Goal: Information Seeking & Learning: Learn about a topic

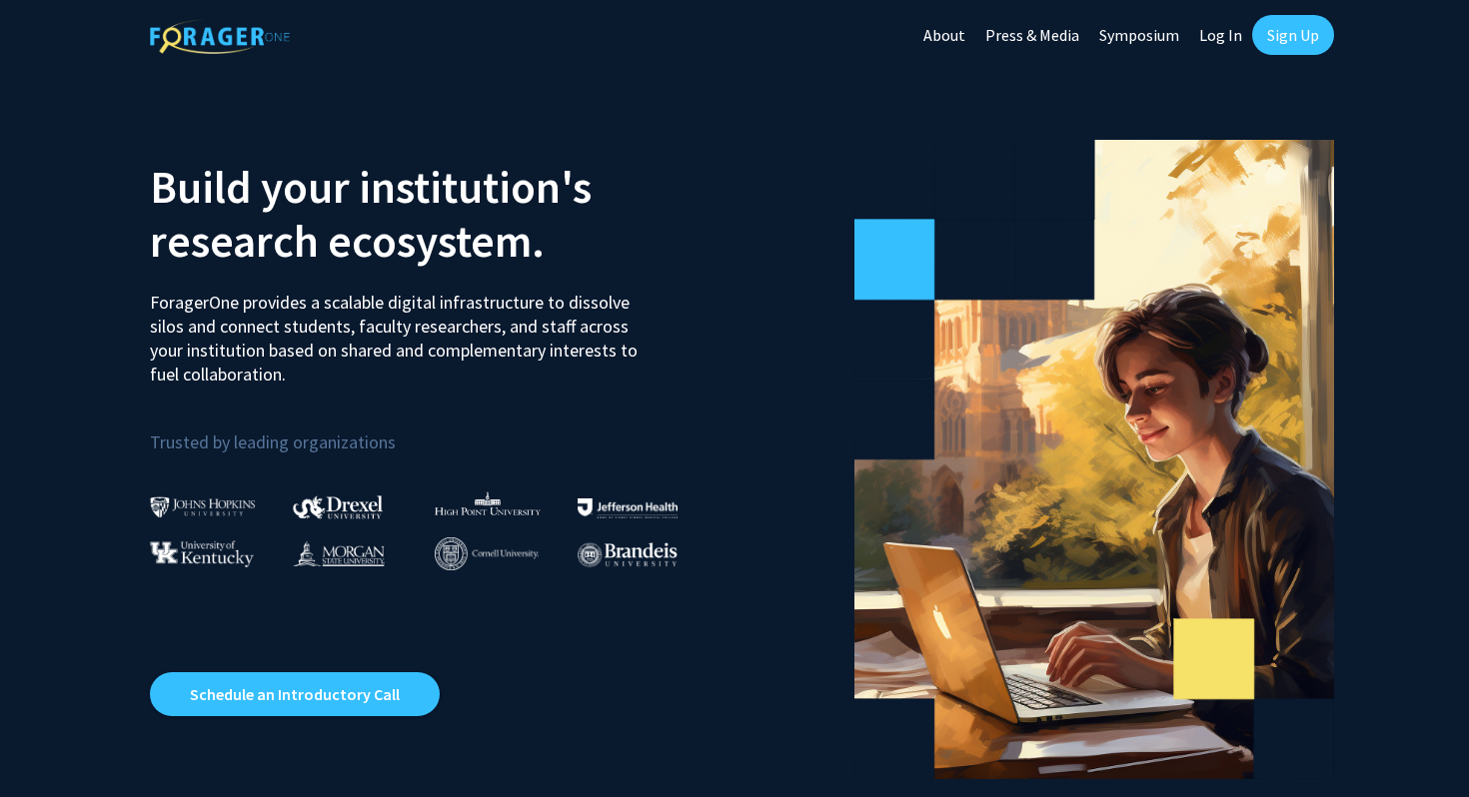
click at [1223, 27] on link "Log In" at bounding box center [1220, 35] width 63 height 70
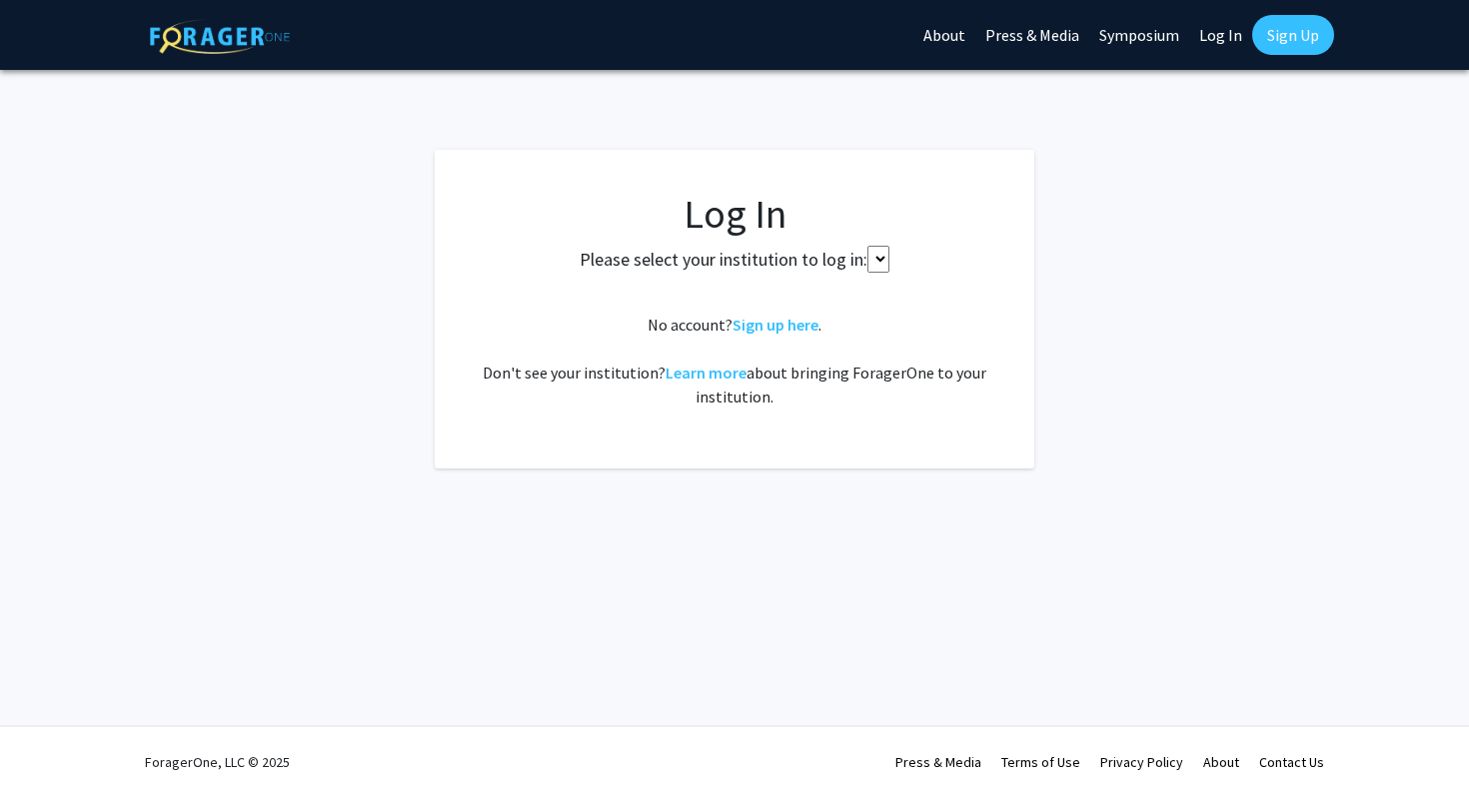
select select
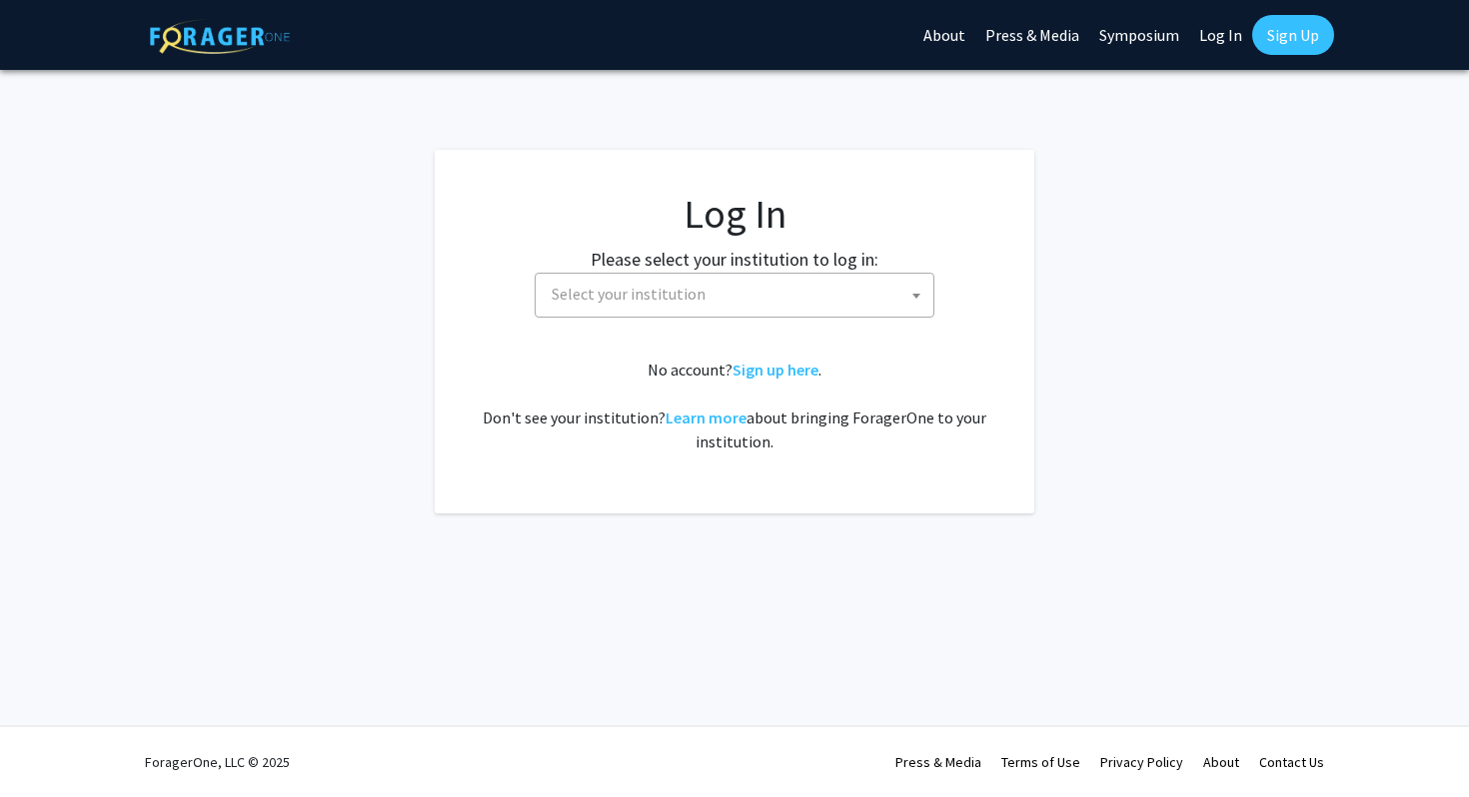
click at [774, 293] on span "Select your institution" at bounding box center [739, 294] width 390 height 41
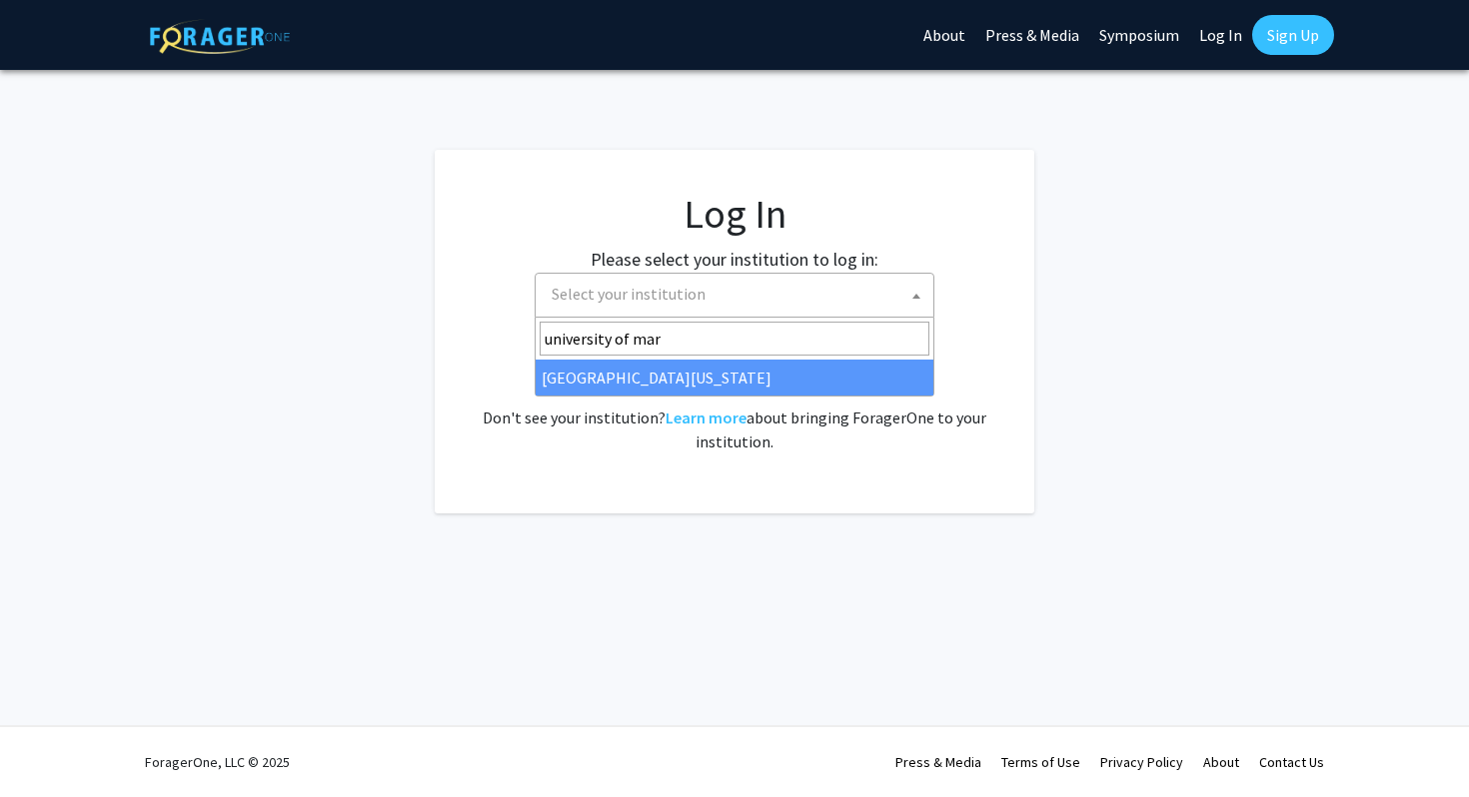
type input "university of mar"
select select "31"
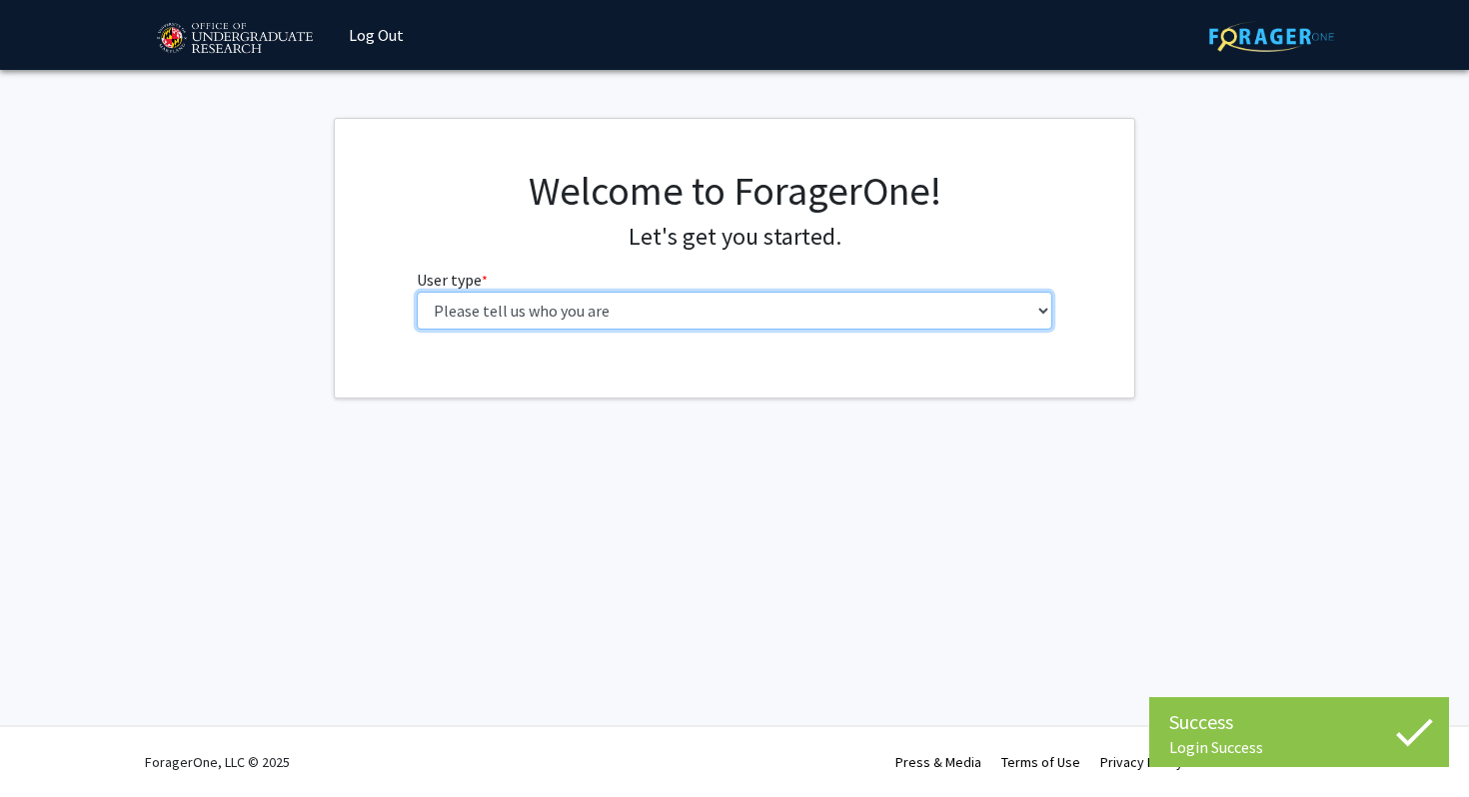
click at [689, 315] on select "Please tell us who you are Undergraduate Student Master's Student Doctoral Cand…" at bounding box center [735, 311] width 637 height 38
select select "1: undergrad"
click at [417, 292] on select "Please tell us who you are Undergraduate Student Master's Student Doctoral Cand…" at bounding box center [735, 311] width 637 height 38
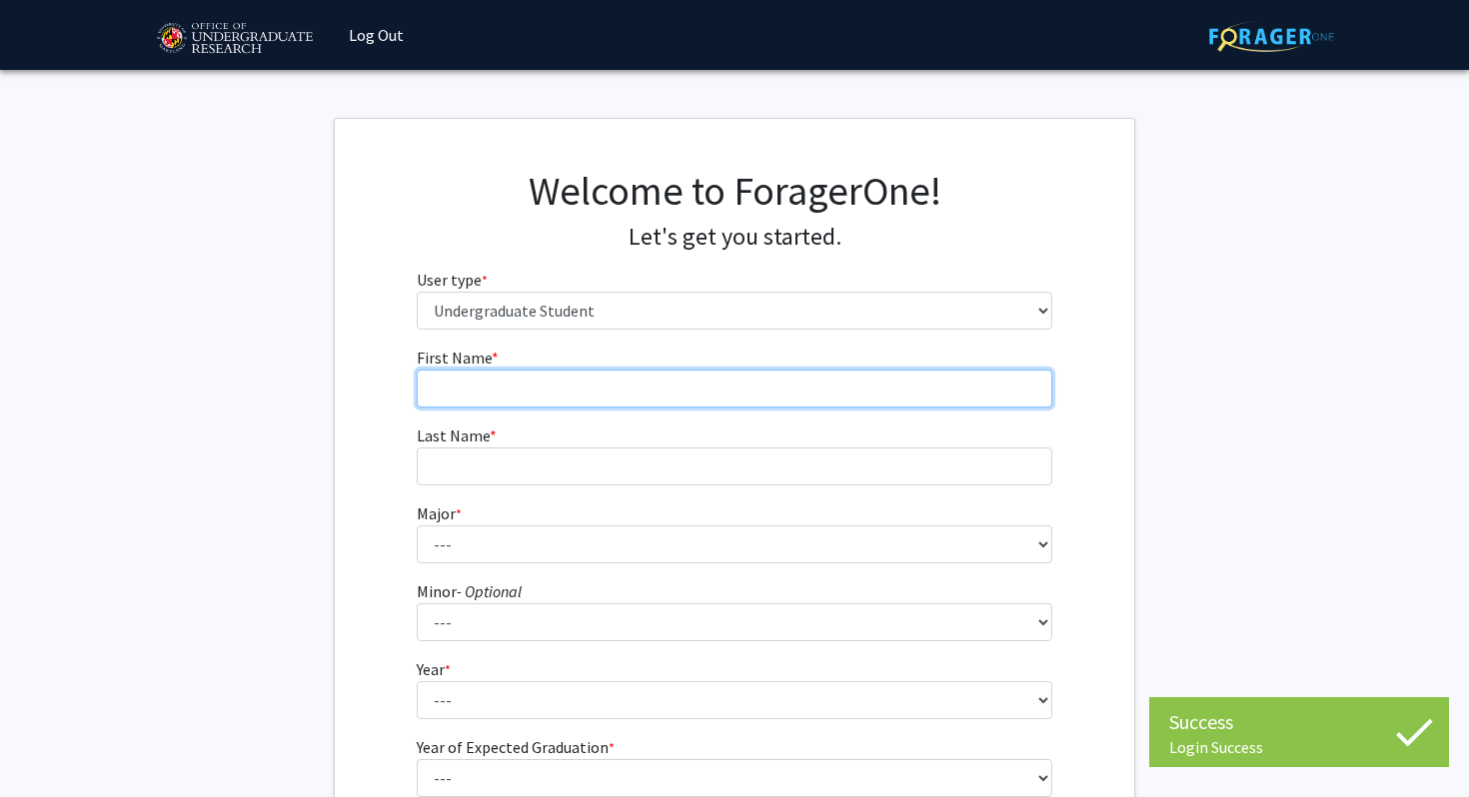
click at [652, 380] on input "First Name * required" at bounding box center [735, 389] width 637 height 38
type input "Jane"
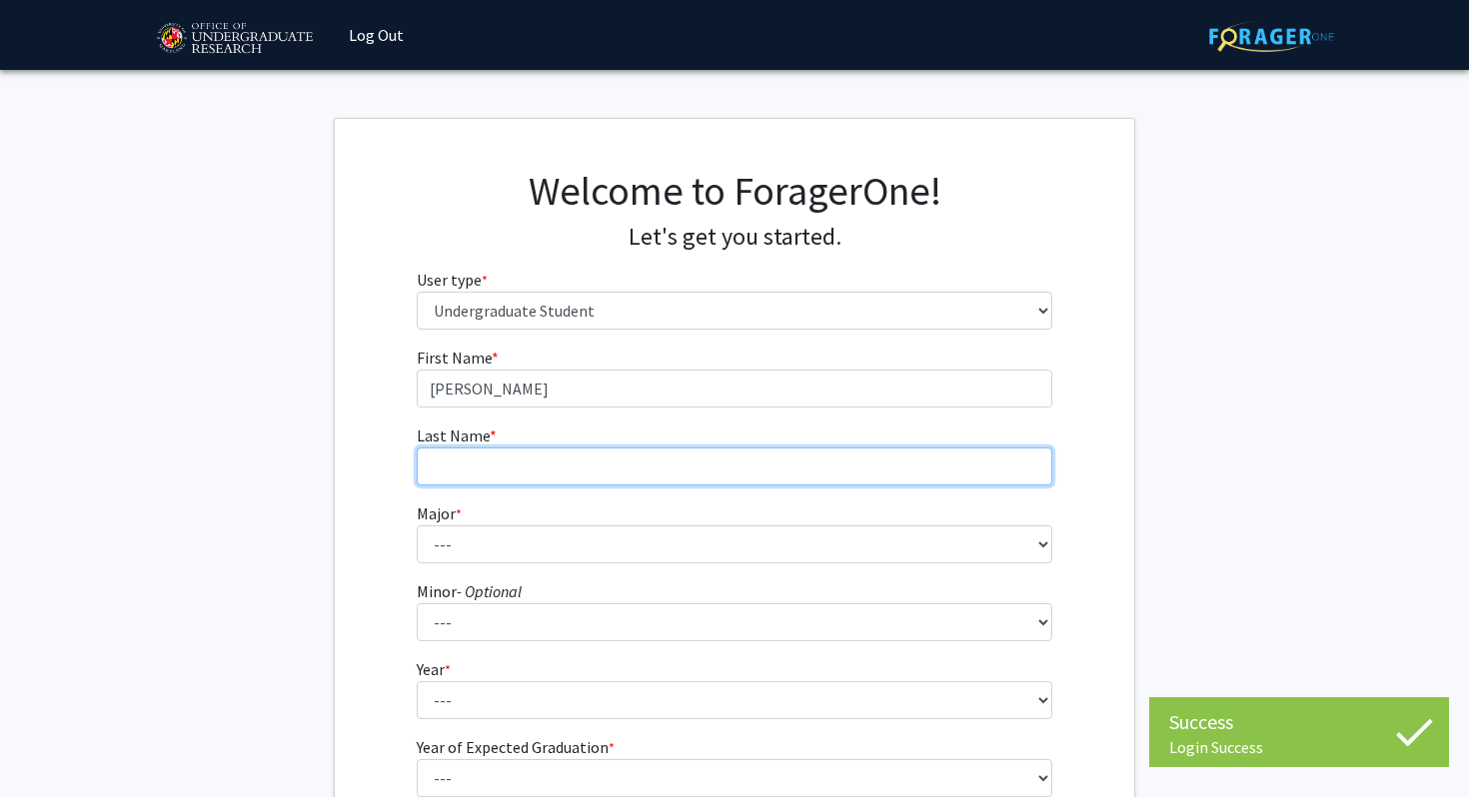
type input "McLoughlin"
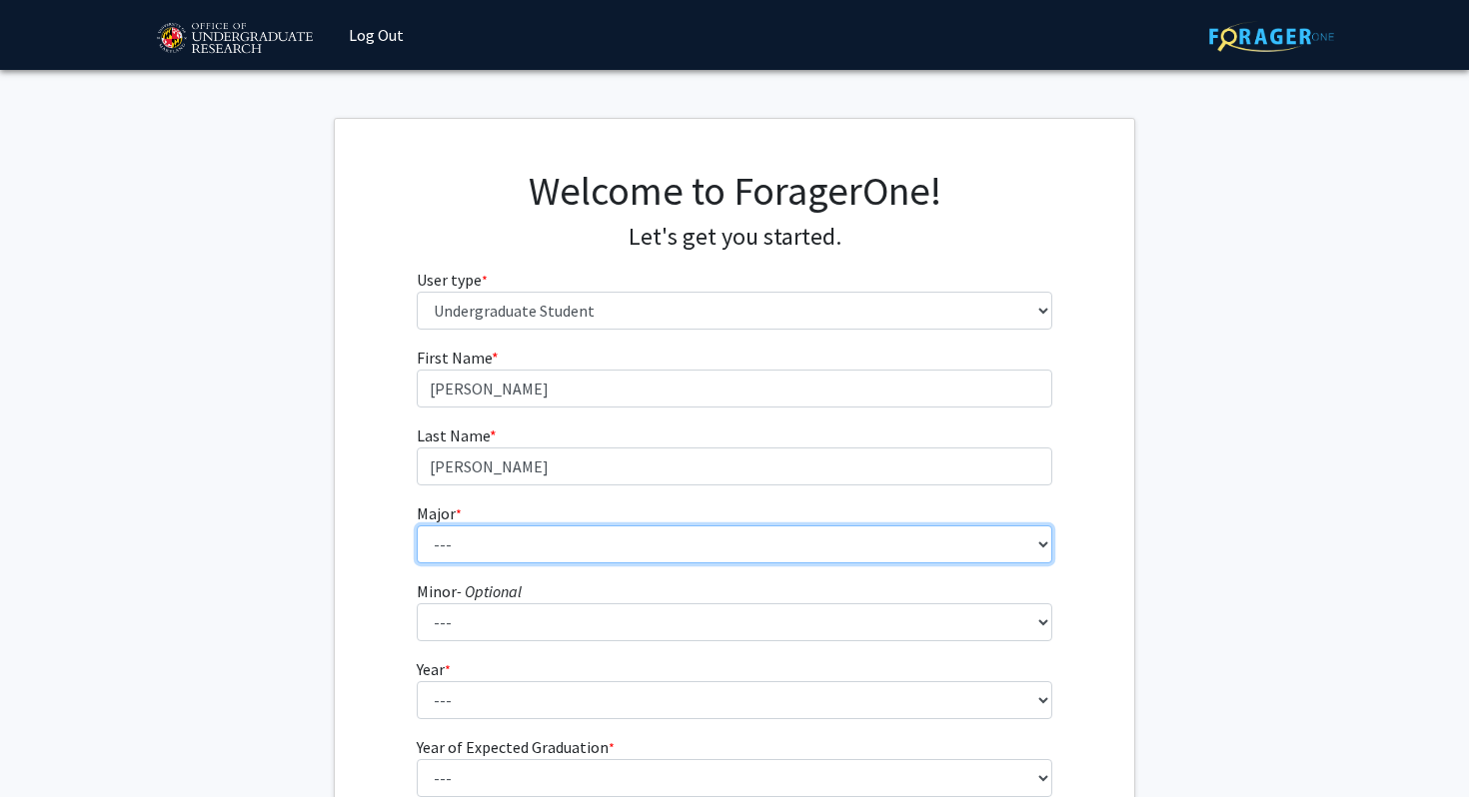
click at [588, 553] on select "--- Accounting Aerospace Engineering African American and Africana Studies Agri…" at bounding box center [735, 545] width 637 height 38
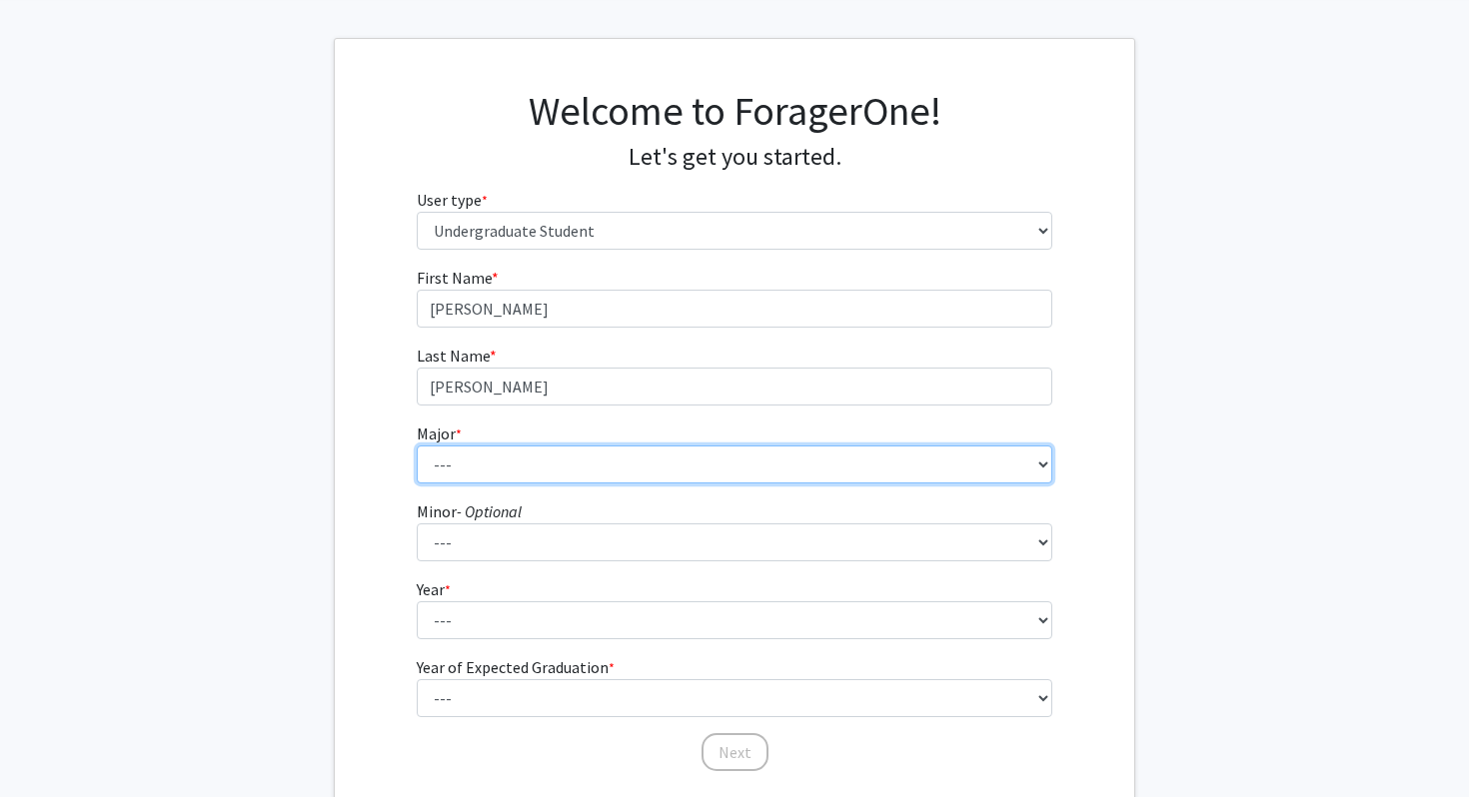
scroll to position [143, 0]
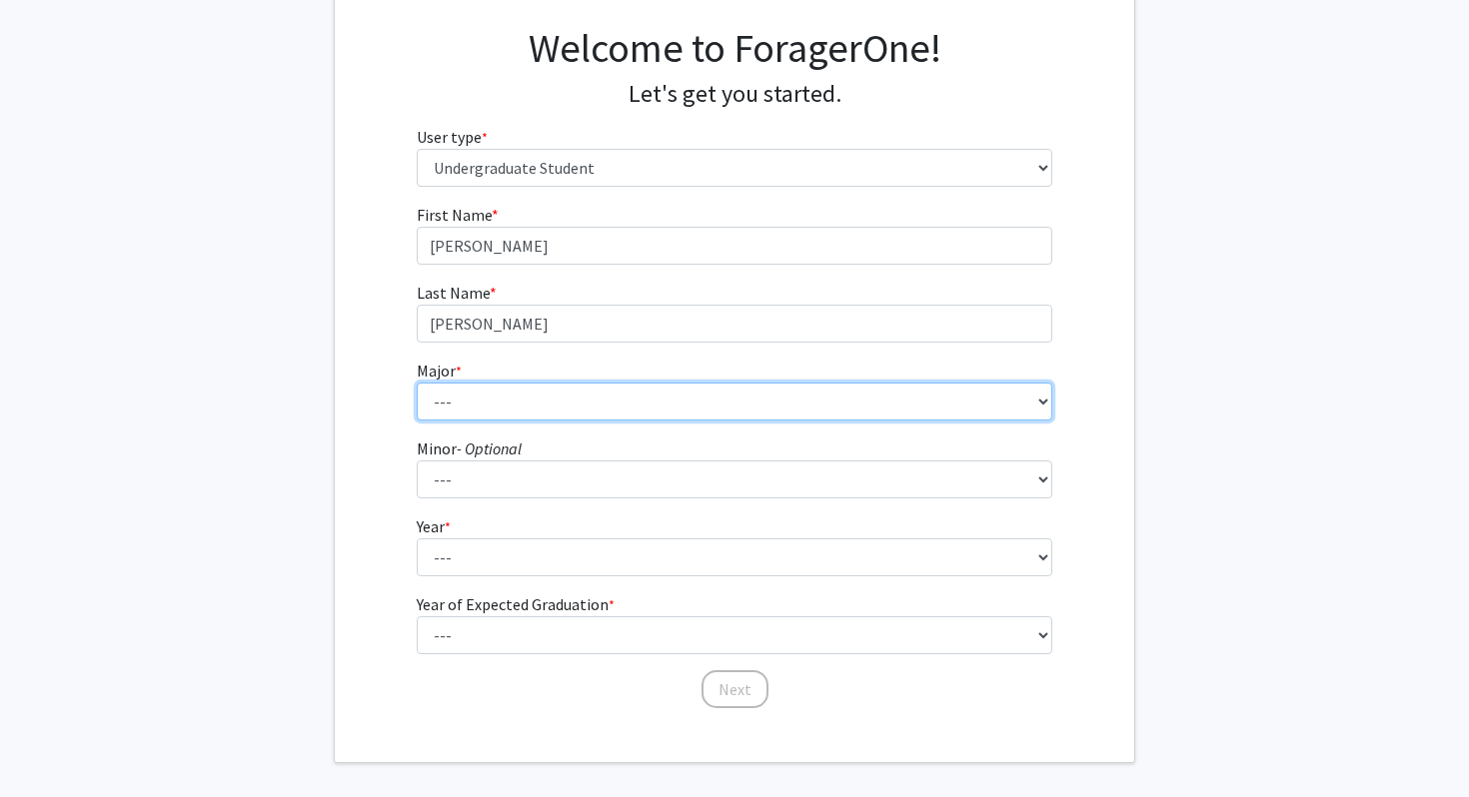
click at [545, 409] on select "--- Accounting Aerospace Engineering African American and Africana Studies Agri…" at bounding box center [735, 402] width 637 height 38
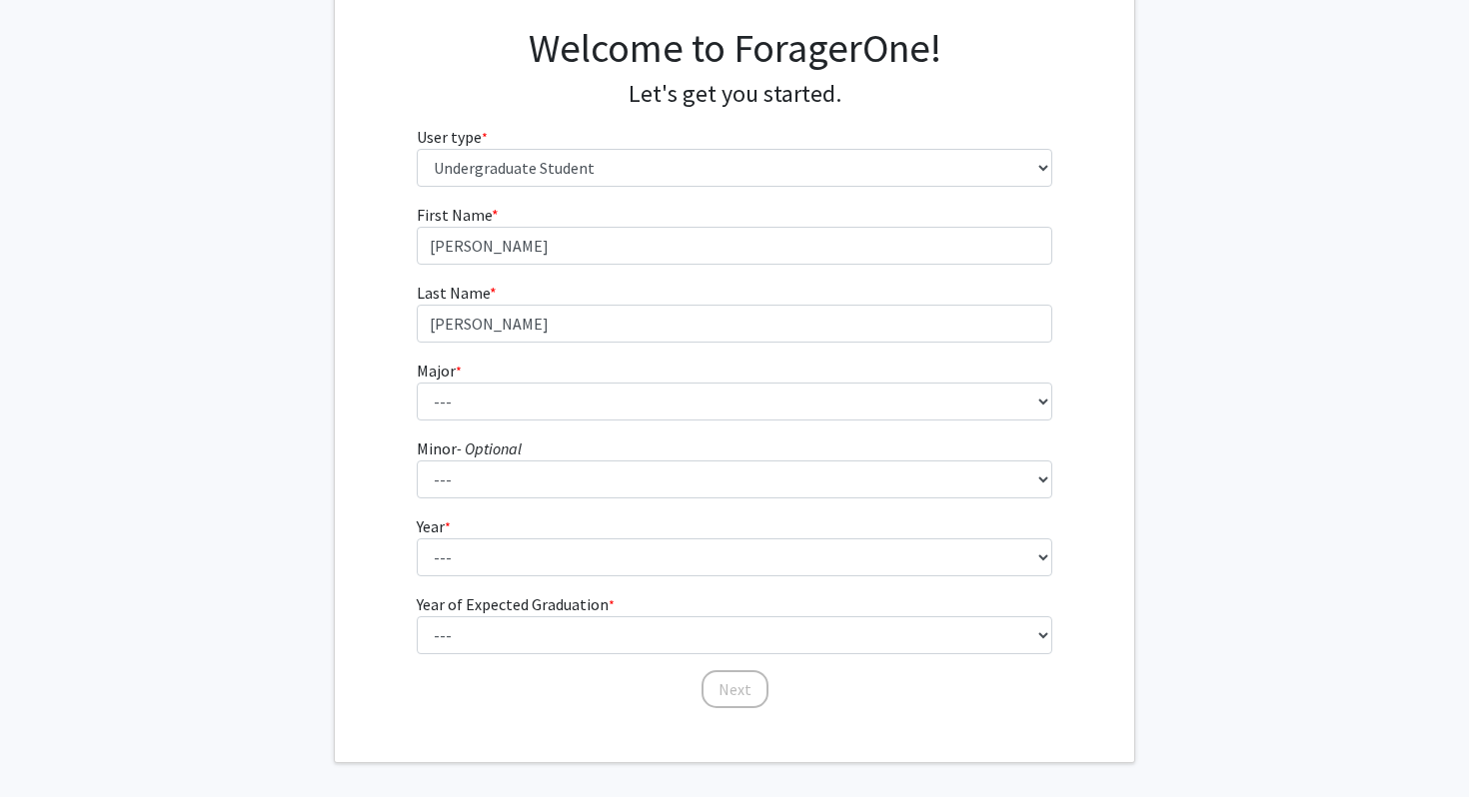
click at [294, 451] on fg-get-started "Welcome to ForagerOne! Let's get you started. User type * required Please tell …" at bounding box center [734, 369] width 1469 height 789
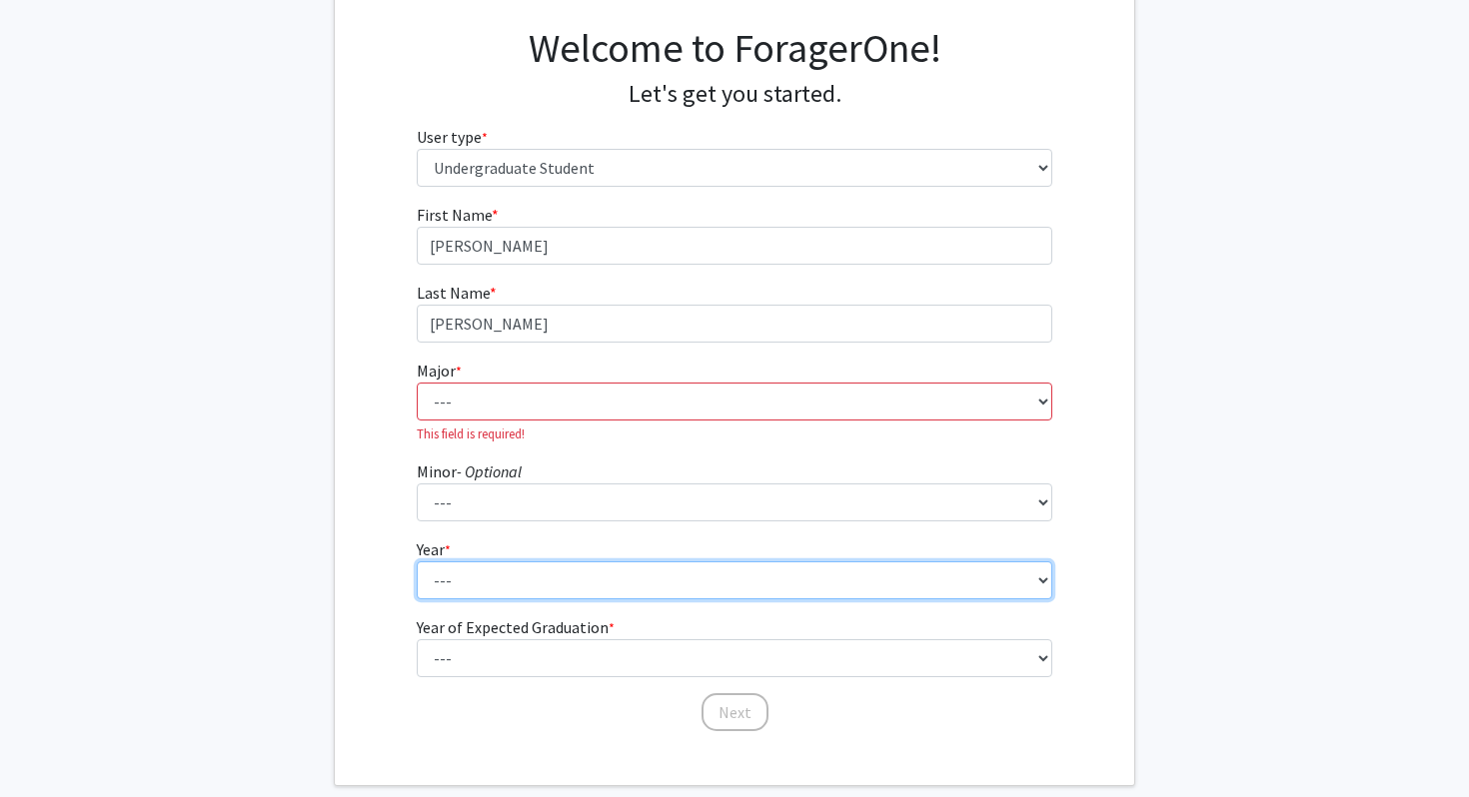
click at [464, 587] on select "--- First-year Sophomore Junior Senior Postbaccalaureate Certificate" at bounding box center [735, 581] width 637 height 38
select select "2: sophomore"
click at [417, 562] on select "--- First-year Sophomore Junior Senior Postbaccalaureate Certificate" at bounding box center [735, 581] width 637 height 38
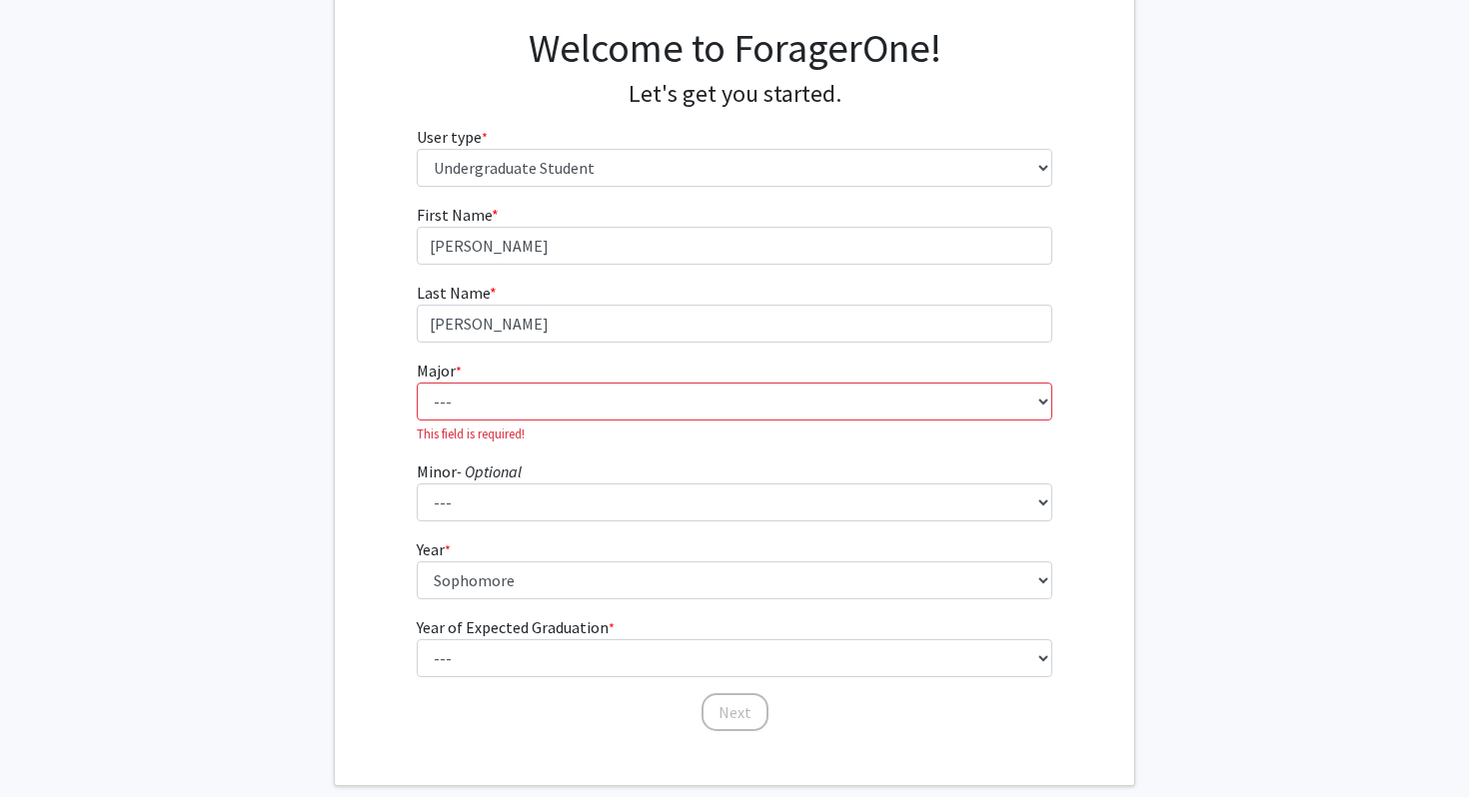
click at [390, 636] on div "First Name * required Jane Last Name * required McLoughlin Major * required ---…" at bounding box center [734, 468] width 799 height 531
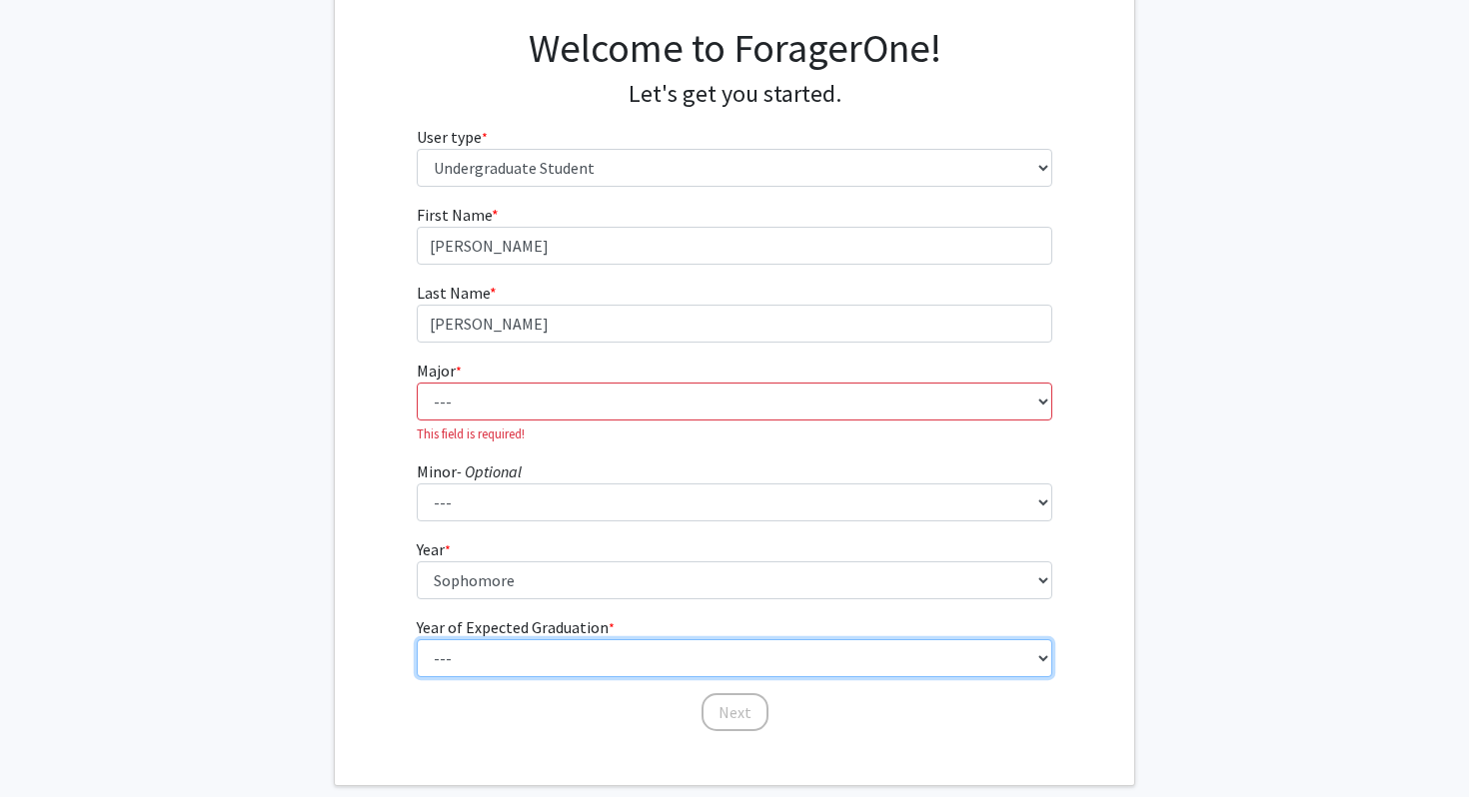
click at [467, 643] on select "--- 2025 2026 2027 2028 2029 2030 2031 2032 2033 2034" at bounding box center [735, 659] width 637 height 38
select select "4: 2028"
click at [417, 640] on select "--- 2025 2026 2027 2028 2029 2030 2031 2032 2033 2034" at bounding box center [735, 659] width 637 height 38
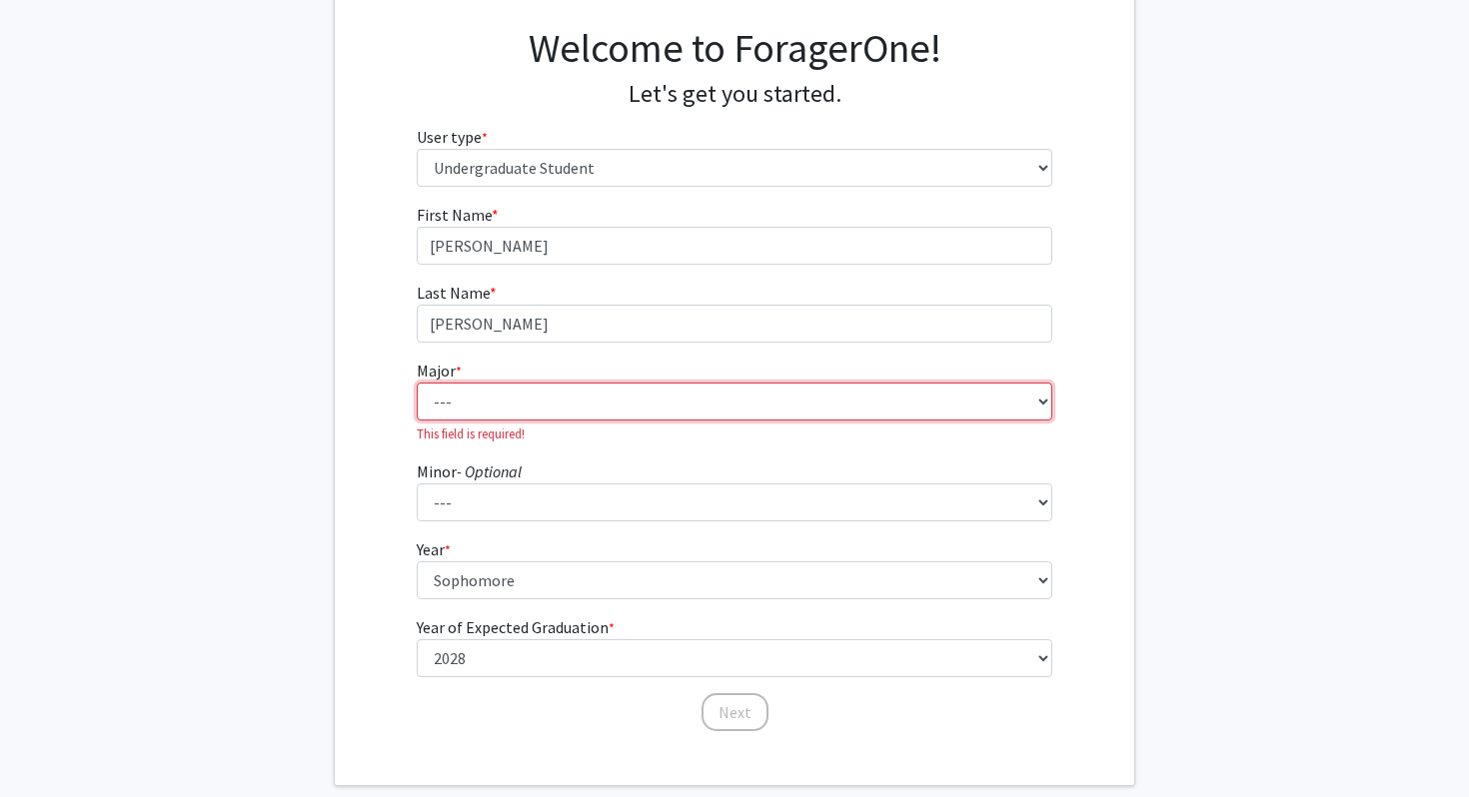
click at [542, 401] on select "--- Accounting Aerospace Engineering African American and Africana Studies Agri…" at bounding box center [735, 402] width 637 height 38
select select "74: 2375"
click at [417, 383] on select "--- Accounting Aerospace Engineering African American and Africana Studies Agri…" at bounding box center [735, 402] width 637 height 38
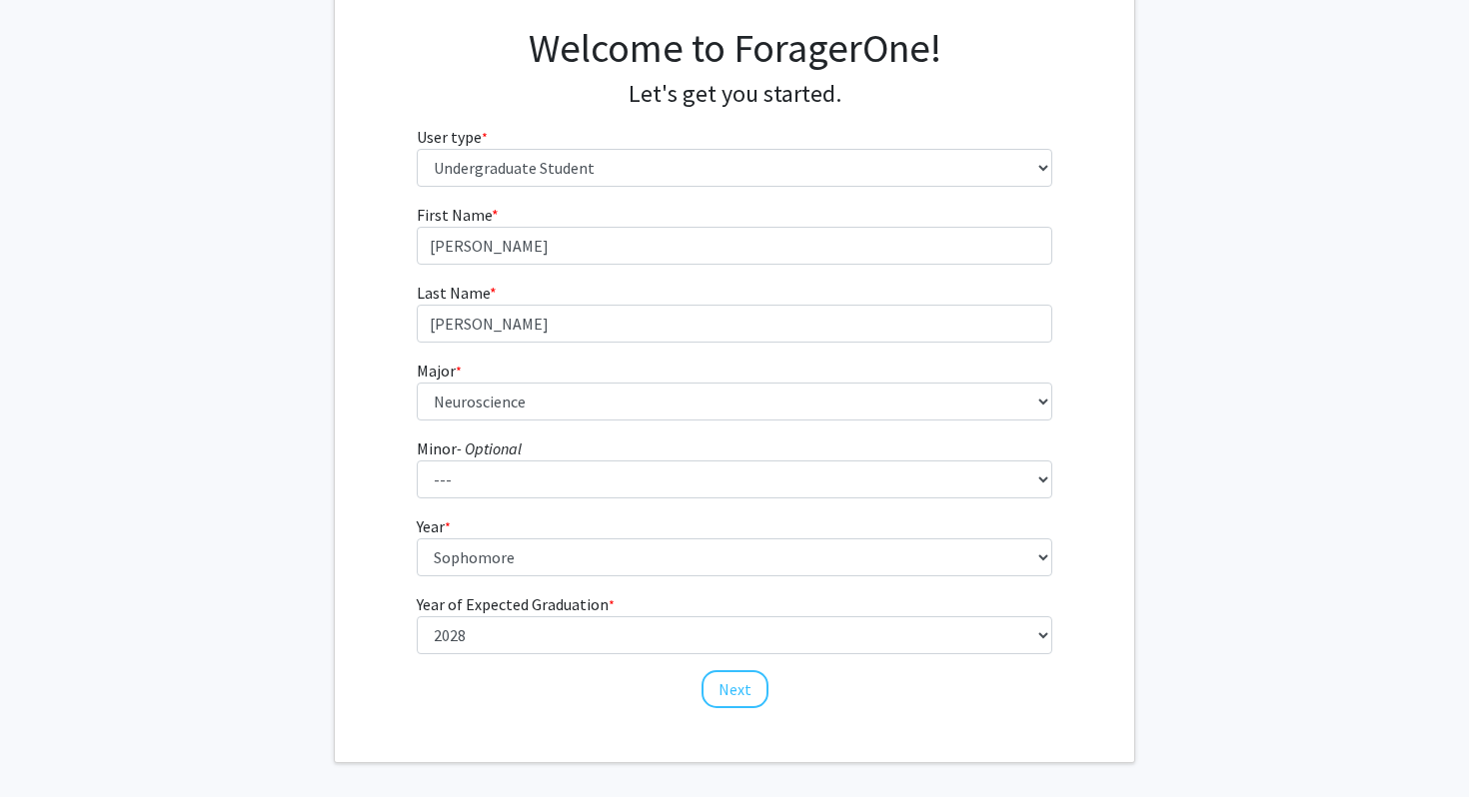
click at [347, 655] on div "First Name * required Jane Last Name * required McLoughlin Major * required ---…" at bounding box center [734, 457] width 799 height 508
click at [733, 699] on button "Next" at bounding box center [735, 690] width 67 height 38
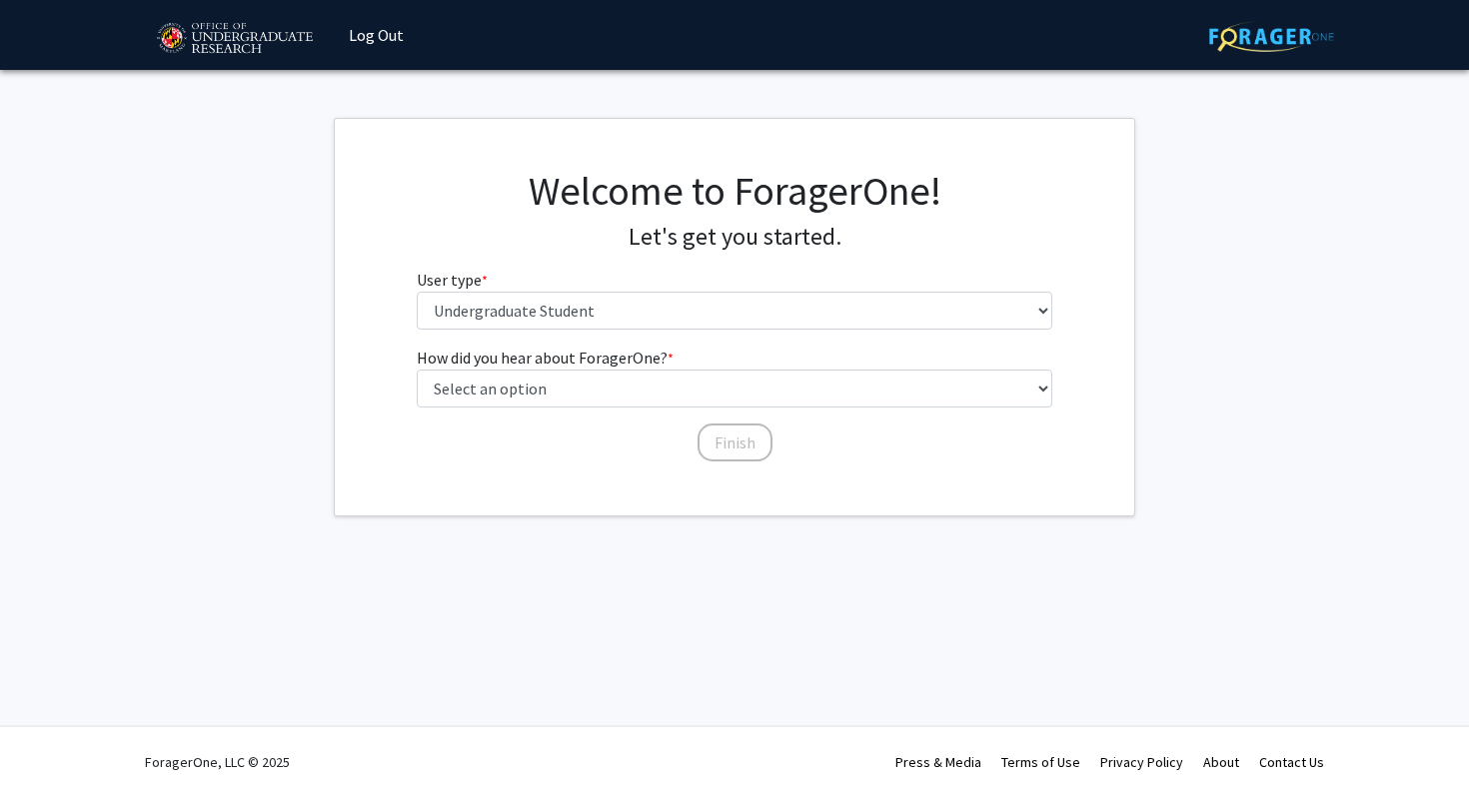
scroll to position [0, 0]
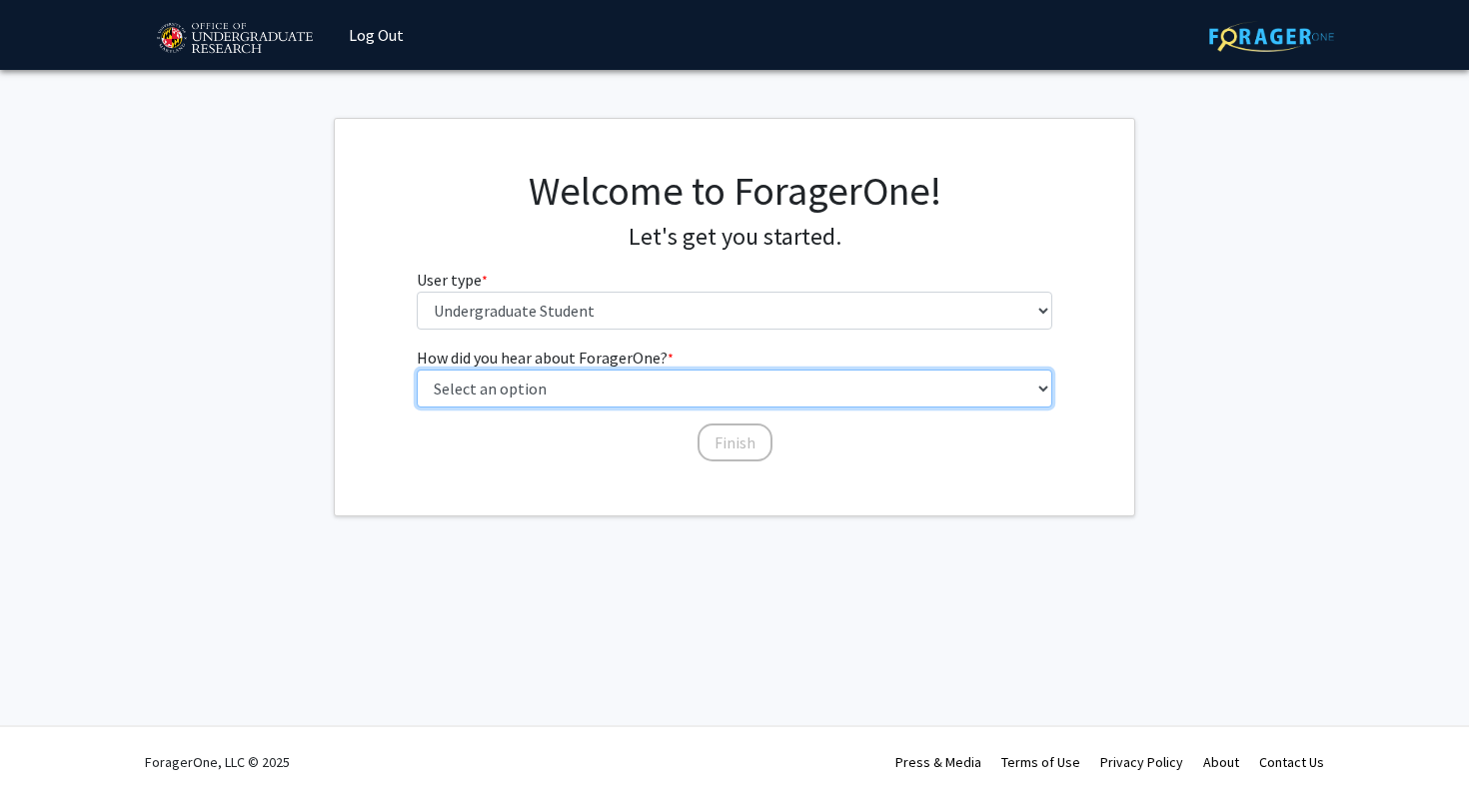
click at [496, 406] on select "Select an option Peer/student recommendation Faculty/staff recommendation Unive…" at bounding box center [735, 389] width 637 height 38
select select "3: university_website"
click at [417, 370] on select "Select an option Peer/student recommendation Faculty/staff recommendation Unive…" at bounding box center [735, 389] width 637 height 38
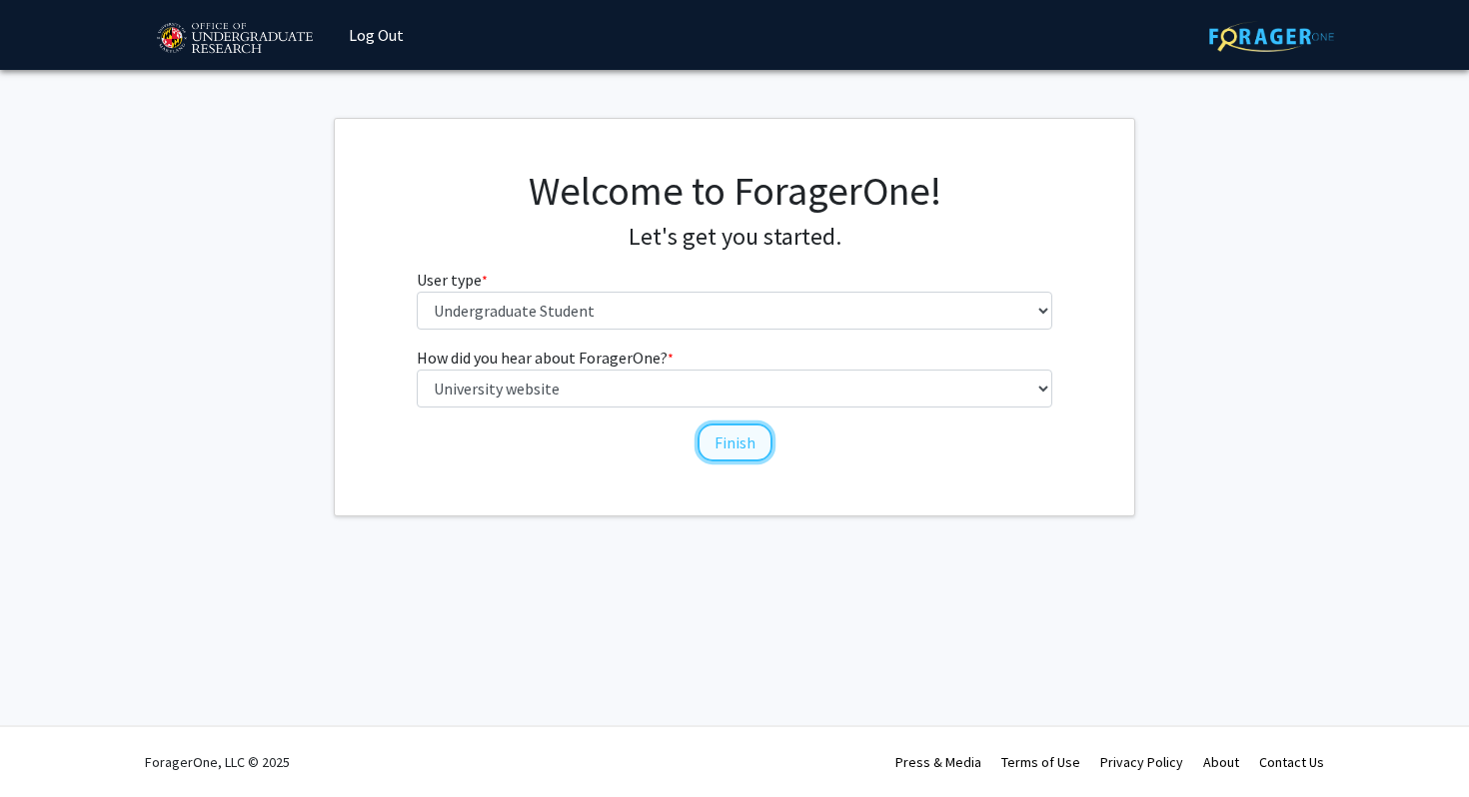
click at [711, 440] on button "Finish" at bounding box center [735, 443] width 75 height 38
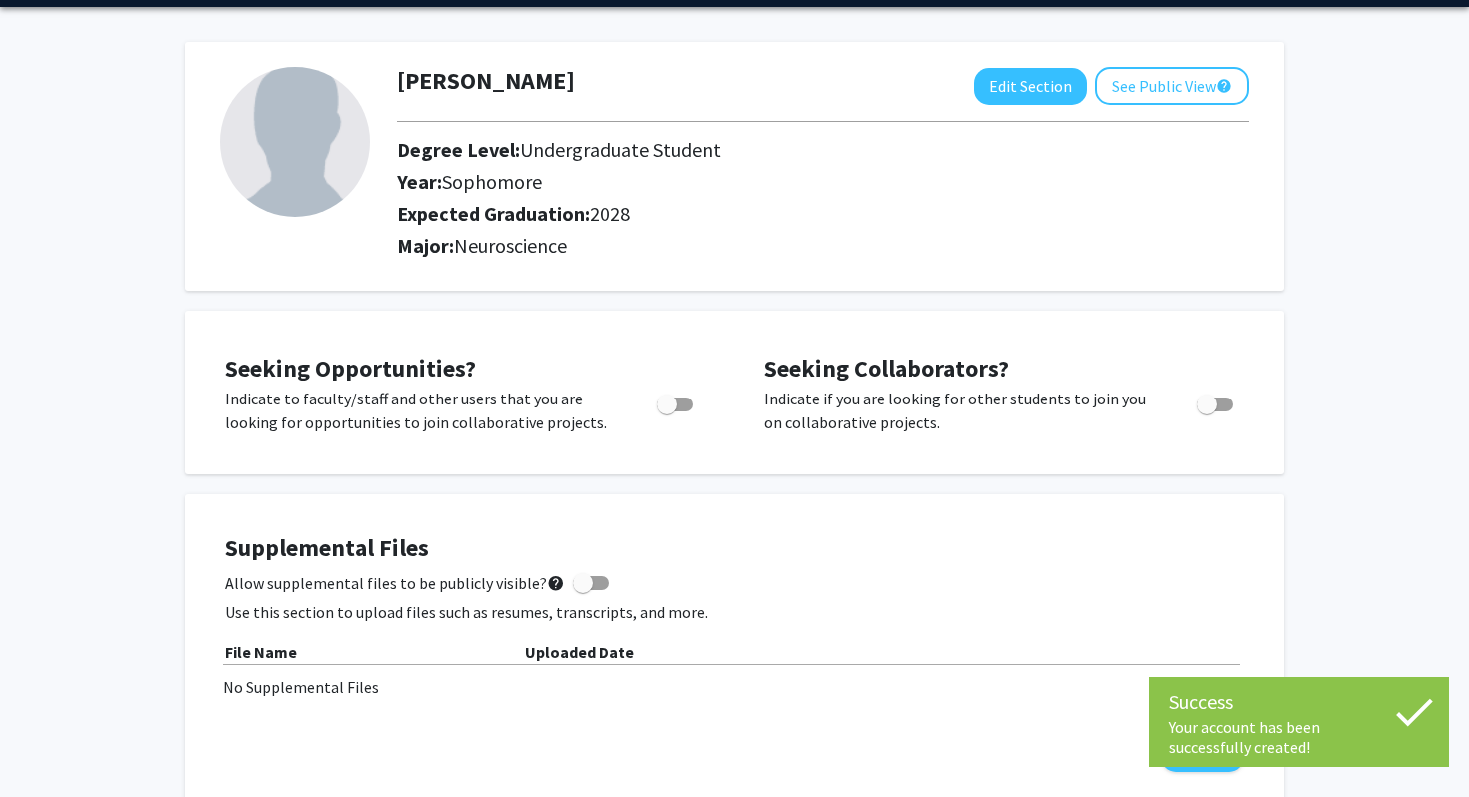
scroll to position [83, 0]
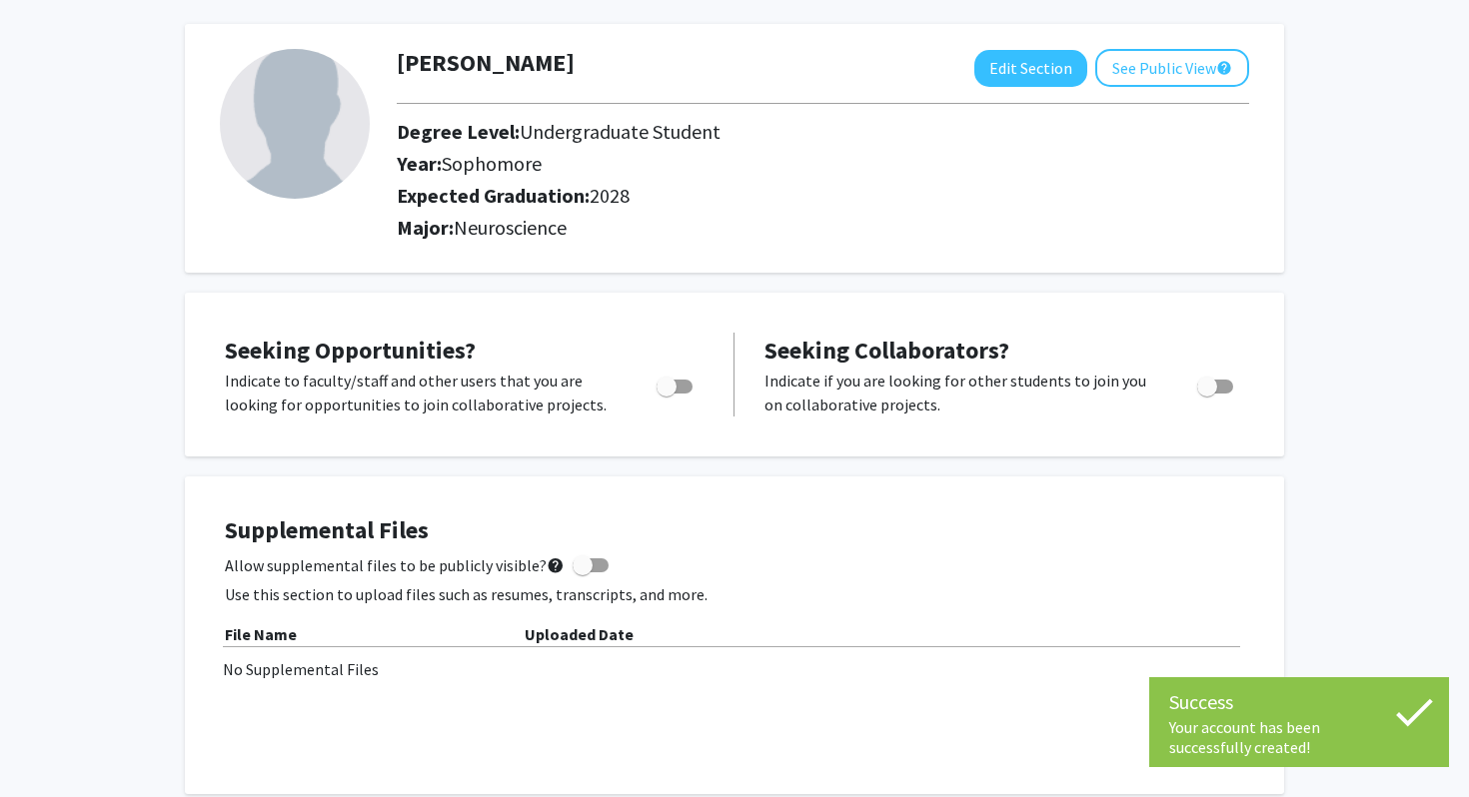
click at [564, 382] on p "Indicate to faculty/staff and other users that you are looking for opportunitie…" at bounding box center [422, 393] width 394 height 48
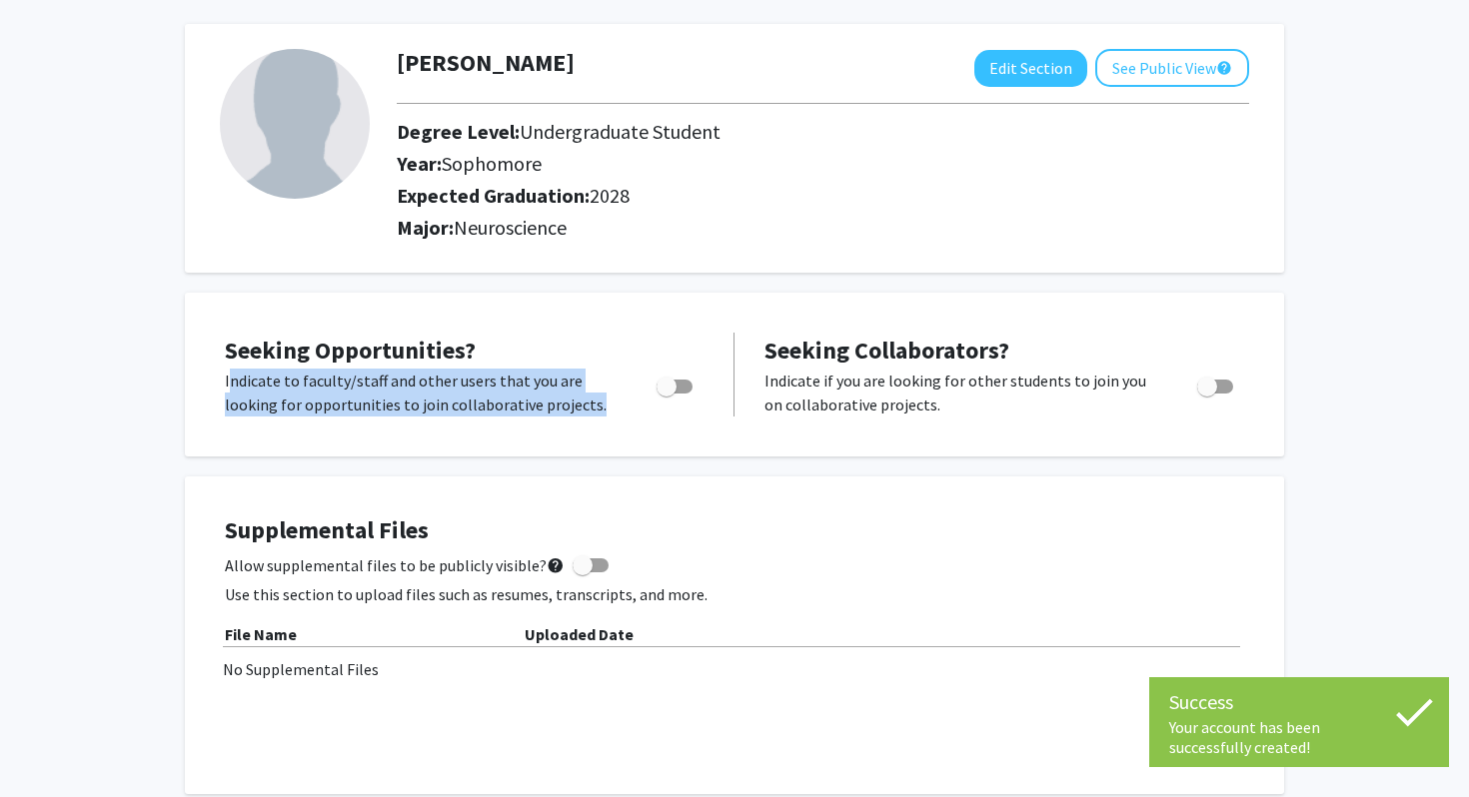
click at [557, 406] on p "Indicate to faculty/staff and other users that you are looking for opportunitie…" at bounding box center [422, 393] width 394 height 48
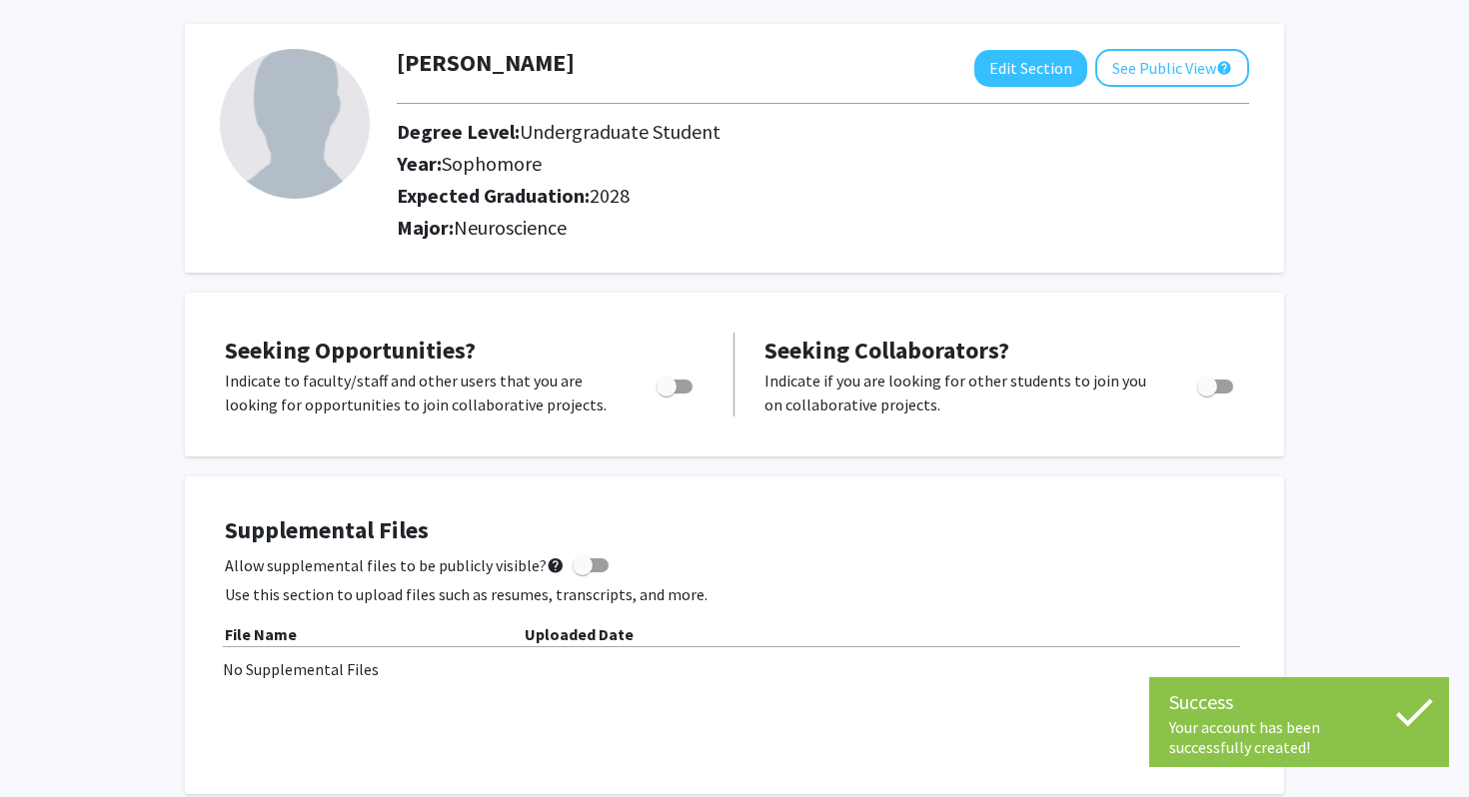
click at [557, 406] on p "Indicate to faculty/staff and other users that you are looking for opportunitie…" at bounding box center [422, 393] width 394 height 48
click at [569, 409] on p "Indicate to faculty/staff and other users that you are looking for opportunitie…" at bounding box center [422, 393] width 394 height 48
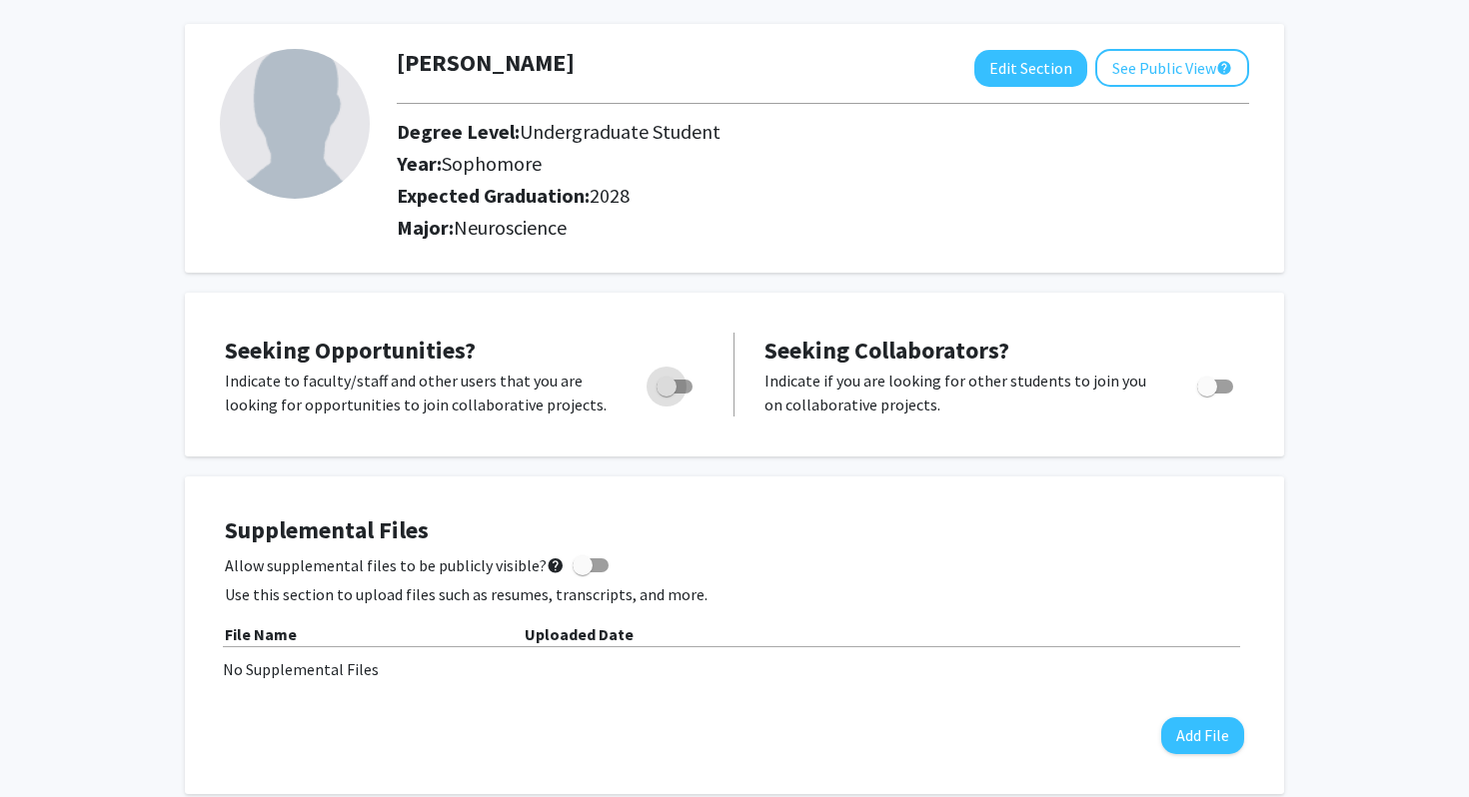
click at [672, 385] on span "Toggle" at bounding box center [667, 387] width 20 height 20
click at [667, 394] on input "Are you actively seeking opportunities?" at bounding box center [666, 394] width 1 height 1
checkbox input "true"
click at [569, 424] on div "Seeking Opportunities? Indicate to faculty/staff and other users that you are l…" at bounding box center [734, 375] width 1059 height 124
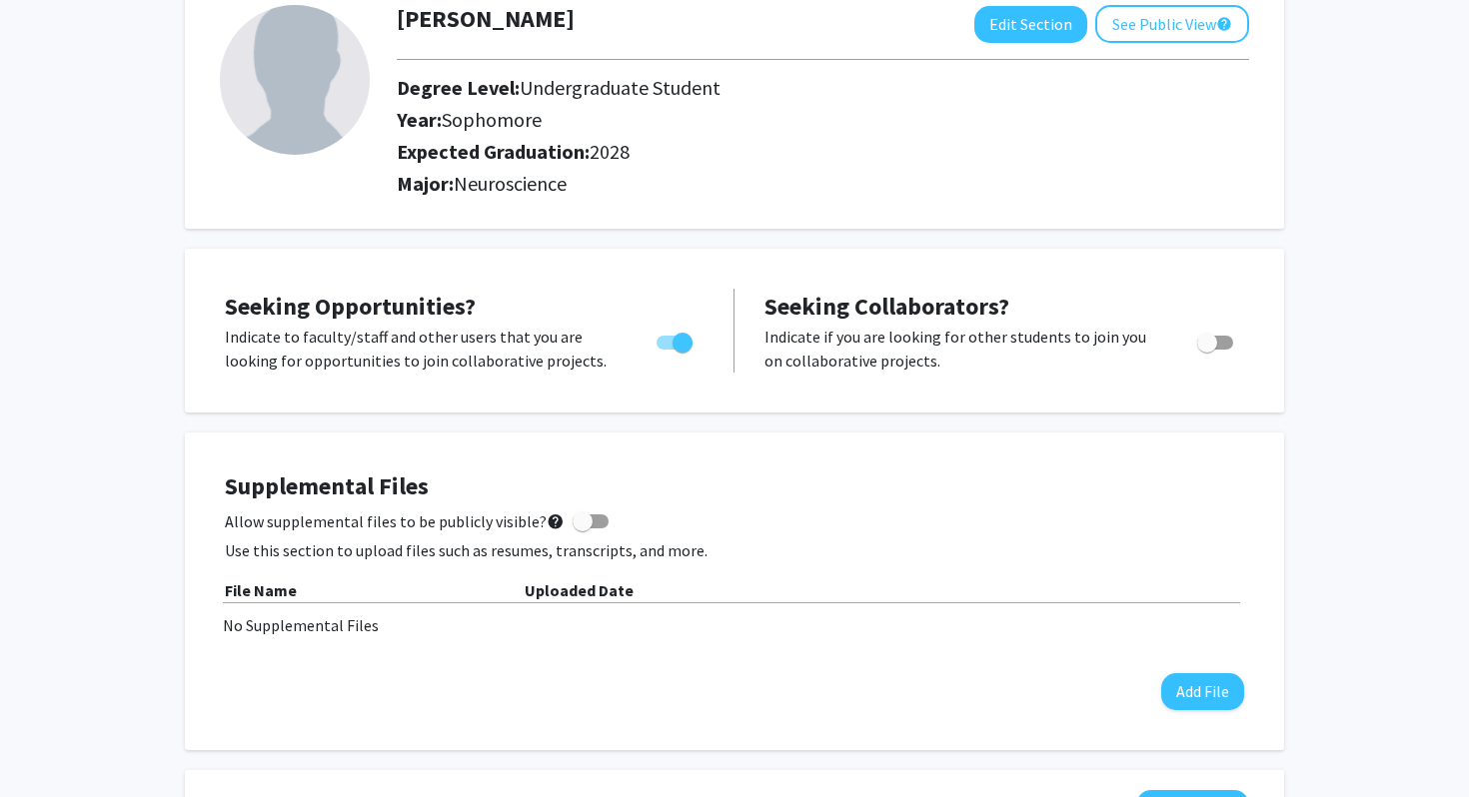
scroll to position [0, 0]
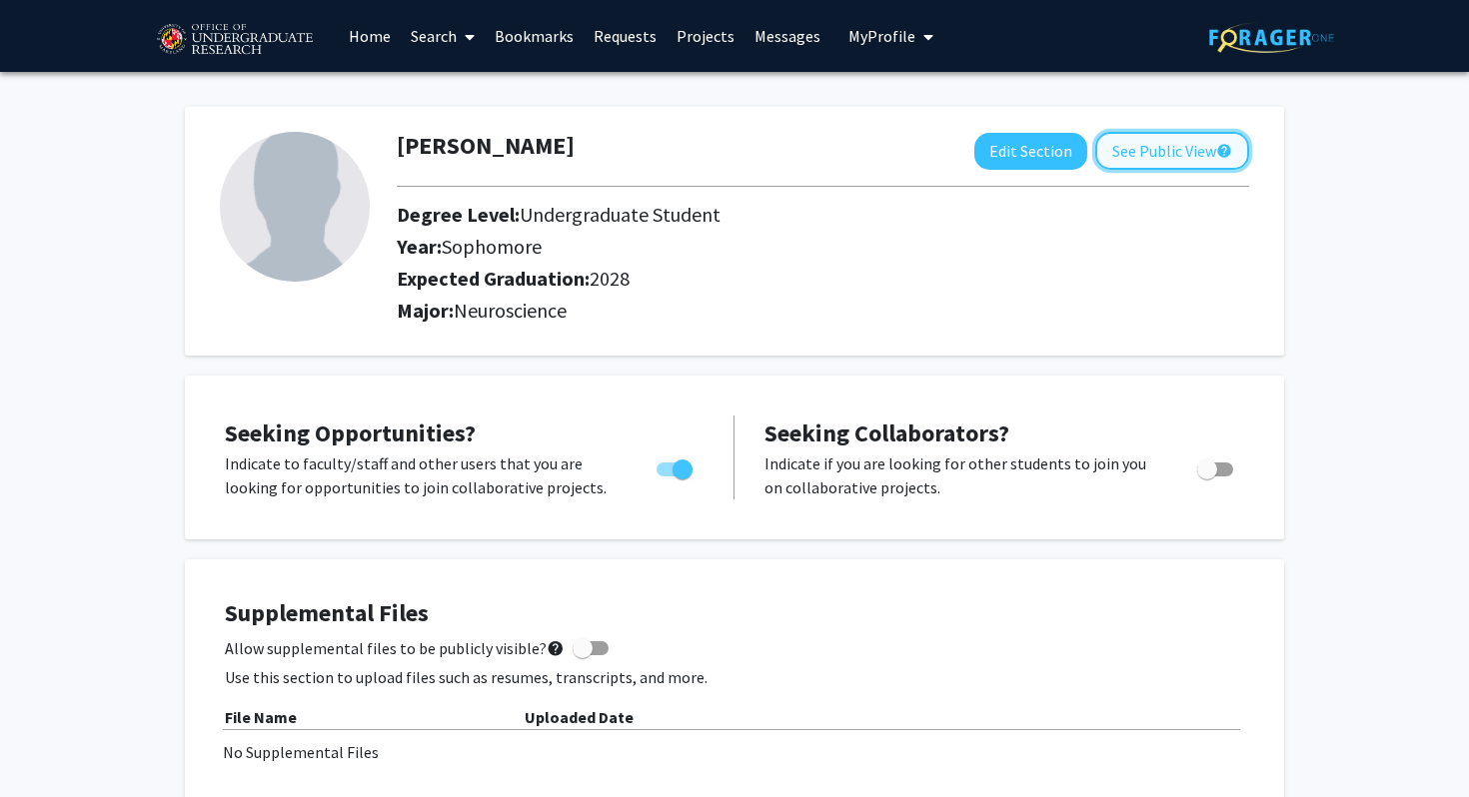
click at [1120, 151] on button "See Public View help" at bounding box center [1172, 151] width 154 height 38
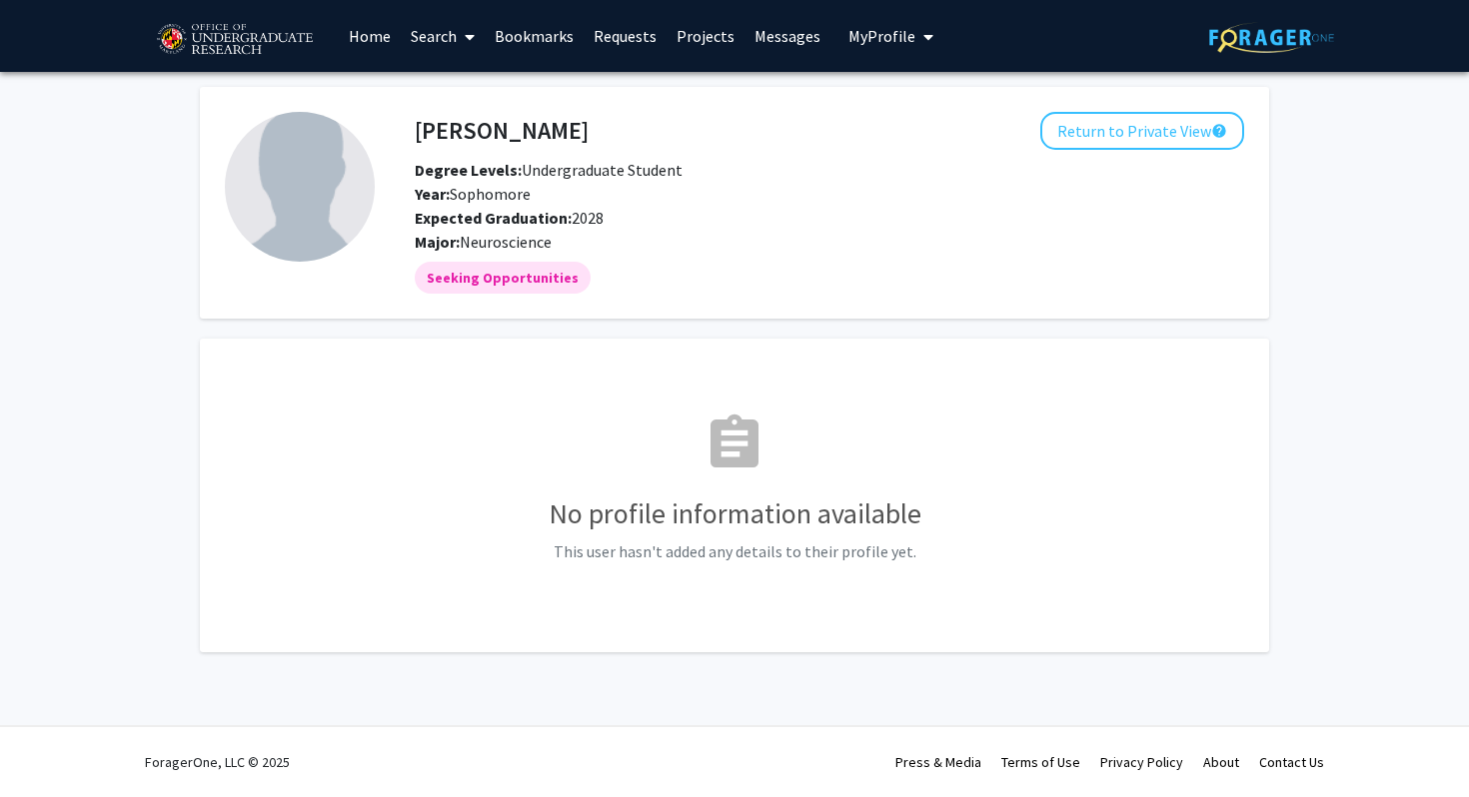
click at [466, 33] on span at bounding box center [466, 37] width 18 height 70
click at [466, 32] on icon at bounding box center [470, 37] width 10 height 16
click at [667, 160] on span "Degree Levels: Undergraduate Student" at bounding box center [549, 170] width 268 height 20
click at [360, 36] on link "Home" at bounding box center [370, 36] width 62 height 70
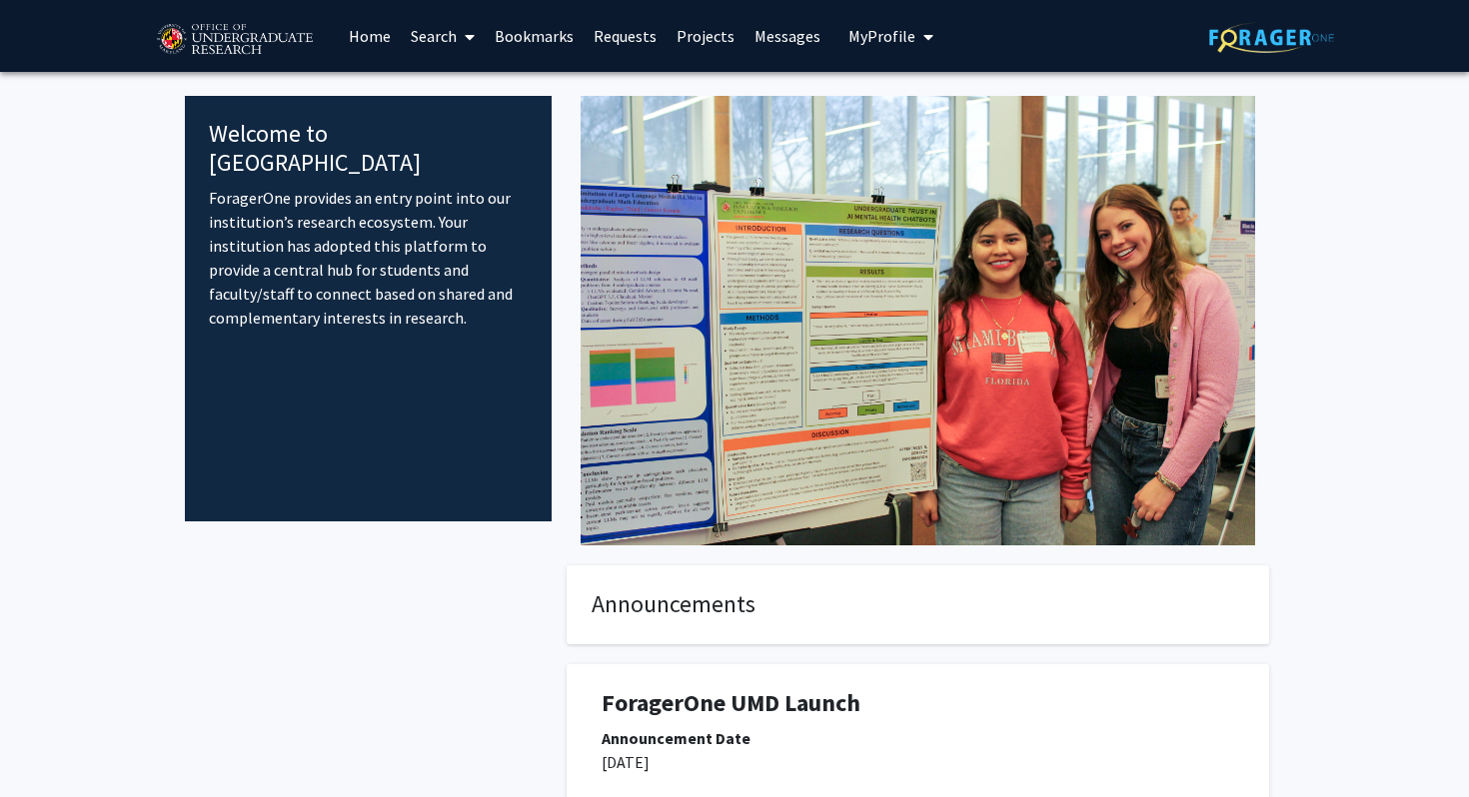
click at [461, 31] on span at bounding box center [466, 37] width 18 height 70
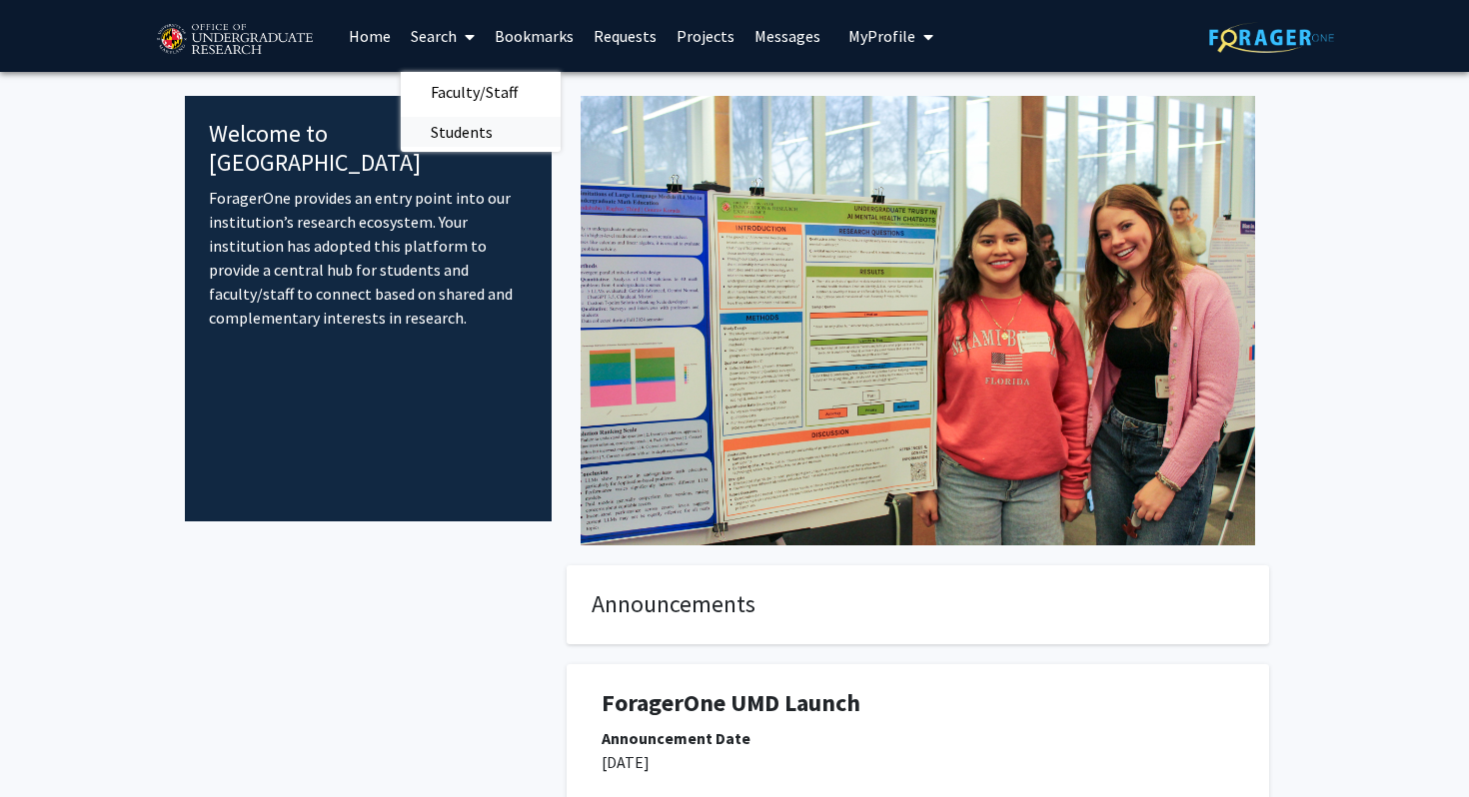
click at [451, 130] on span "Students" at bounding box center [462, 132] width 122 height 40
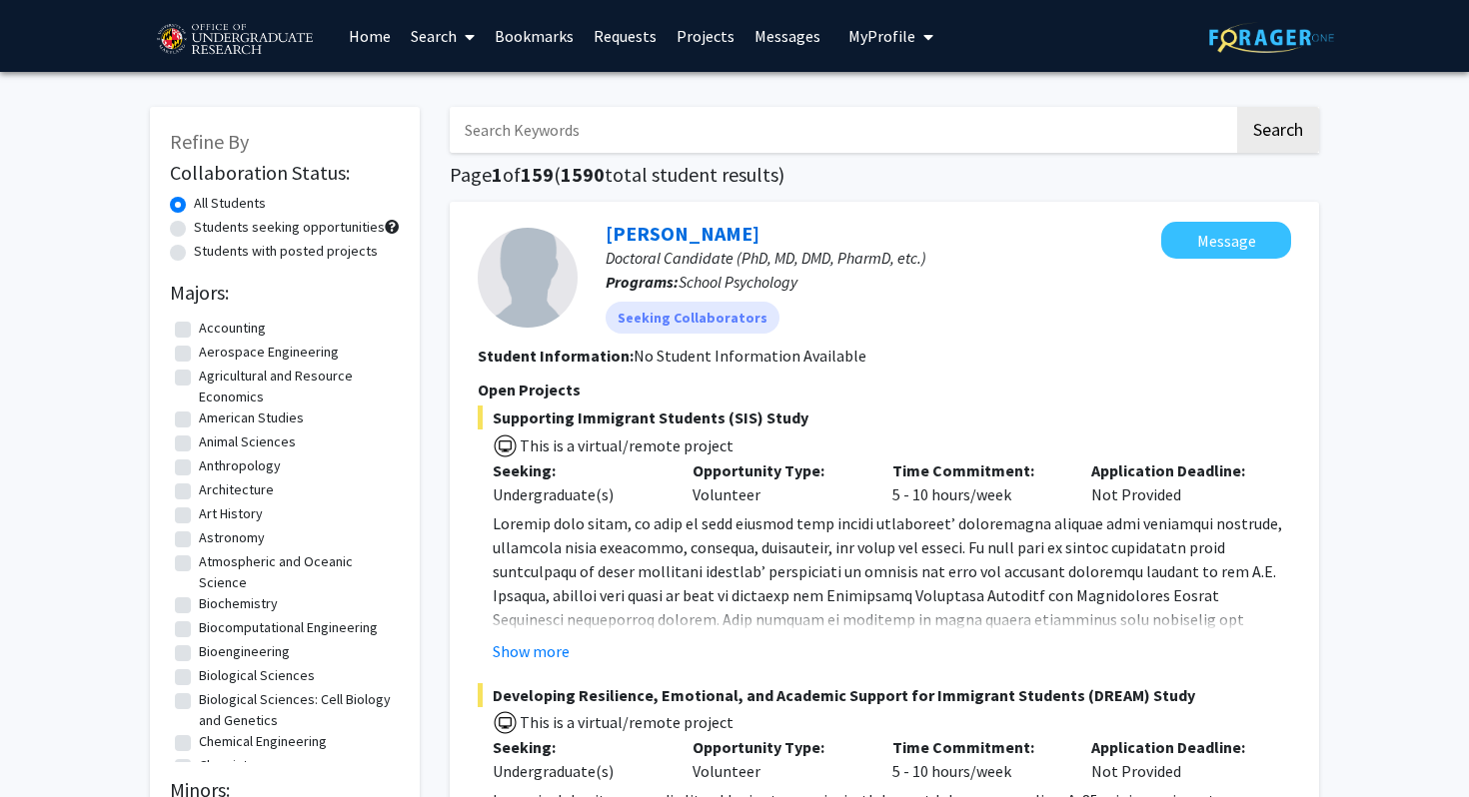
click at [464, 44] on span at bounding box center [466, 37] width 18 height 70
click at [458, 85] on span "Faculty/Staff" at bounding box center [474, 92] width 147 height 40
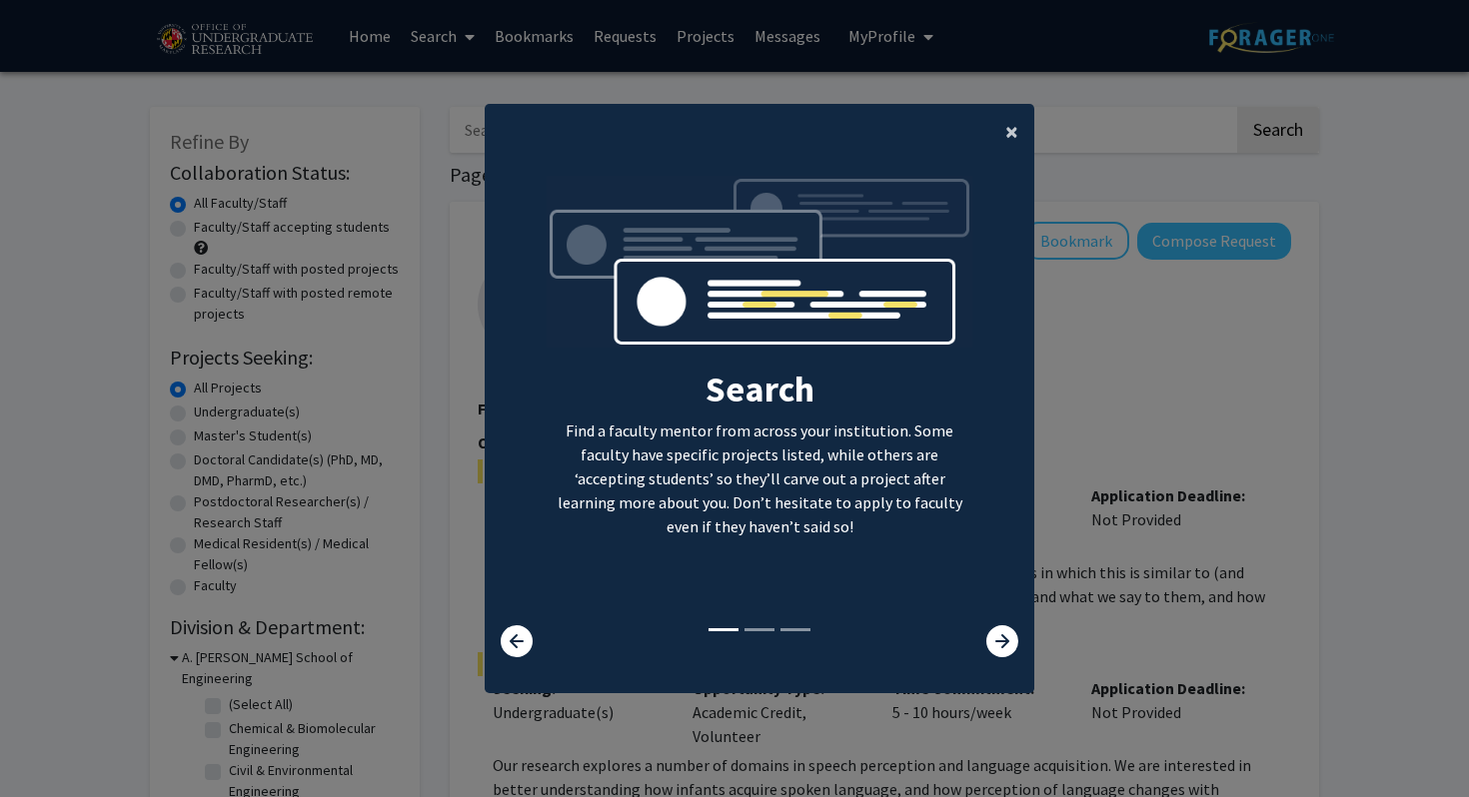
click at [1003, 133] on button "×" at bounding box center [1011, 132] width 45 height 56
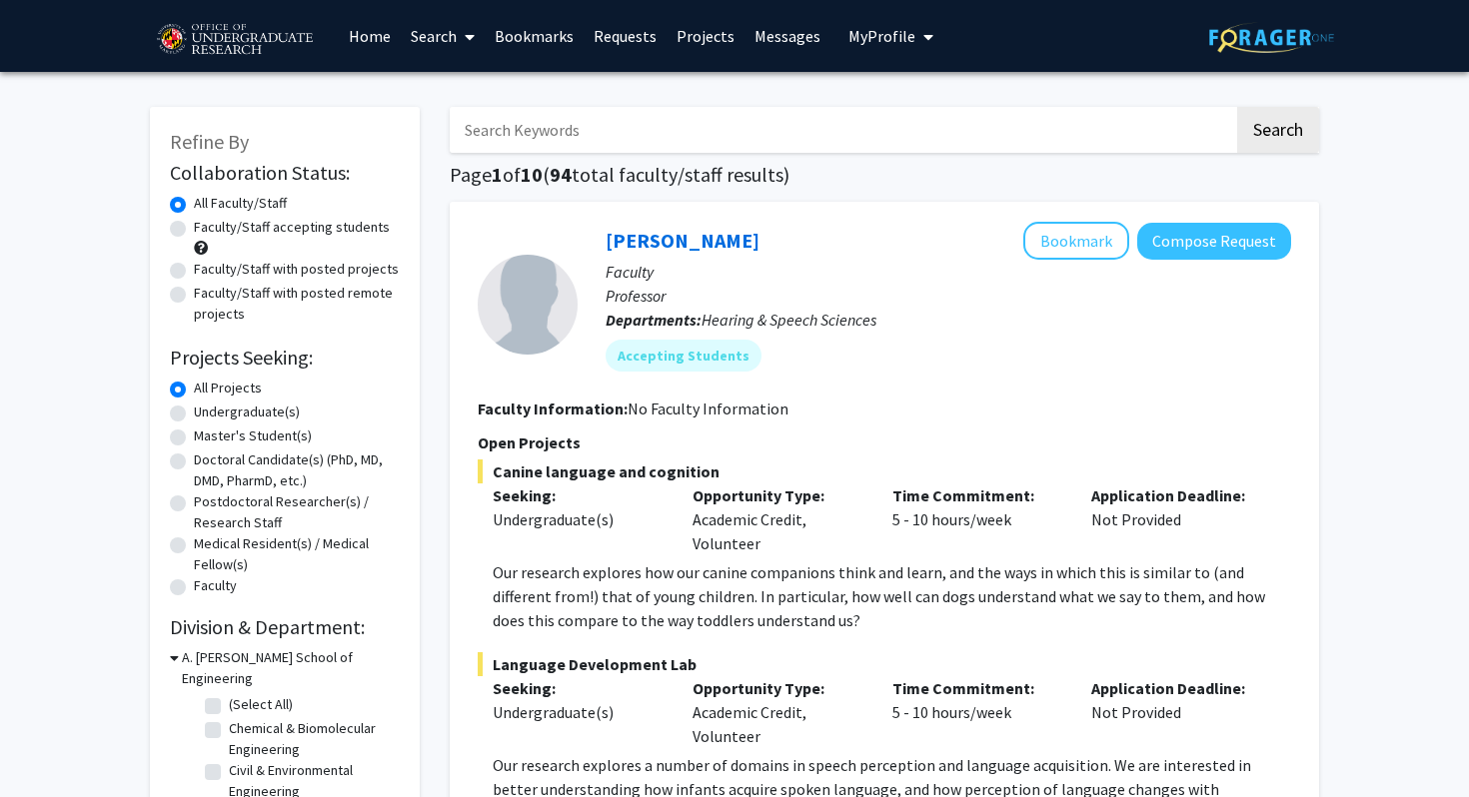
click at [341, 239] on div "Faculty/Staff accepting students" at bounding box center [285, 238] width 230 height 42
click at [194, 230] on label "Faculty/Staff accepting students" at bounding box center [292, 227] width 196 height 21
click at [194, 230] on input "Faculty/Staff accepting students" at bounding box center [200, 223] width 13 height 13
radio input "true"
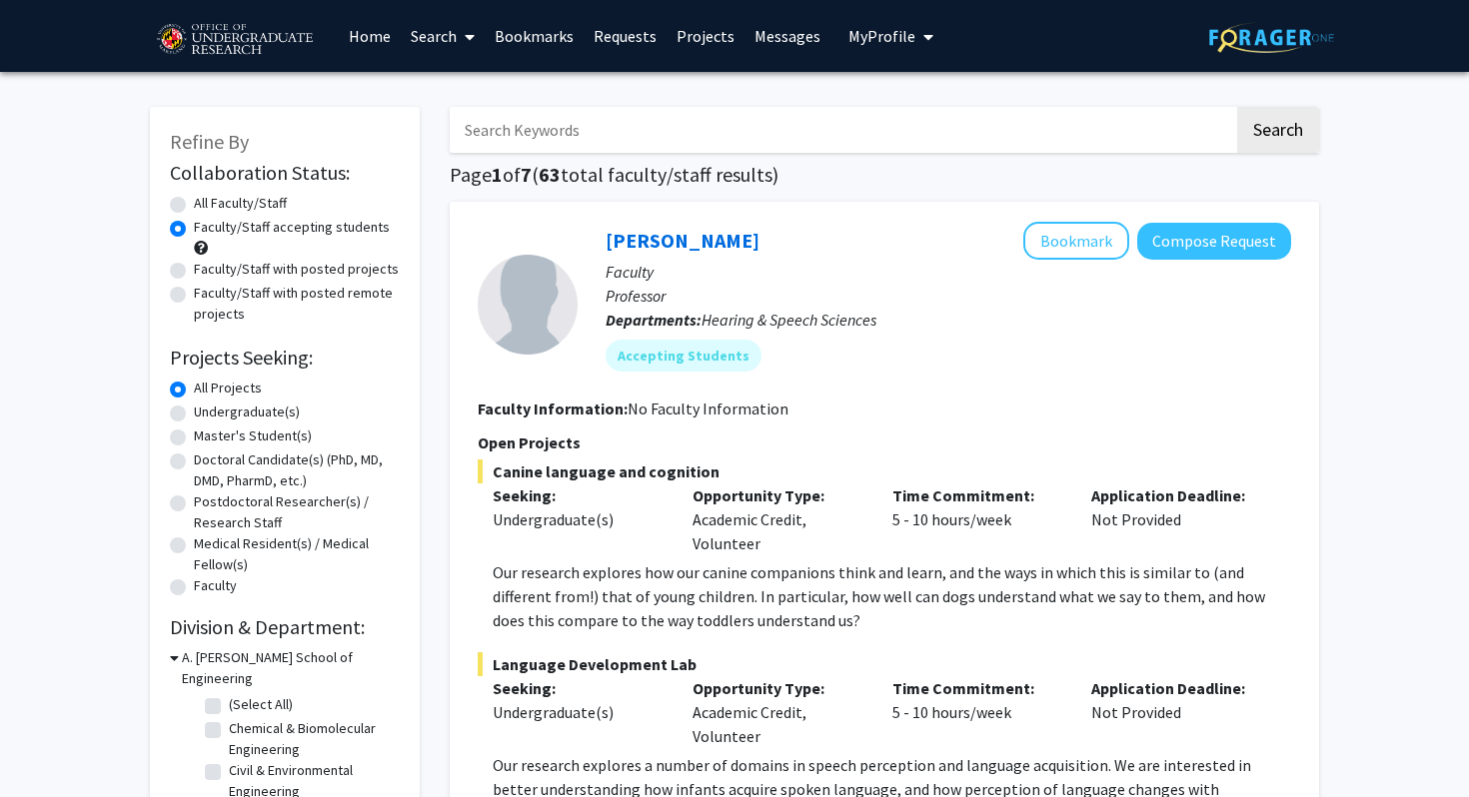
click at [194, 411] on label "Undergraduate(s)" at bounding box center [247, 412] width 106 height 21
click at [194, 411] on input "Undergraduate(s)" at bounding box center [200, 408] width 13 height 13
radio input "true"
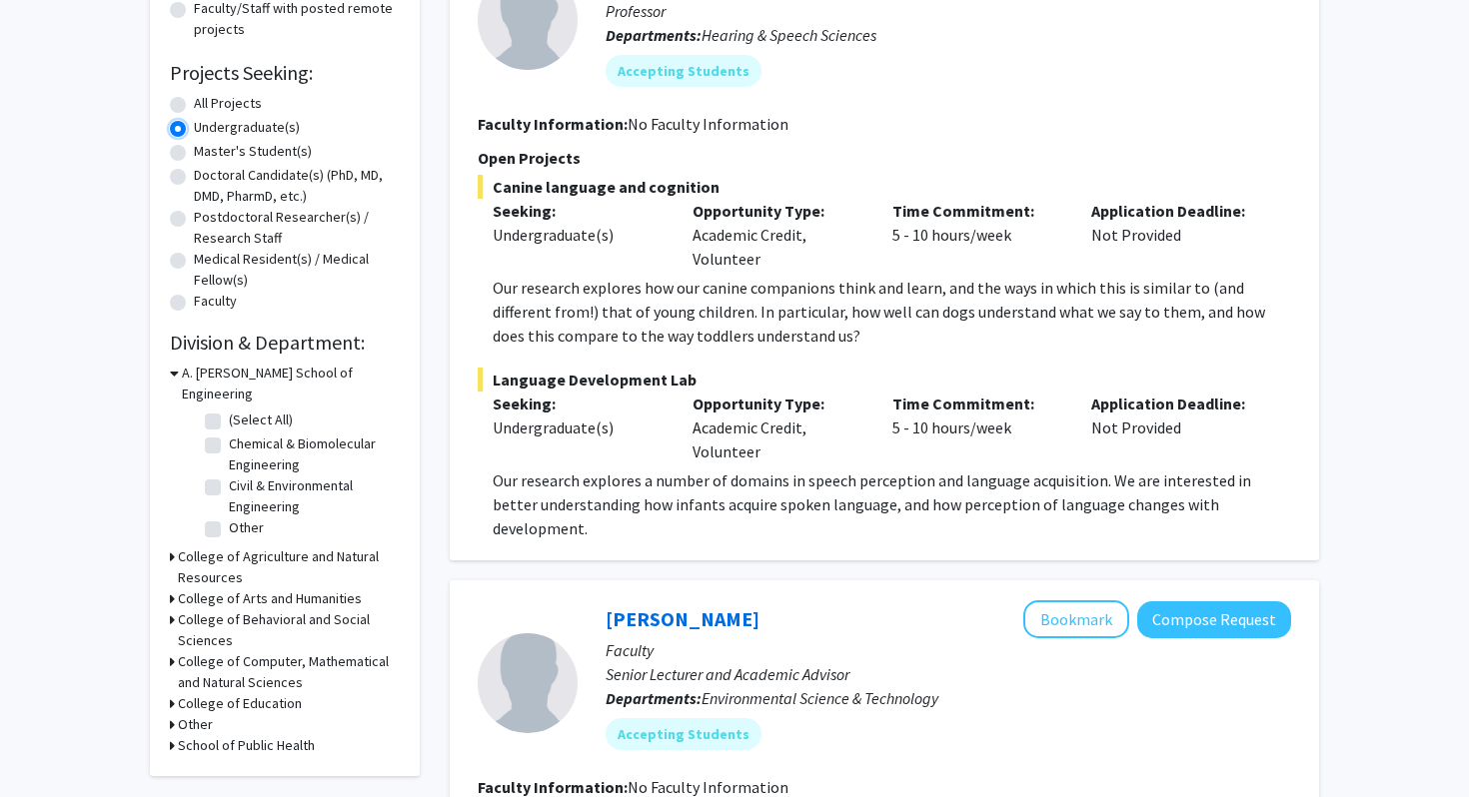
scroll to position [489, 0]
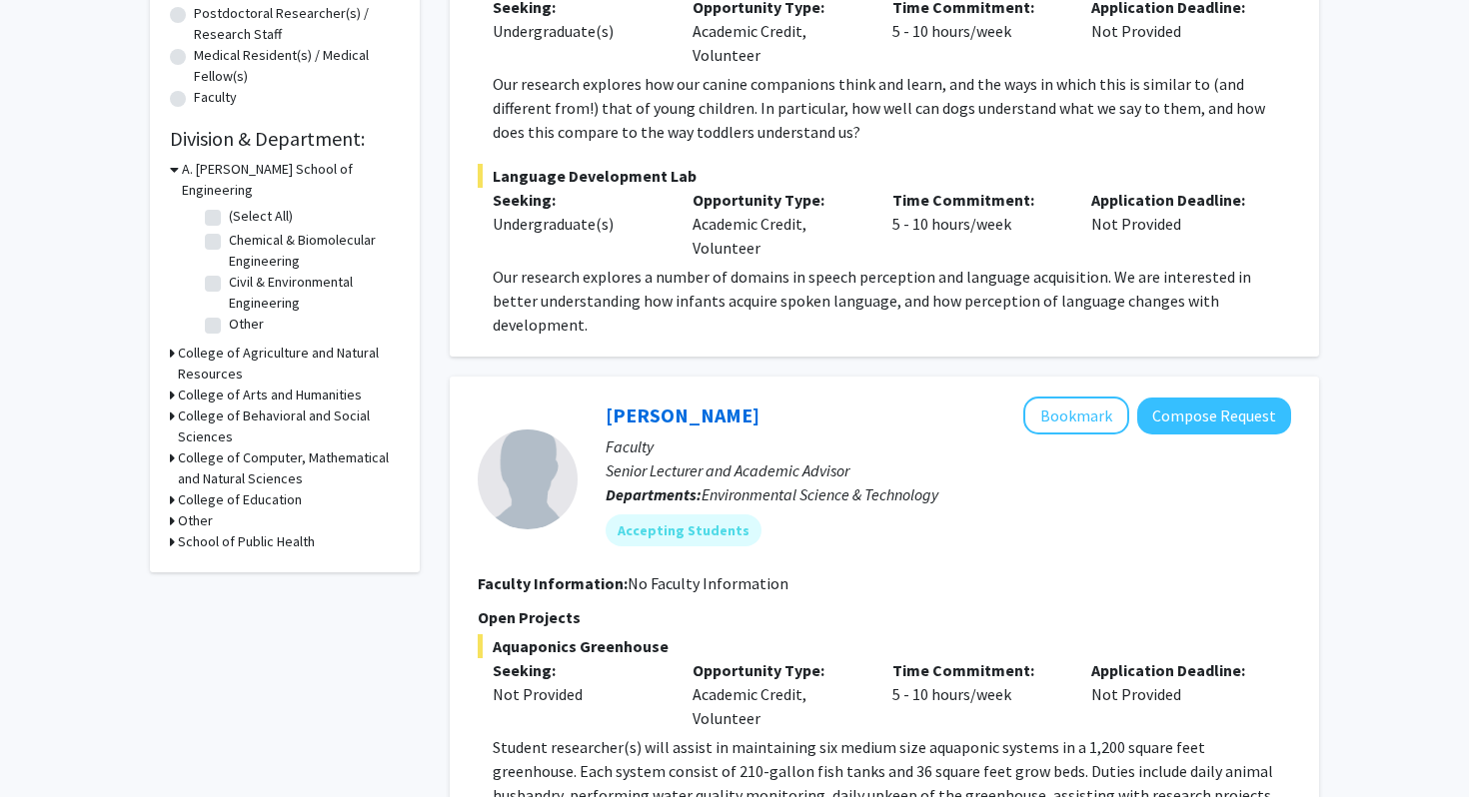
click at [169, 395] on div "Refine By Collaboration Status: Collaboration Status All Faculty/Staff Collabor…" at bounding box center [285, 95] width 270 height 954
click at [172, 406] on icon at bounding box center [172, 416] width 5 height 21
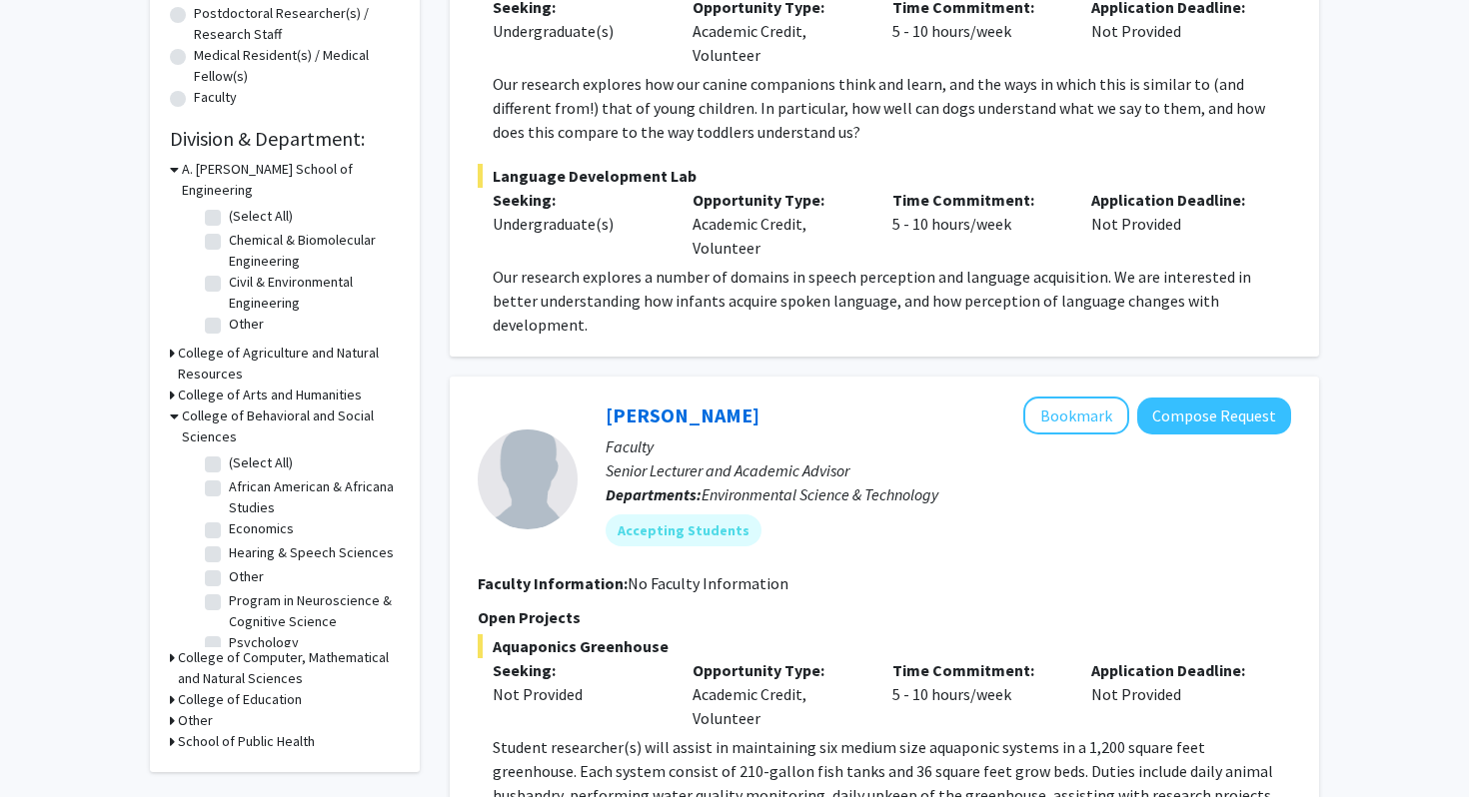
click at [229, 591] on label "Program in Neuroscience & Cognitive Science" at bounding box center [312, 612] width 166 height 42
click at [229, 591] on input "Program in Neuroscience & Cognitive Science" at bounding box center [235, 597] width 13 height 13
checkbox input "true"
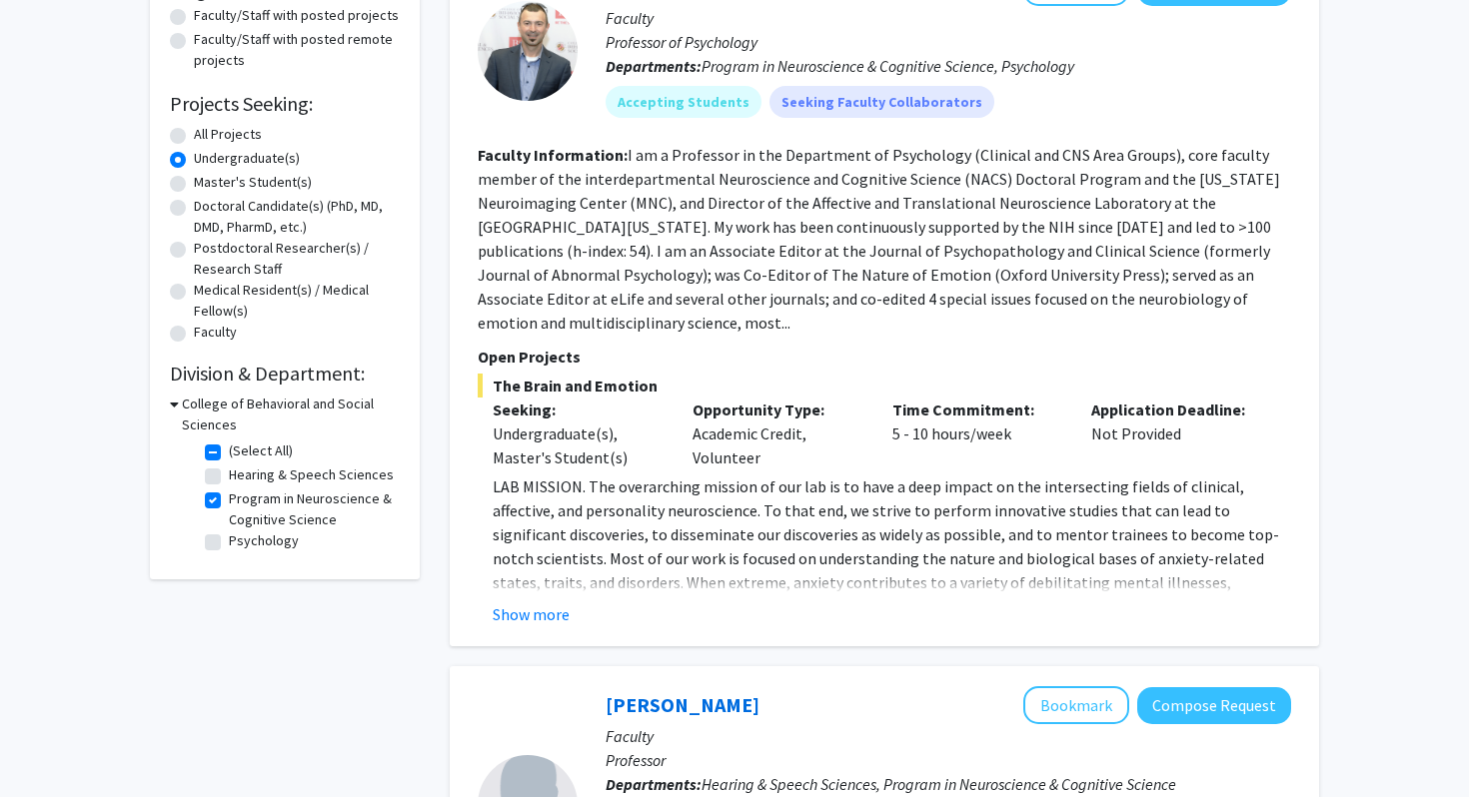
scroll to position [309, 0]
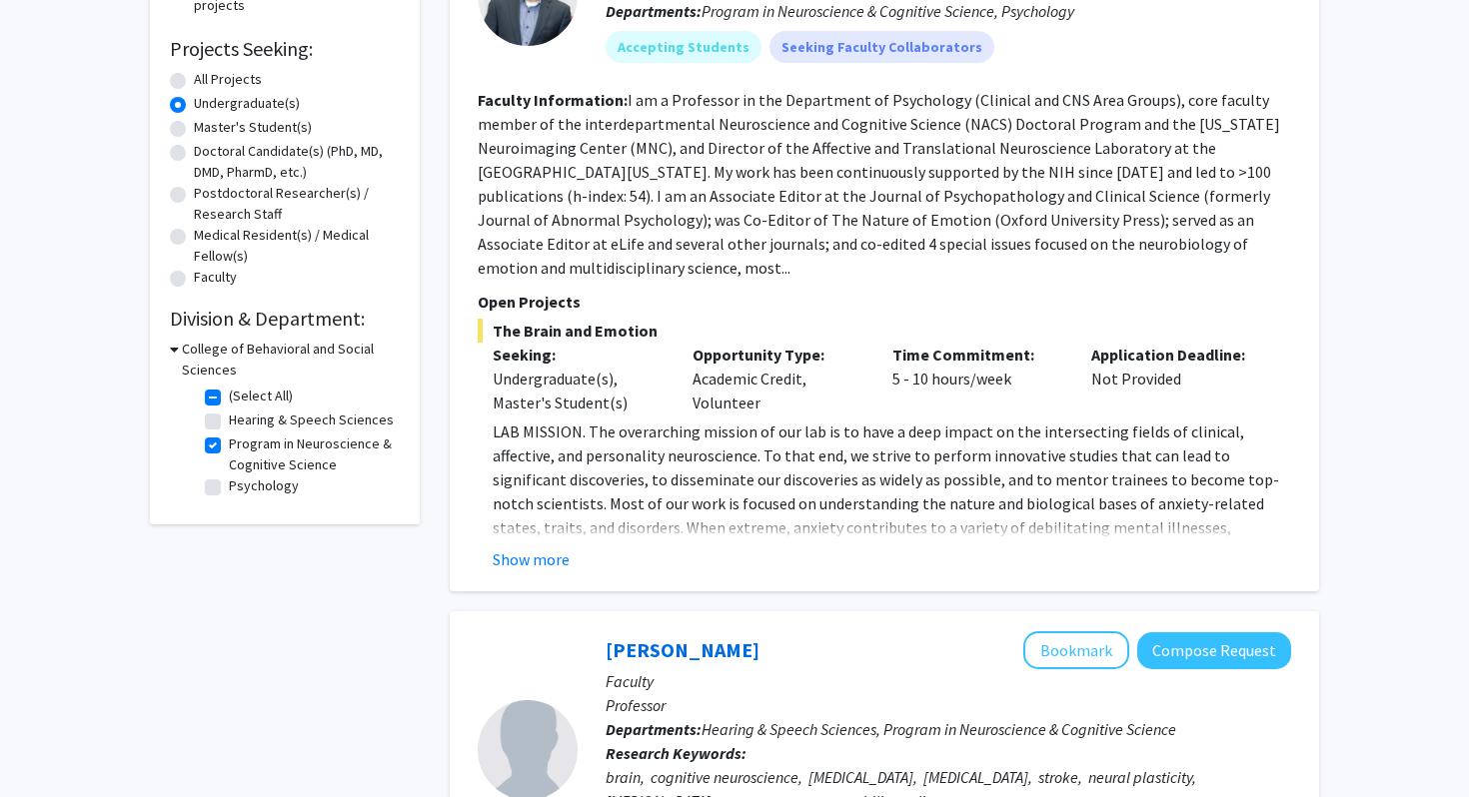
click at [229, 489] on label "Psychology" at bounding box center [264, 486] width 70 height 21
click at [229, 489] on input "Psychology" at bounding box center [235, 482] width 13 height 13
checkbox input "true"
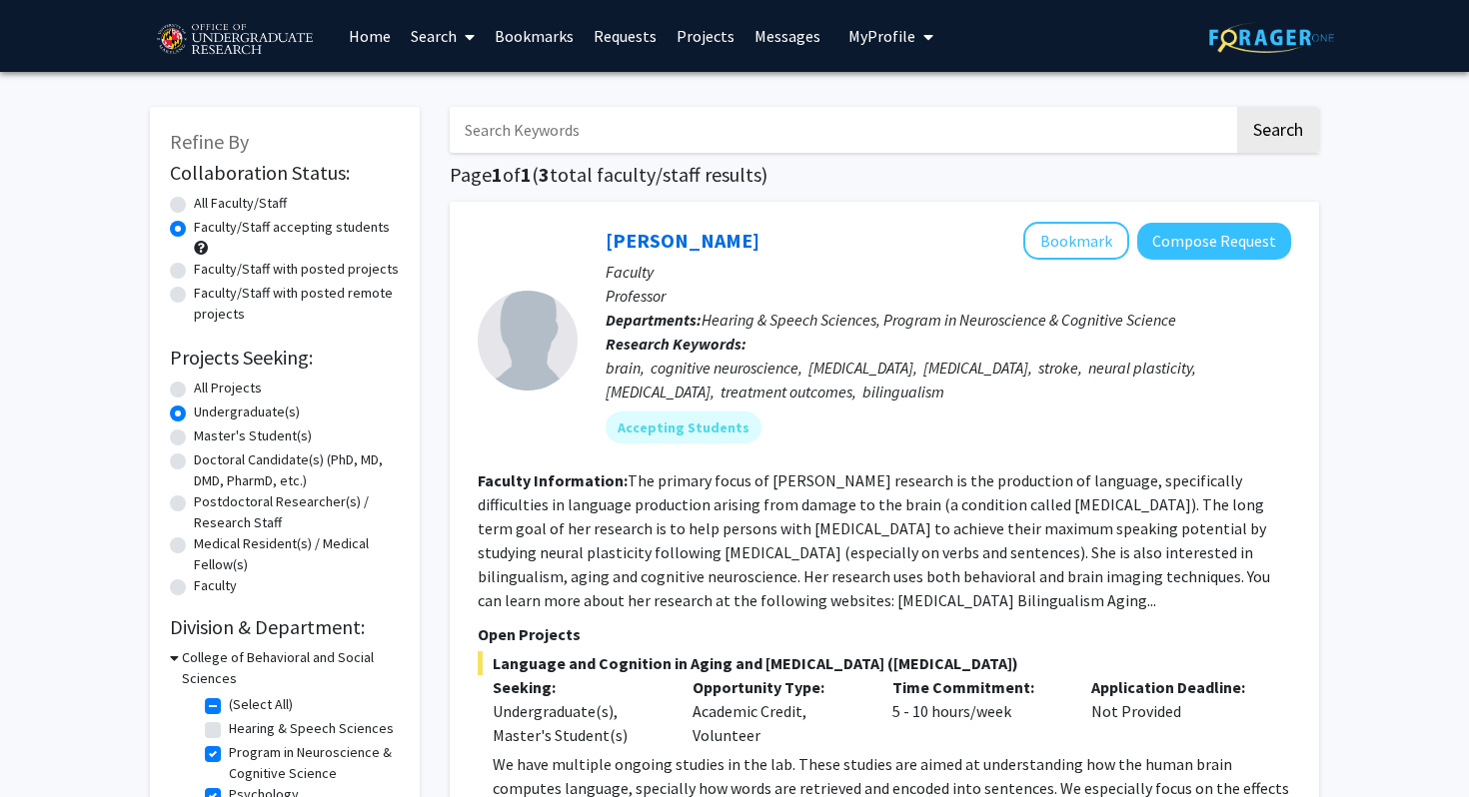
click at [453, 521] on div "Yasmeen Faroqi-Shah Bookmark Compose Request Faculty Professor Departments: Hea…" at bounding box center [884, 699] width 869 height 995
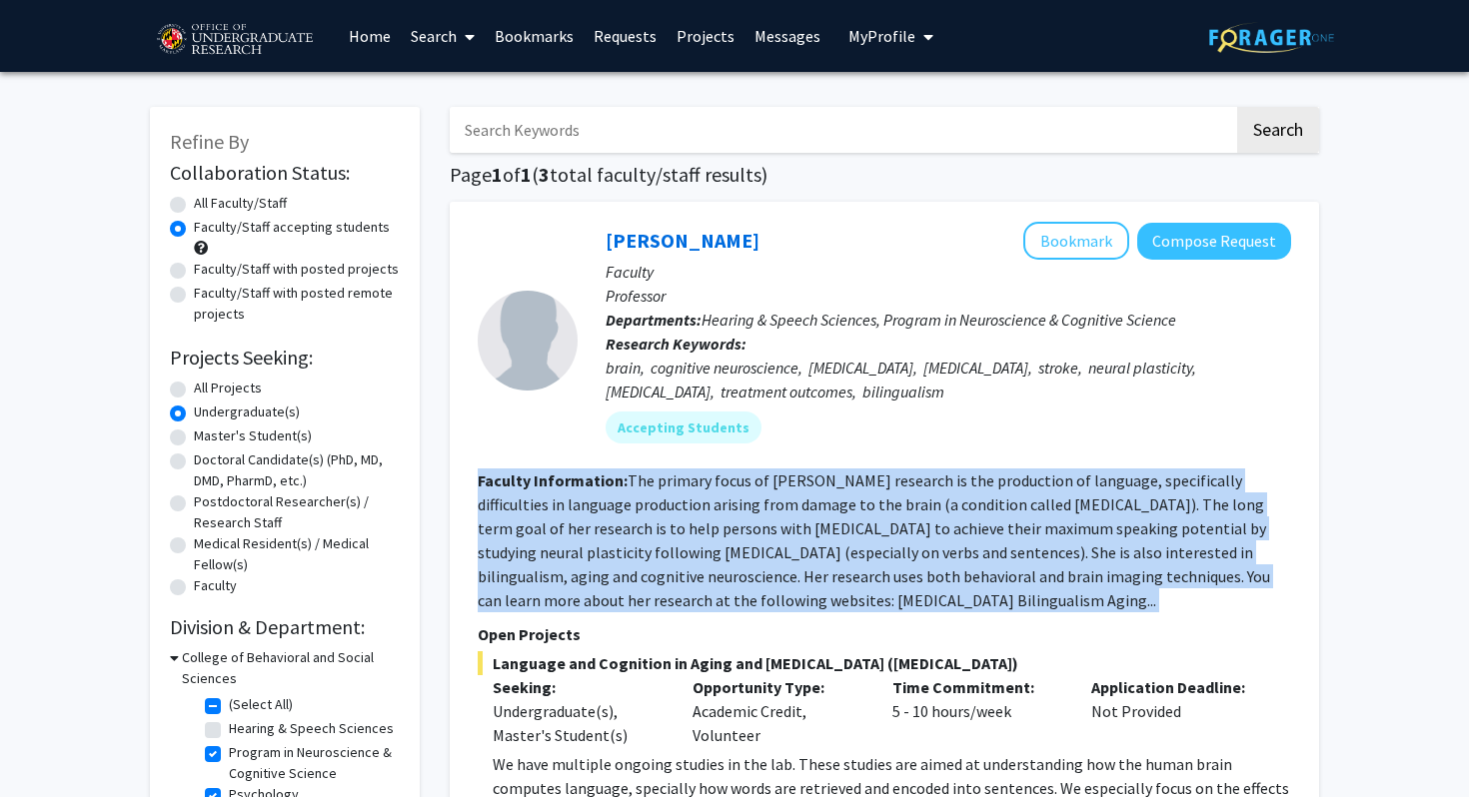
click at [460, 540] on div "Yasmeen Faroqi-Shah Bookmark Compose Request Faculty Professor Departments: Hea…" at bounding box center [884, 699] width 869 height 995
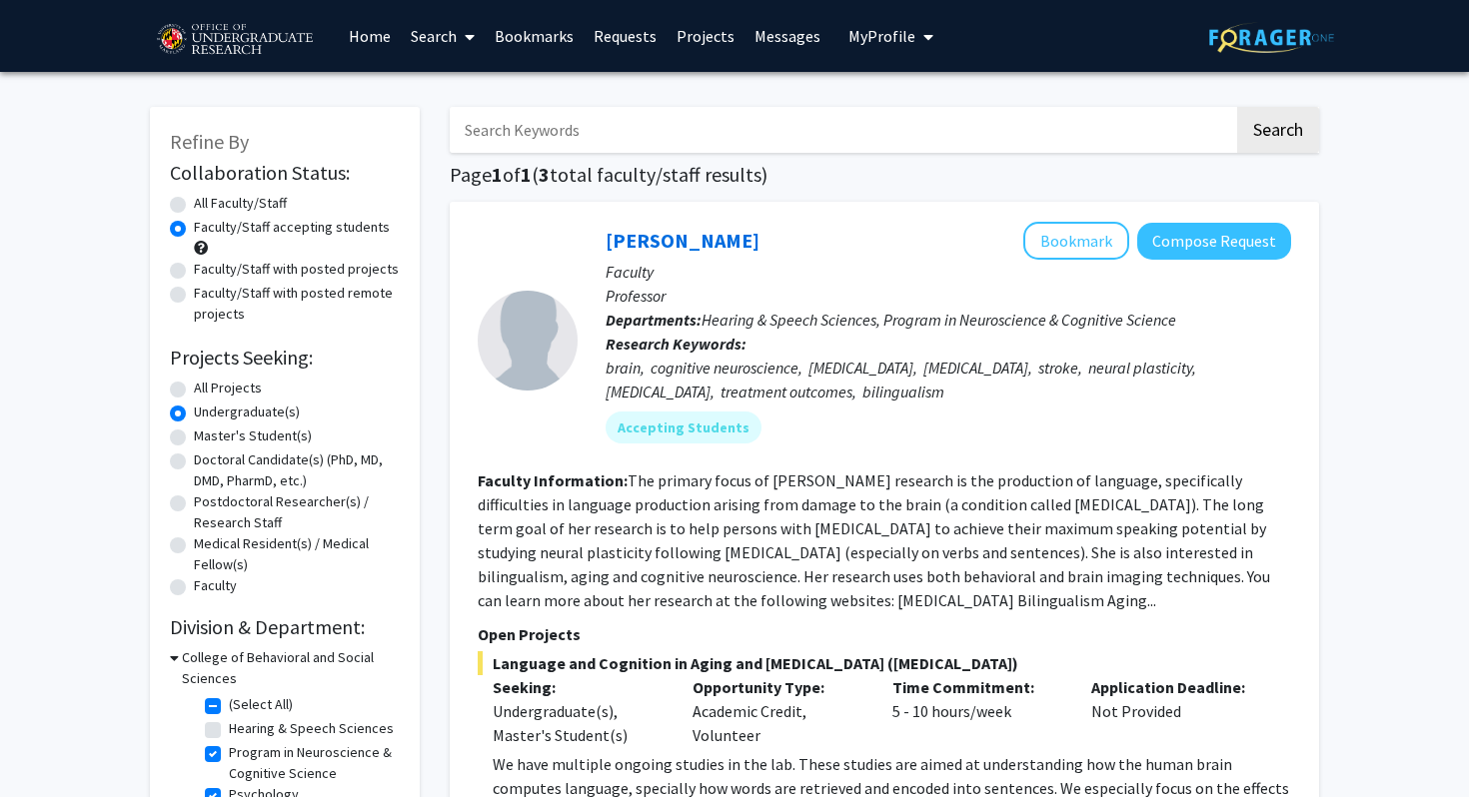
click at [460, 540] on div "Yasmeen Faroqi-Shah Bookmark Compose Request Faculty Professor Departments: Hea…" at bounding box center [884, 699] width 869 height 995
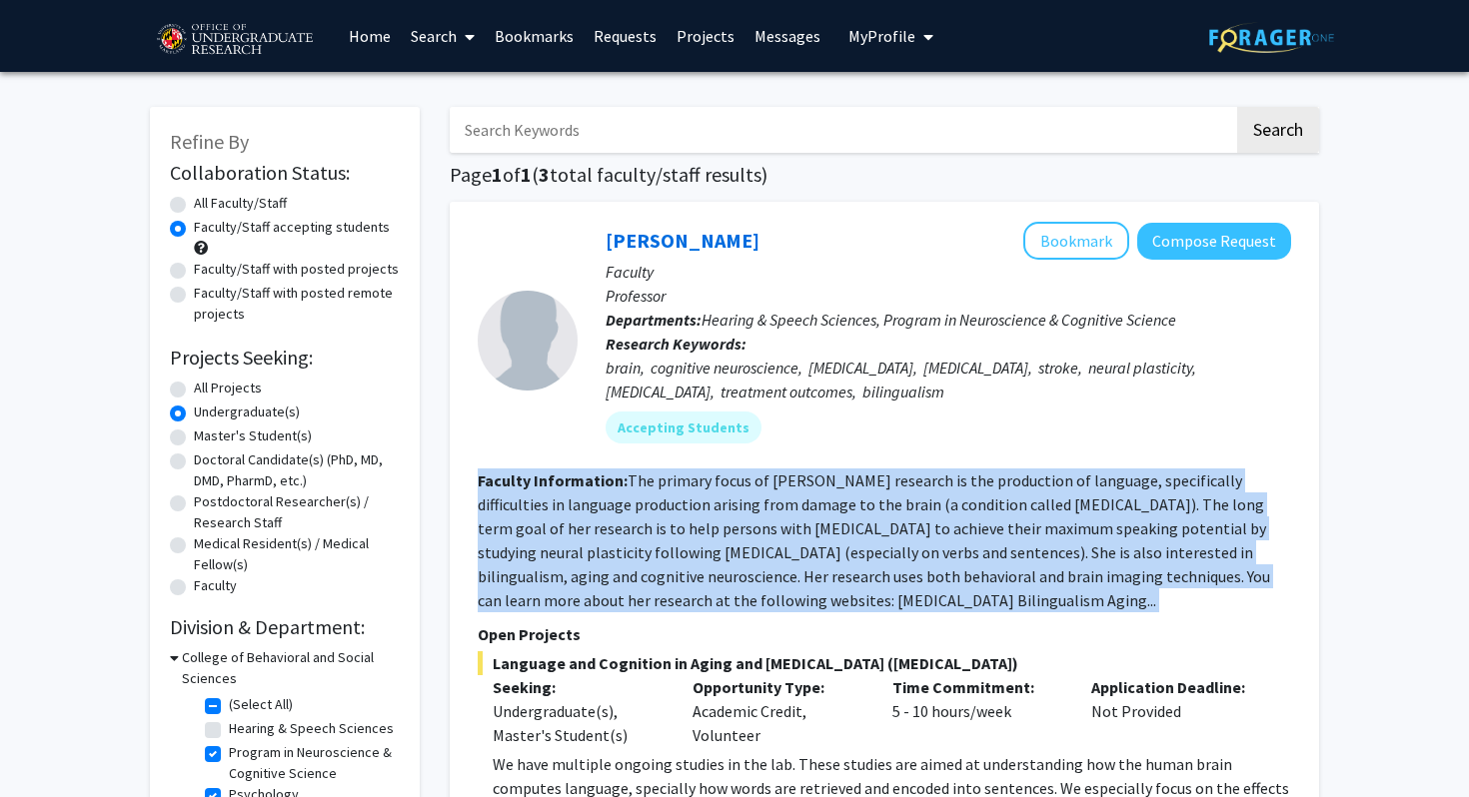
click at [460, 540] on div "Yasmeen Faroqi-Shah Bookmark Compose Request Faculty Professor Departments: Hea…" at bounding box center [884, 699] width 869 height 995
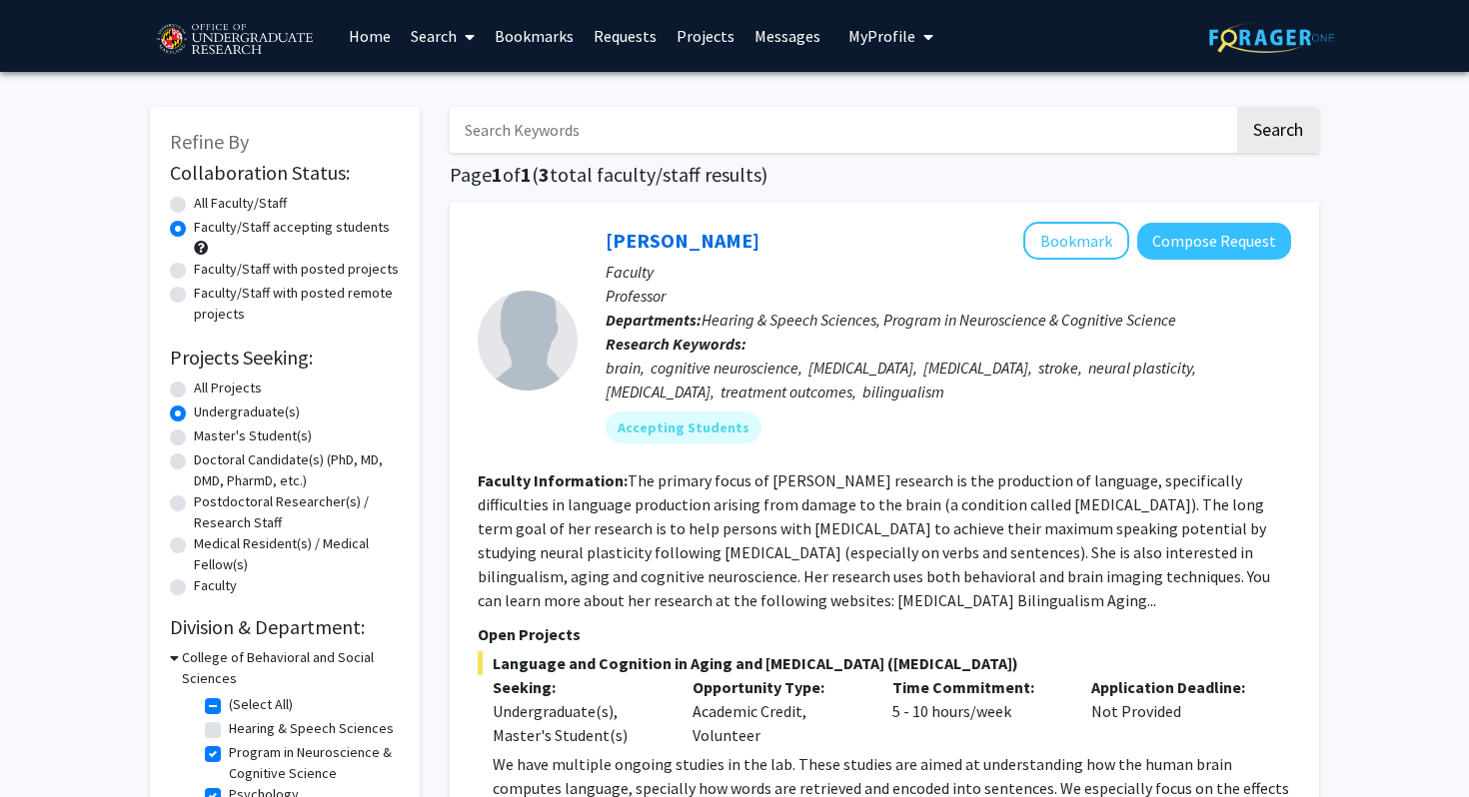
click at [460, 540] on div "Yasmeen Faroqi-Shah Bookmark Compose Request Faculty Professor Departments: Hea…" at bounding box center [884, 699] width 869 height 995
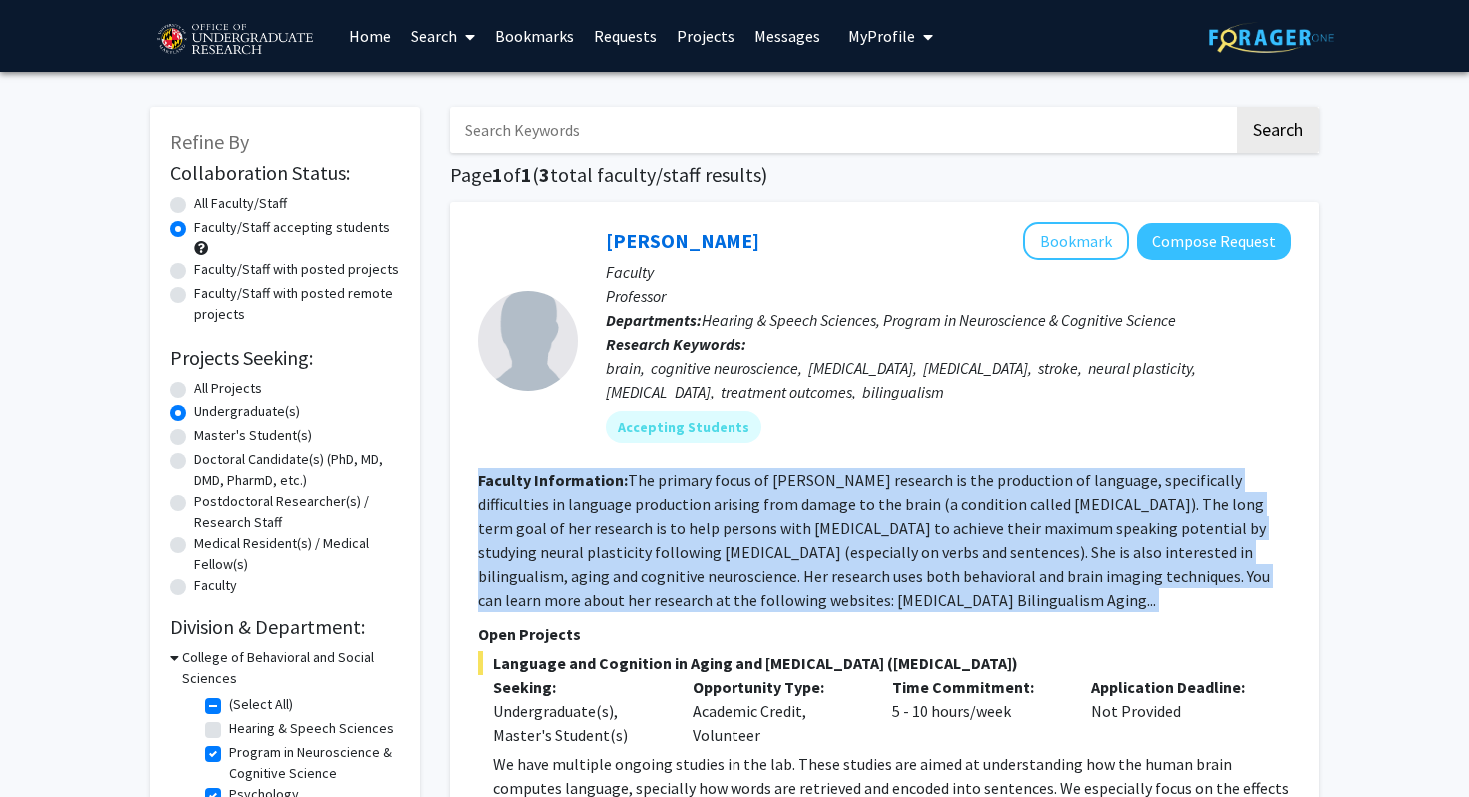
click at [460, 540] on div "Yasmeen Faroqi-Shah Bookmark Compose Request Faculty Professor Departments: Hea…" at bounding box center [884, 699] width 869 height 995
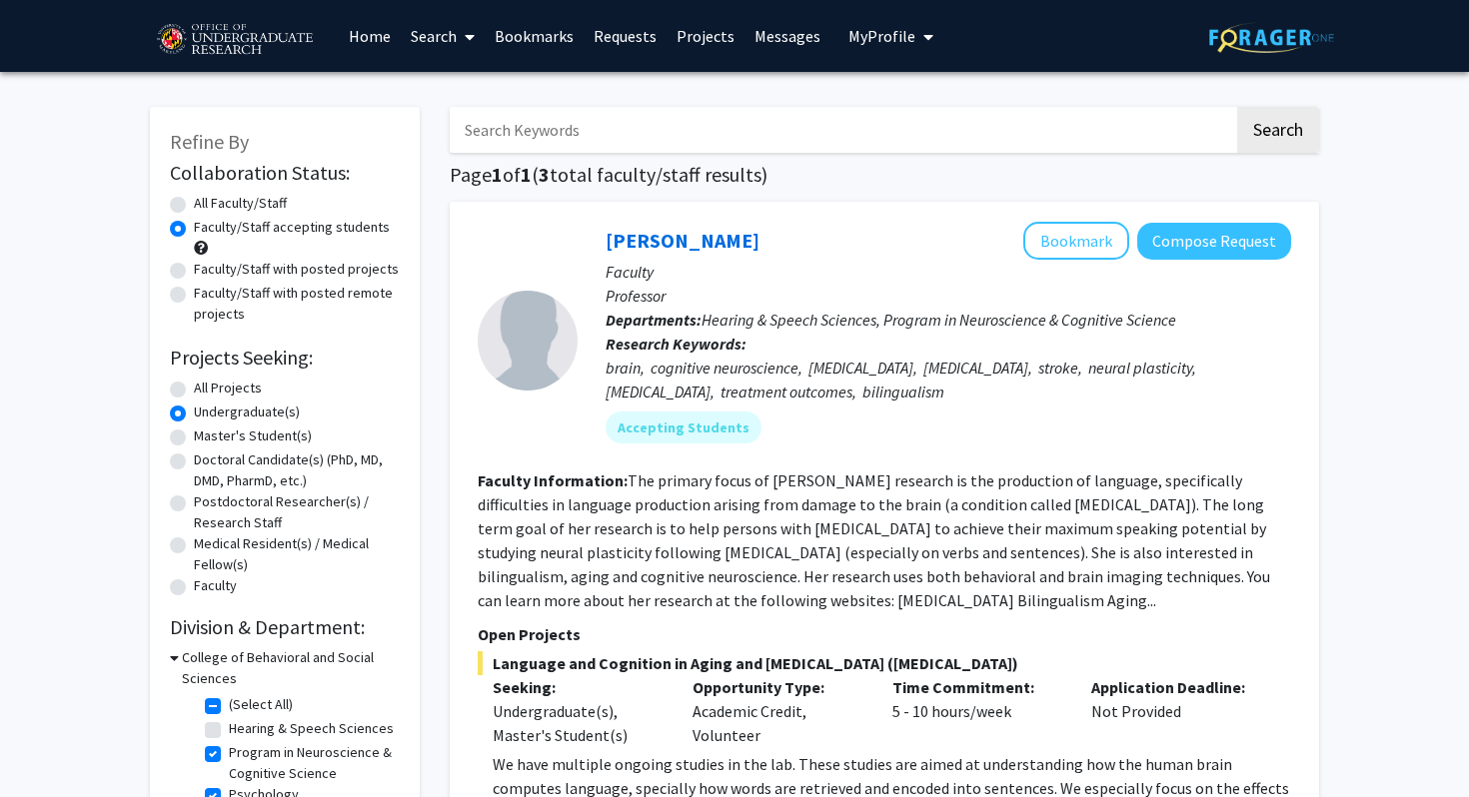
scroll to position [19, 0]
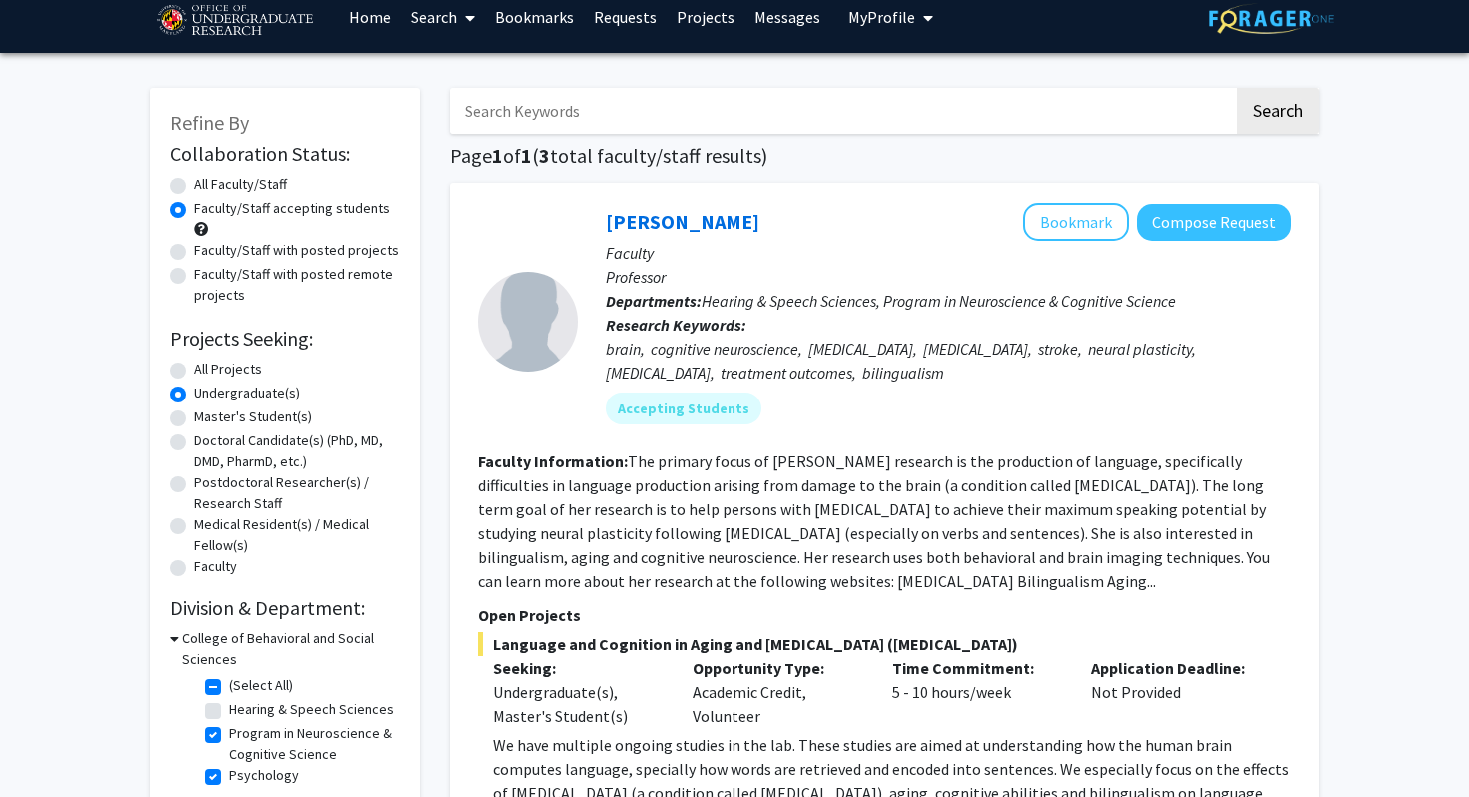
click at [460, 540] on div "Yasmeen Faroqi-Shah Bookmark Compose Request Faculty Professor Departments: Hea…" at bounding box center [884, 680] width 869 height 995
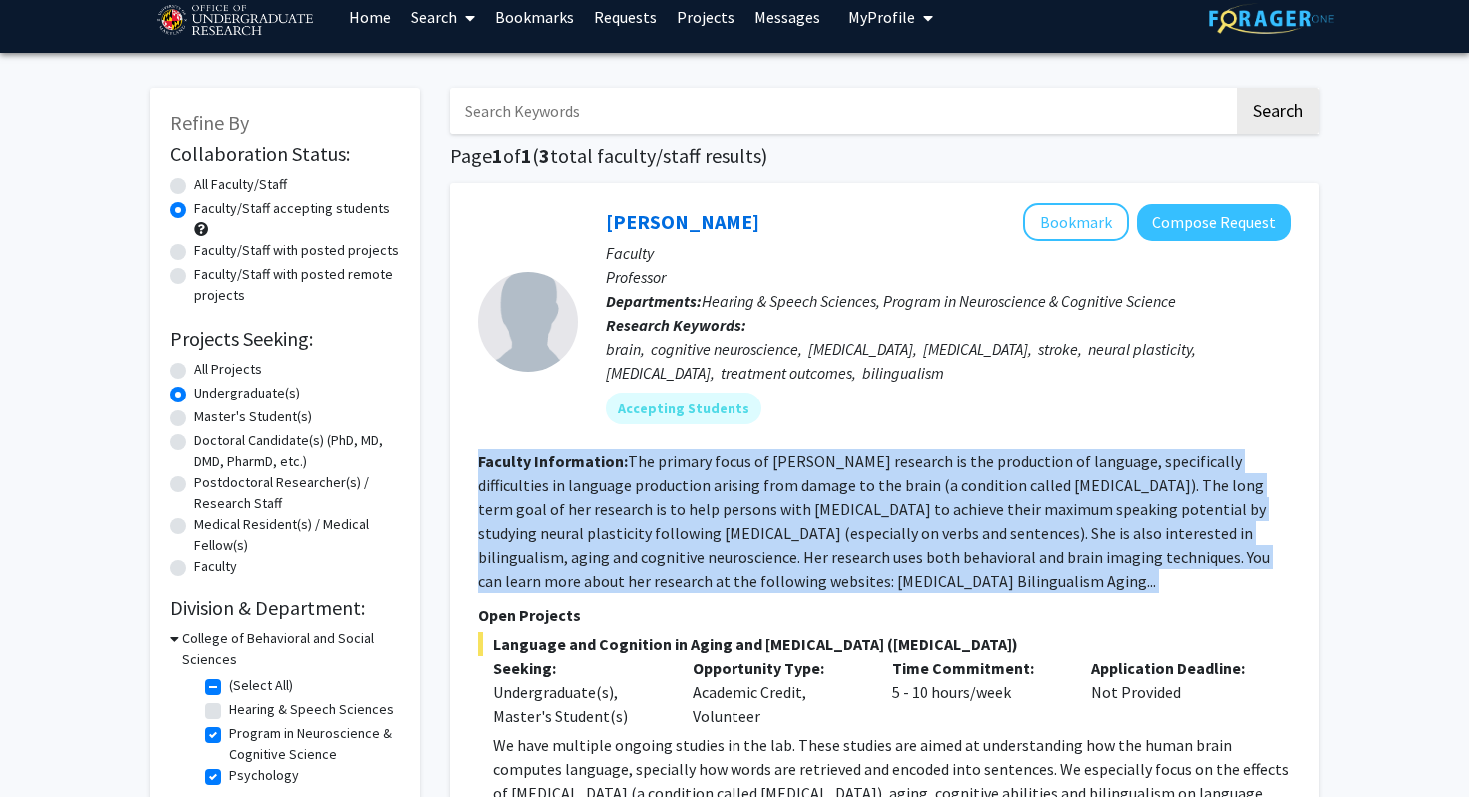
click at [460, 540] on div "Yasmeen Faroqi-Shah Bookmark Compose Request Faculty Professor Departments: Hea…" at bounding box center [884, 680] width 869 height 995
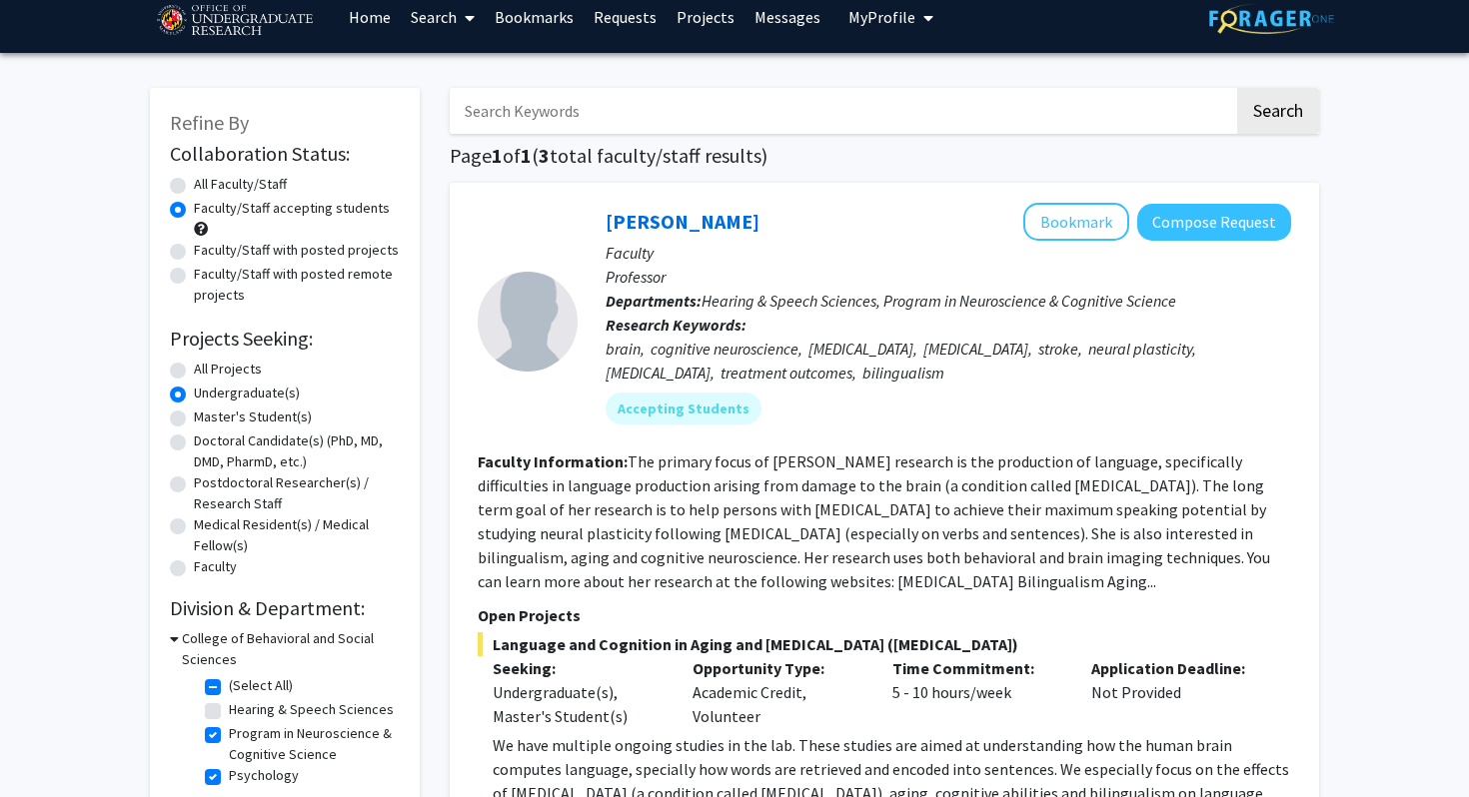
click at [460, 540] on div "Yasmeen Faroqi-Shah Bookmark Compose Request Faculty Professor Departments: Hea…" at bounding box center [884, 680] width 869 height 995
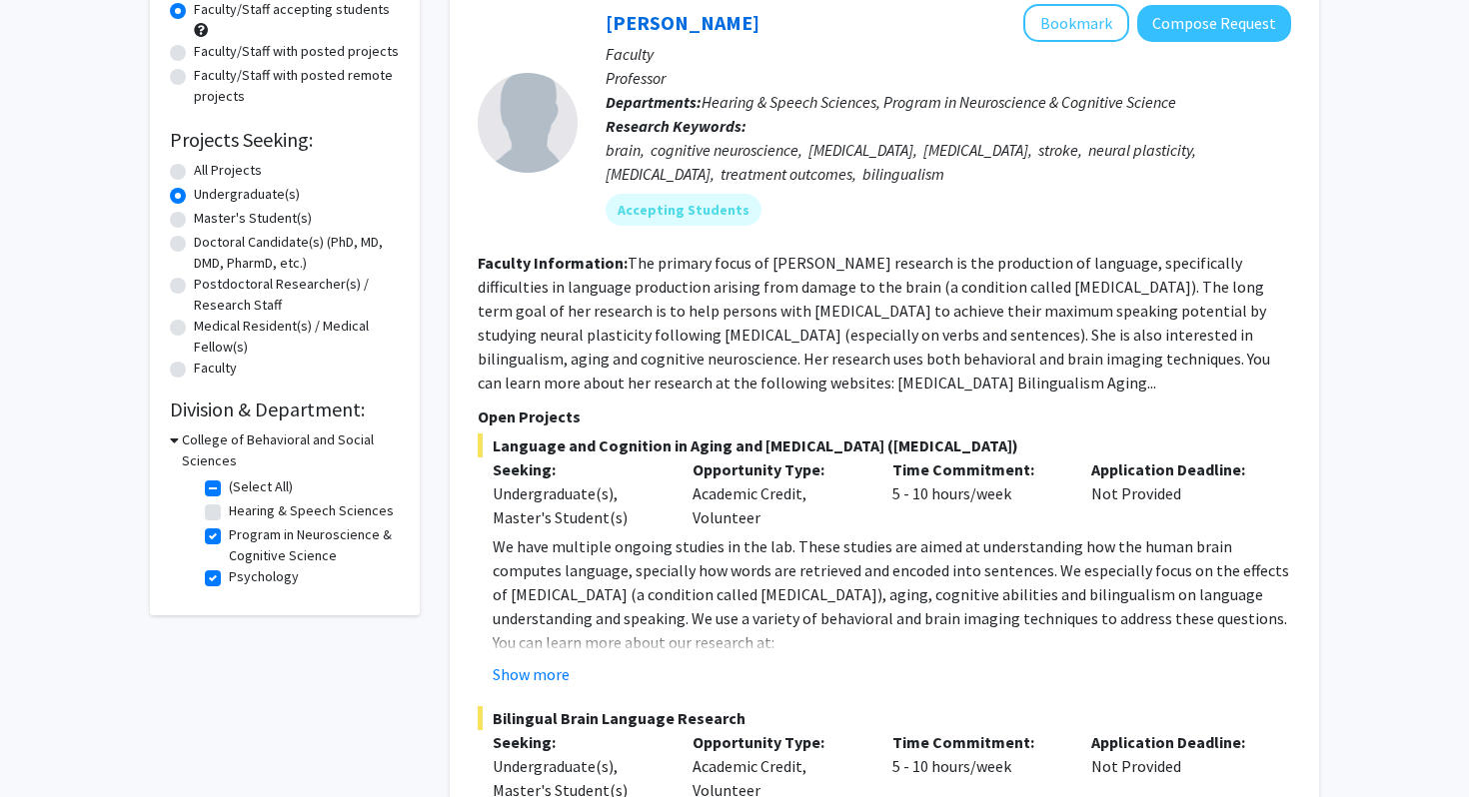
scroll to position [334, 0]
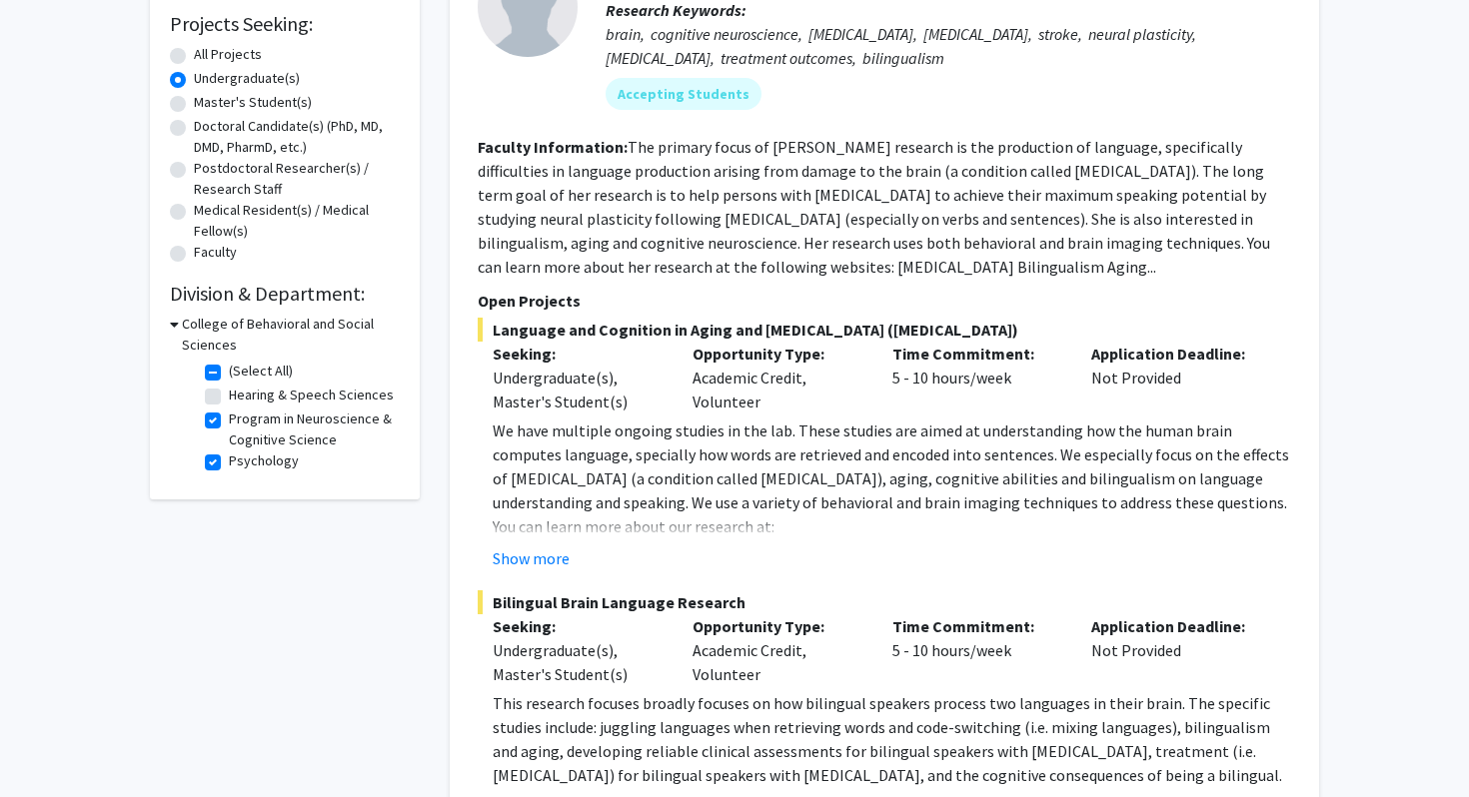
click at [470, 491] on div "Yasmeen Faroqi-Shah Bookmark Compose Request Faculty Professor Departments: Hea…" at bounding box center [884, 365] width 869 height 995
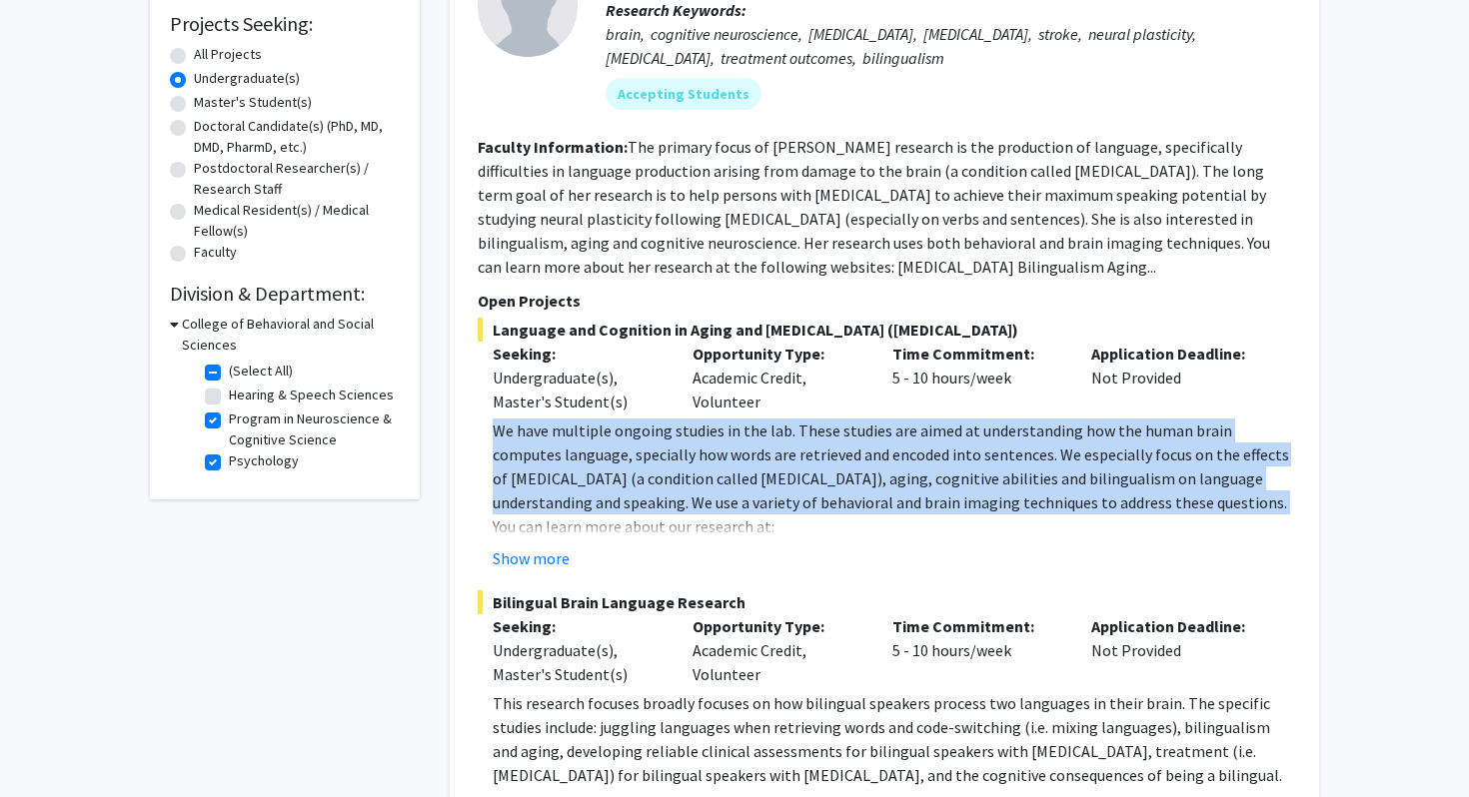
click at [470, 491] on div "Yasmeen Faroqi-Shah Bookmark Compose Request Faculty Professor Departments: Hea…" at bounding box center [884, 365] width 869 height 995
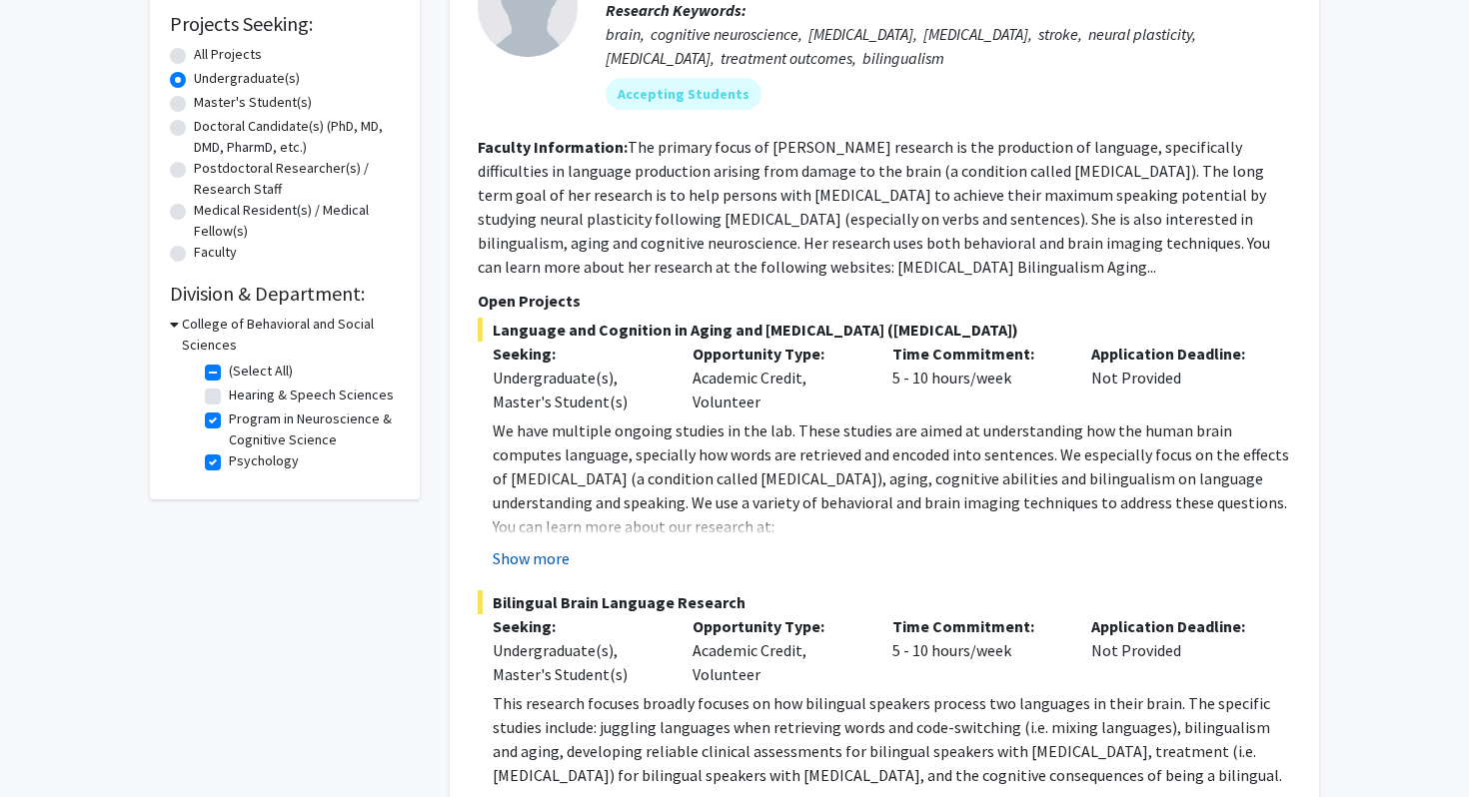
click at [515, 554] on button "Show more" at bounding box center [531, 559] width 77 height 24
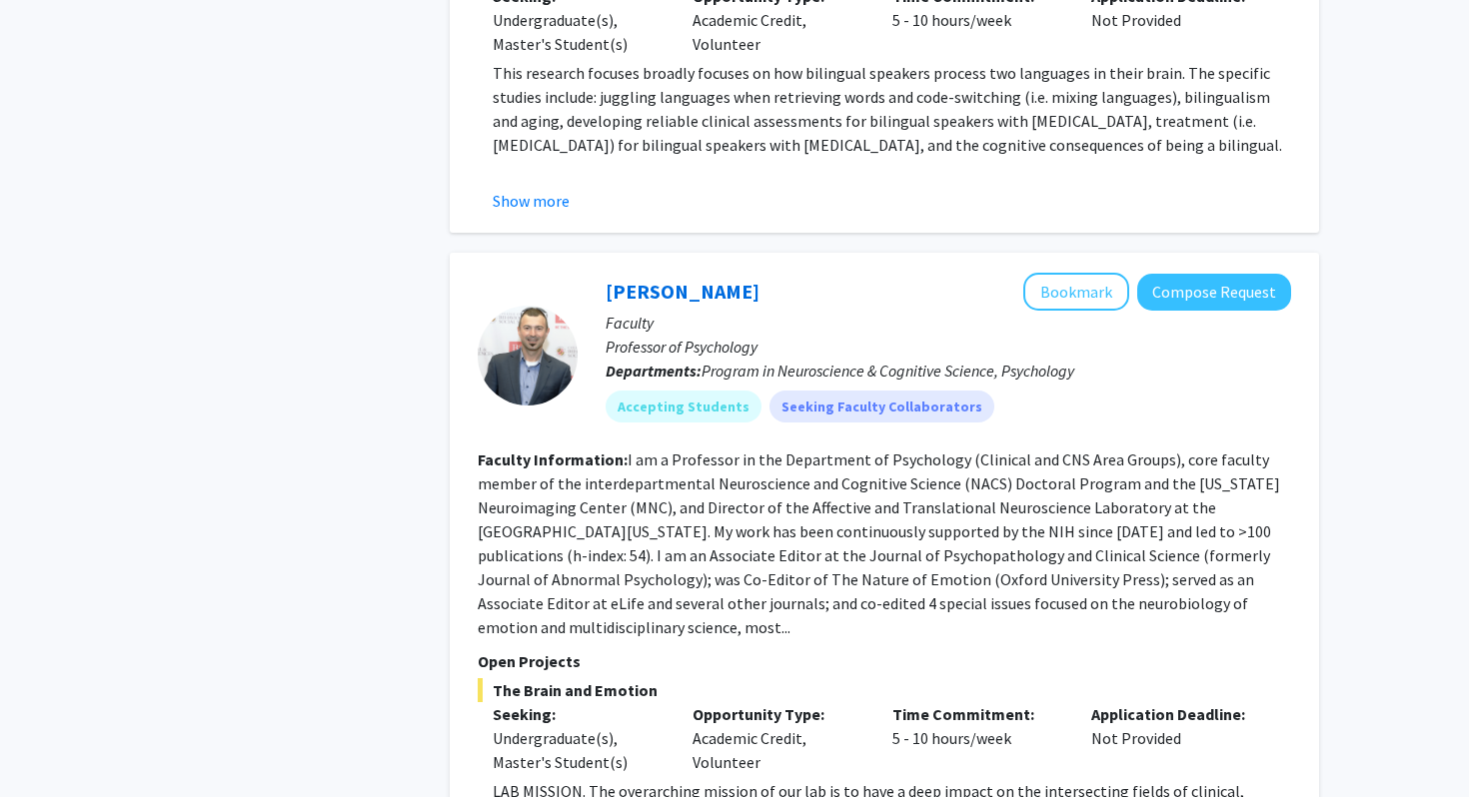
scroll to position [1037, 0]
click at [425, 539] on div "Refine By Collaboration Status: Collaboration Status All Faculty/Staff Collabor…" at bounding box center [285, 465] width 300 height 2831
click at [466, 535] on div "Alexander Shackman Bookmark Compose Request Faculty Professor of Psychology Dep…" at bounding box center [884, 601] width 869 height 699
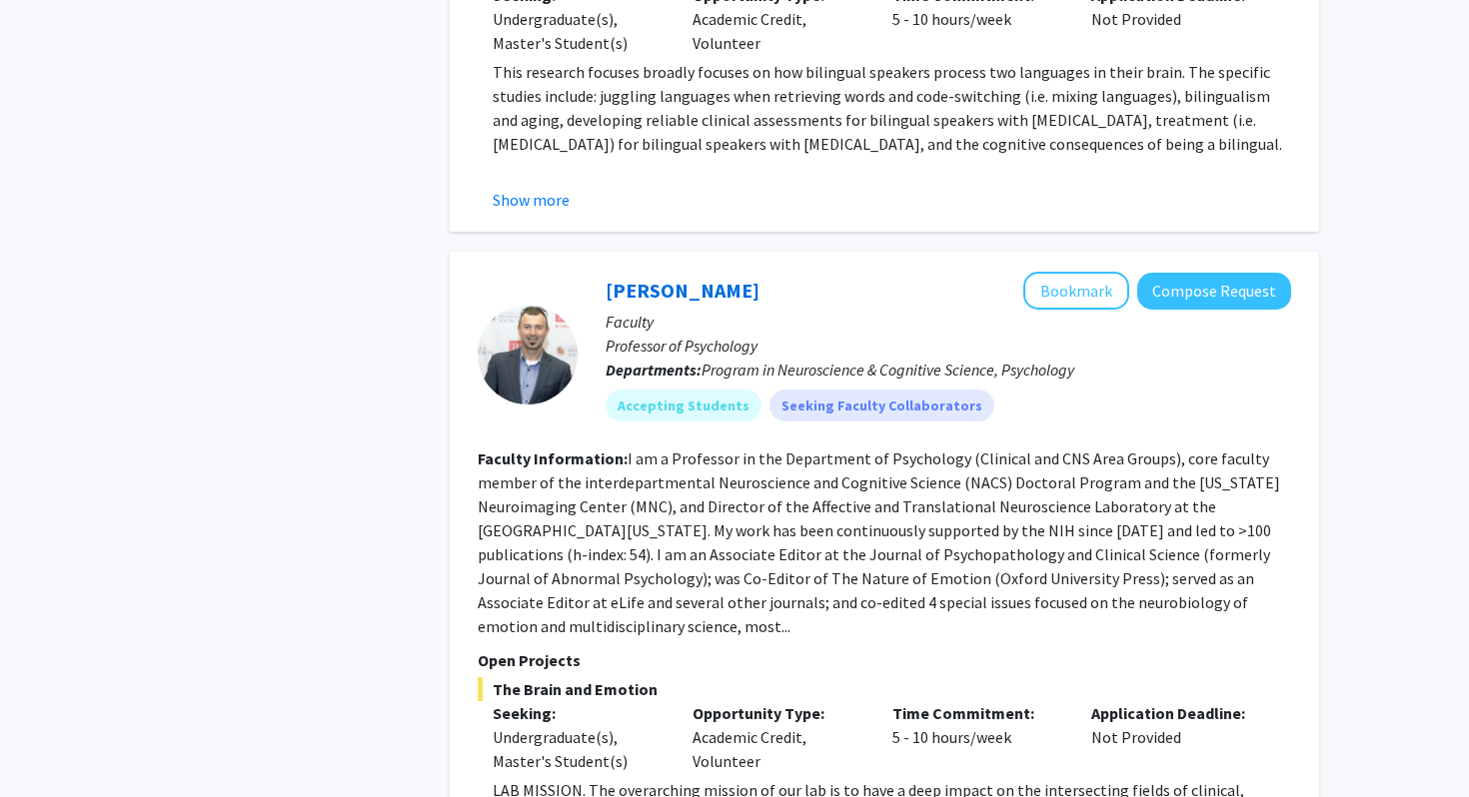
click at [466, 535] on div "Alexander Shackman Bookmark Compose Request Faculty Professor of Psychology Dep…" at bounding box center [884, 601] width 869 height 699
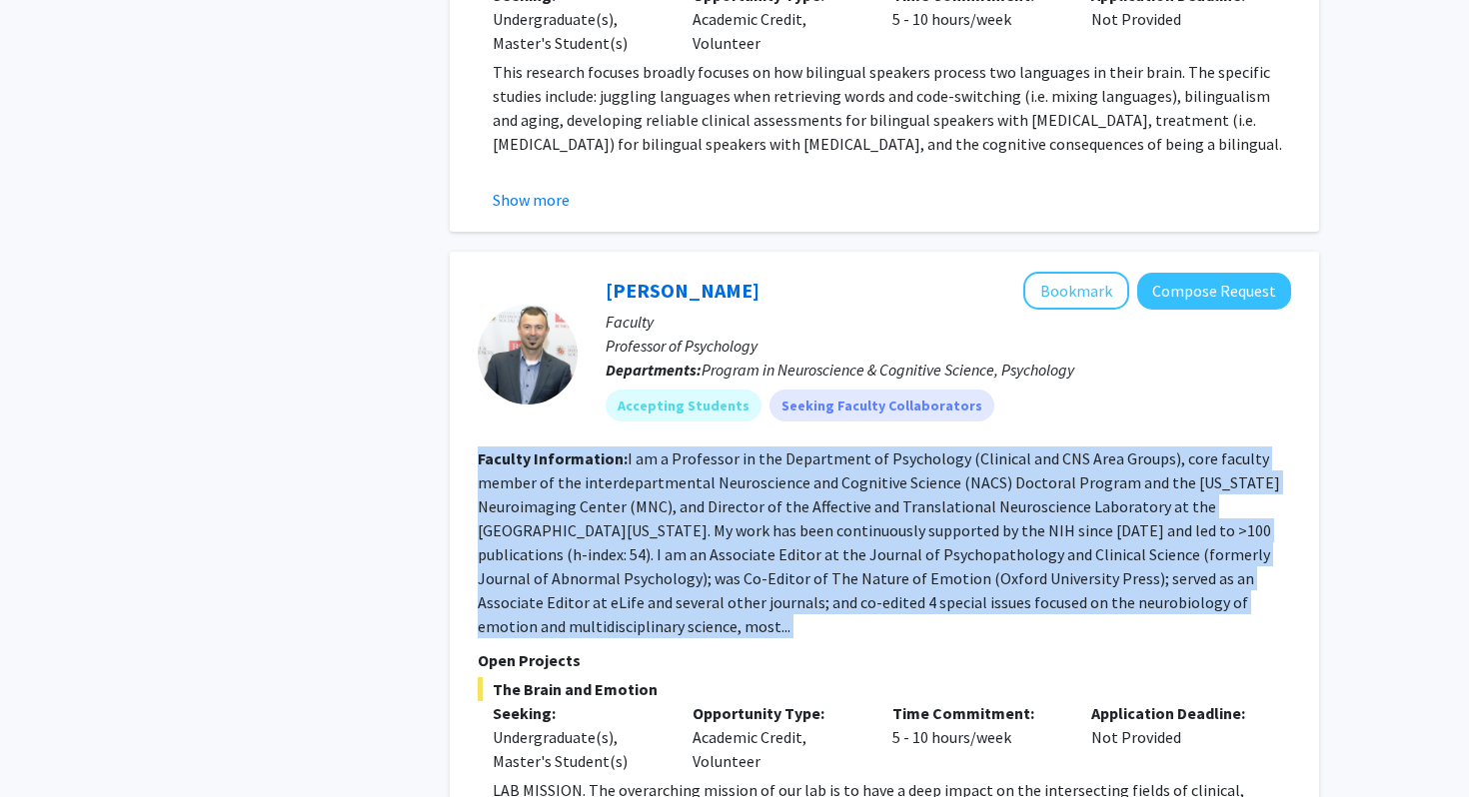
click at [466, 535] on div "Alexander Shackman Bookmark Compose Request Faculty Professor of Psychology Dep…" at bounding box center [884, 601] width 869 height 699
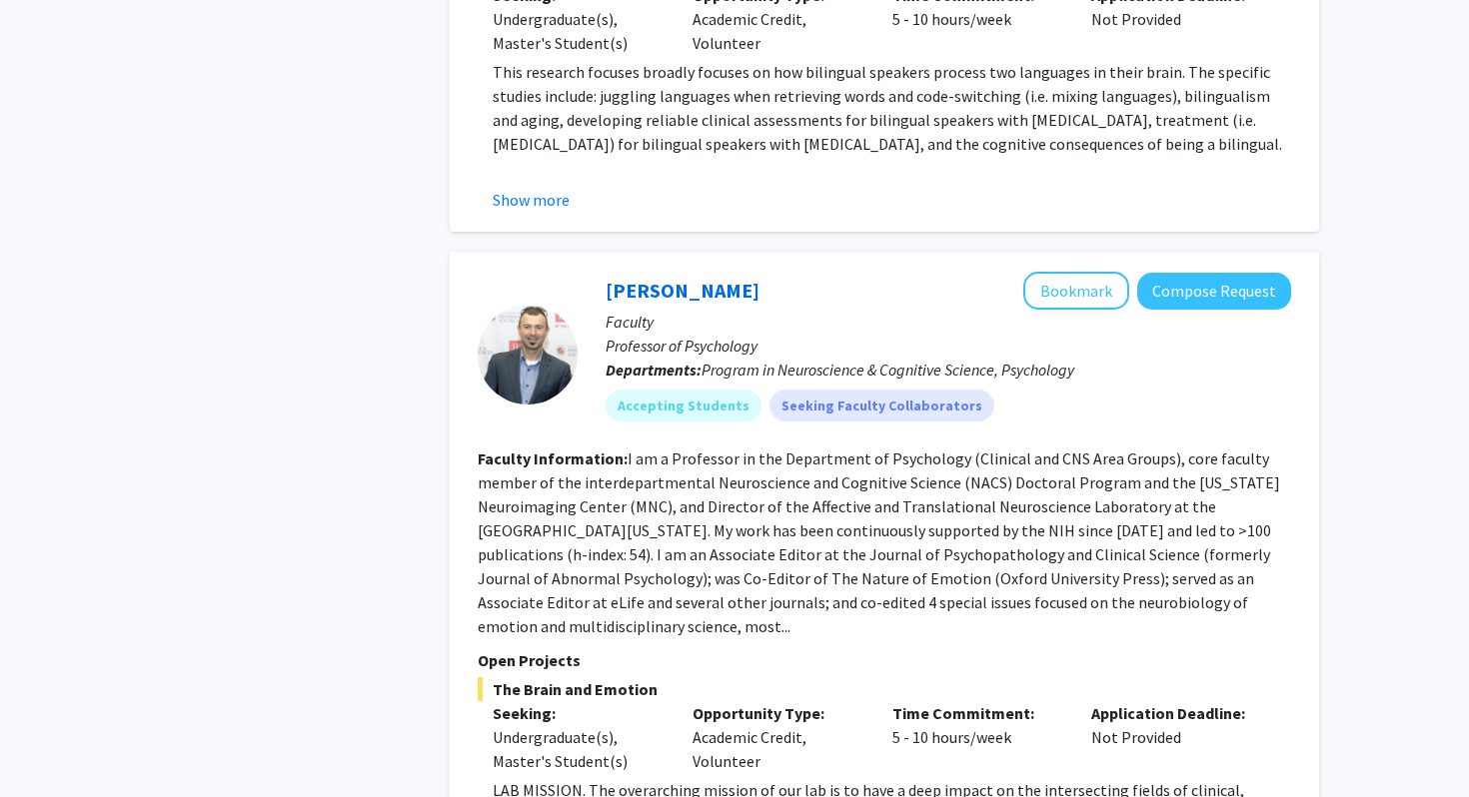
click at [466, 535] on div "Alexander Shackman Bookmark Compose Request Faculty Professor of Psychology Dep…" at bounding box center [884, 601] width 869 height 699
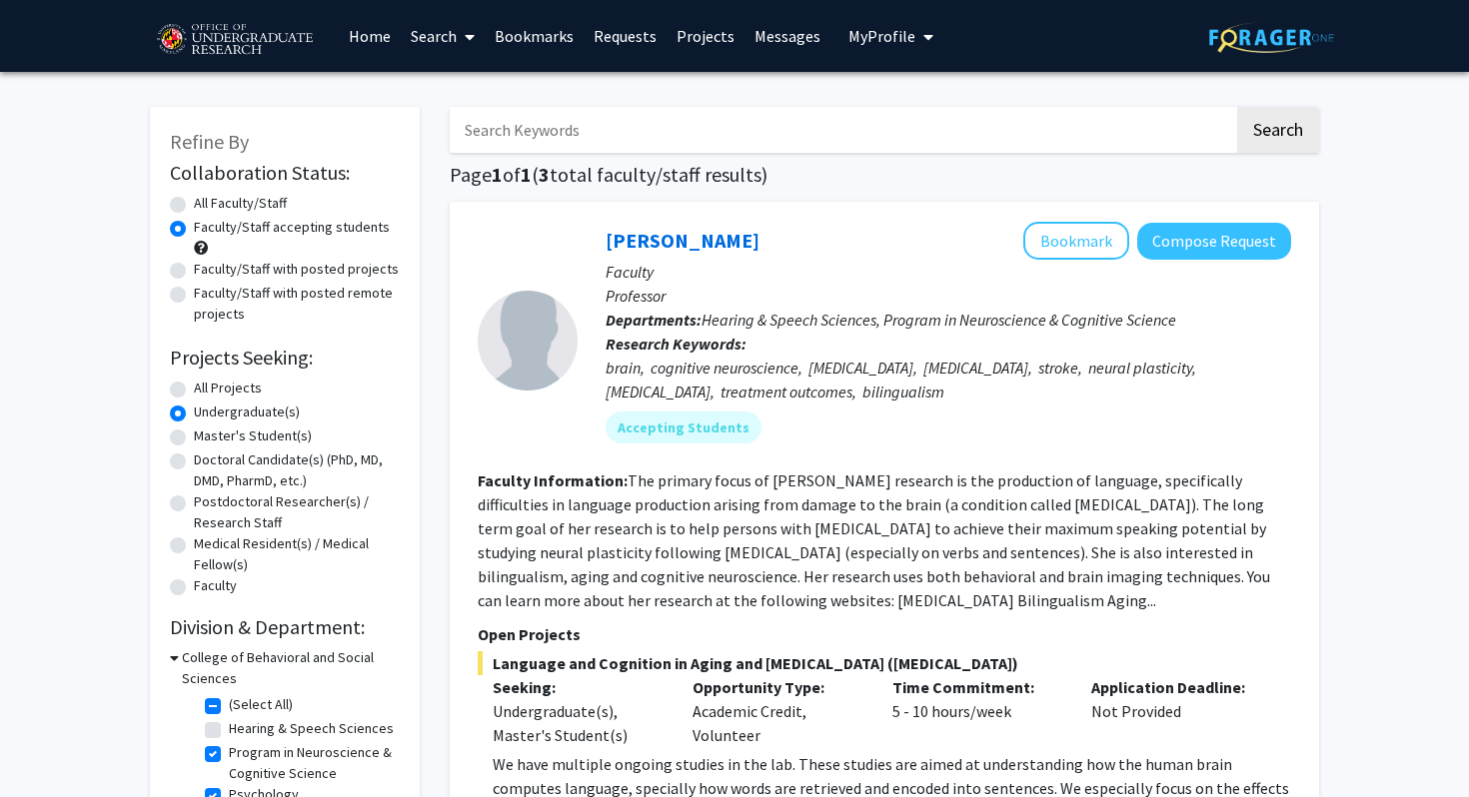
scroll to position [198, 0]
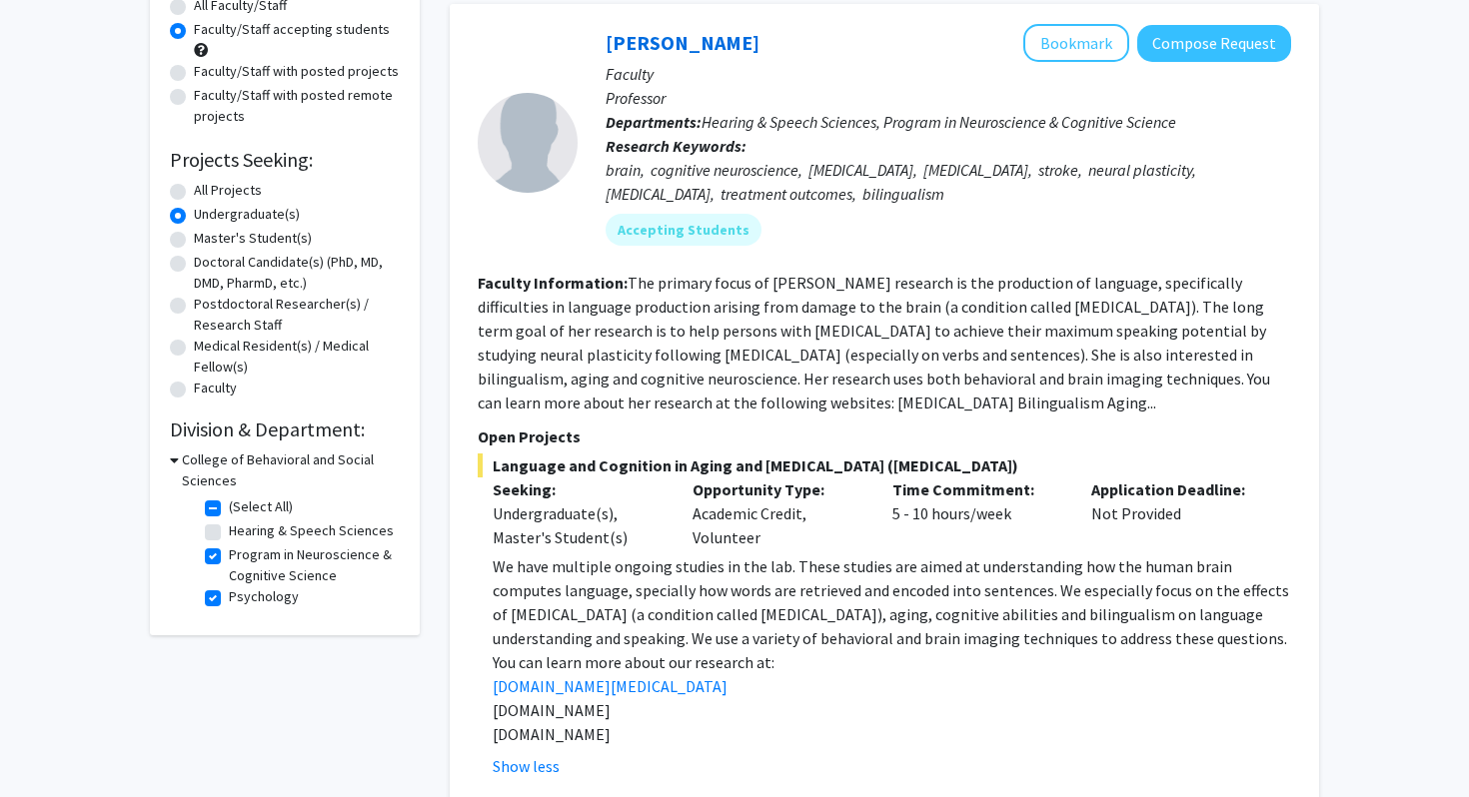
click at [229, 507] on label "(Select All)" at bounding box center [261, 507] width 64 height 21
click at [229, 507] on input "(Select All)" at bounding box center [235, 503] width 13 height 13
checkbox input "false"
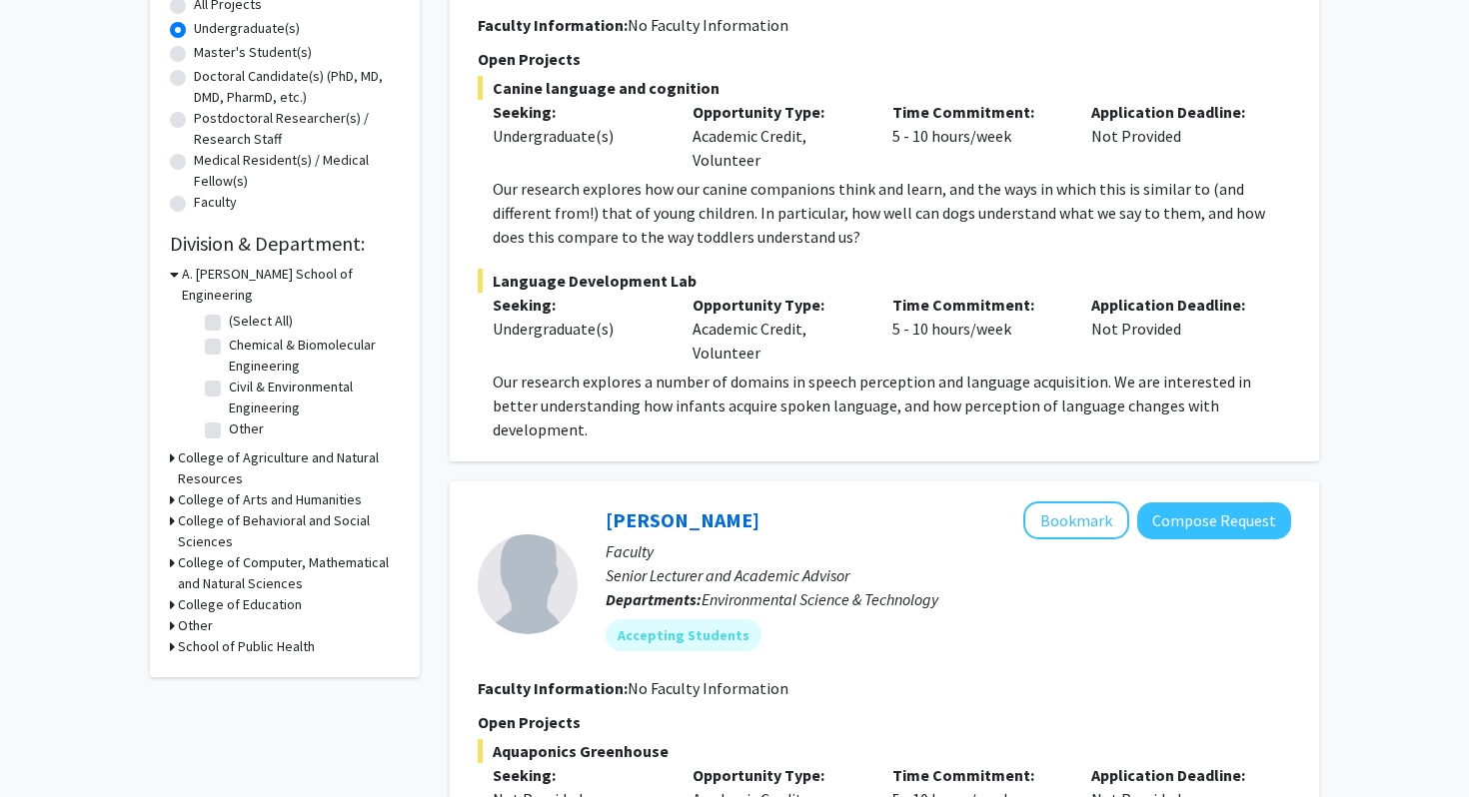
scroll to position [399, 0]
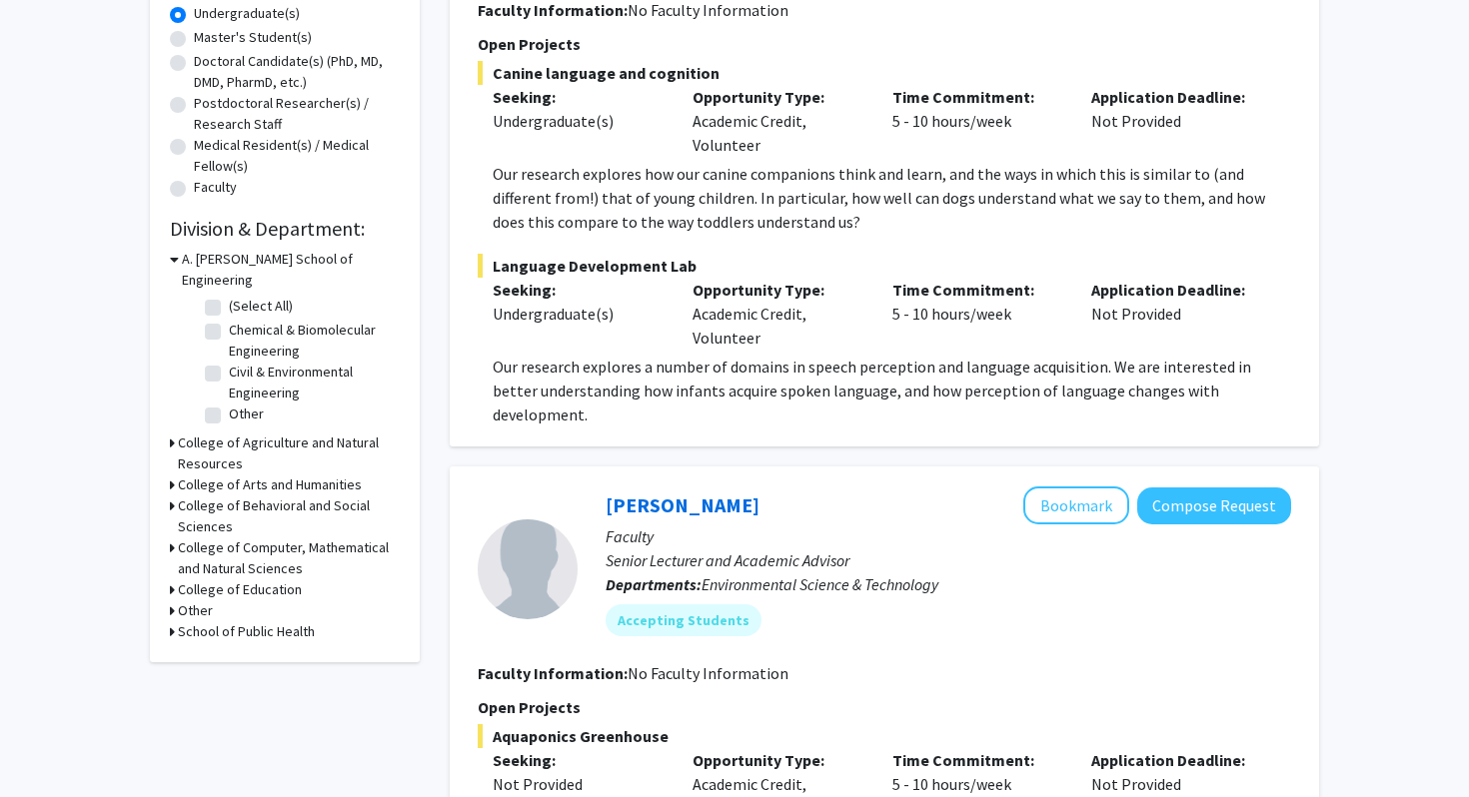
click at [171, 538] on icon at bounding box center [172, 548] width 5 height 21
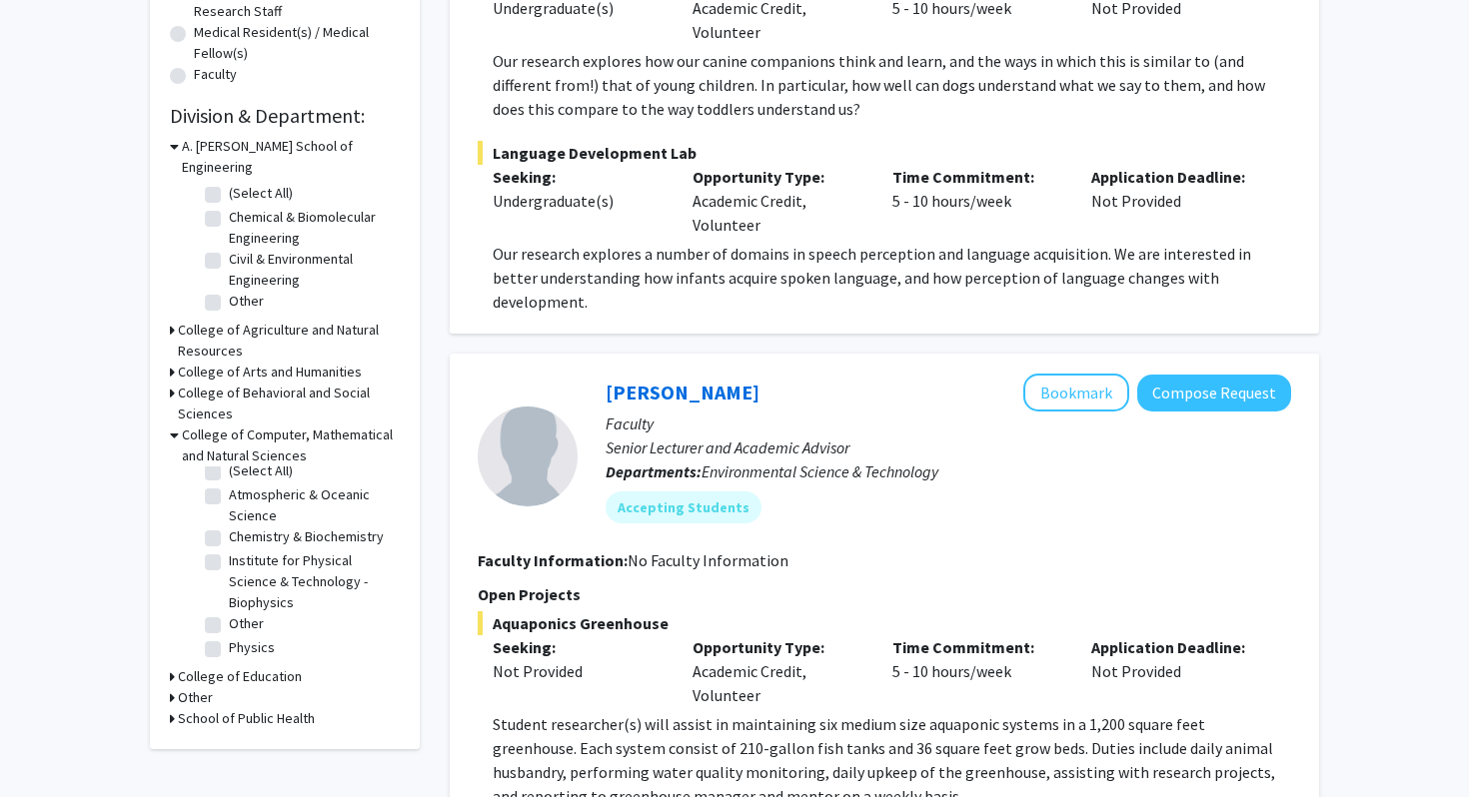
scroll to position [0, 0]
click at [167, 672] on div "Refine By Collaboration Status: Collaboration Status All Faculty/Staff Collabor…" at bounding box center [285, 172] width 270 height 1154
click at [170, 688] on icon at bounding box center [172, 698] width 5 height 21
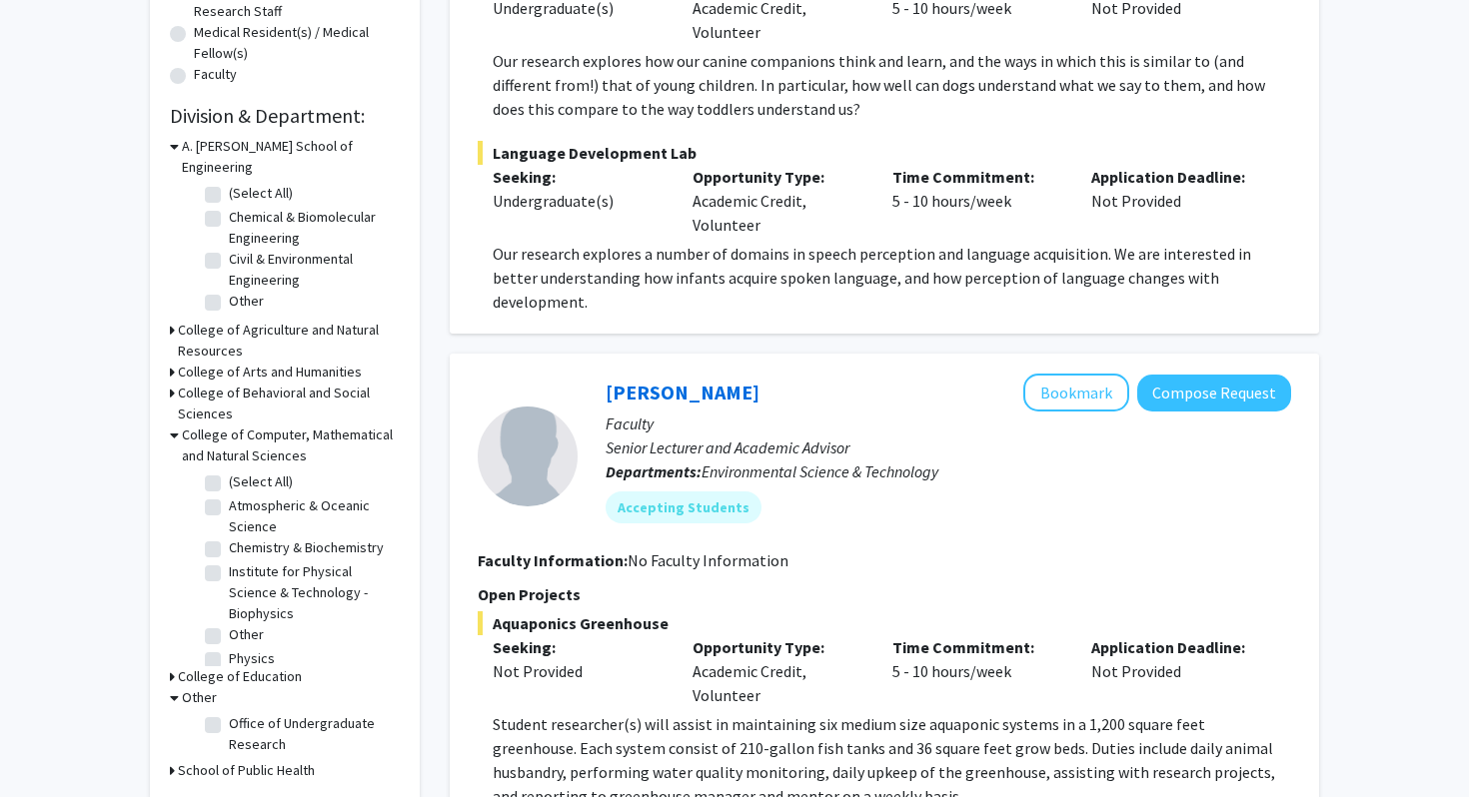
click at [170, 688] on icon at bounding box center [174, 698] width 9 height 21
click at [229, 625] on label "Other" at bounding box center [246, 635] width 35 height 21
click at [229, 625] on input "Other" at bounding box center [235, 631] width 13 height 13
checkbox input "true"
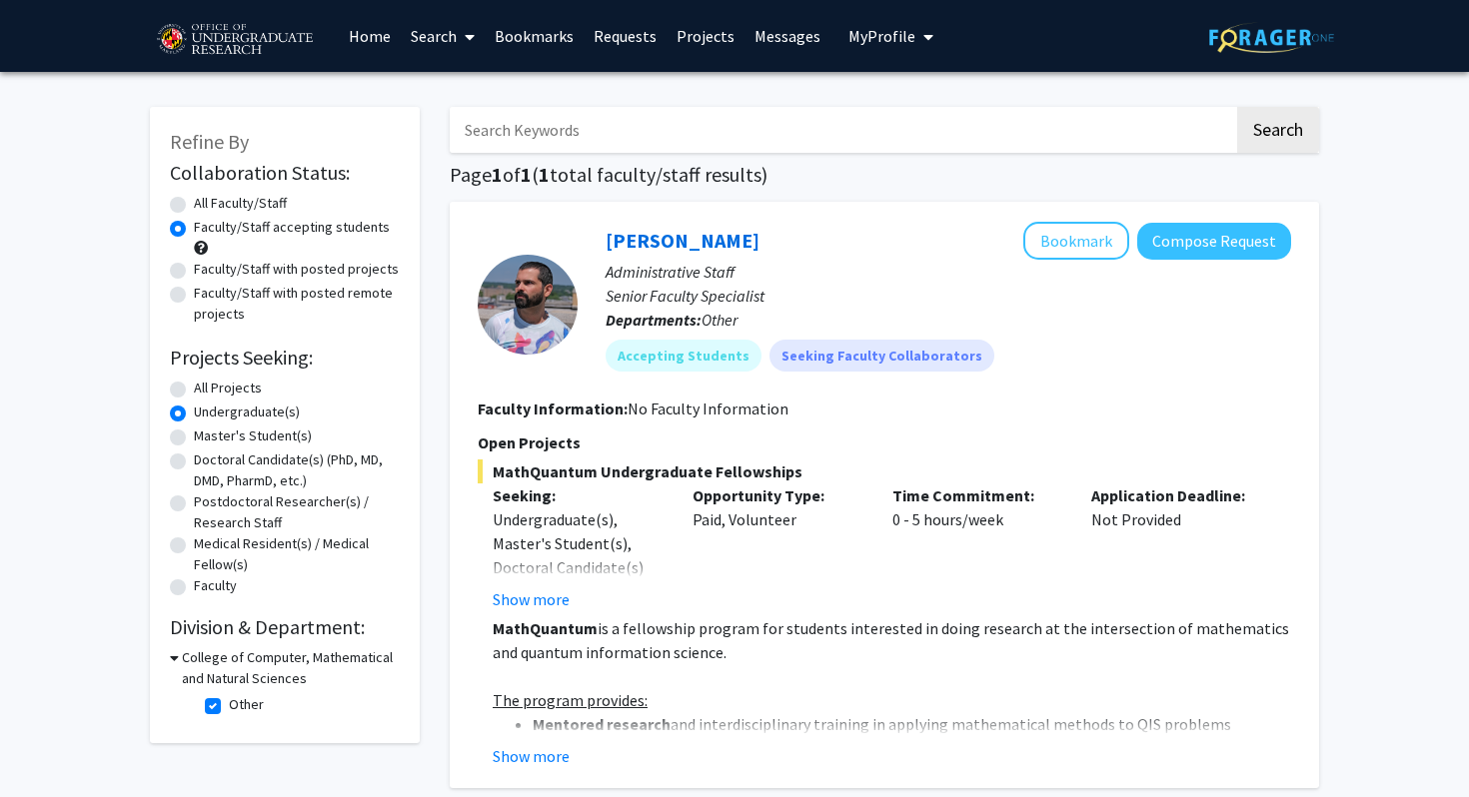
click at [229, 700] on label "Other" at bounding box center [246, 705] width 35 height 21
click at [229, 700] on input "Other" at bounding box center [235, 701] width 13 height 13
checkbox input "false"
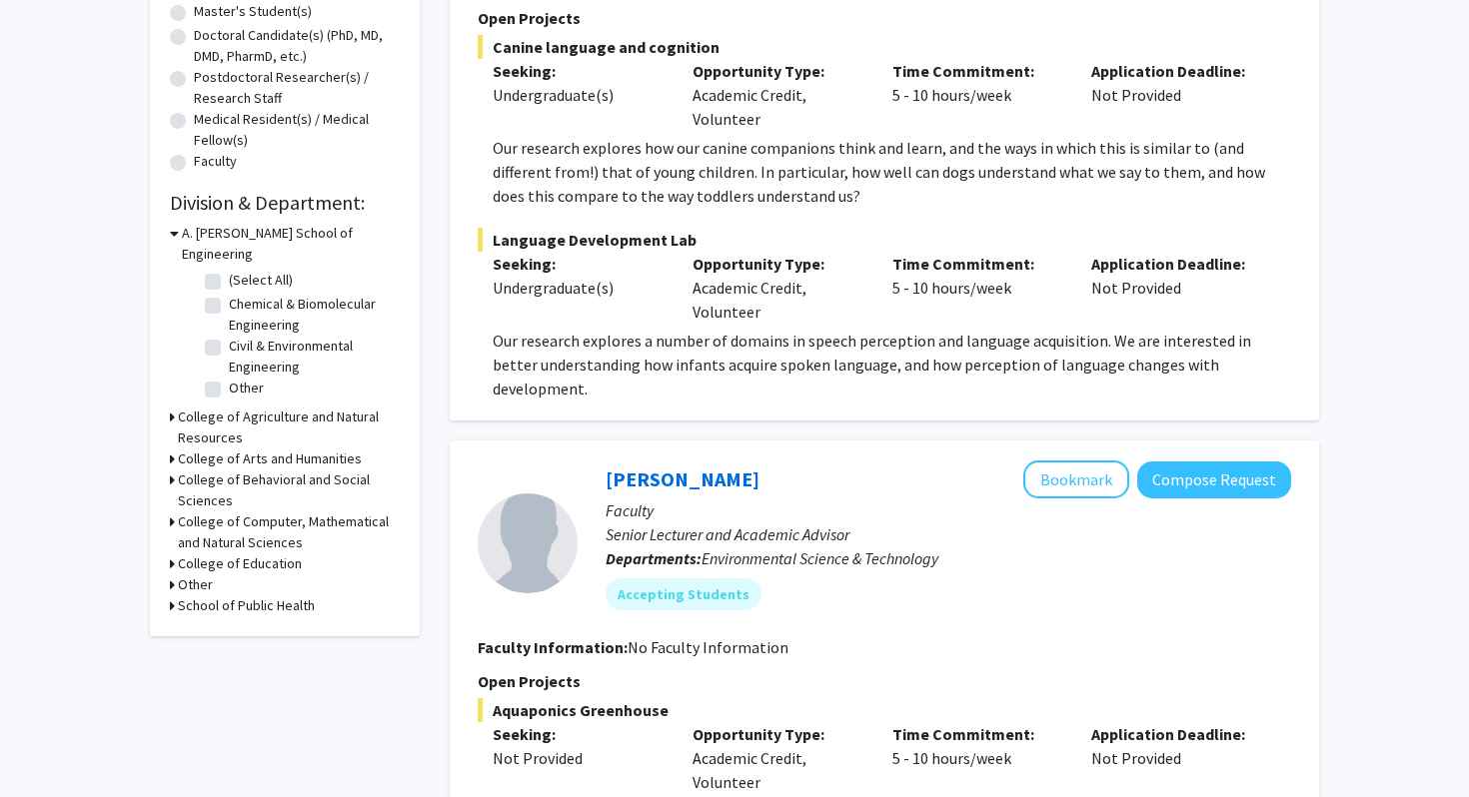
scroll to position [427, 0]
click at [172, 594] on icon at bounding box center [172, 604] width 5 height 21
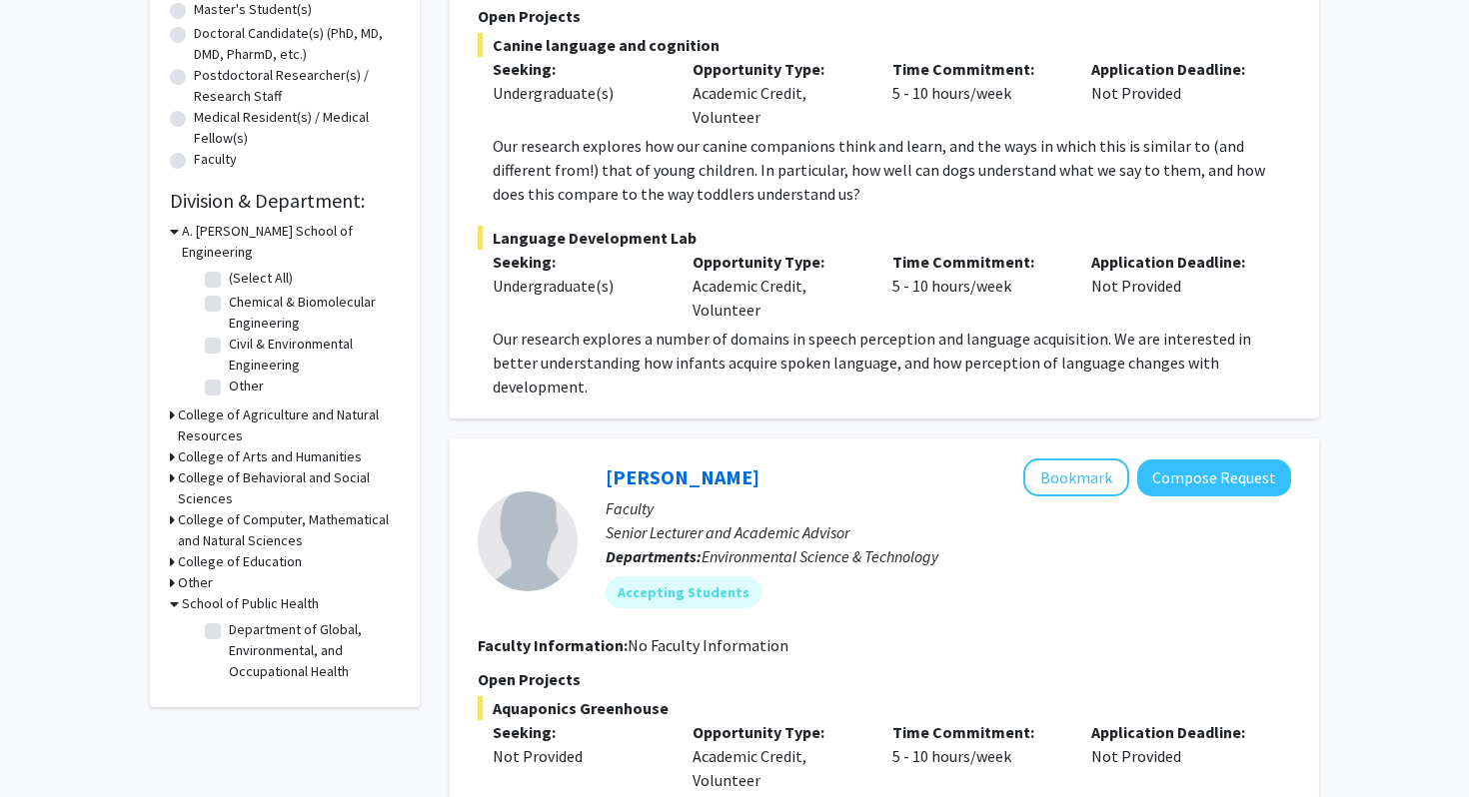
click at [172, 594] on icon at bounding box center [174, 604] width 9 height 21
click at [173, 510] on icon at bounding box center [172, 520] width 5 height 21
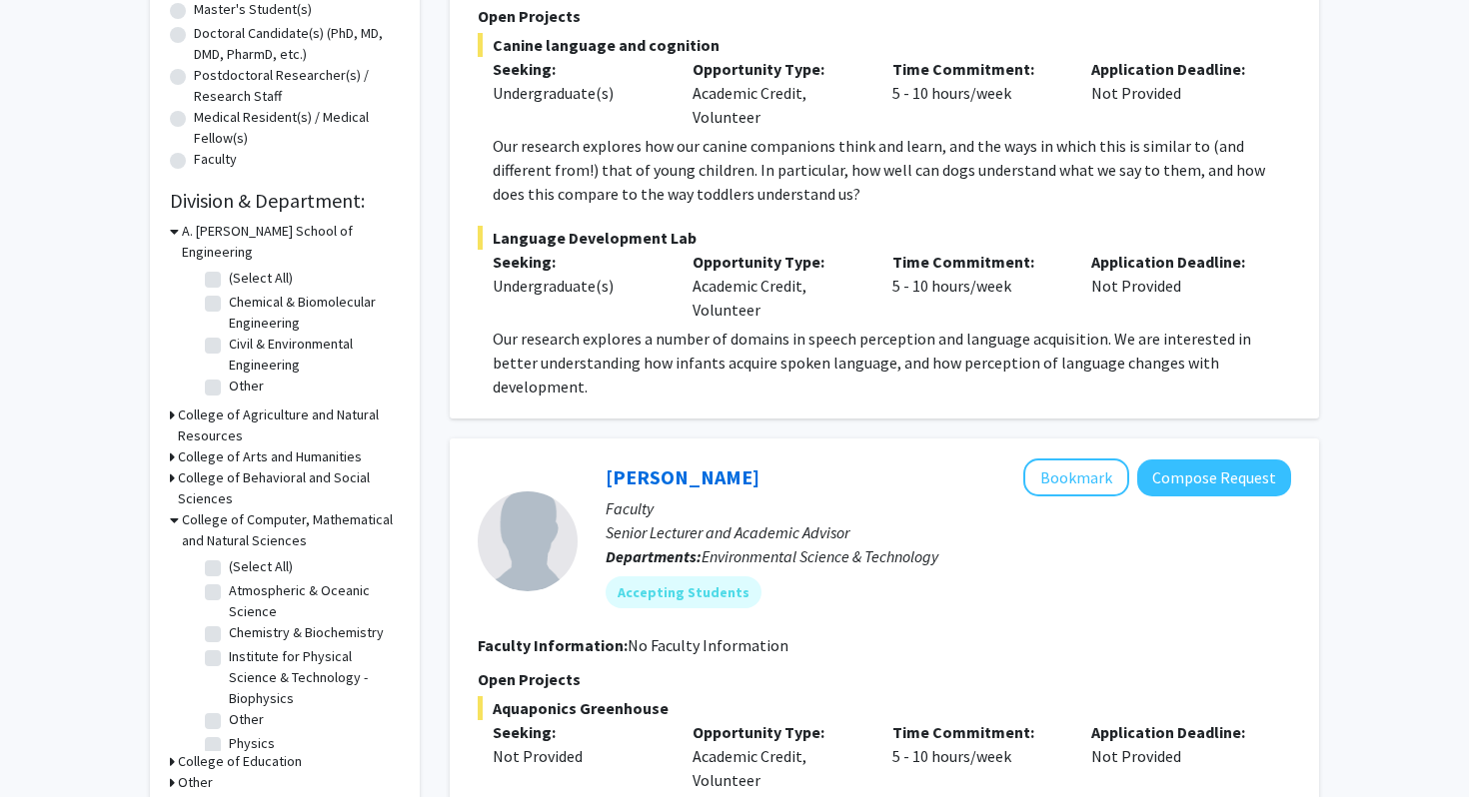
click at [251, 623] on label "Chemistry & Biochemistry" at bounding box center [306, 633] width 155 height 21
click at [242, 623] on input "Chemistry & Biochemistry" at bounding box center [235, 629] width 13 height 13
checkbox input "true"
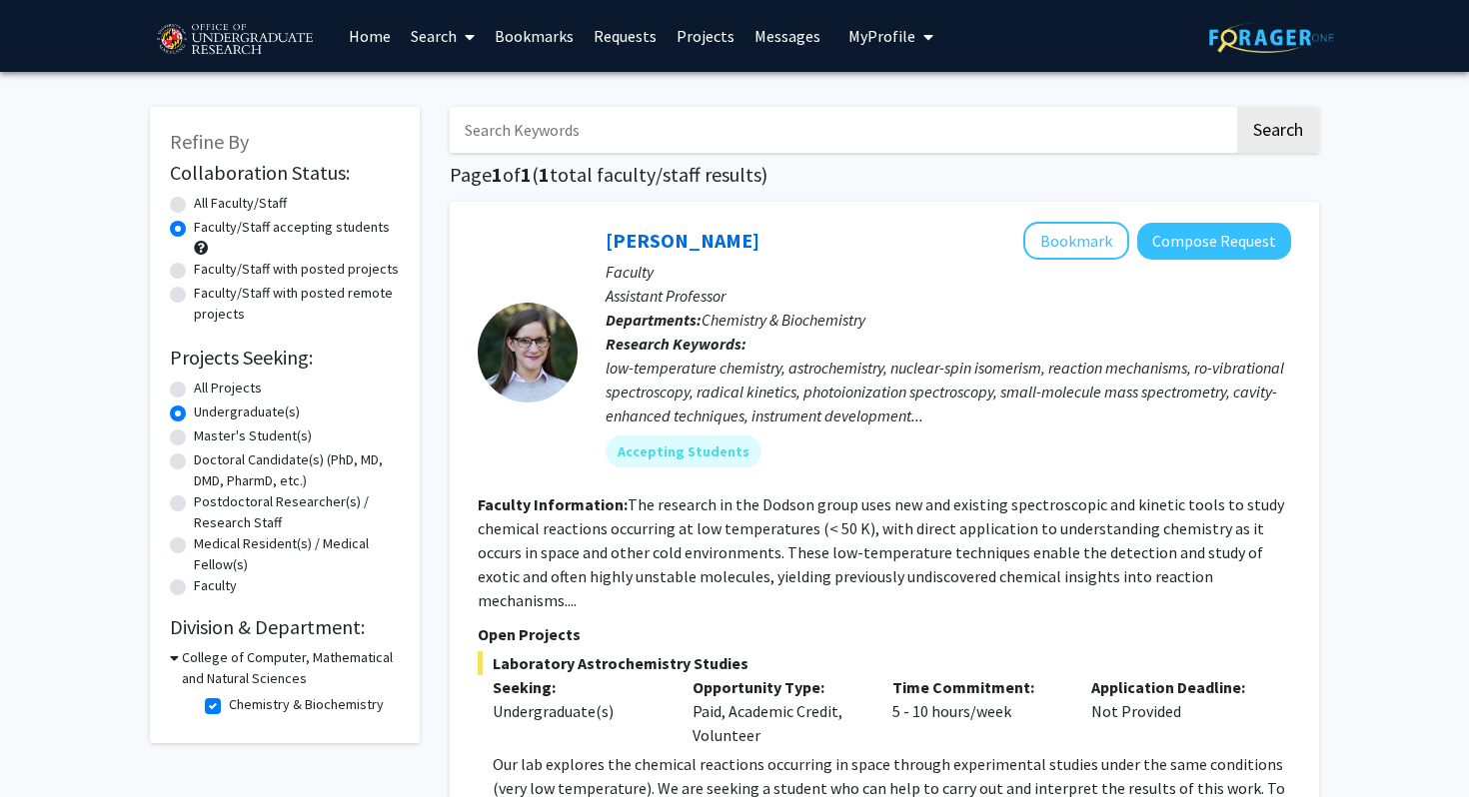
click at [598, 557] on fg-read-more "The research in the Dodson group uses new and existing spectroscopic and kineti…" at bounding box center [881, 553] width 806 height 116
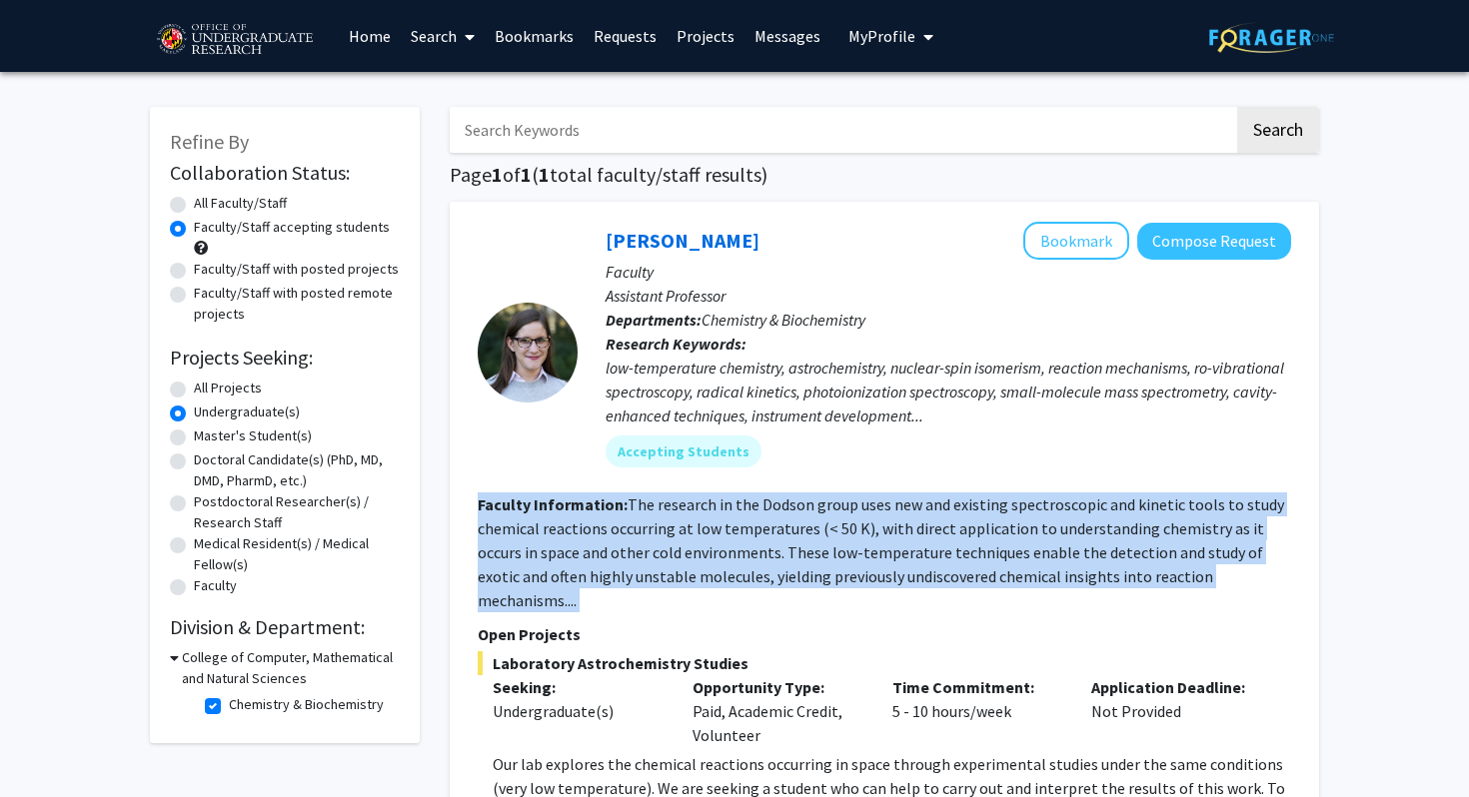
click at [902, 527] on fg-read-more "The research in the Dodson group uses new and existing spectroscopic and kineti…" at bounding box center [881, 553] width 806 height 116
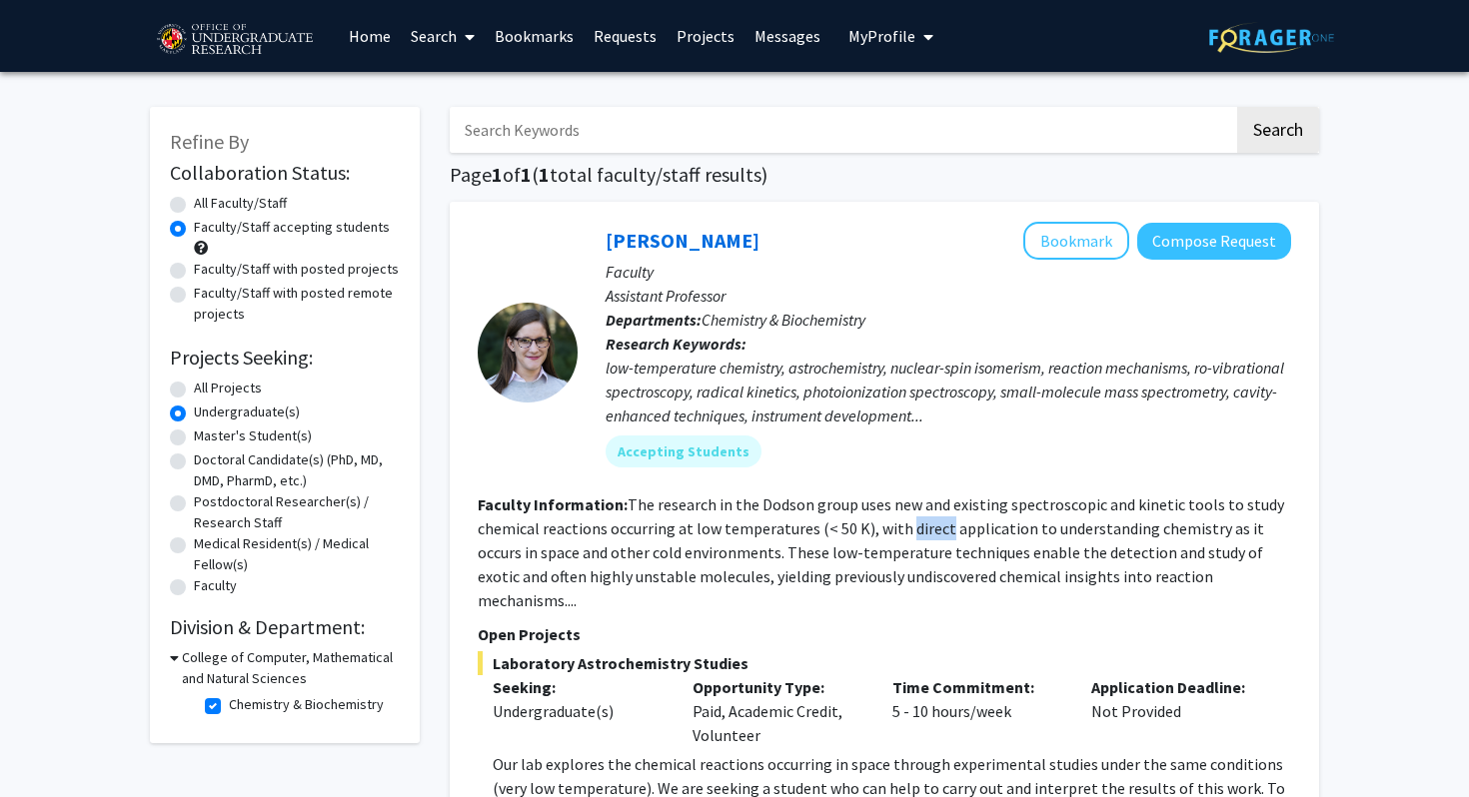
click at [902, 527] on fg-read-more "The research in the Dodson group uses new and existing spectroscopic and kineti…" at bounding box center [881, 553] width 806 height 116
click at [885, 528] on fg-read-more "The research in the Dodson group uses new and existing spectroscopic and kineti…" at bounding box center [881, 553] width 806 height 116
click at [879, 529] on fg-read-more "The research in the Dodson group uses new and existing spectroscopic and kineti…" at bounding box center [881, 553] width 806 height 116
click at [229, 704] on label "Chemistry & Biochemistry" at bounding box center [306, 705] width 155 height 21
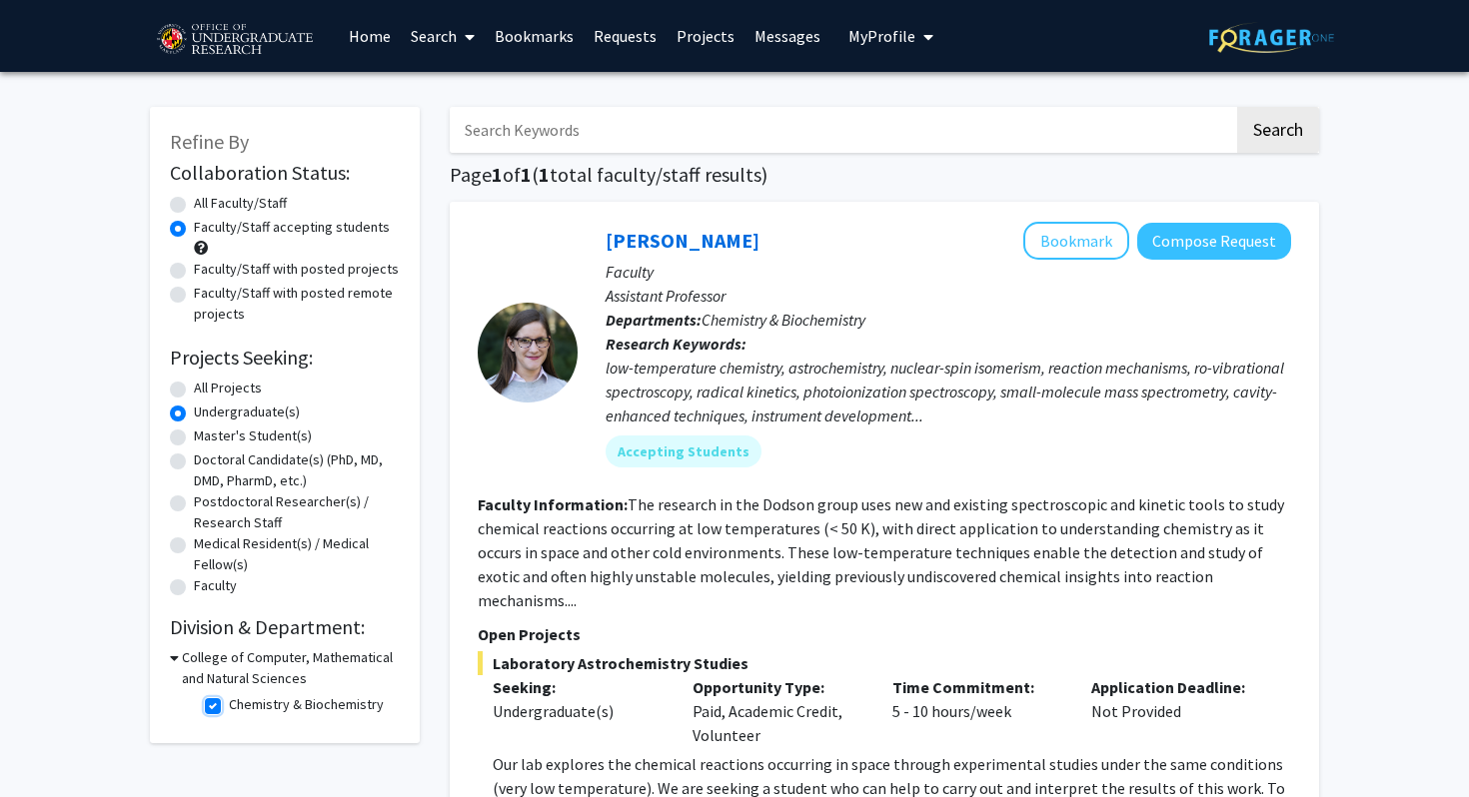
click at [229, 704] on input "Chemistry & Biochemistry" at bounding box center [235, 701] width 13 height 13
checkbox input "false"
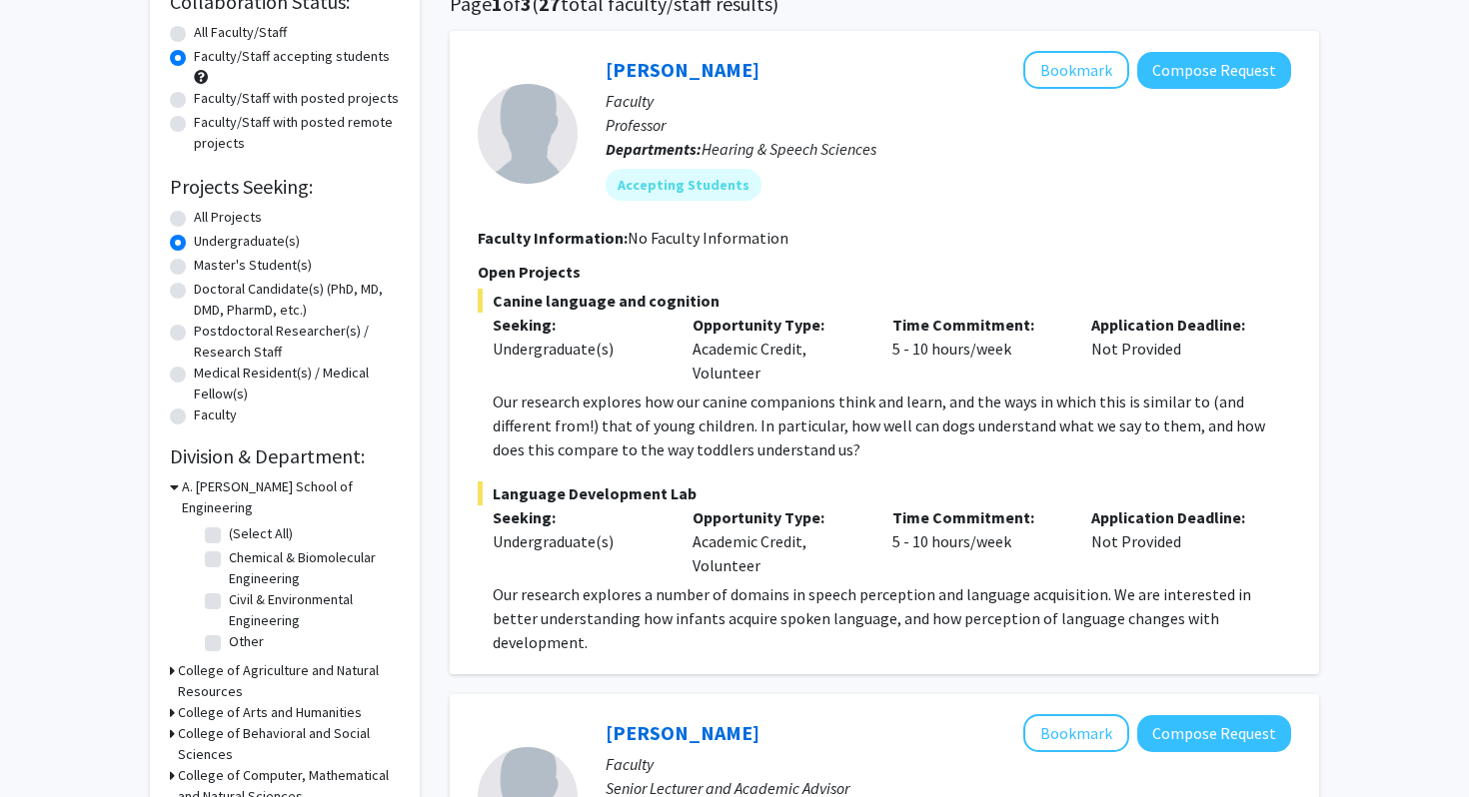
scroll to position [255, 0]
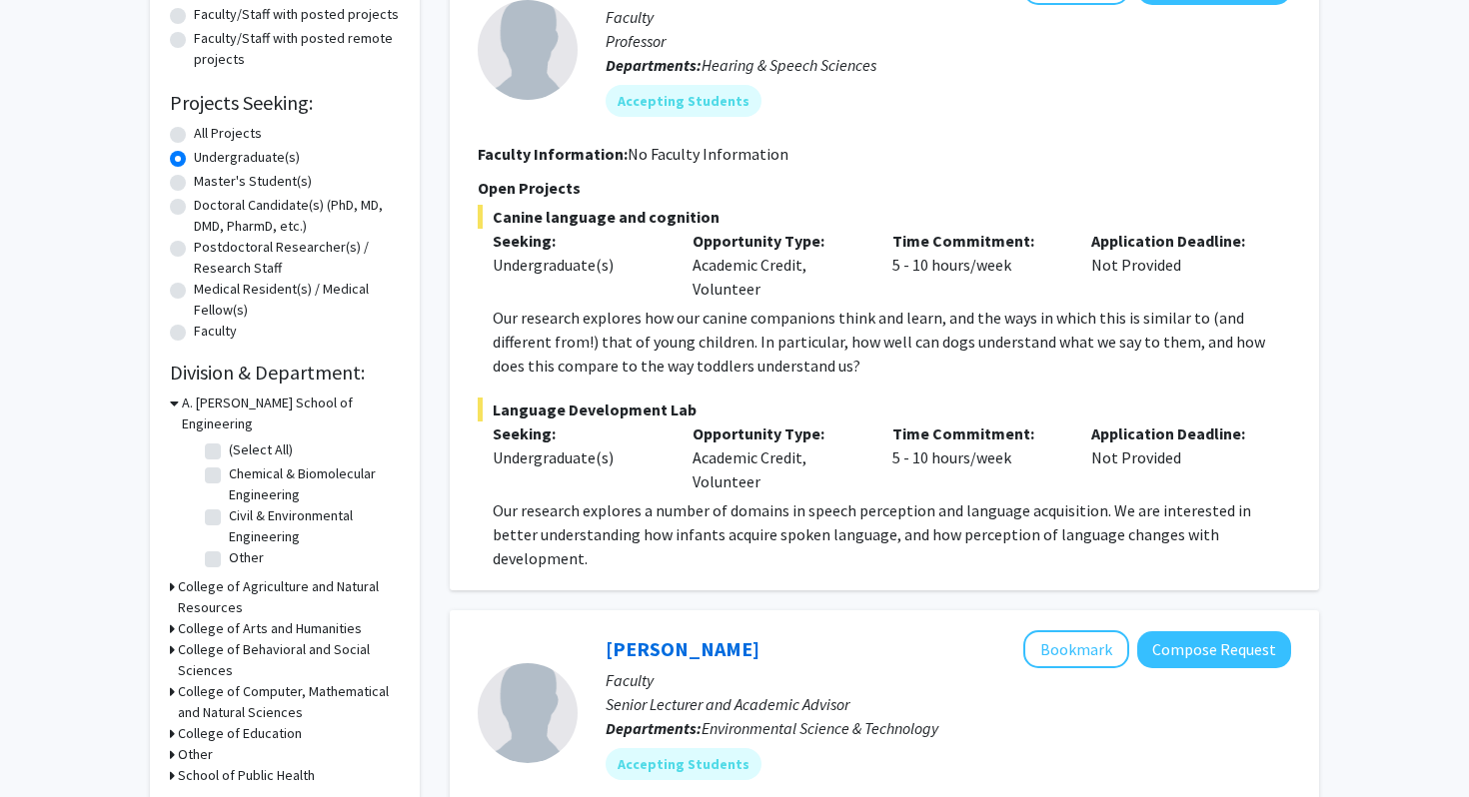
click at [171, 619] on icon at bounding box center [172, 629] width 5 height 21
click at [171, 619] on icon at bounding box center [174, 629] width 9 height 21
click at [171, 640] on icon at bounding box center [172, 650] width 5 height 21
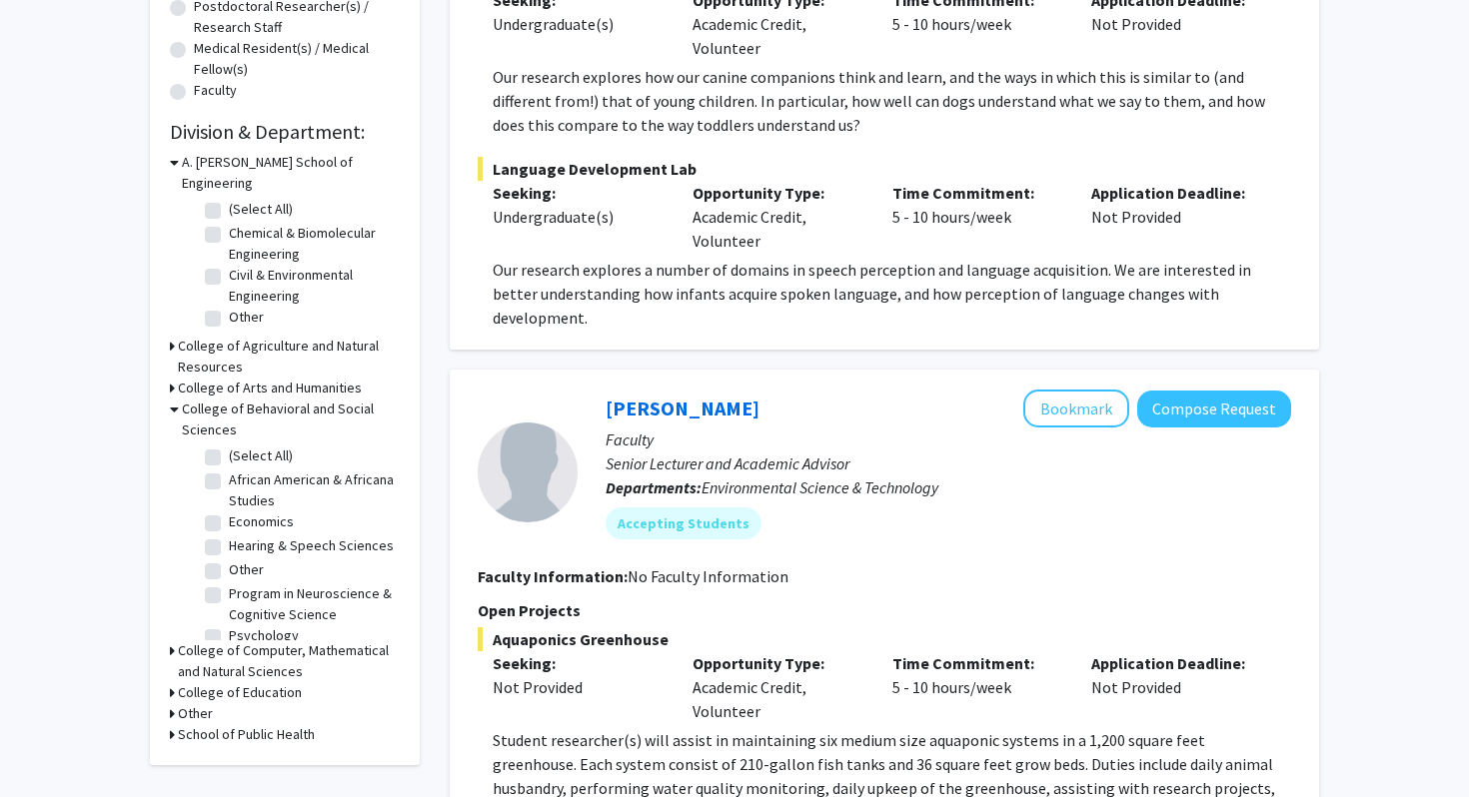
scroll to position [14, 0]
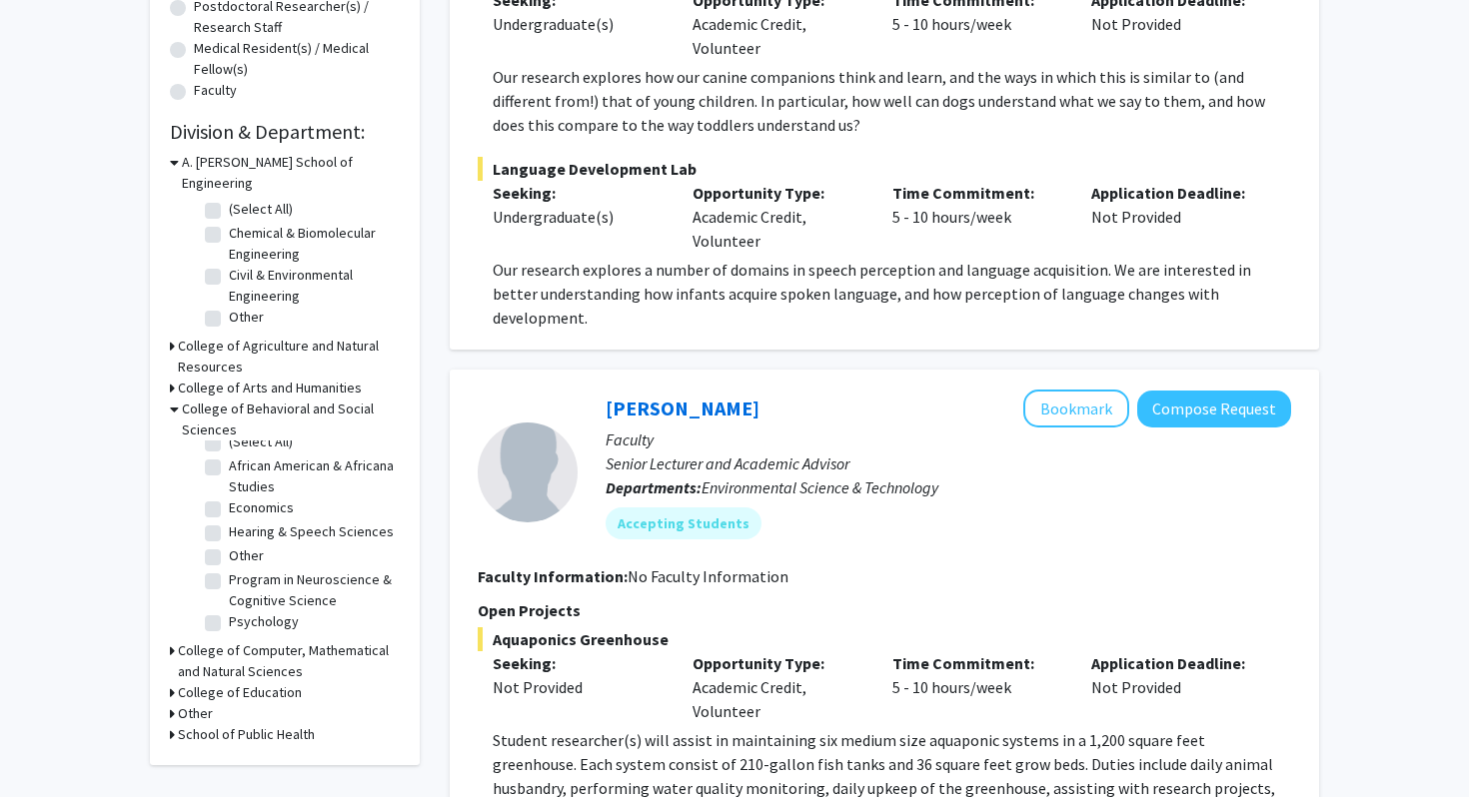
click at [229, 570] on label "Program in Neuroscience & Cognitive Science" at bounding box center [312, 591] width 166 height 42
click at [229, 570] on input "Program in Neuroscience & Cognitive Science" at bounding box center [235, 576] width 13 height 13
checkbox input "true"
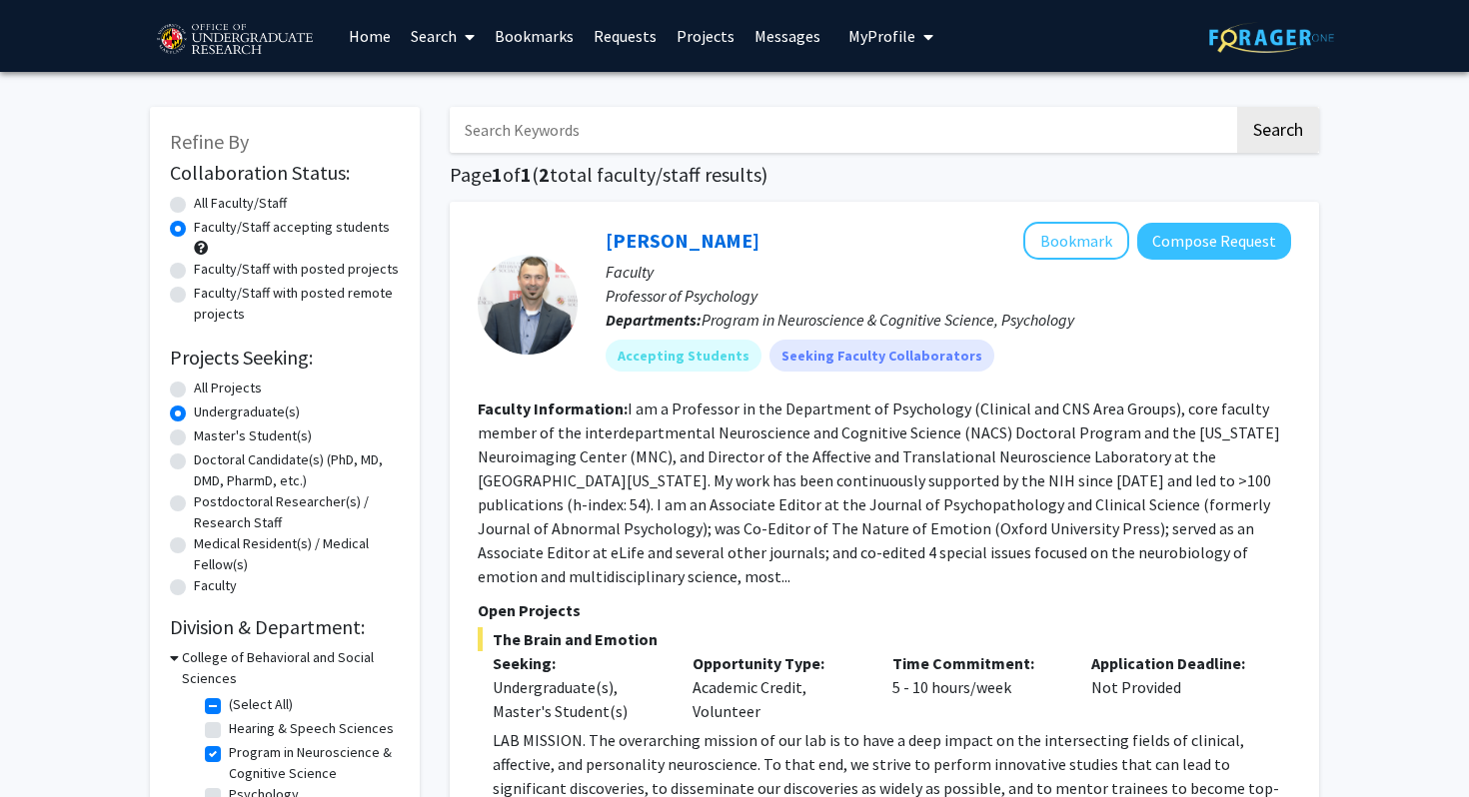
click at [554, 496] on fg-read-more "I am a Professor in the Department of Psychology (Clinical and CNS Area Groups)…" at bounding box center [879, 493] width 802 height 188
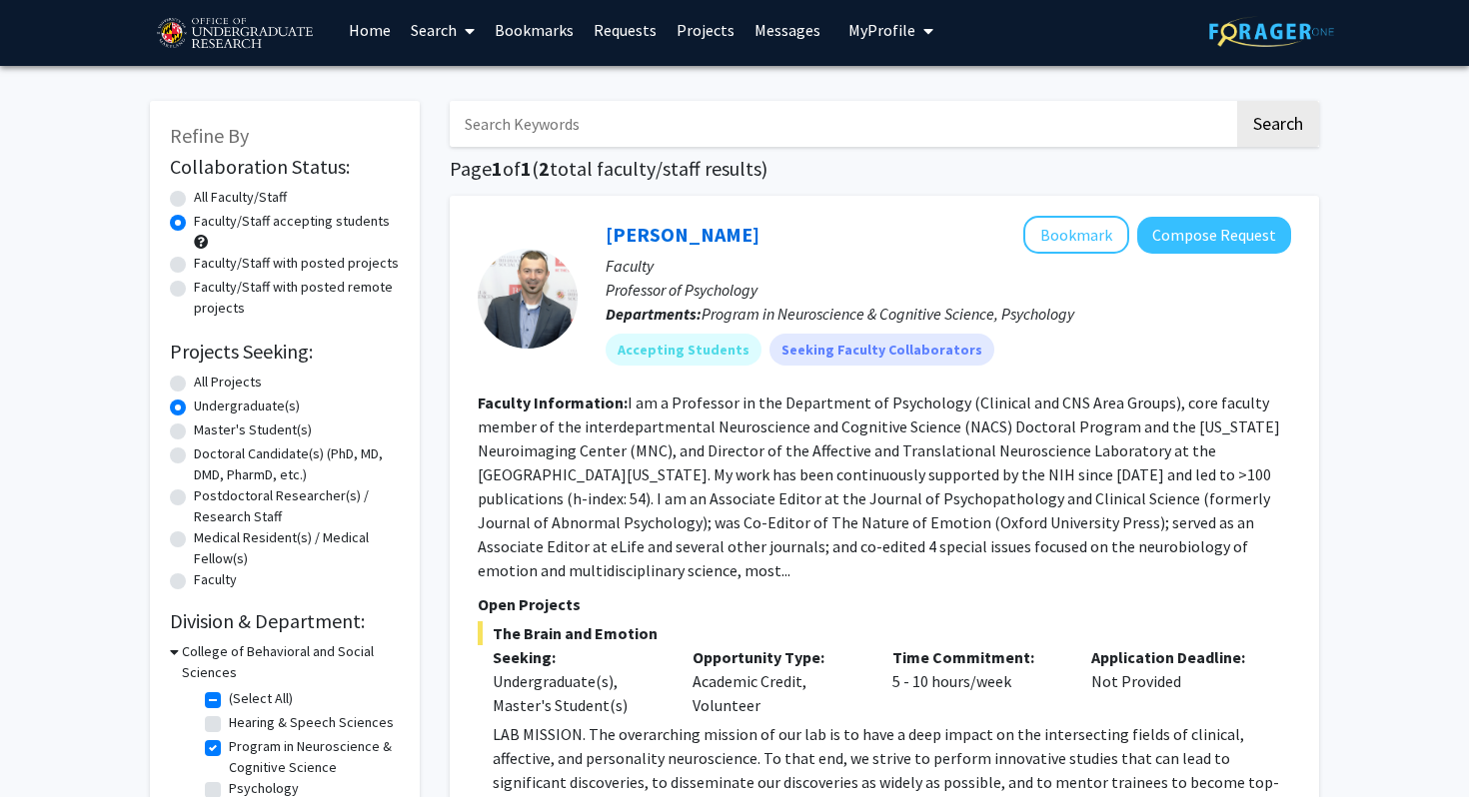
scroll to position [10, 0]
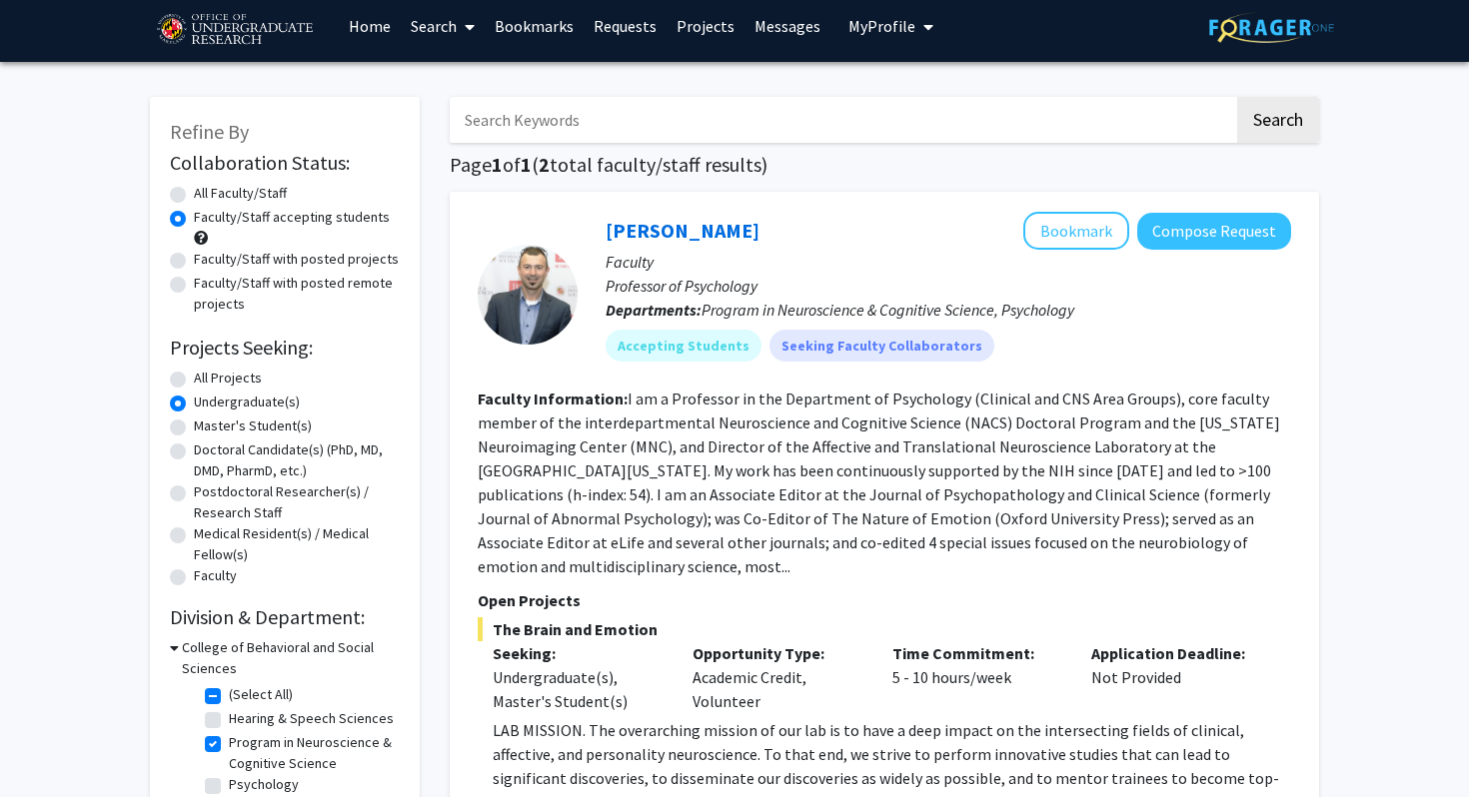
click at [554, 496] on fg-read-more "I am a Professor in the Department of Psychology (Clinical and CNS Area Groups)…" at bounding box center [879, 483] width 802 height 188
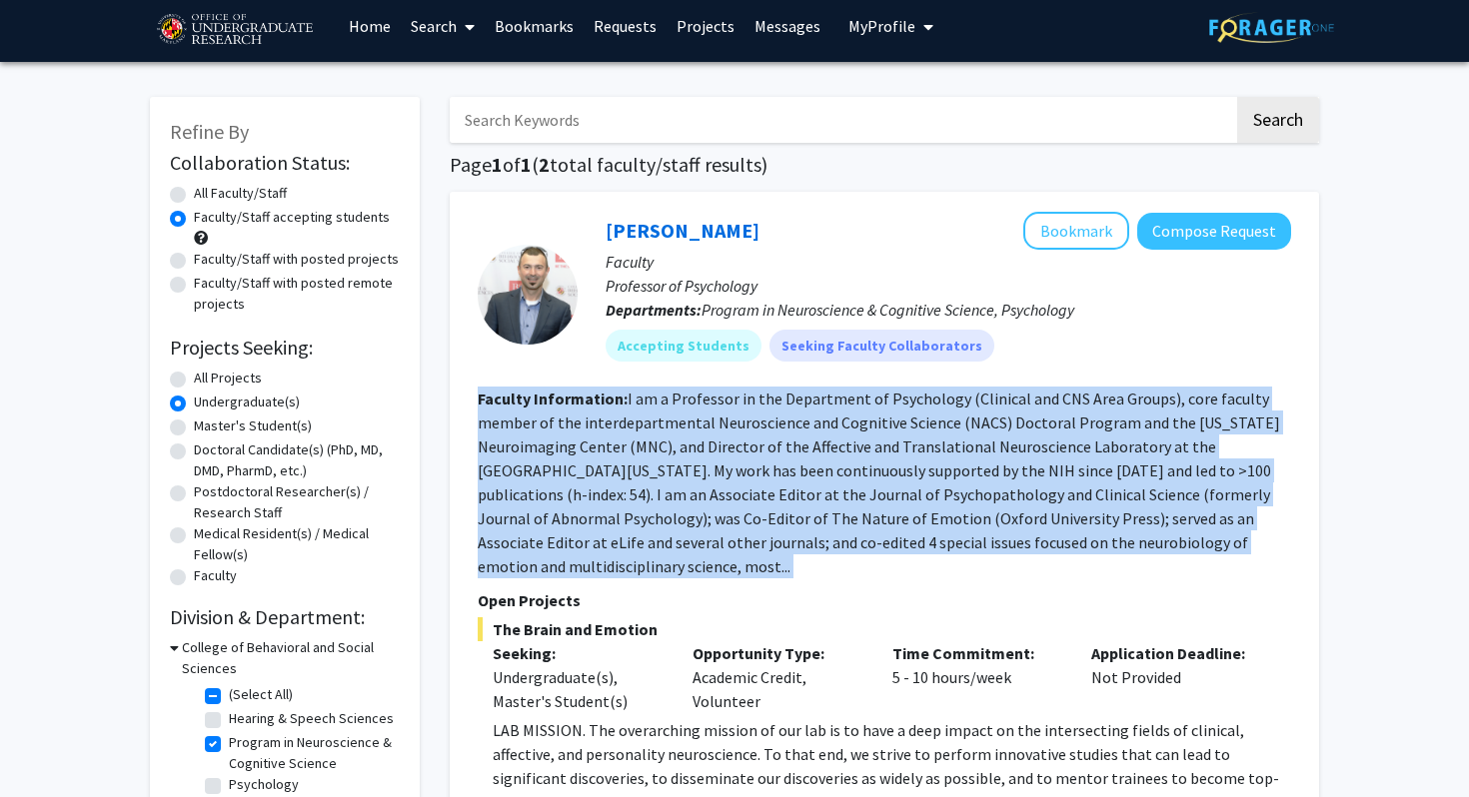
click at [854, 471] on fg-read-more "I am a Professor in the Department of Psychology (Clinical and CNS Area Groups)…" at bounding box center [879, 483] width 802 height 188
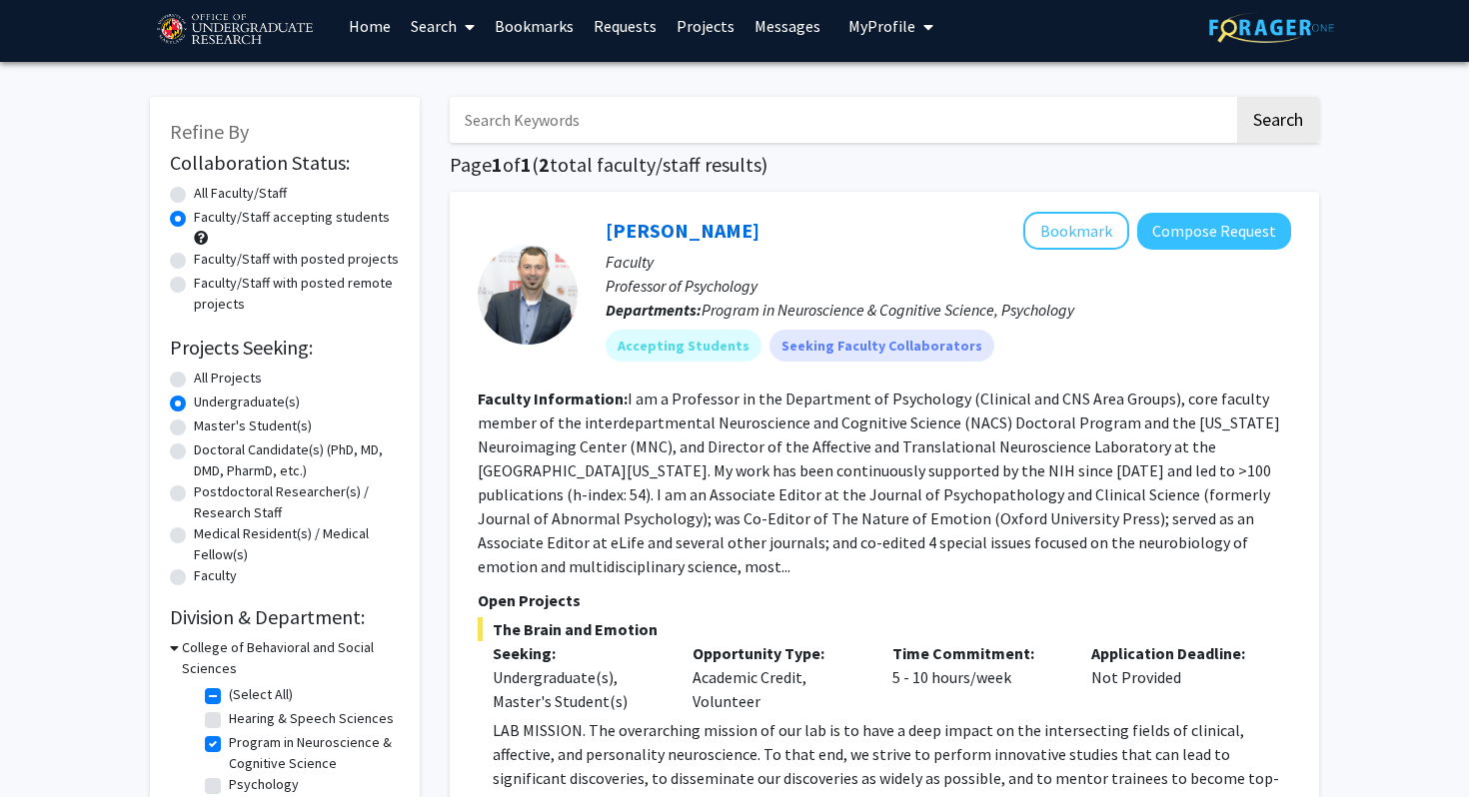
click at [854, 471] on fg-read-more "I am a Professor in the Department of Psychology (Clinical and CNS Area Groups)…" at bounding box center [879, 483] width 802 height 188
click at [876, 471] on fg-read-more "I am a Professor in the Department of Psychology (Clinical and CNS Area Groups)…" at bounding box center [879, 483] width 802 height 188
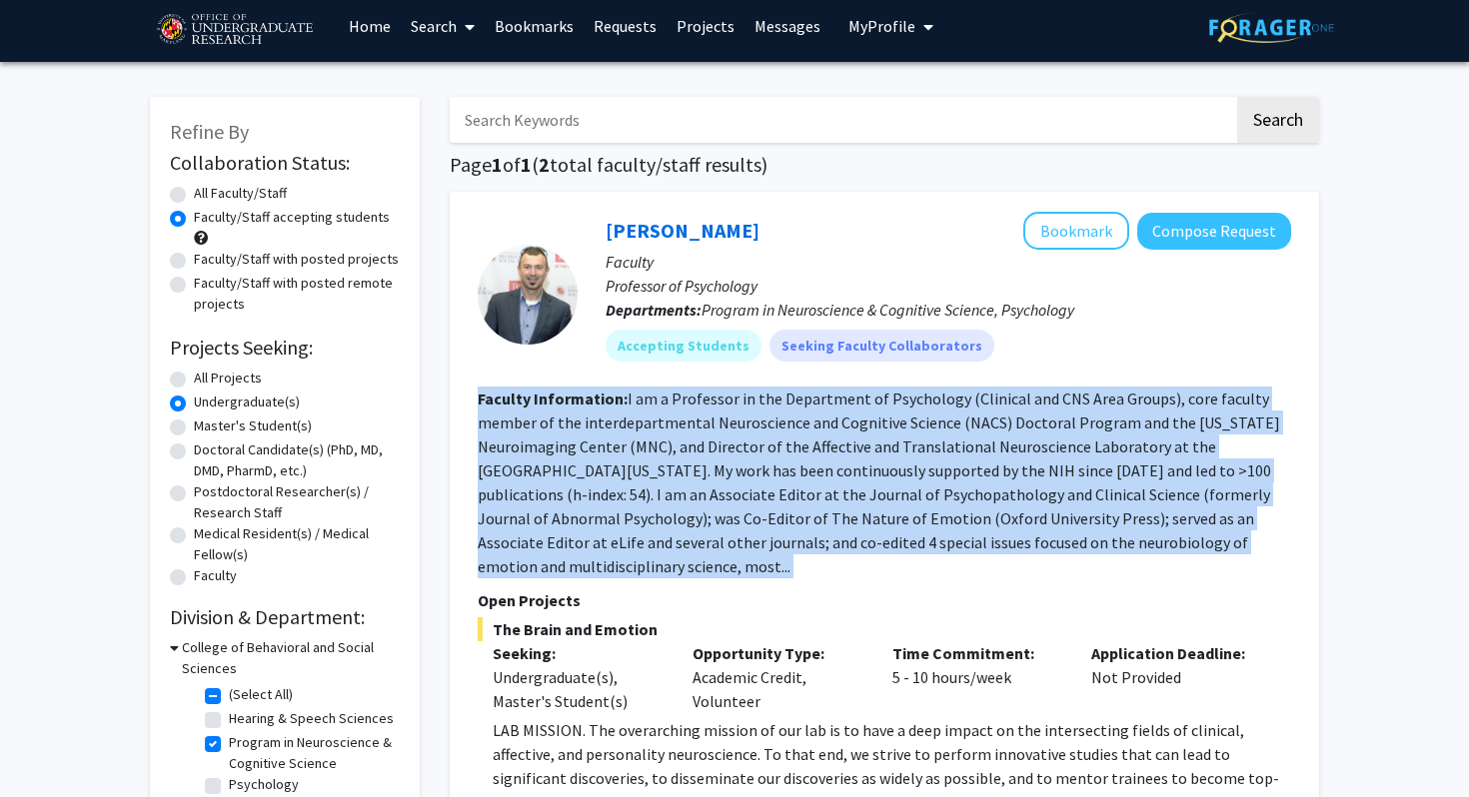
click at [866, 472] on fg-read-more "I am a Professor in the Department of Psychology (Clinical and CNS Area Groups)…" at bounding box center [879, 483] width 802 height 188
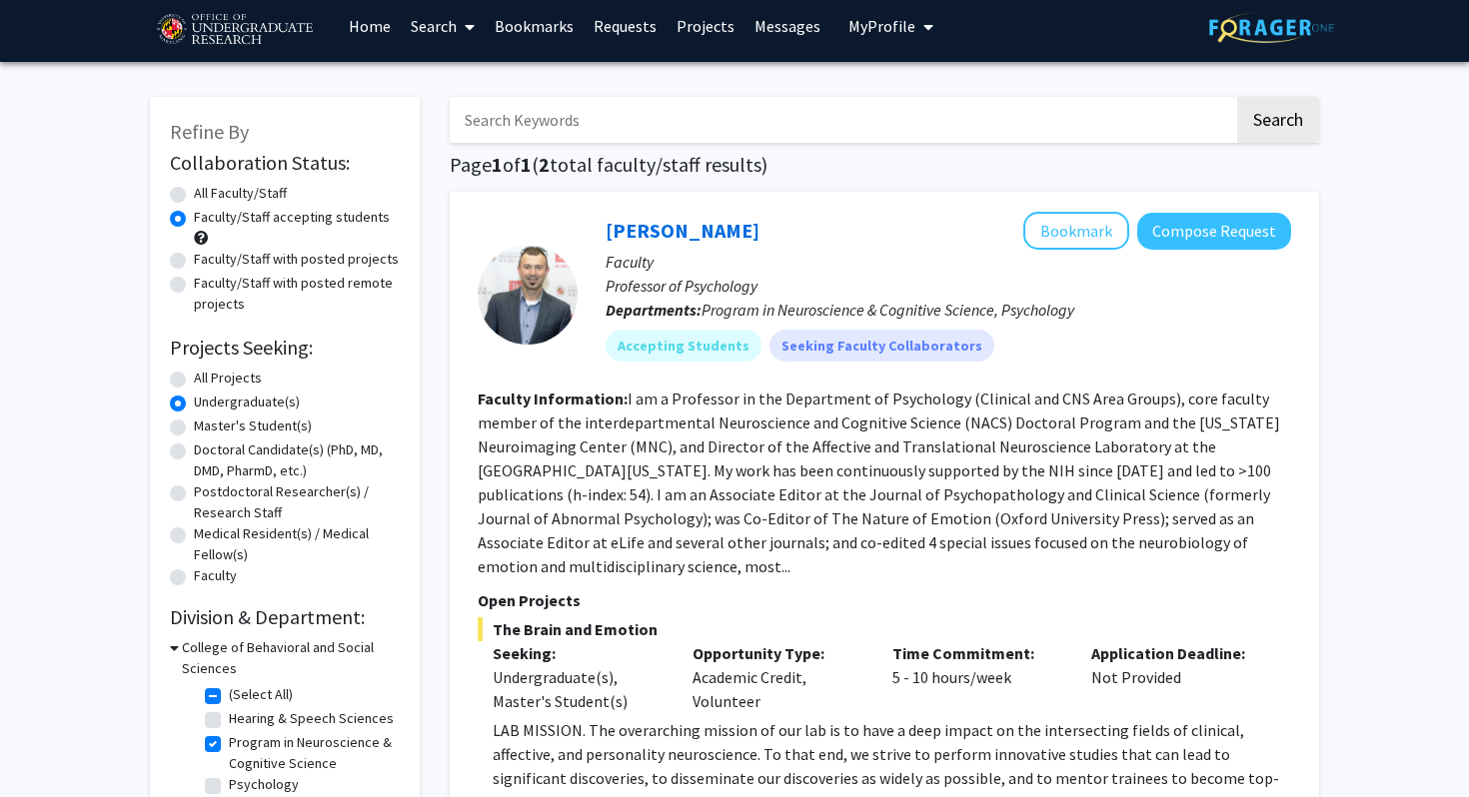
click at [866, 472] on fg-read-more "I am a Professor in the Department of Psychology (Clinical and CNS Area Groups)…" at bounding box center [879, 483] width 802 height 188
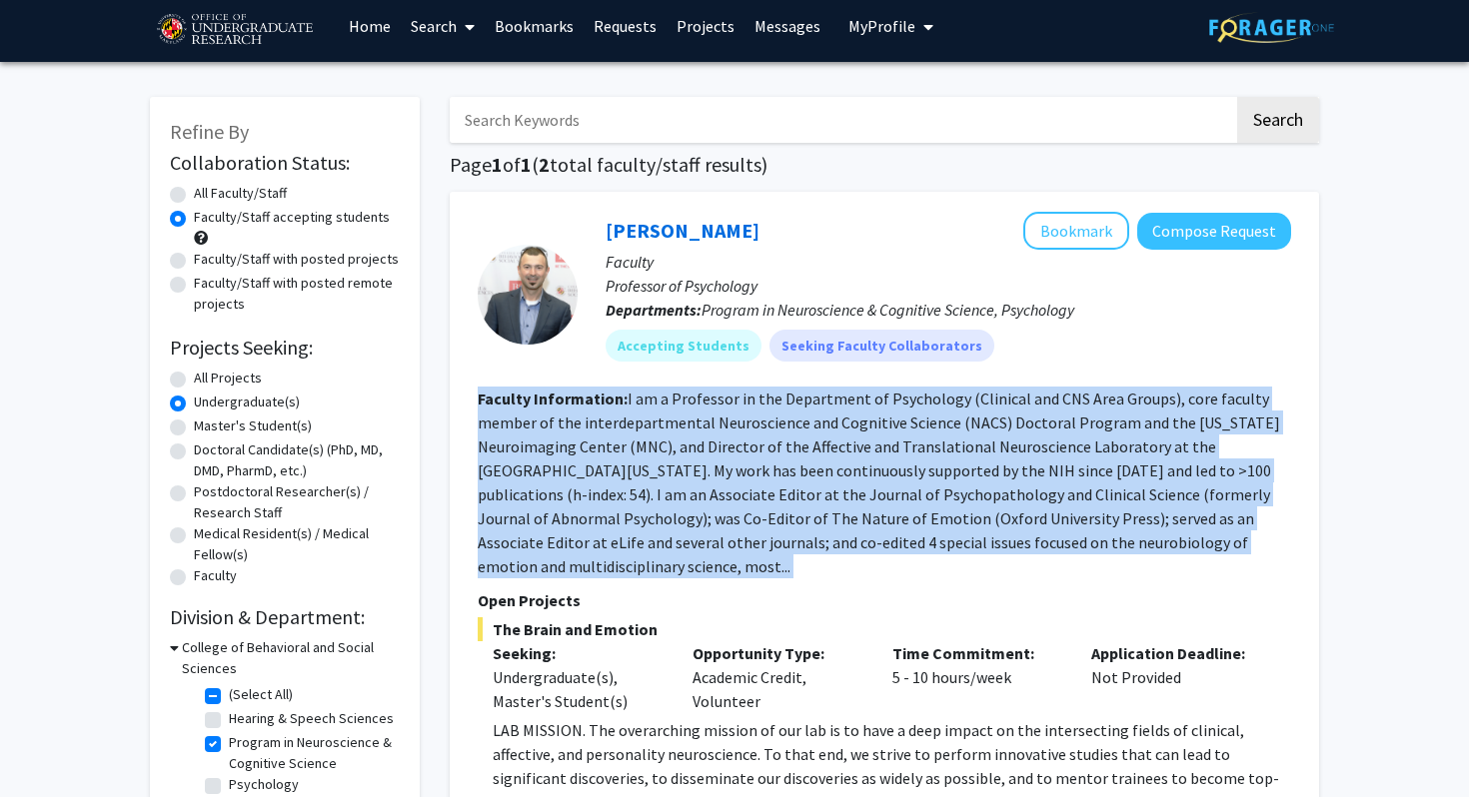
click at [866, 472] on fg-read-more "I am a Professor in the Department of Psychology (Clinical and CNS Area Groups)…" at bounding box center [879, 483] width 802 height 188
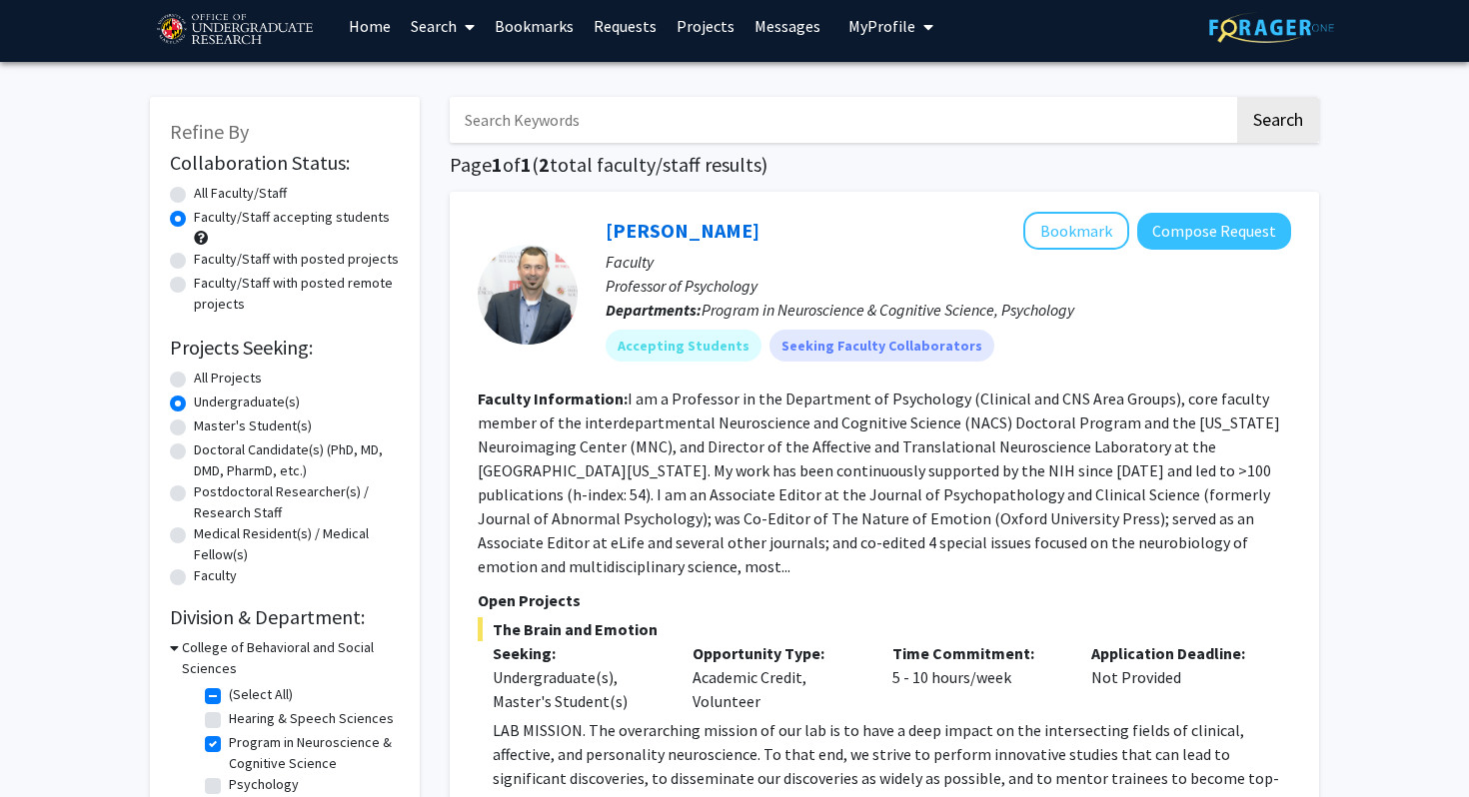
click at [866, 472] on fg-read-more "I am a Professor in the Department of Psychology (Clinical and CNS Area Groups)…" at bounding box center [879, 483] width 802 height 188
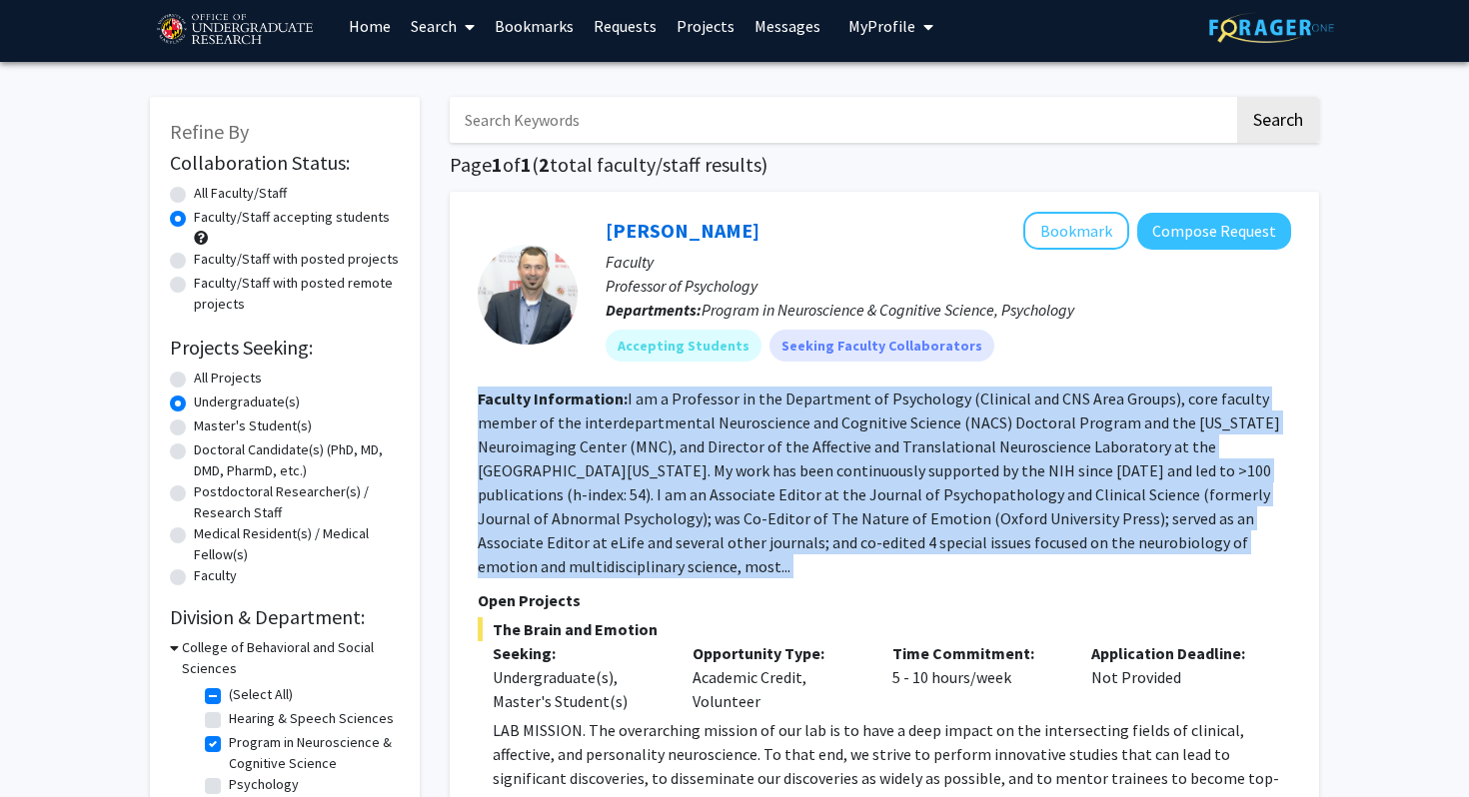
click at [866, 472] on fg-read-more "I am a Professor in the Department of Psychology (Clinical and CNS Area Groups)…" at bounding box center [879, 483] width 802 height 188
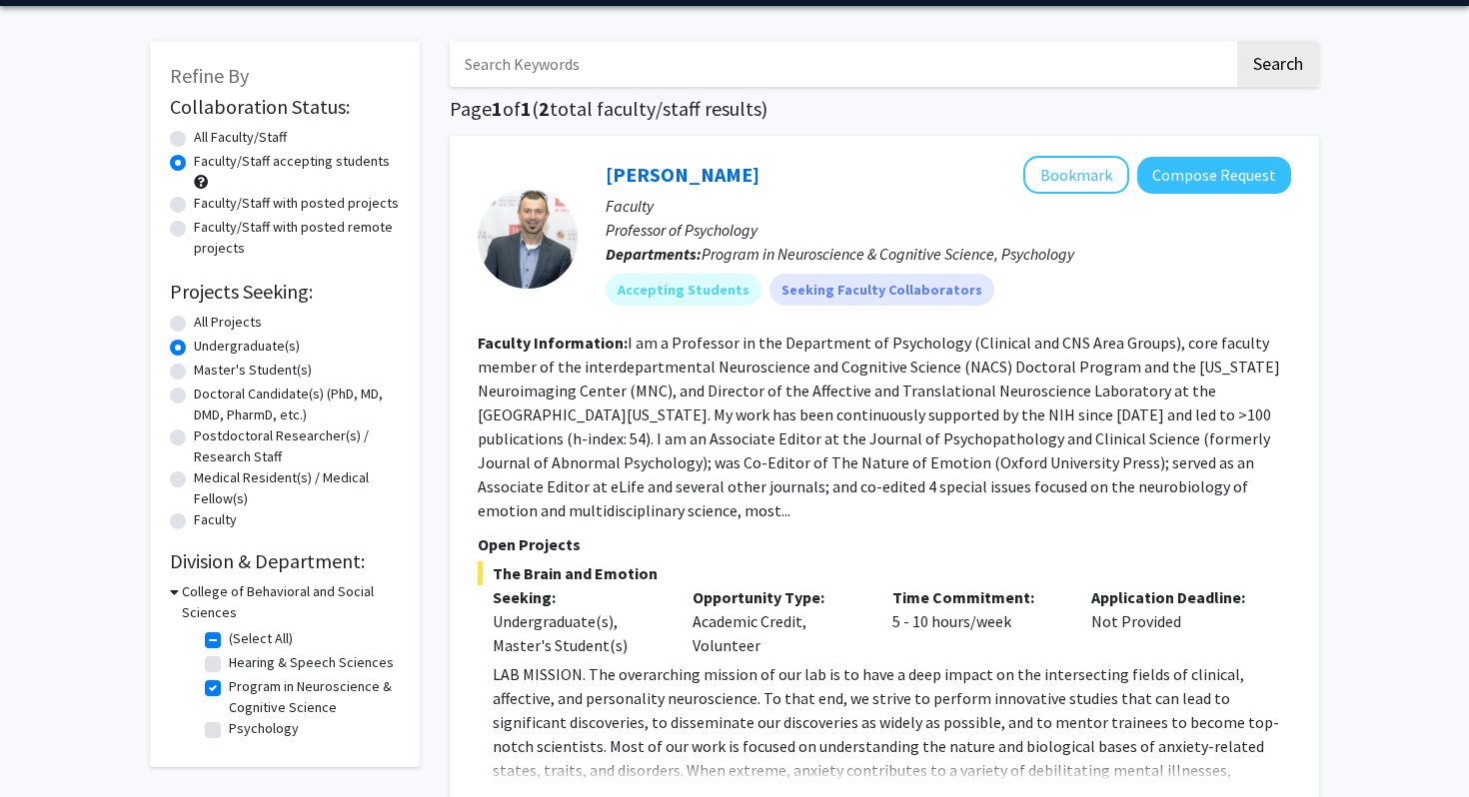
scroll to position [169, 0]
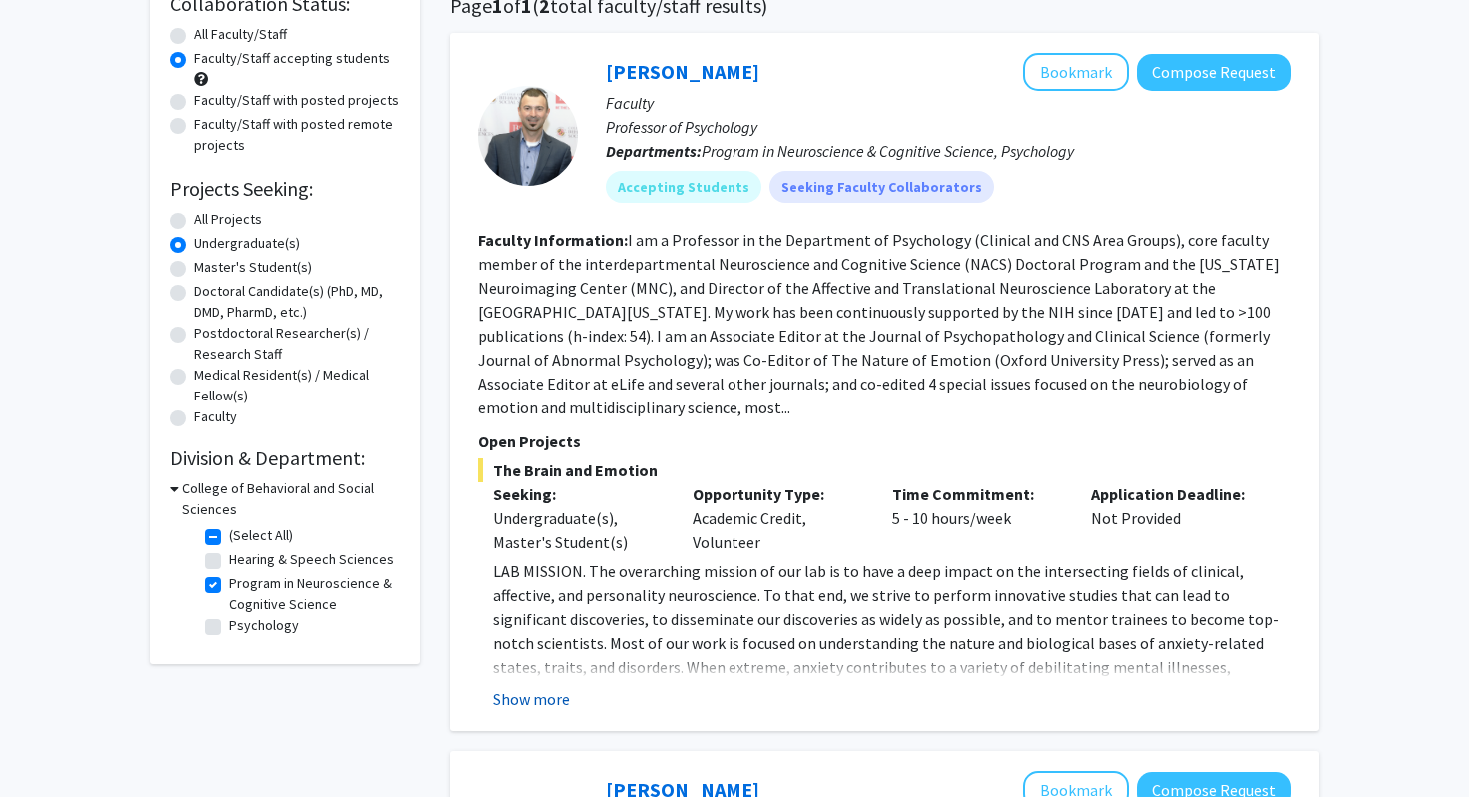
click at [553, 688] on button "Show more" at bounding box center [531, 700] width 77 height 24
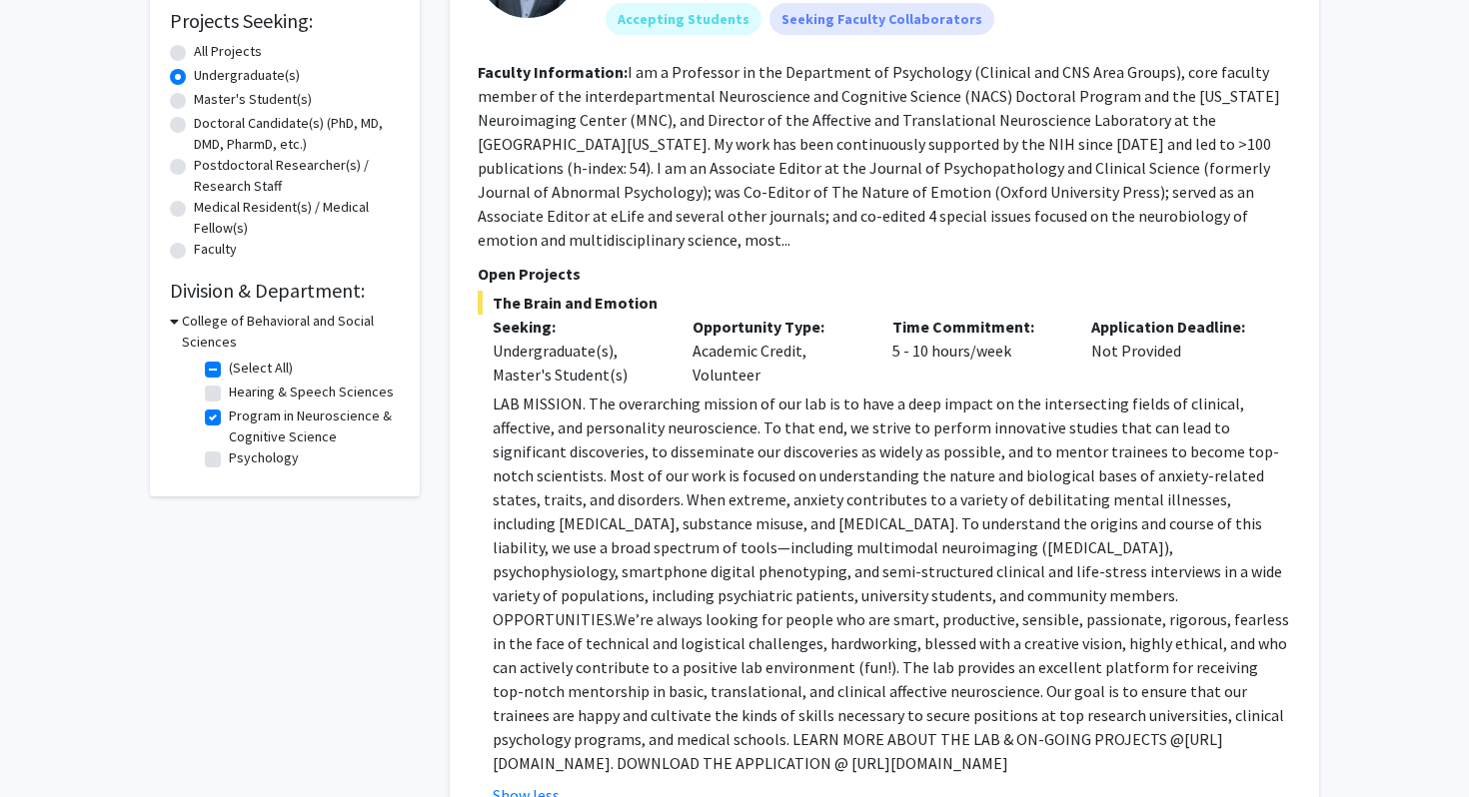
scroll to position [390, 0]
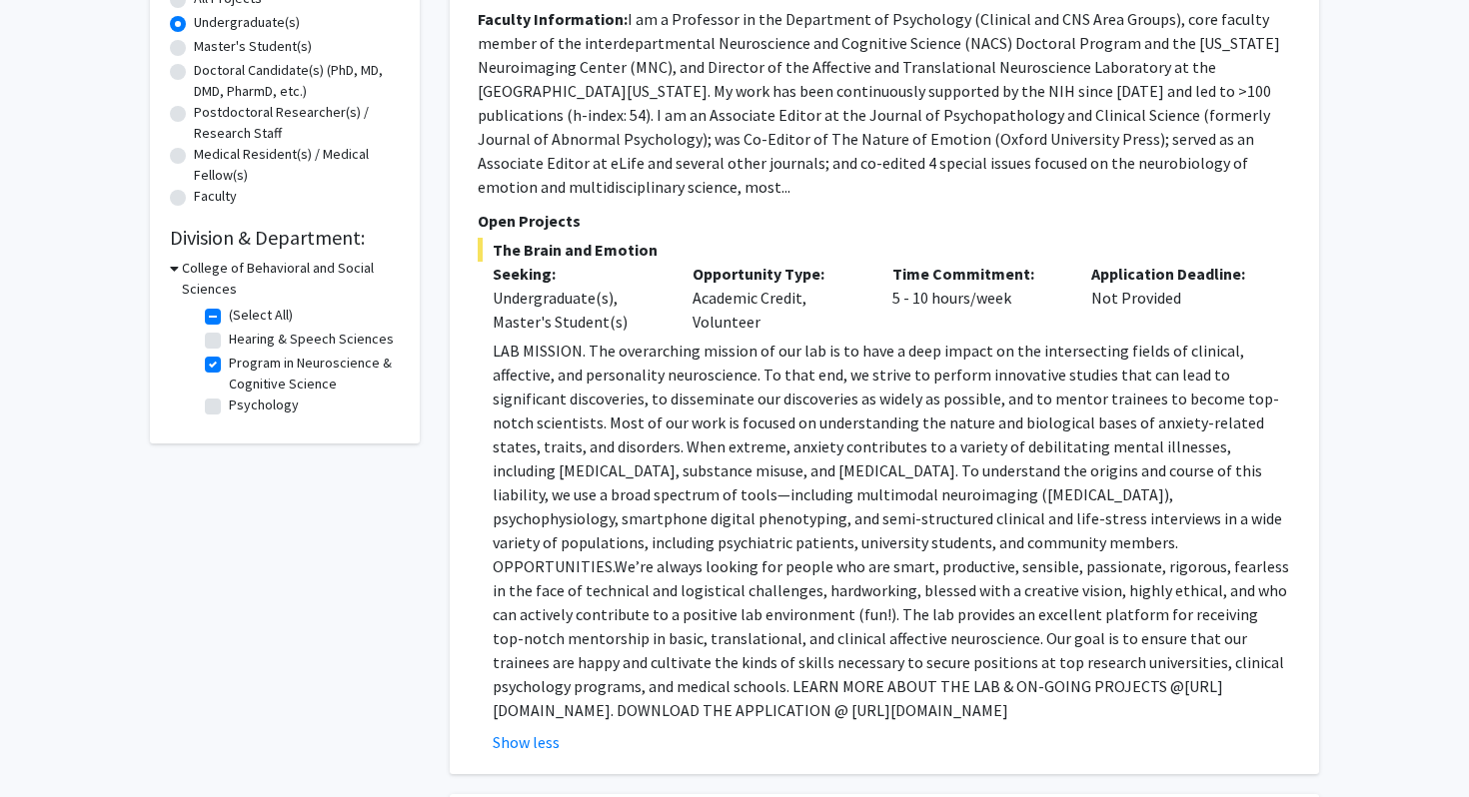
click at [858, 474] on p "LAB MISSION. The overarching mission of our lab is to have a deep impact on the…" at bounding box center [892, 531] width 798 height 384
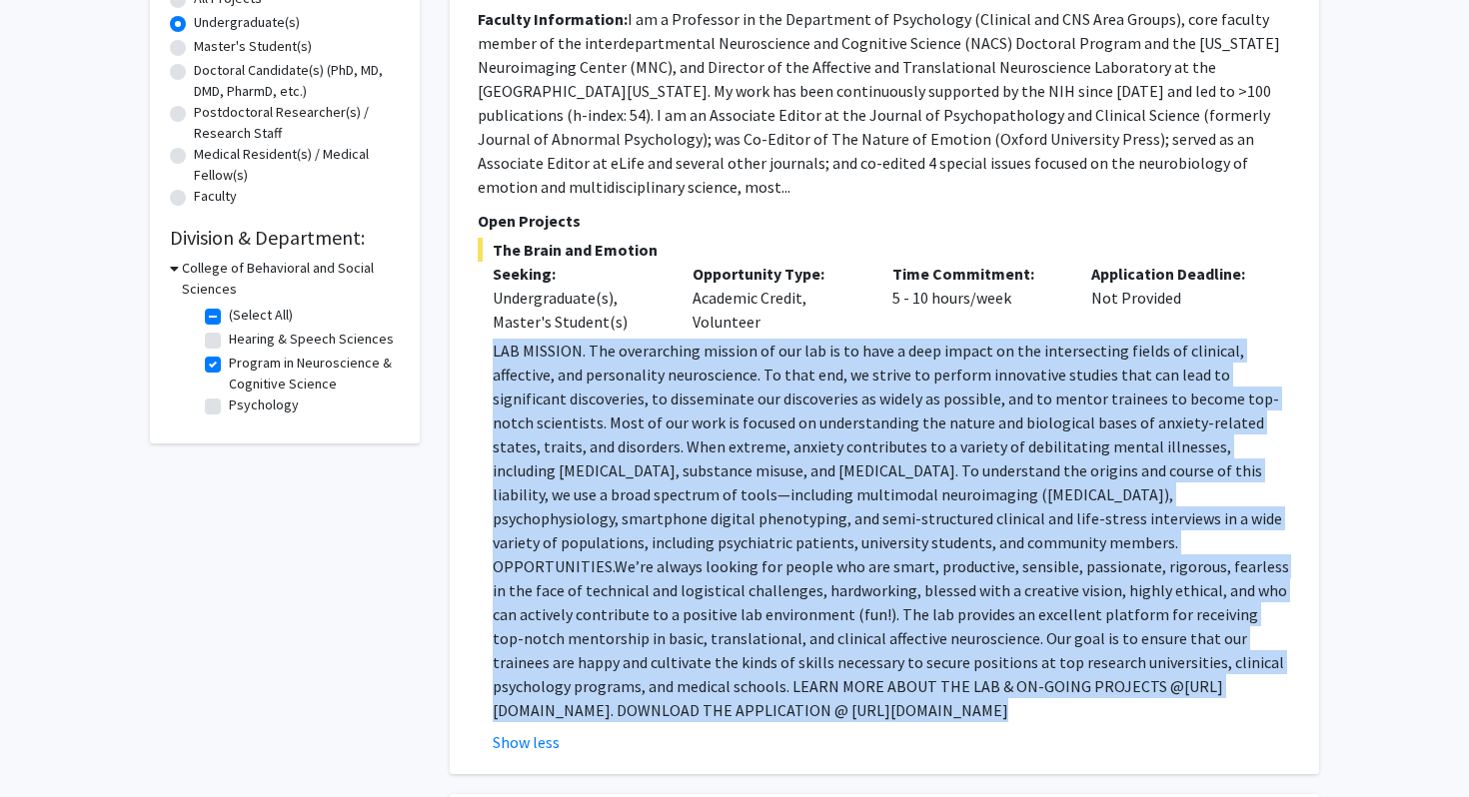
click at [854, 455] on p "LAB MISSION. The overarching mission of our lab is to have a deep impact on the…" at bounding box center [892, 531] width 798 height 384
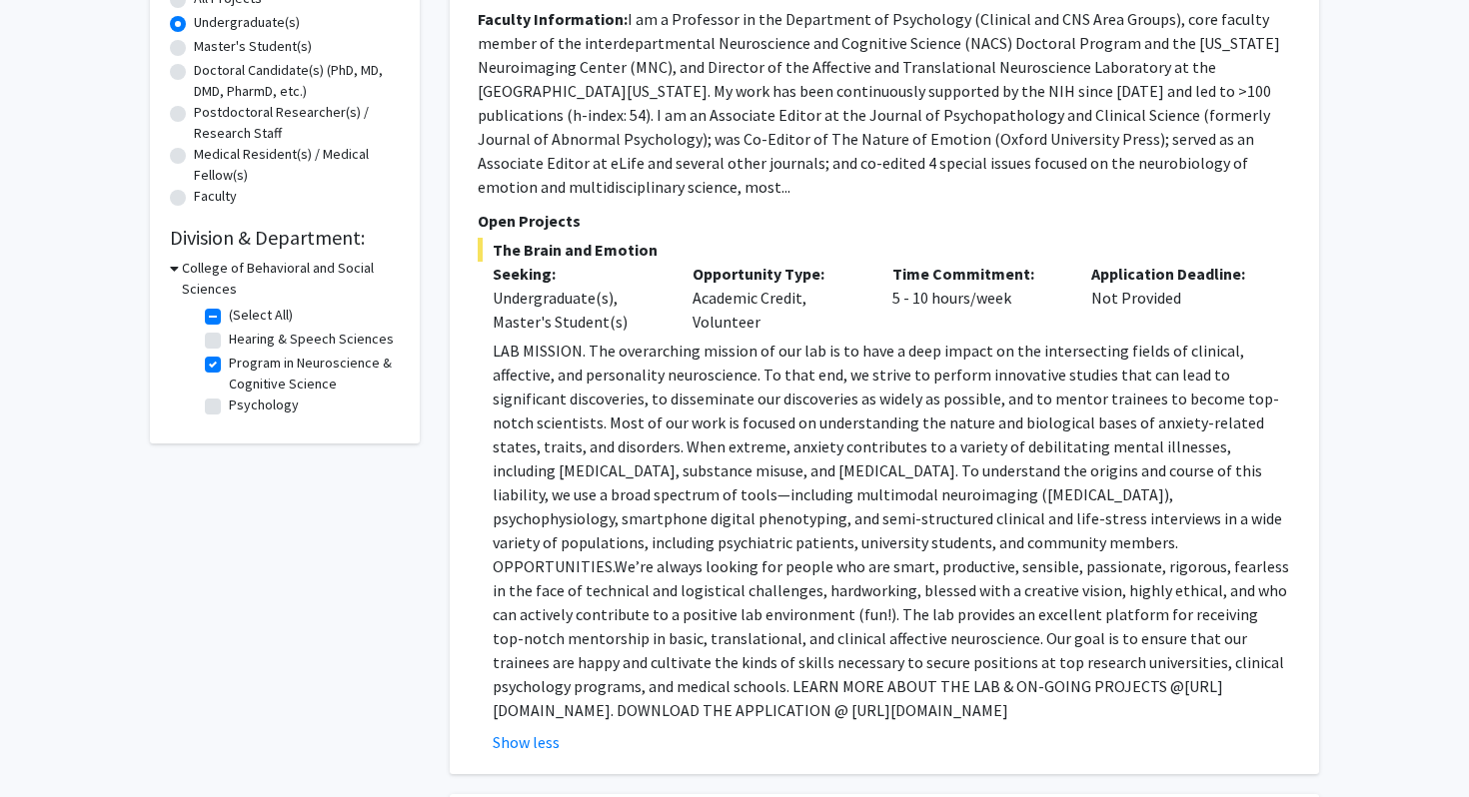
click at [854, 455] on p "LAB MISSION. The overarching mission of our lab is to have a deep impact on the…" at bounding box center [892, 531] width 798 height 384
click at [873, 455] on p "LAB MISSION. The overarching mission of our lab is to have a deep impact on the…" at bounding box center [892, 531] width 798 height 384
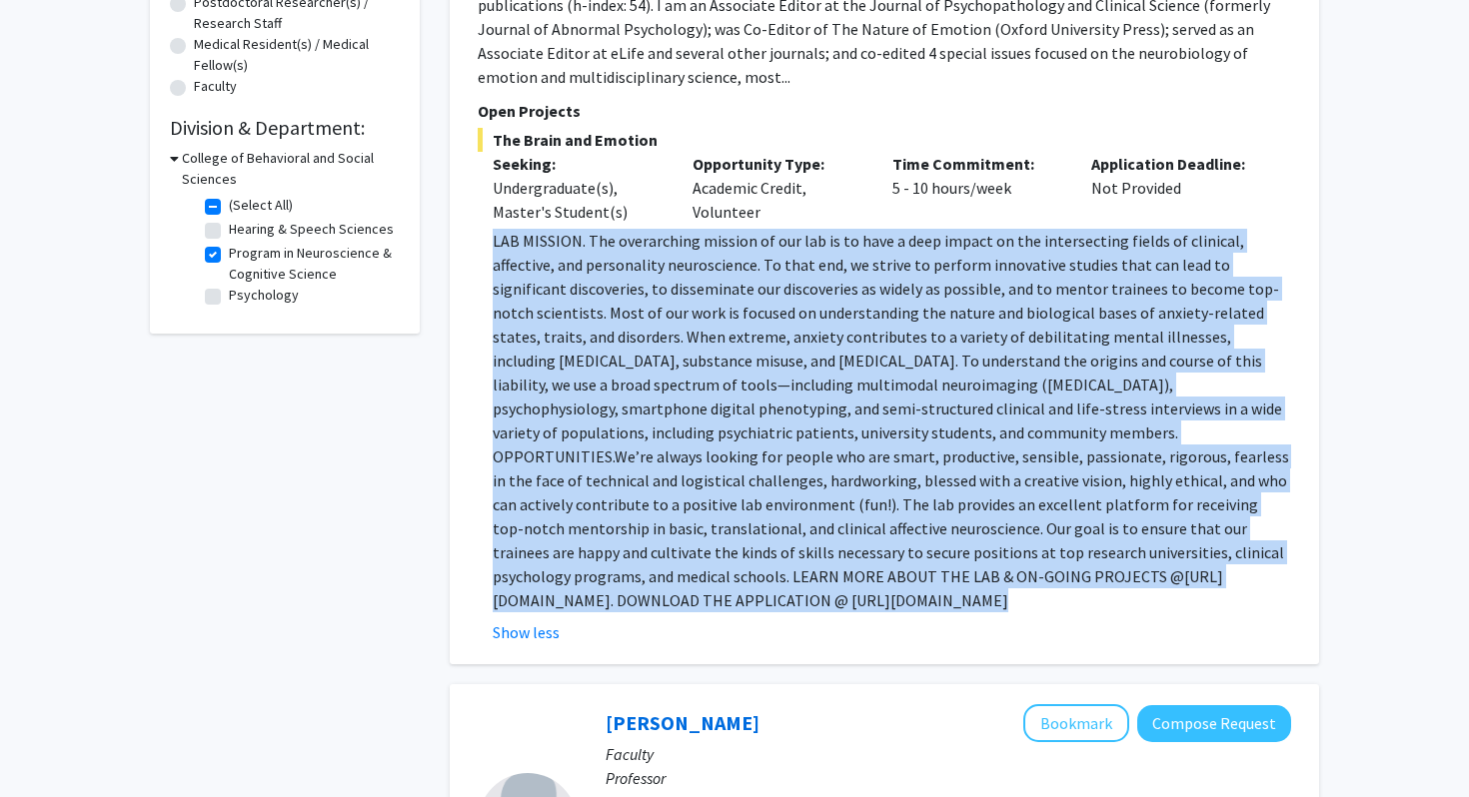
scroll to position [476, 0]
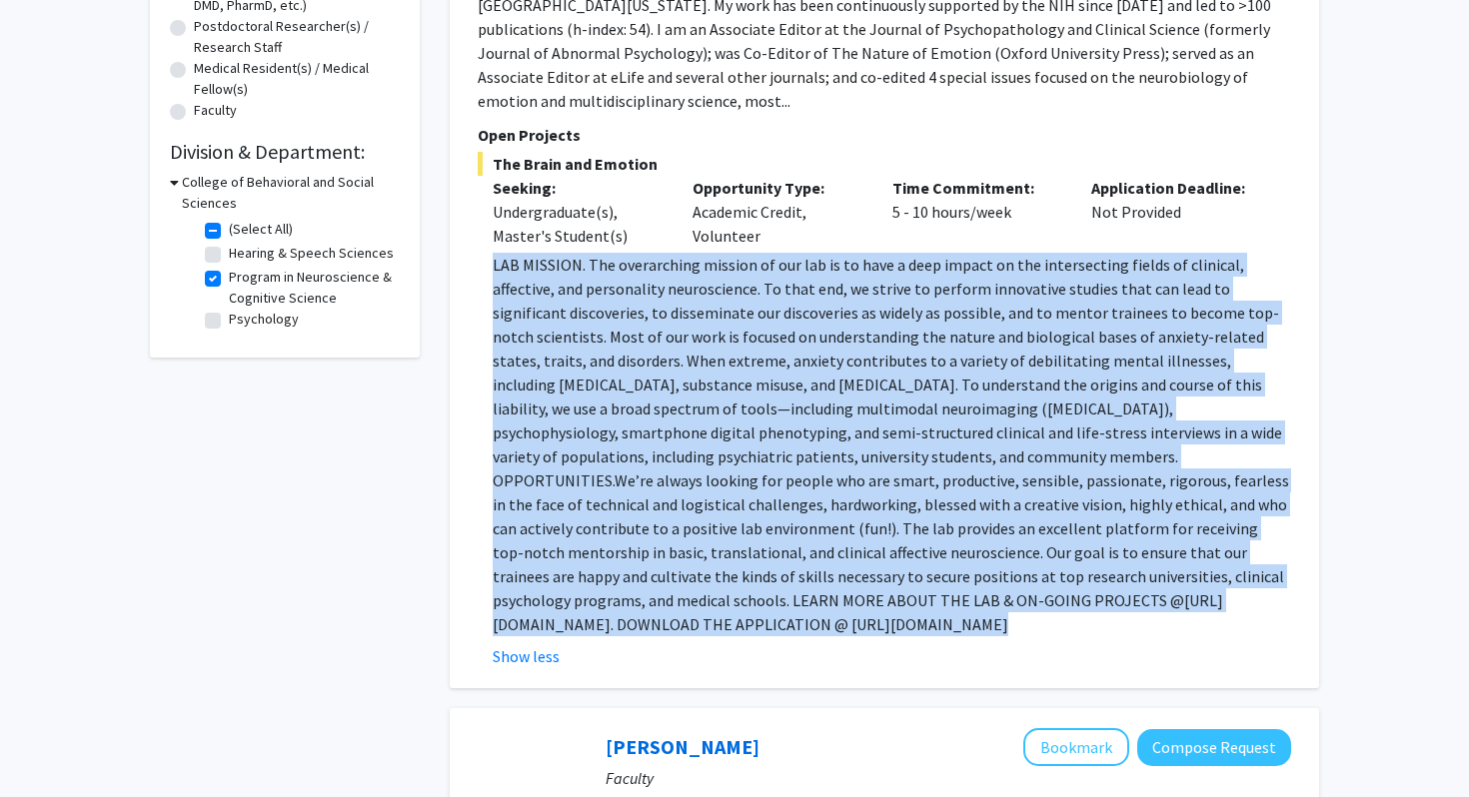
click at [887, 471] on span "We’re always looking for people who are smart, productive, sensible, passionate…" at bounding box center [891, 541] width 796 height 140
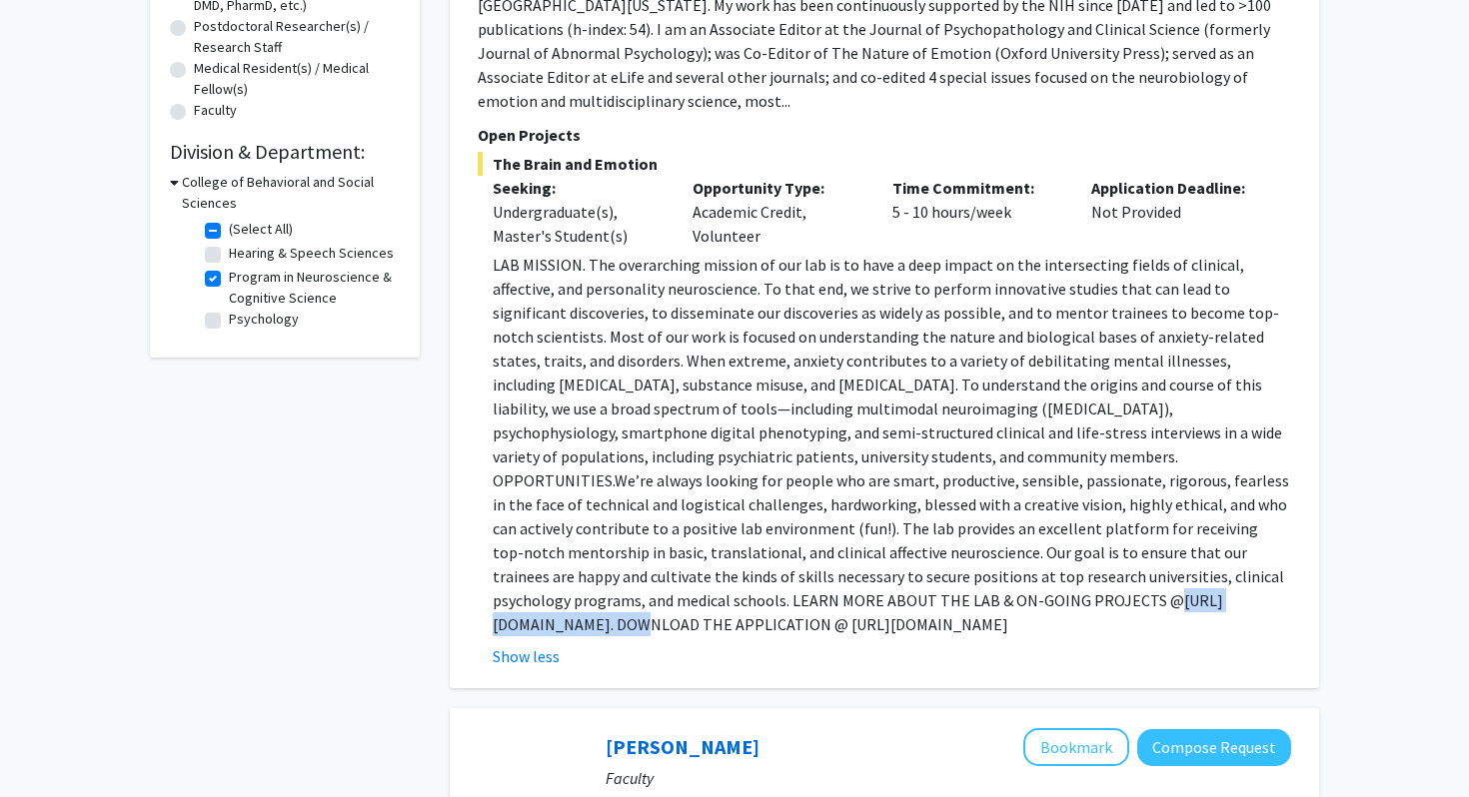
drag, startPoint x: 673, startPoint y: 579, endPoint x: 508, endPoint y: 581, distance: 164.9
click at [508, 581] on p "LAB MISSION. The overarching mission of our lab is to have a deep impact on the…" at bounding box center [892, 445] width 798 height 384
copy p "https://shackmanlab.org"
click at [623, 276] on p "LAB MISSION. The overarching mission of our lab is to have a deep impact on the…" at bounding box center [892, 445] width 798 height 384
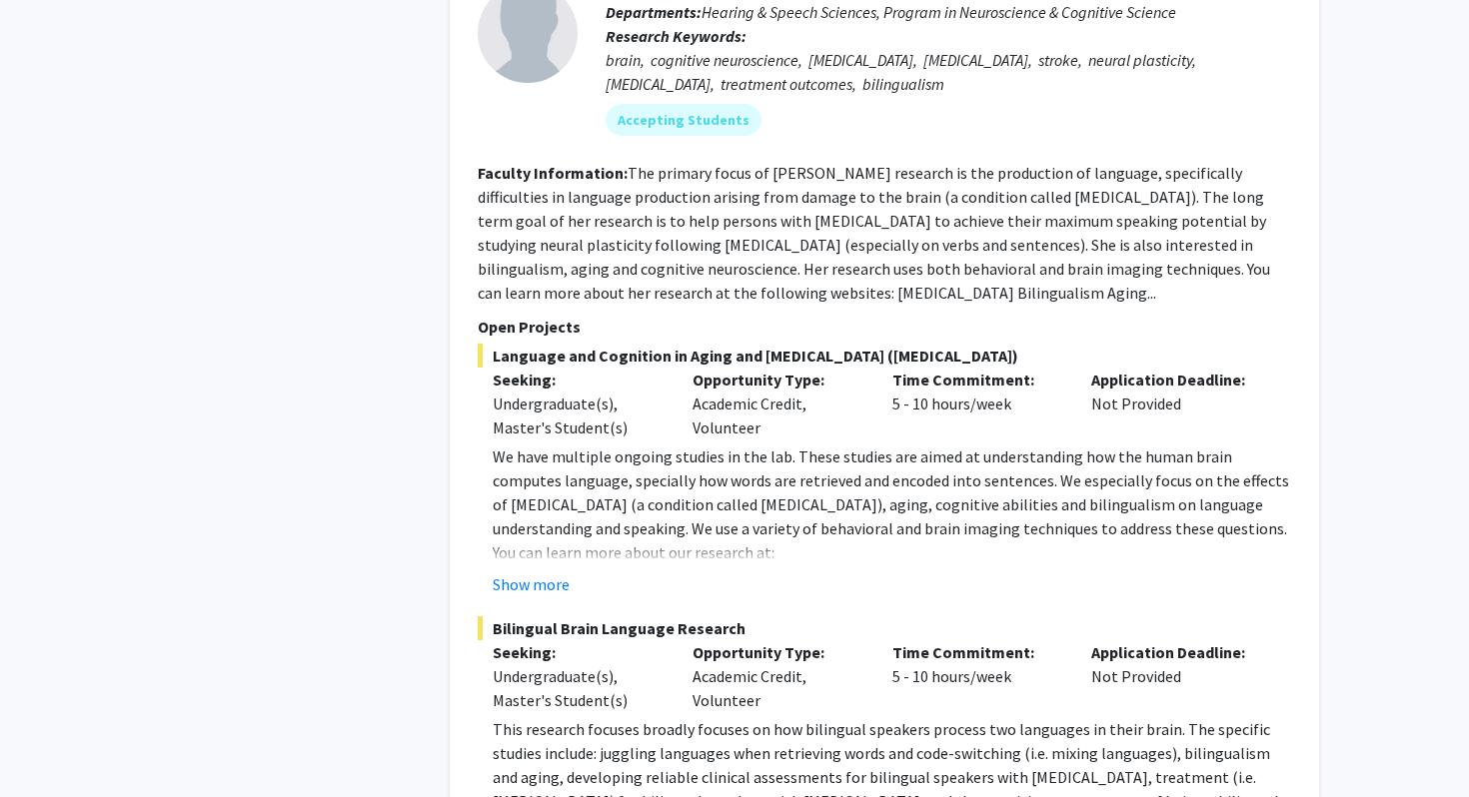
scroll to position [1363, 0]
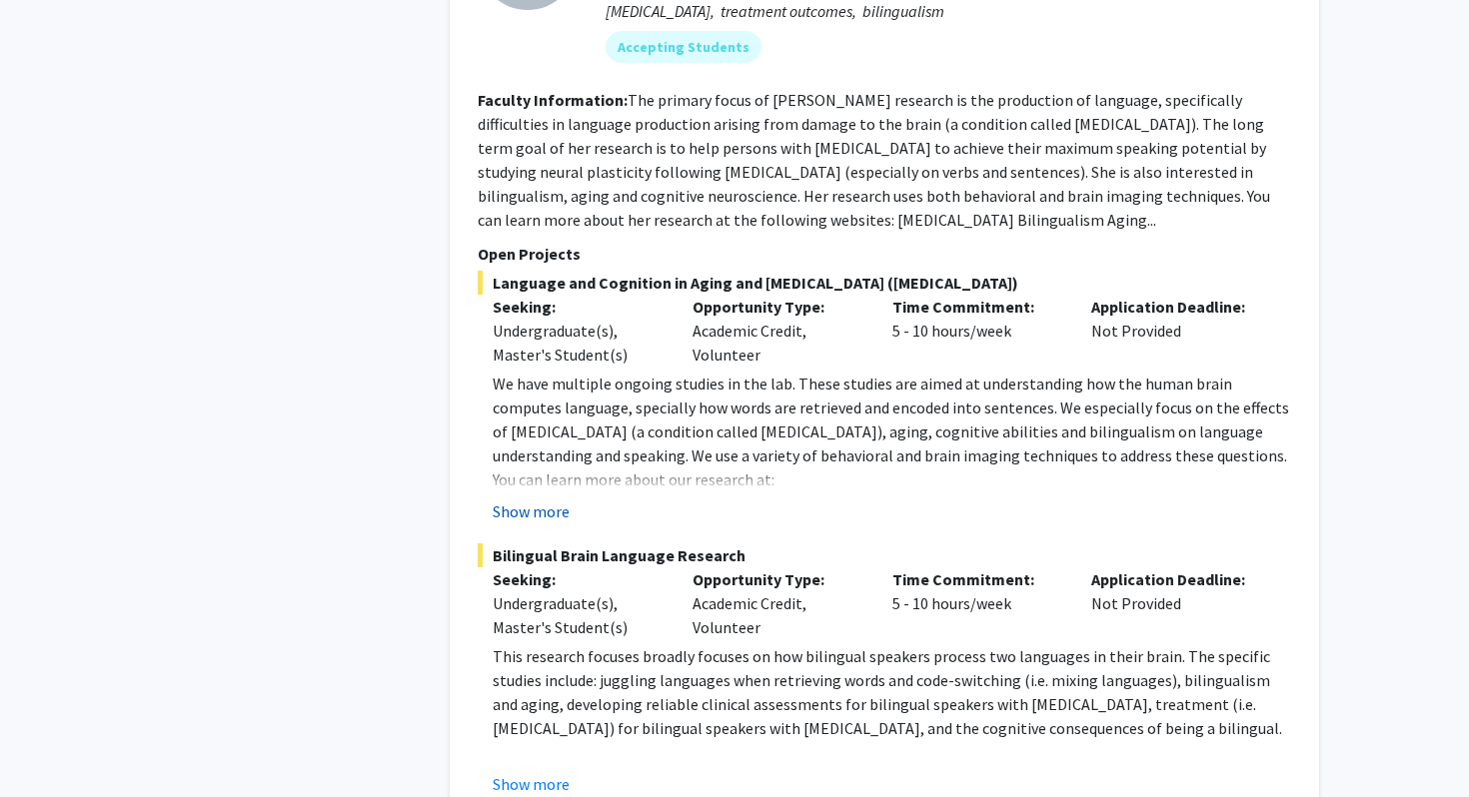
click at [548, 500] on button "Show more" at bounding box center [531, 512] width 77 height 24
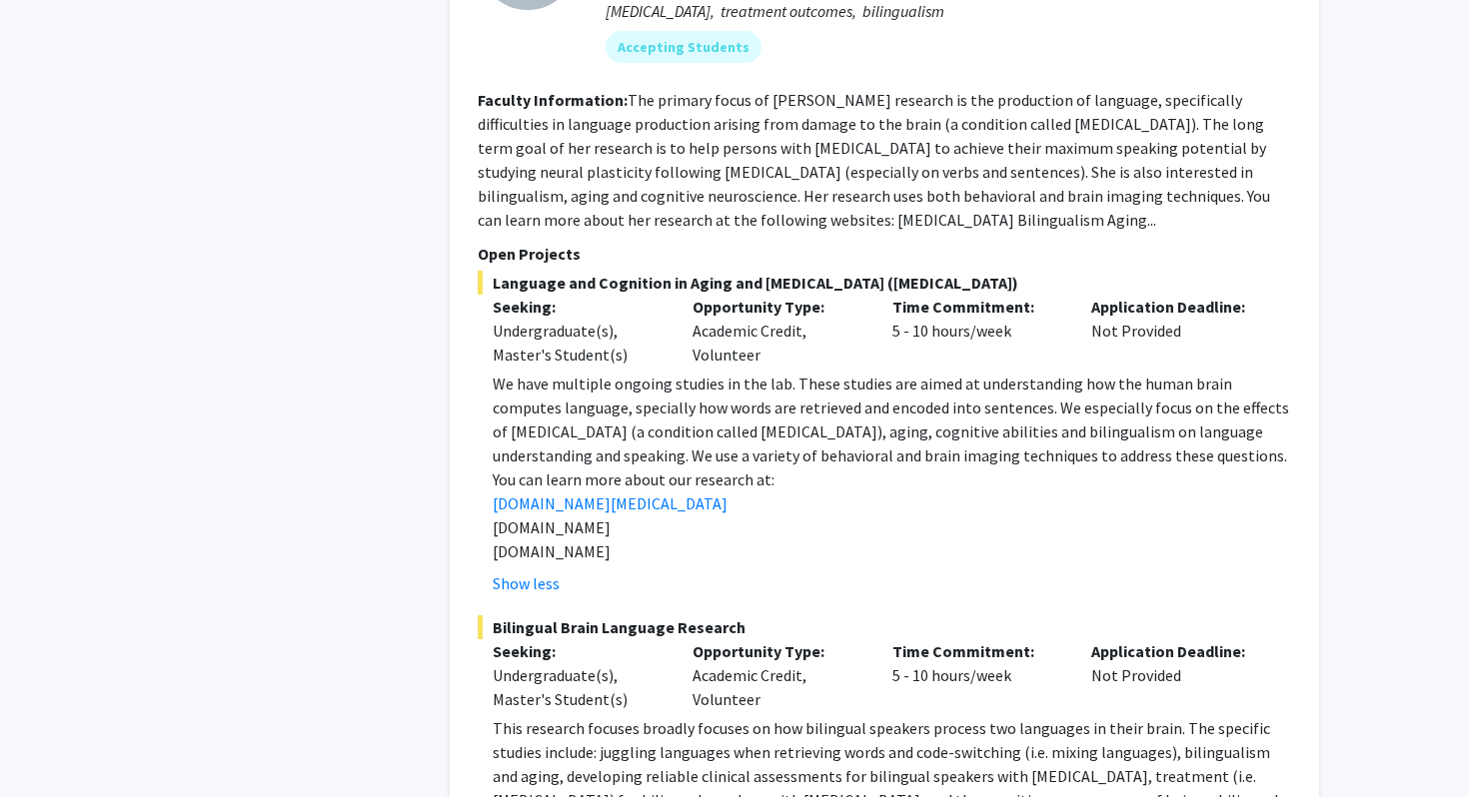
click at [677, 433] on p "We have multiple ongoing studies in the lab. These studies are aimed at underst…" at bounding box center [892, 420] width 798 height 96
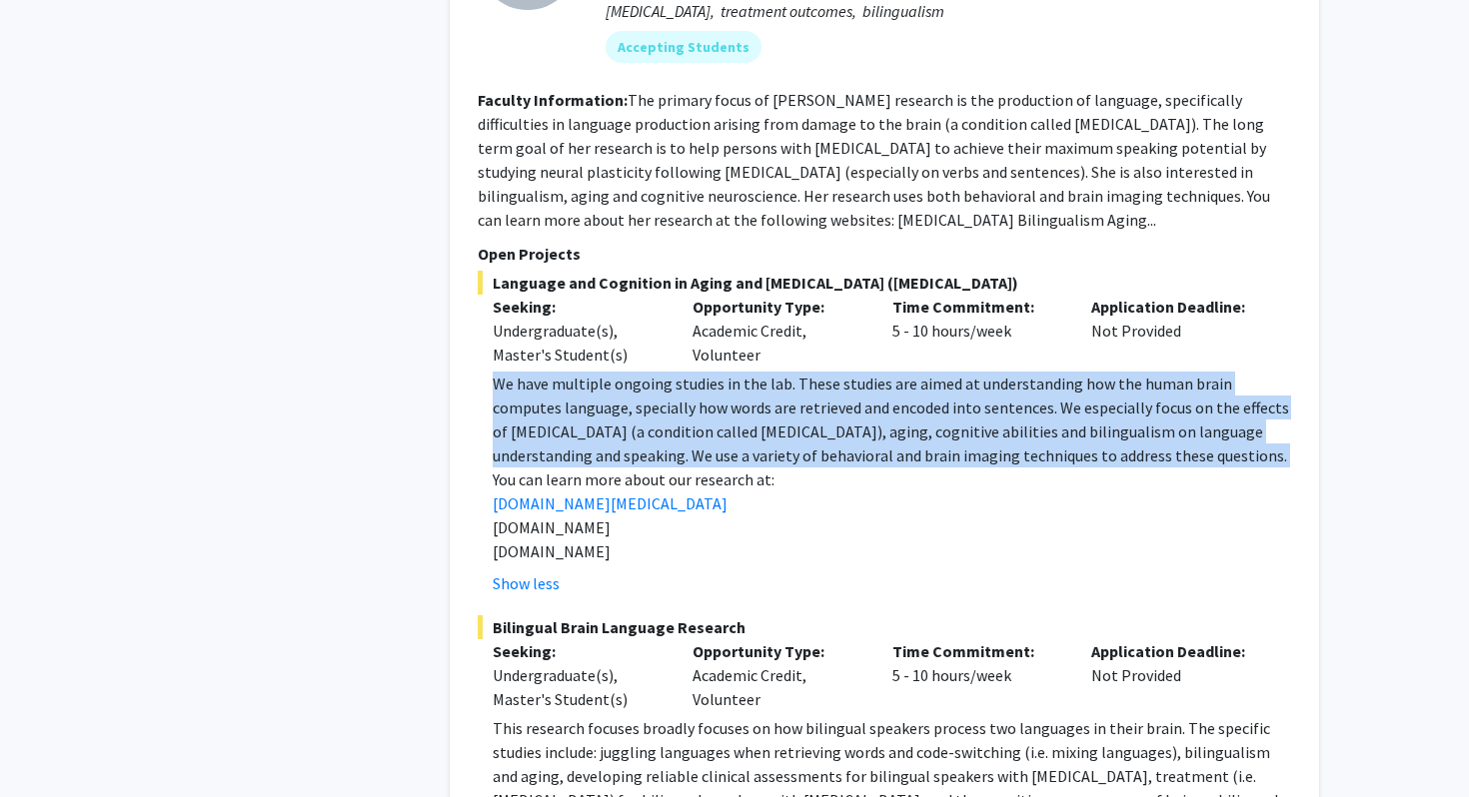
click at [872, 386] on p "We have multiple ongoing studies in the lab. These studies are aimed at underst…" at bounding box center [892, 420] width 798 height 96
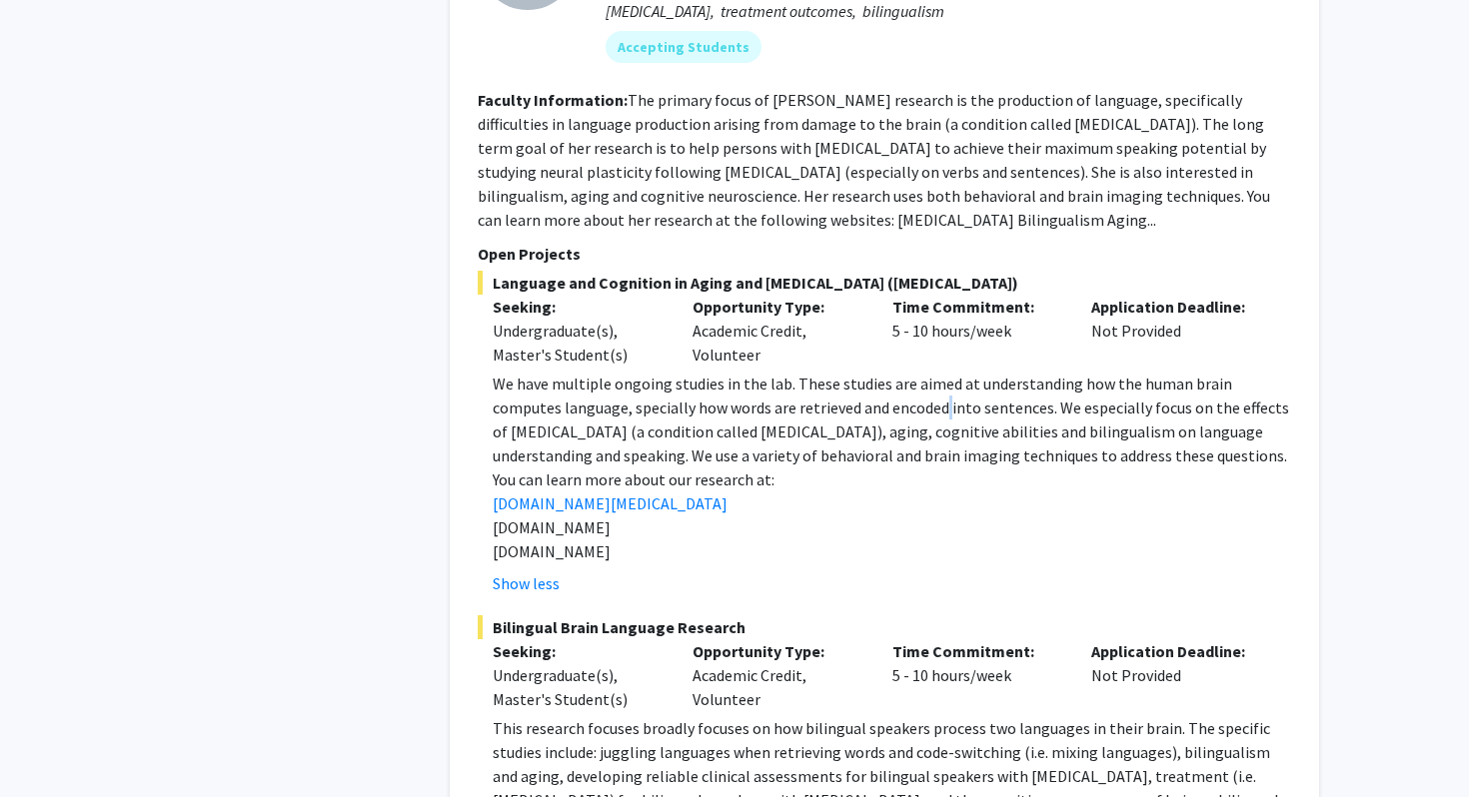
click at [872, 386] on p "We have multiple ongoing studies in the lab. These studies are aimed at underst…" at bounding box center [892, 420] width 798 height 96
click at [883, 386] on p "We have multiple ongoing studies in the lab. These studies are aimed at underst…" at bounding box center [892, 420] width 798 height 96
click at [890, 386] on p "We have multiple ongoing studies in the lab. These studies are aimed at underst…" at bounding box center [892, 420] width 798 height 96
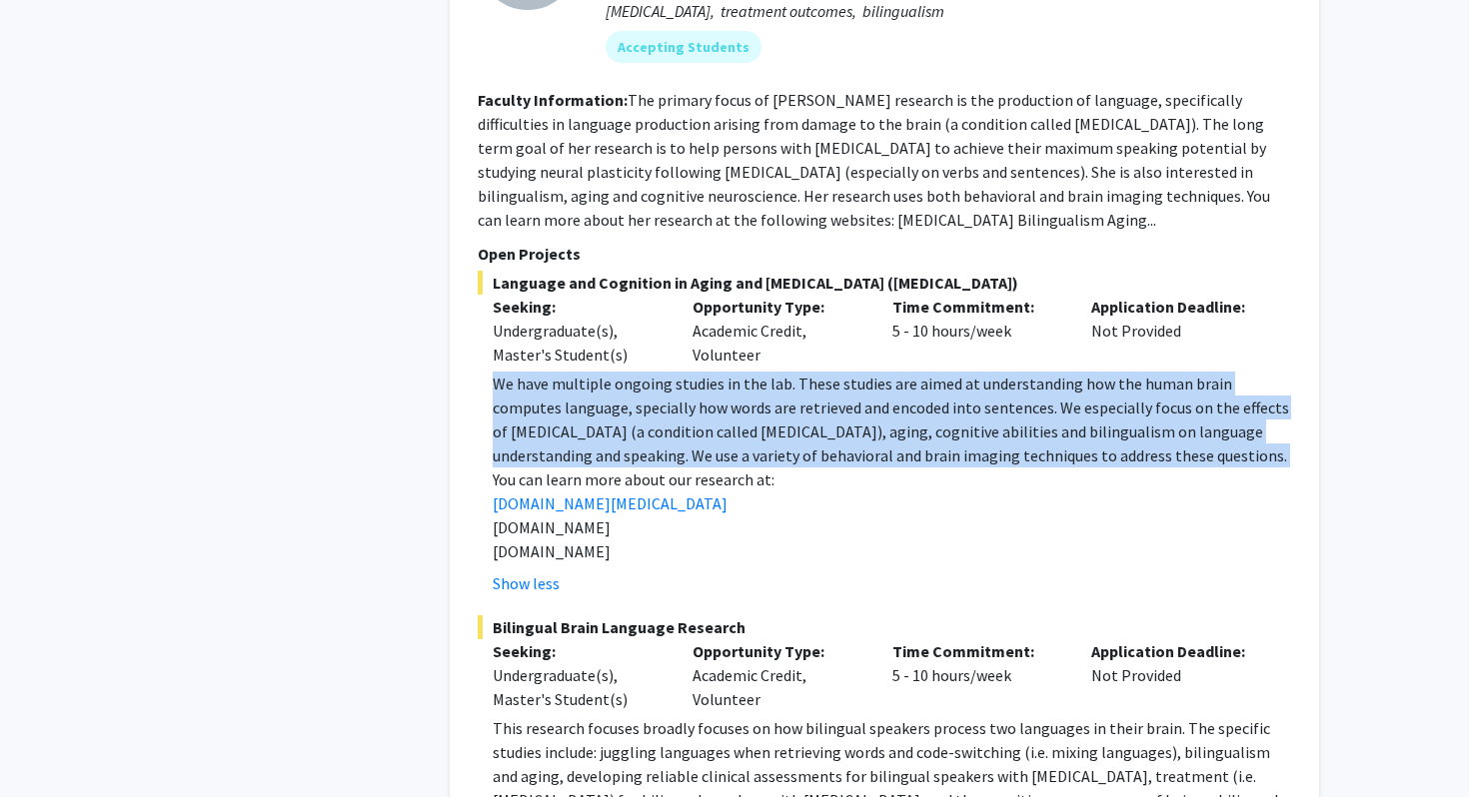
click at [890, 386] on p "We have multiple ongoing studies in the lab. These studies are aimed at underst…" at bounding box center [892, 420] width 798 height 96
click at [851, 386] on p "We have multiple ongoing studies in the lab. These studies are aimed at underst…" at bounding box center [892, 420] width 798 height 96
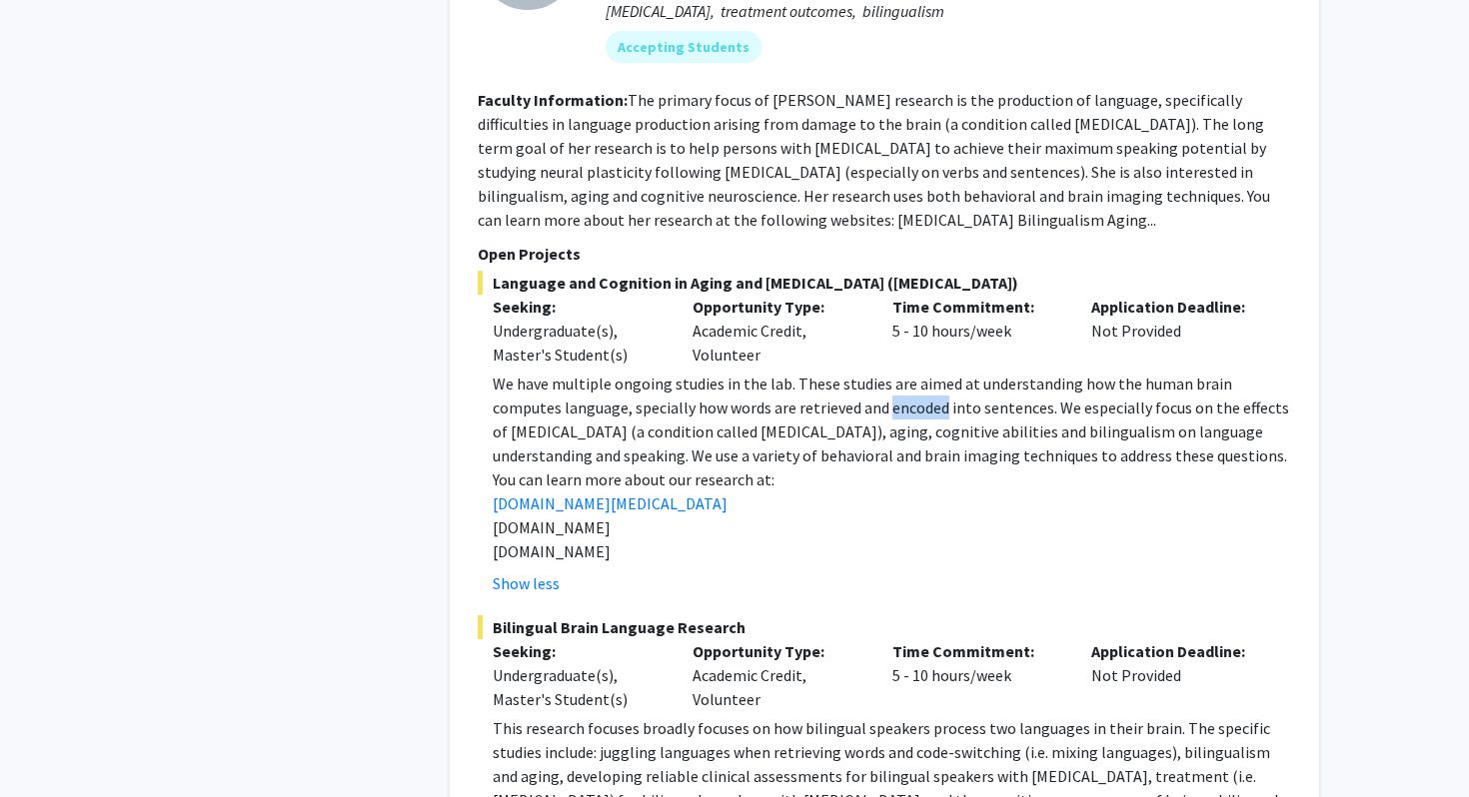
click at [851, 386] on p "We have multiple ongoing studies in the lab. These studies are aimed at underst…" at bounding box center [892, 420] width 798 height 96
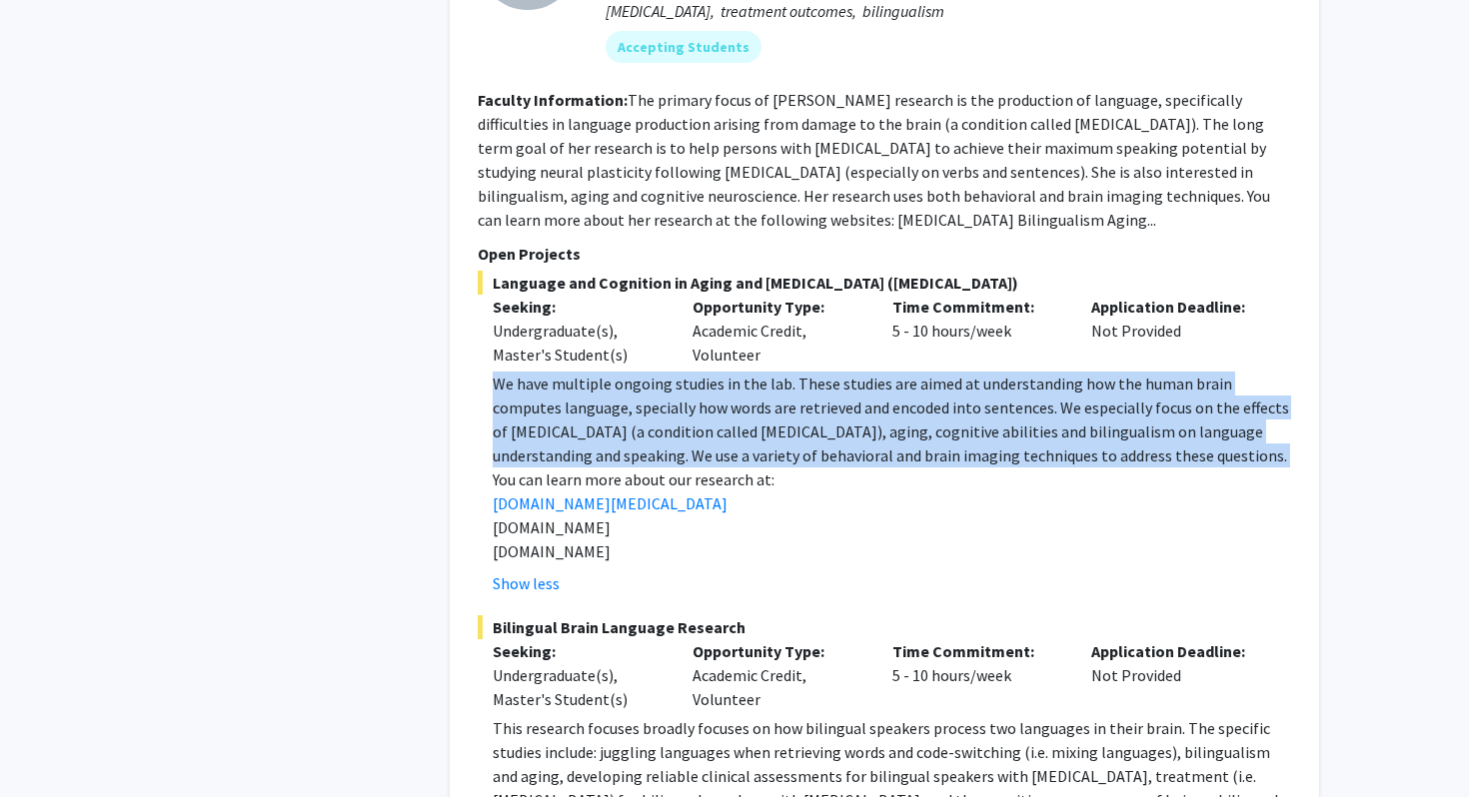
click at [851, 386] on p "We have multiple ongoing studies in the lab. These studies are aimed at underst…" at bounding box center [892, 420] width 798 height 96
click at [863, 386] on p "We have multiple ongoing studies in the lab. These studies are aimed at underst…" at bounding box center [892, 420] width 798 height 96
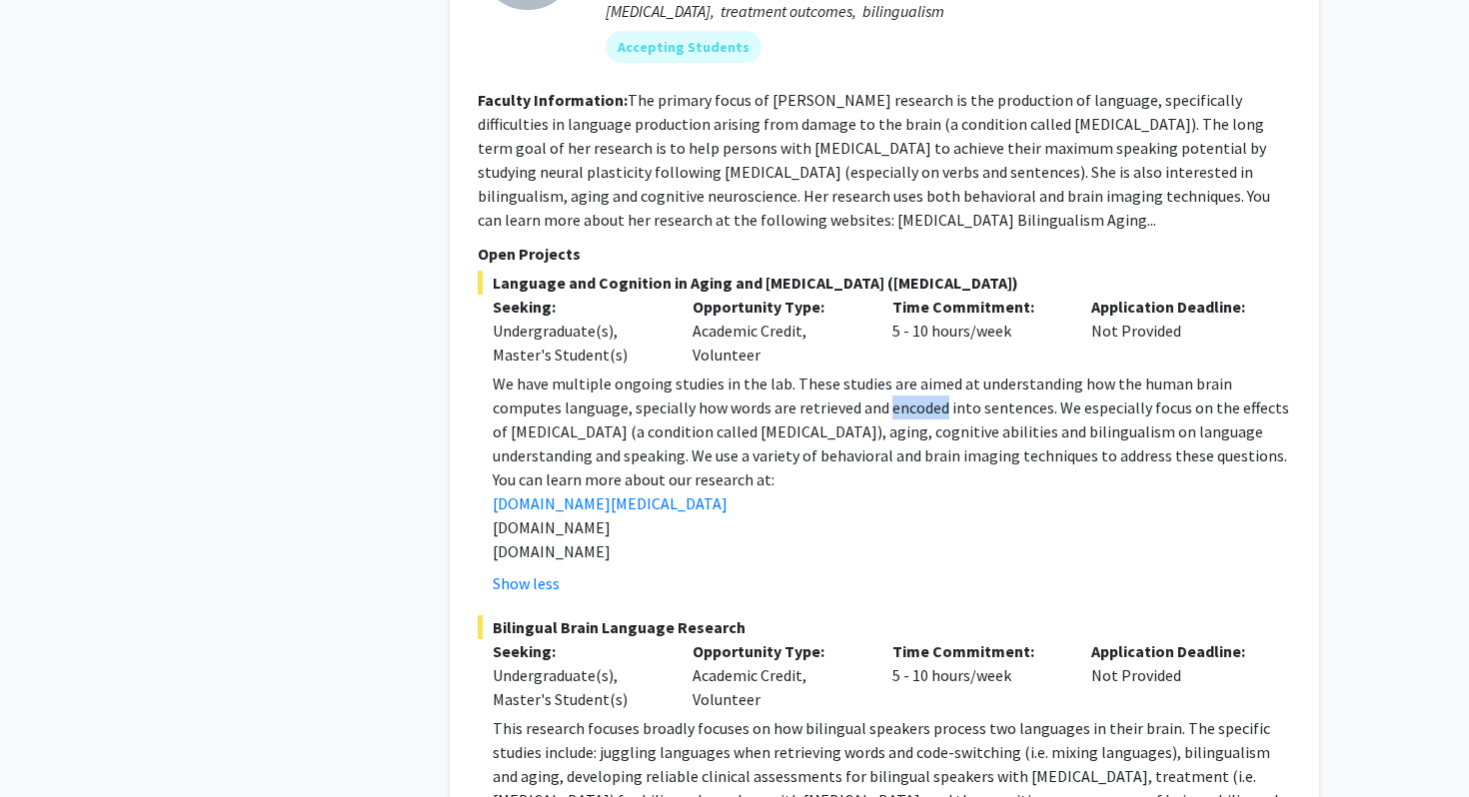
click at [863, 386] on p "We have multiple ongoing studies in the lab. These studies are aimed at underst…" at bounding box center [892, 420] width 798 height 96
click at [862, 412] on p "We have multiple ongoing studies in the lab. These studies are aimed at underst…" at bounding box center [892, 420] width 798 height 96
click at [869, 412] on p "We have multiple ongoing studies in the lab. These studies are aimed at underst…" at bounding box center [892, 420] width 798 height 96
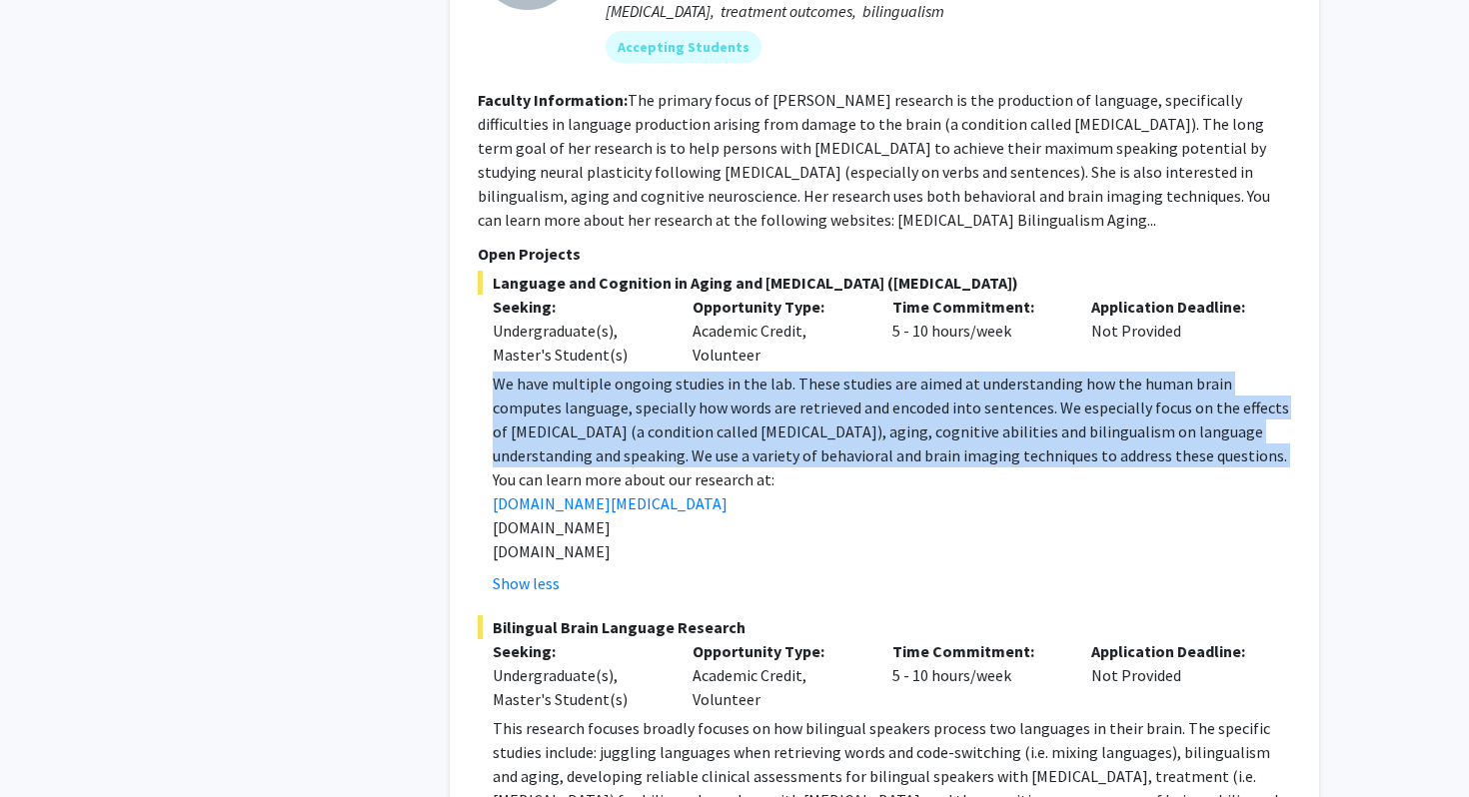
click at [869, 412] on p "We have multiple ongoing studies in the lab. These studies are aimed at underst…" at bounding box center [892, 420] width 798 height 96
click at [865, 427] on p "We have multiple ongoing studies in the lab. These studies are aimed at underst…" at bounding box center [892, 420] width 798 height 96
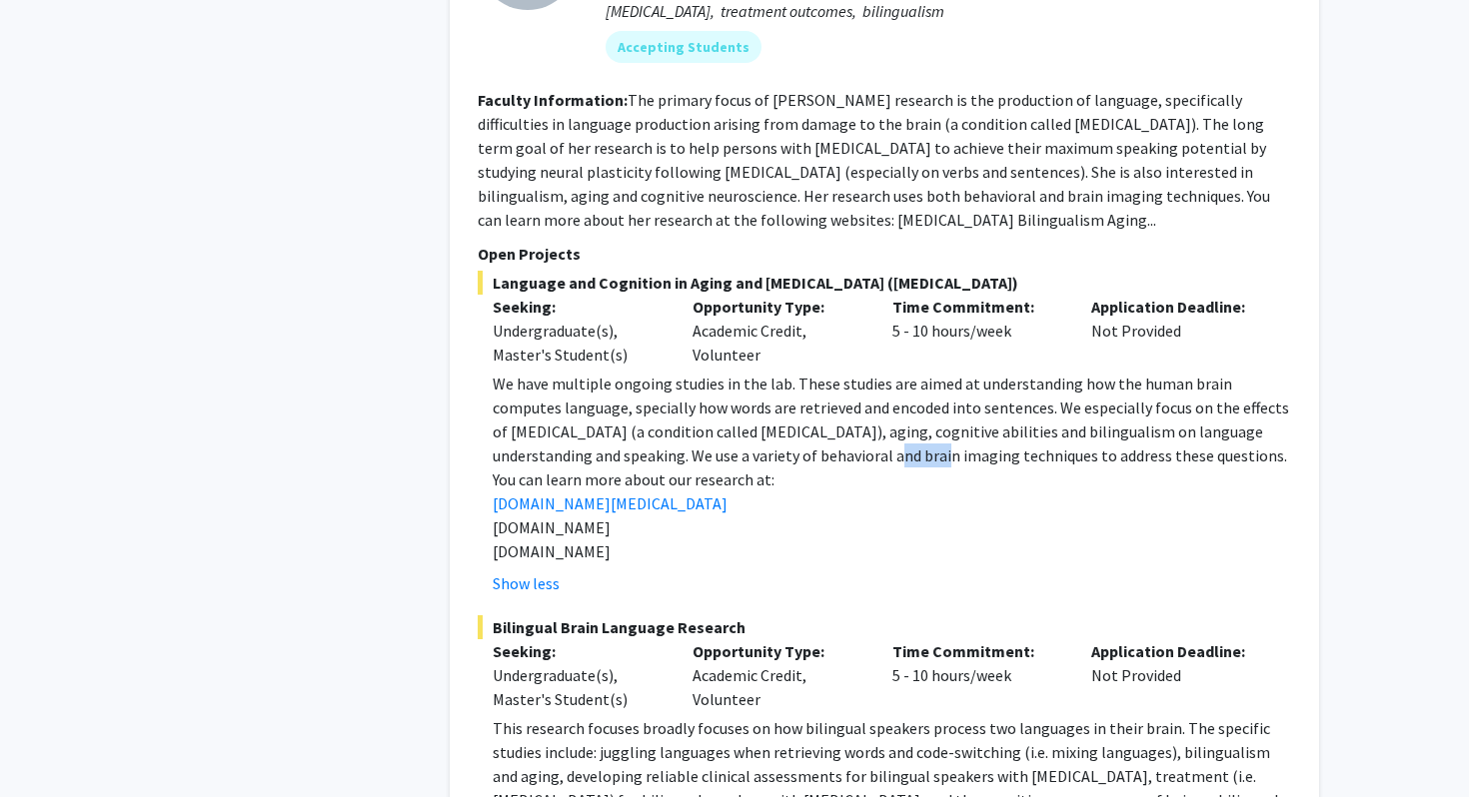
click at [865, 427] on p "We have multiple ongoing studies in the lab. These studies are aimed at underst…" at bounding box center [892, 420] width 798 height 96
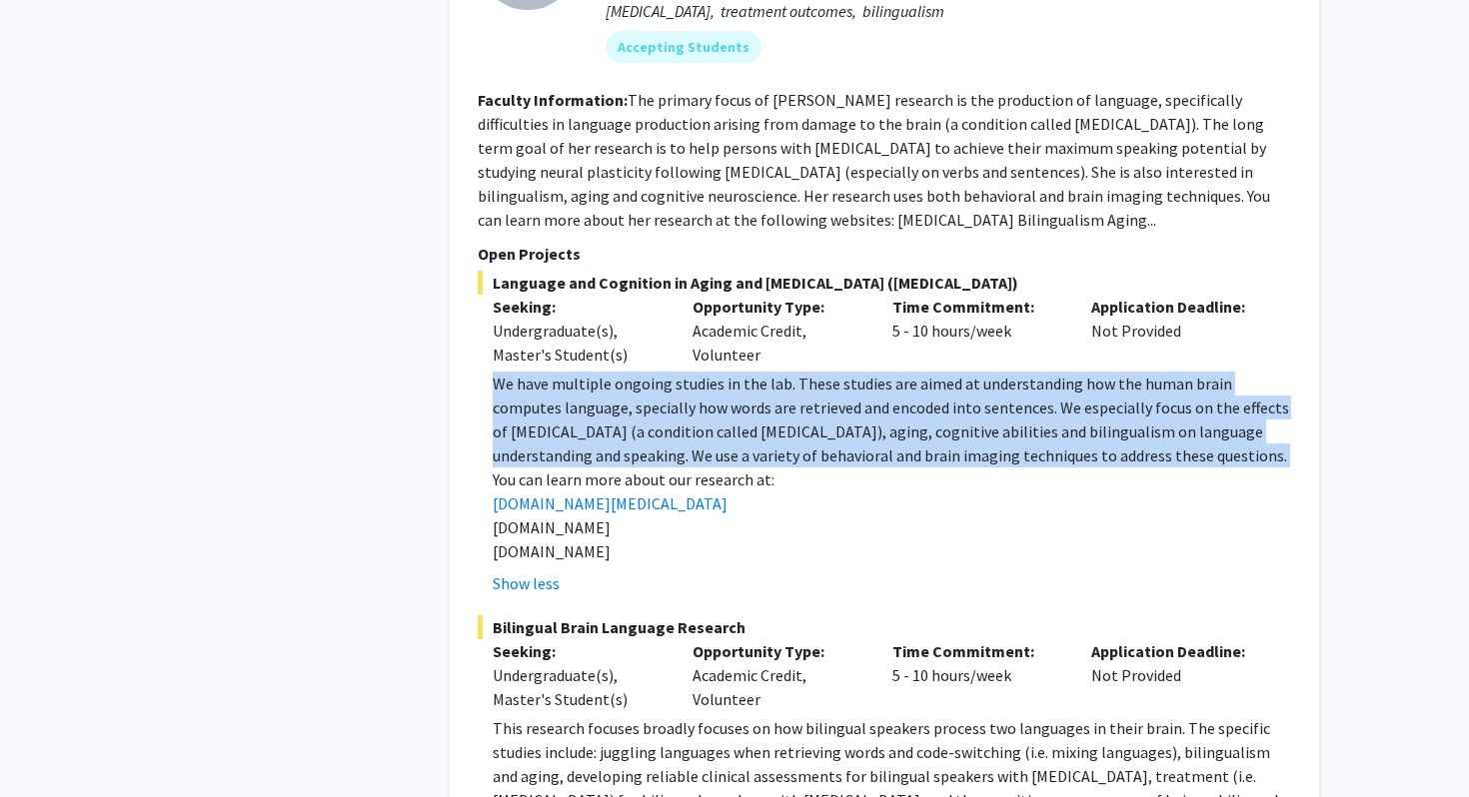
click at [865, 427] on p "We have multiple ongoing studies in the lab. These studies are aimed at underst…" at bounding box center [892, 420] width 798 height 96
click at [854, 426] on p "We have multiple ongoing studies in the lab. These studies are aimed at underst…" at bounding box center [892, 420] width 798 height 96
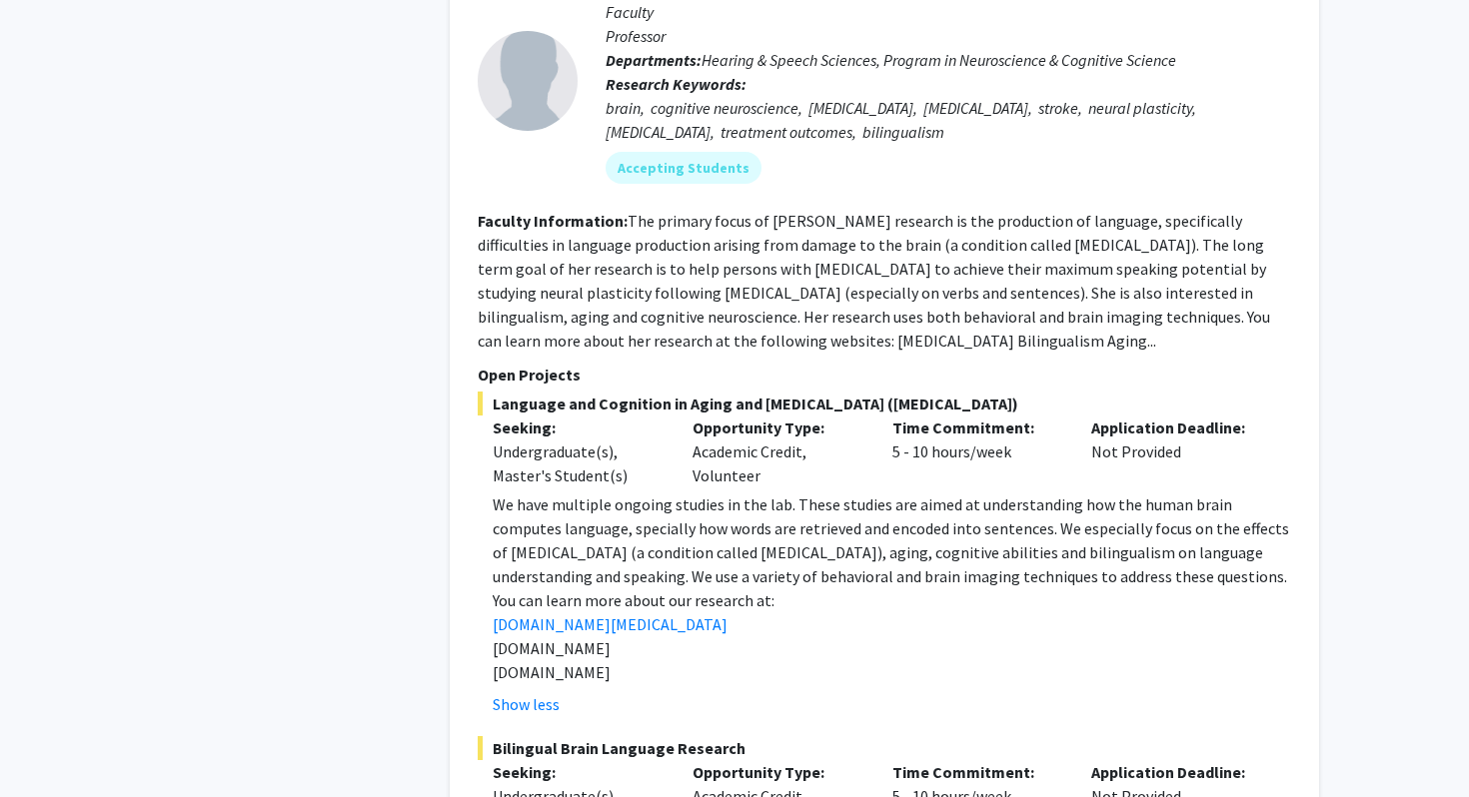
scroll to position [1113, 0]
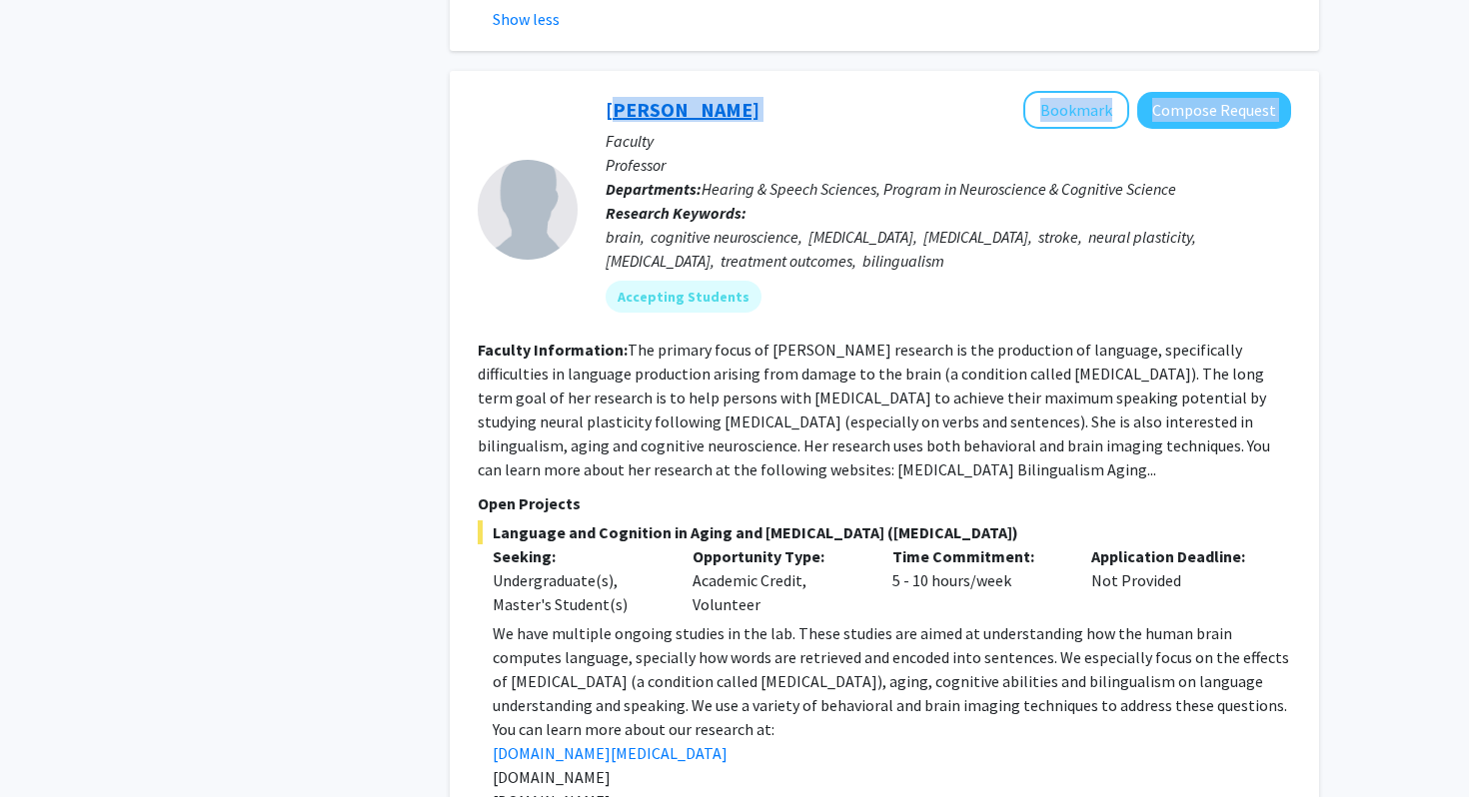
drag, startPoint x: 817, startPoint y: 84, endPoint x: 610, endPoint y: 82, distance: 207.9
click at [610, 91] on div "Yasmeen Faroqi-Shah Bookmark Compose Request" at bounding box center [949, 110] width 686 height 38
click at [586, 91] on div "Yasmeen Faroqi-Shah Bookmark Compose Request Faculty Professor Departments: Hea…" at bounding box center [935, 209] width 714 height 237
drag, startPoint x: 586, startPoint y: 85, endPoint x: 779, endPoint y: 91, distance: 193.0
click at [779, 91] on div "Yasmeen Faroqi-Shah Bookmark Compose Request Faculty Professor Departments: Hea…" at bounding box center [935, 209] width 714 height 237
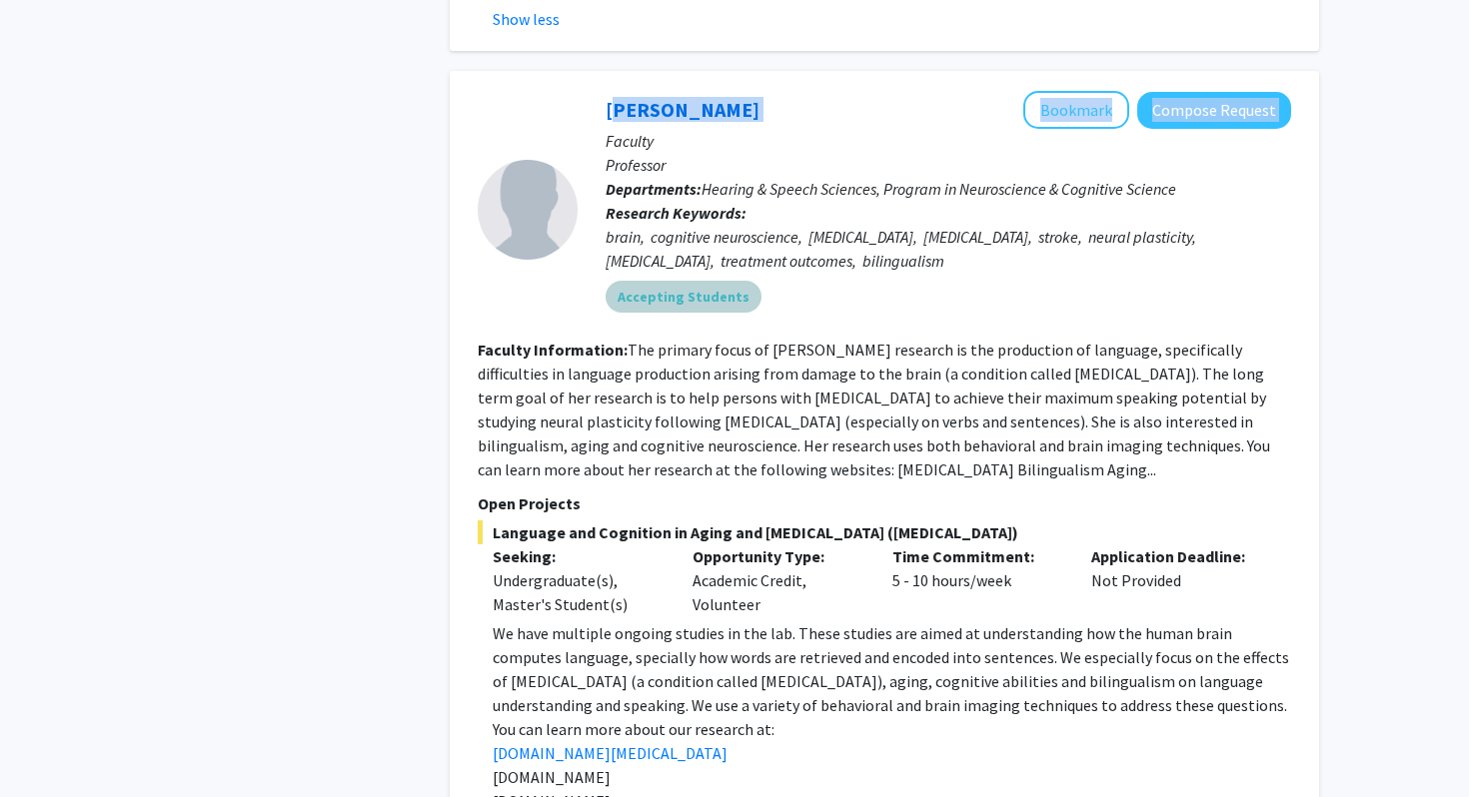
click at [891, 289] on div "Accepting Students" at bounding box center [949, 297] width 694 height 40
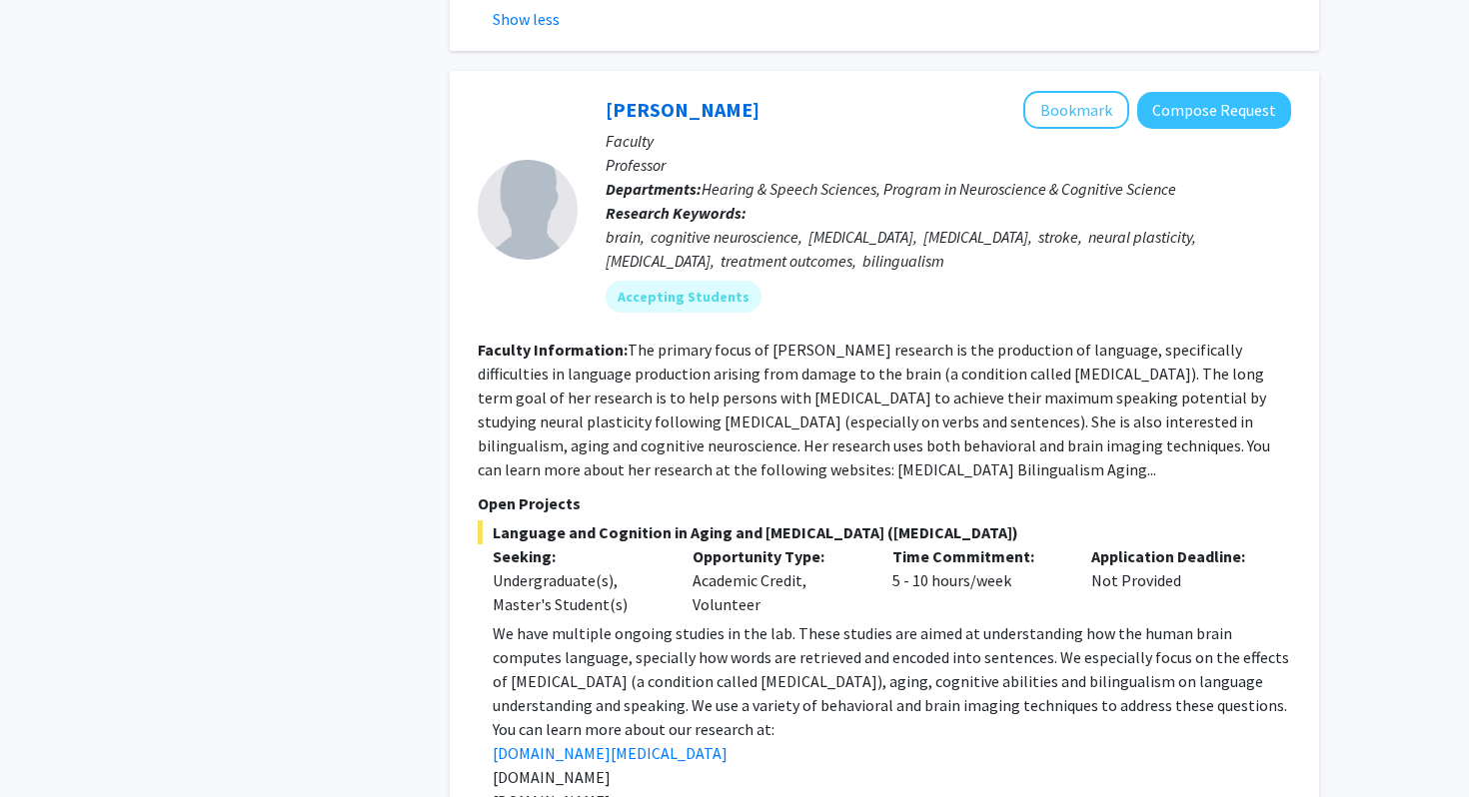
click at [789, 492] on p "Open Projects" at bounding box center [884, 504] width 813 height 24
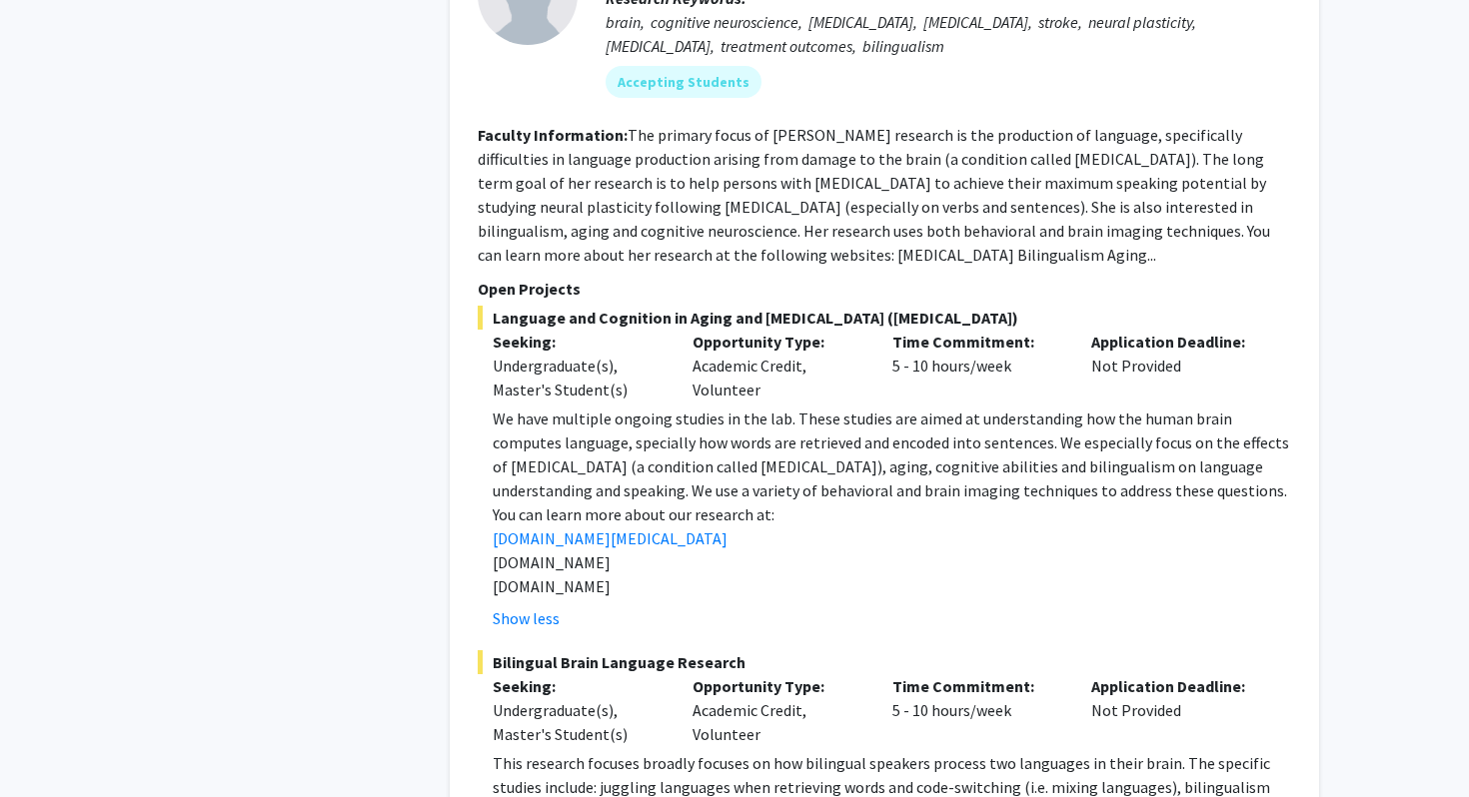
scroll to position [1622, 0]
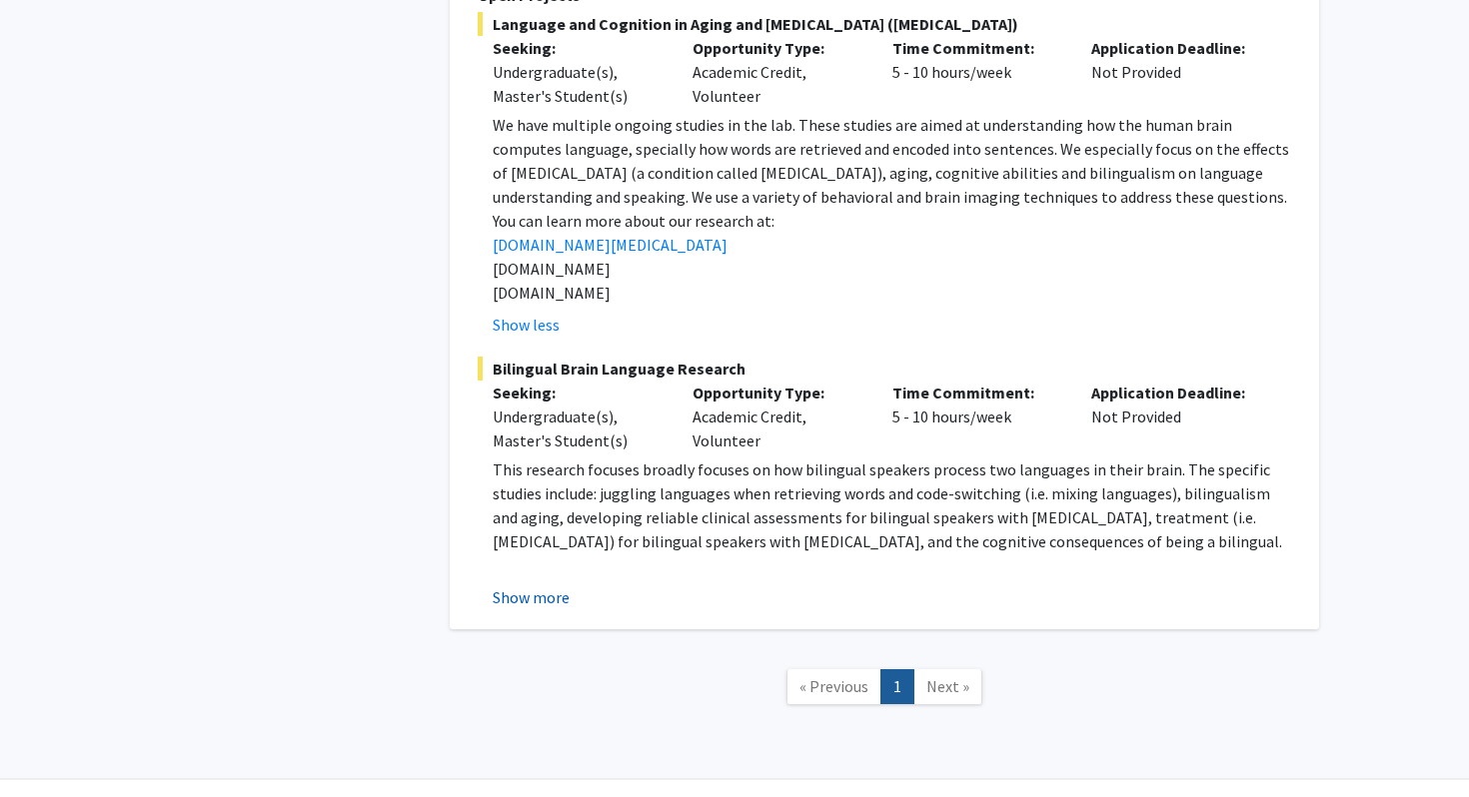
click at [555, 586] on button "Show more" at bounding box center [531, 598] width 77 height 24
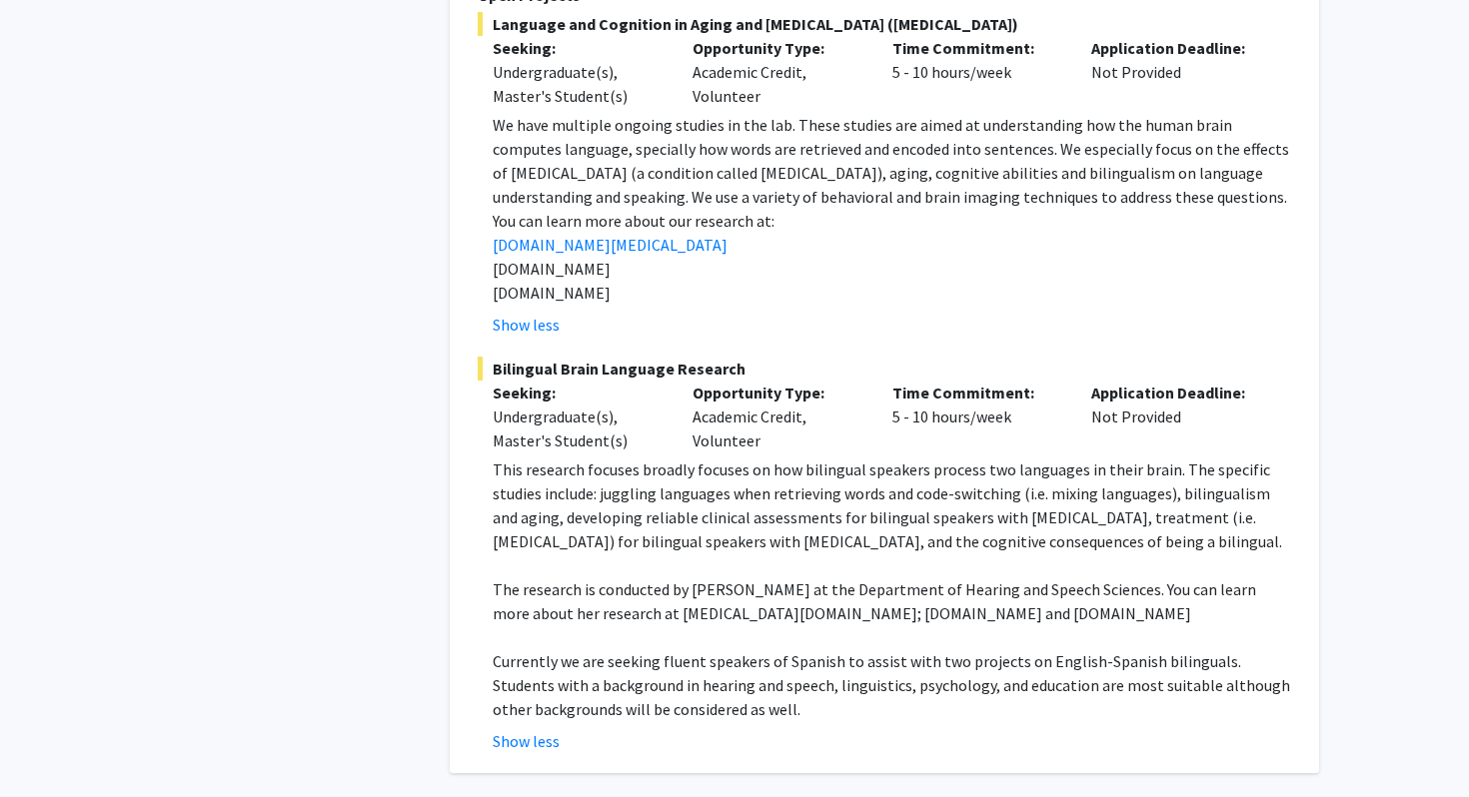
click at [811, 460] on p "This research focuses broadly focuses on how bilingual speakers process two lan…" at bounding box center [892, 506] width 798 height 96
click at [840, 467] on p "This research focuses broadly focuses on how bilingual speakers process two lan…" at bounding box center [892, 506] width 798 height 96
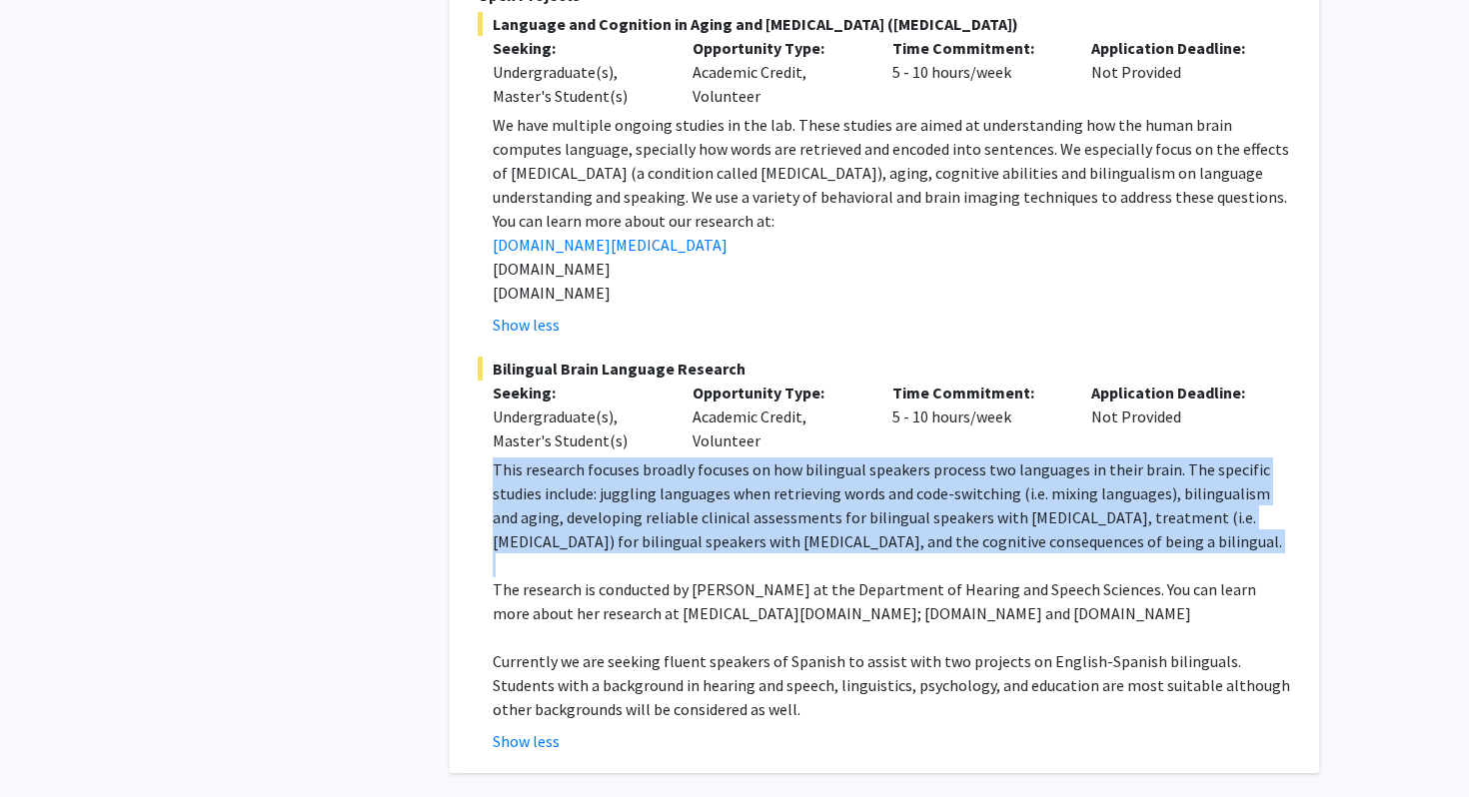
click at [827, 489] on p "This research focuses broadly focuses on how bilingual speakers process two lan…" at bounding box center [892, 506] width 798 height 96
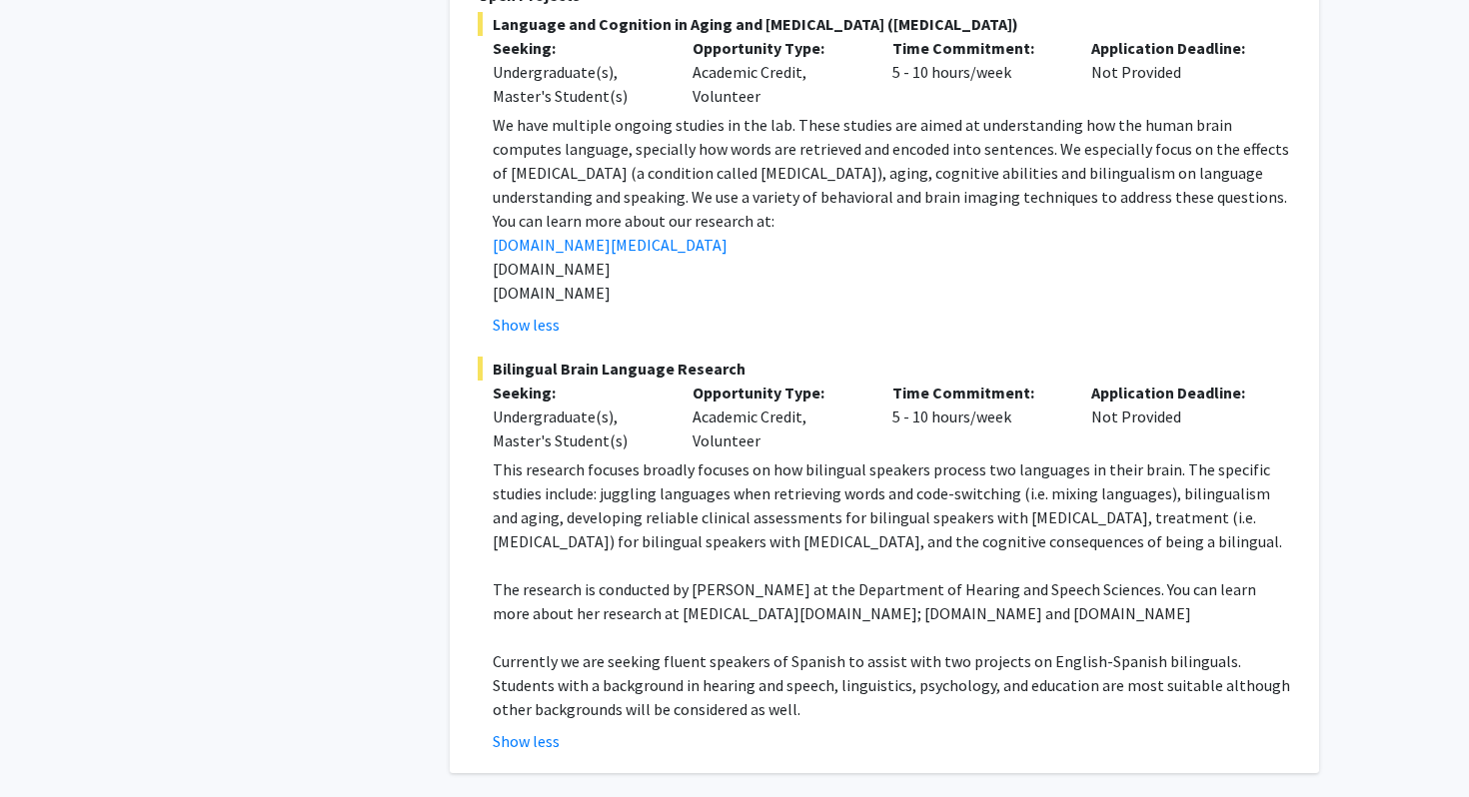
click at [827, 489] on p "This research focuses broadly focuses on how bilingual speakers process two lan…" at bounding box center [892, 506] width 798 height 96
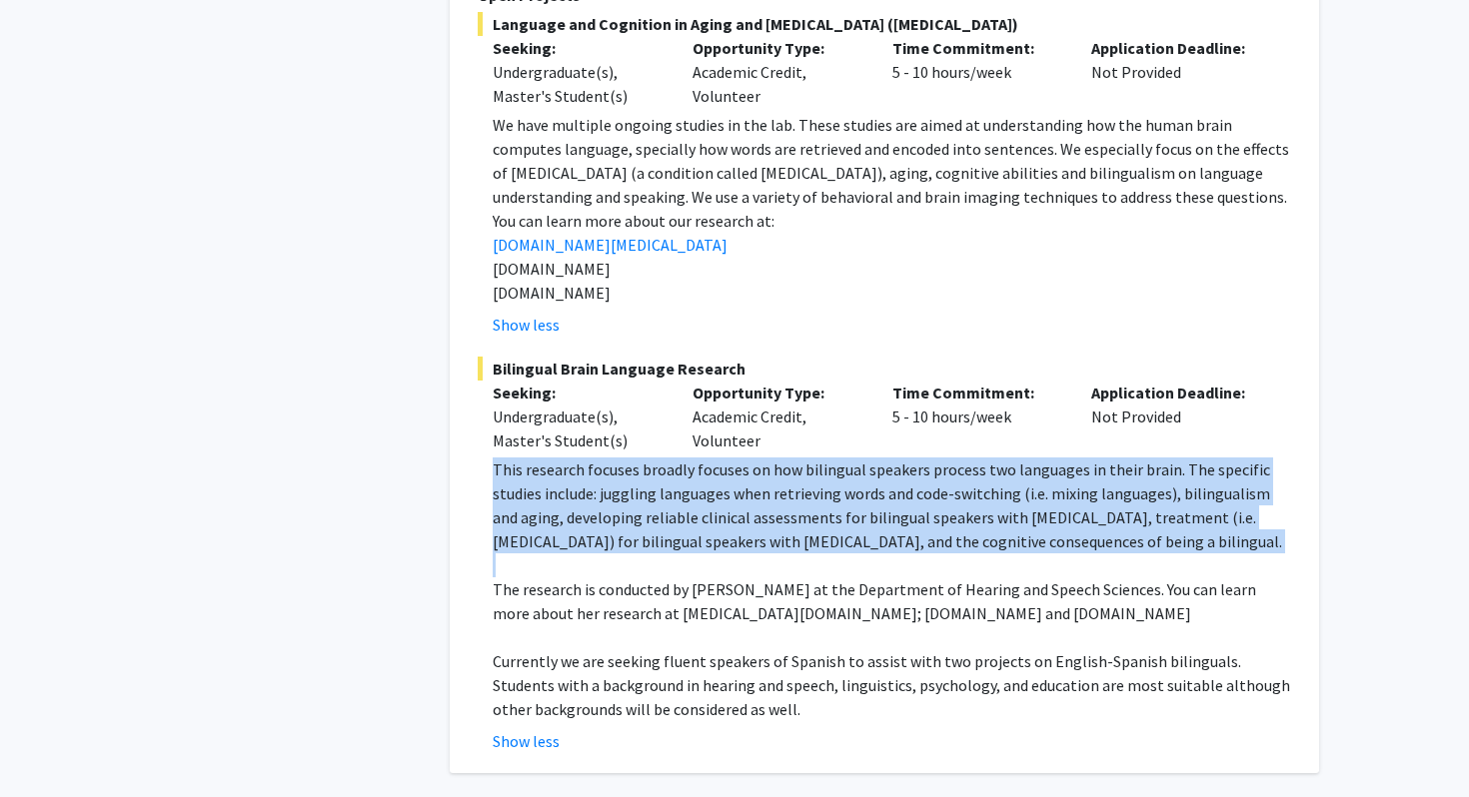
click at [820, 508] on p "This research focuses broadly focuses on how bilingual speakers process two lan…" at bounding box center [892, 506] width 798 height 96
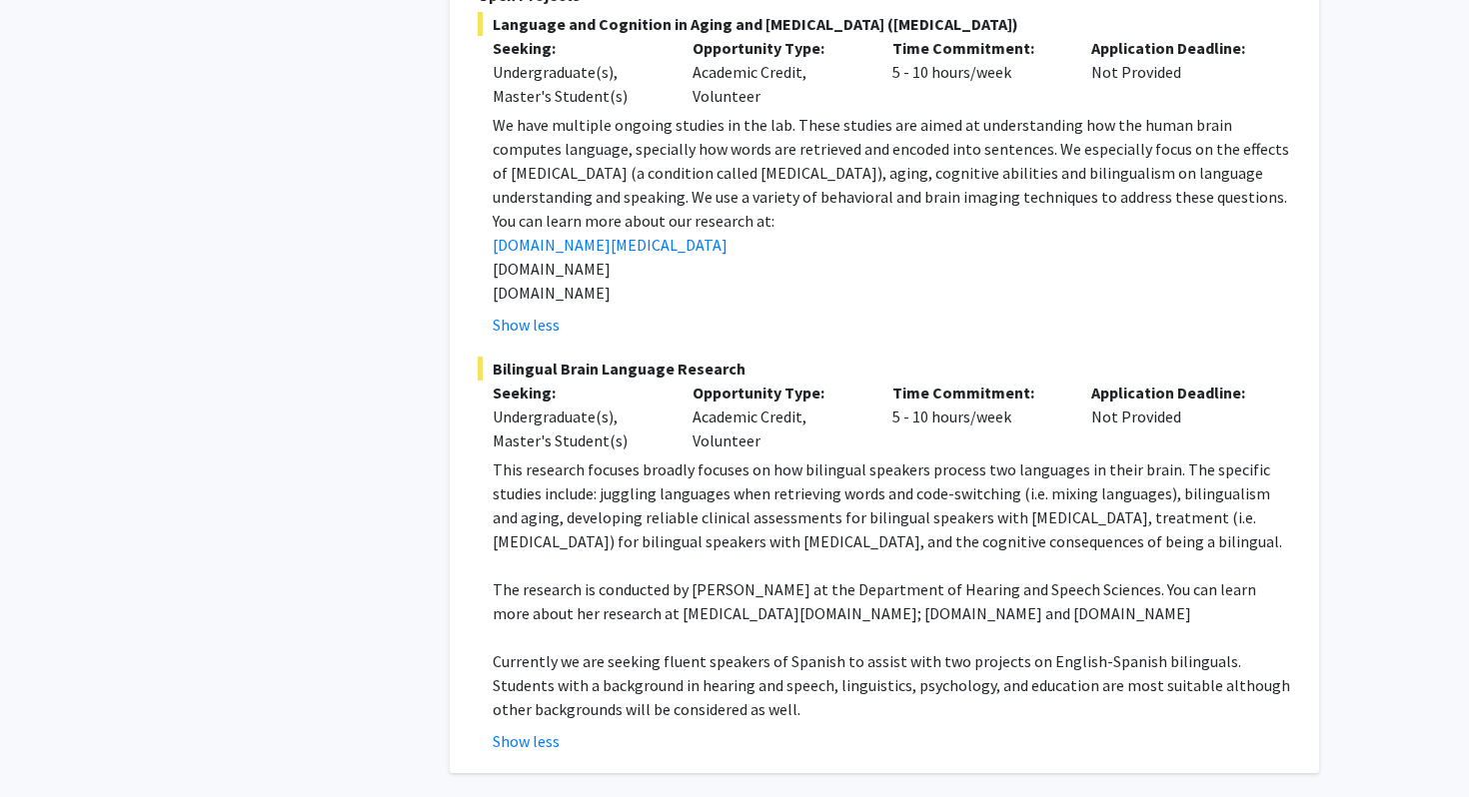
click at [820, 508] on p "This research focuses broadly focuses on how bilingual speakers process two lan…" at bounding box center [892, 506] width 798 height 96
click at [841, 508] on p "This research focuses broadly focuses on how bilingual speakers process two lan…" at bounding box center [892, 506] width 798 height 96
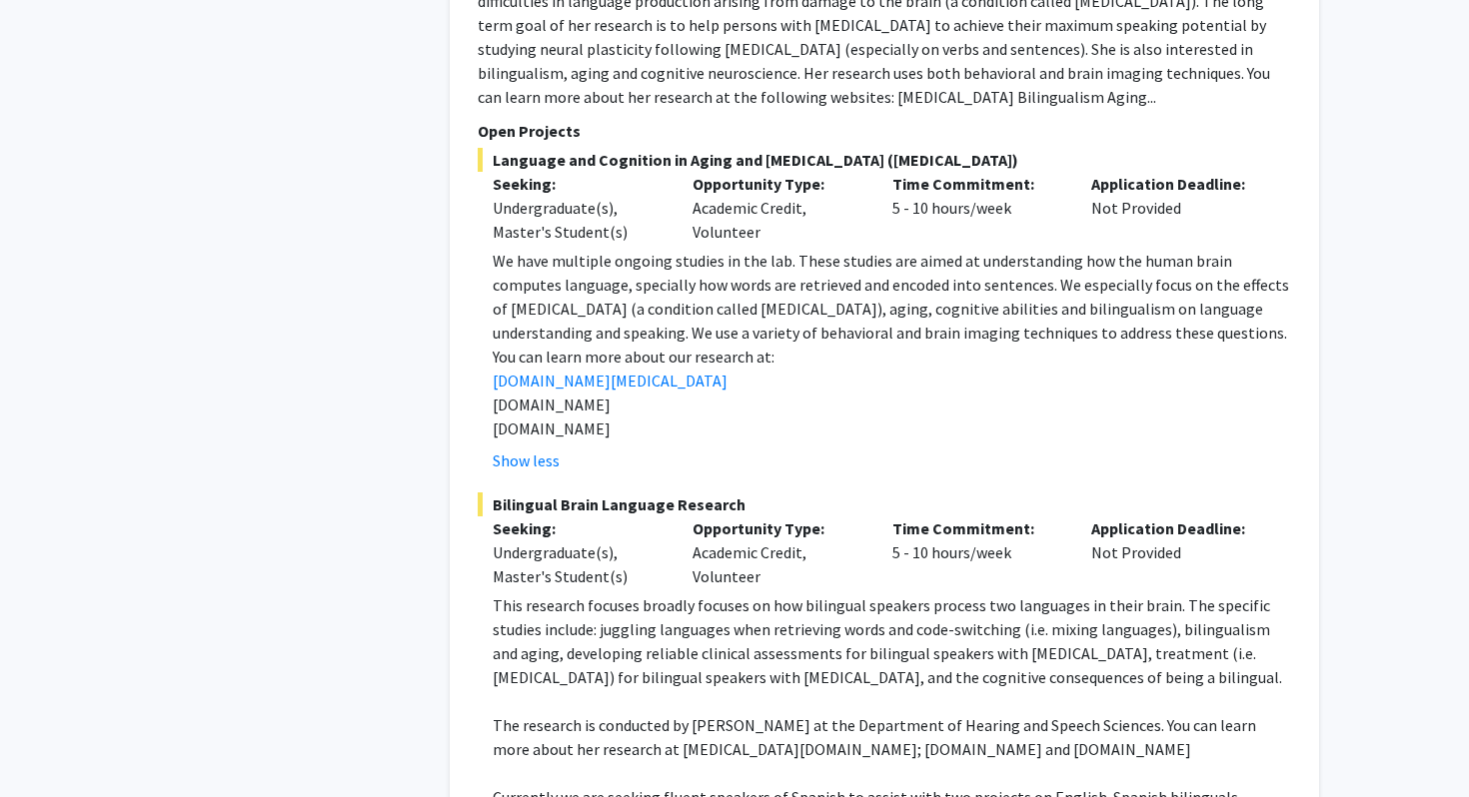
scroll to position [1395, 0]
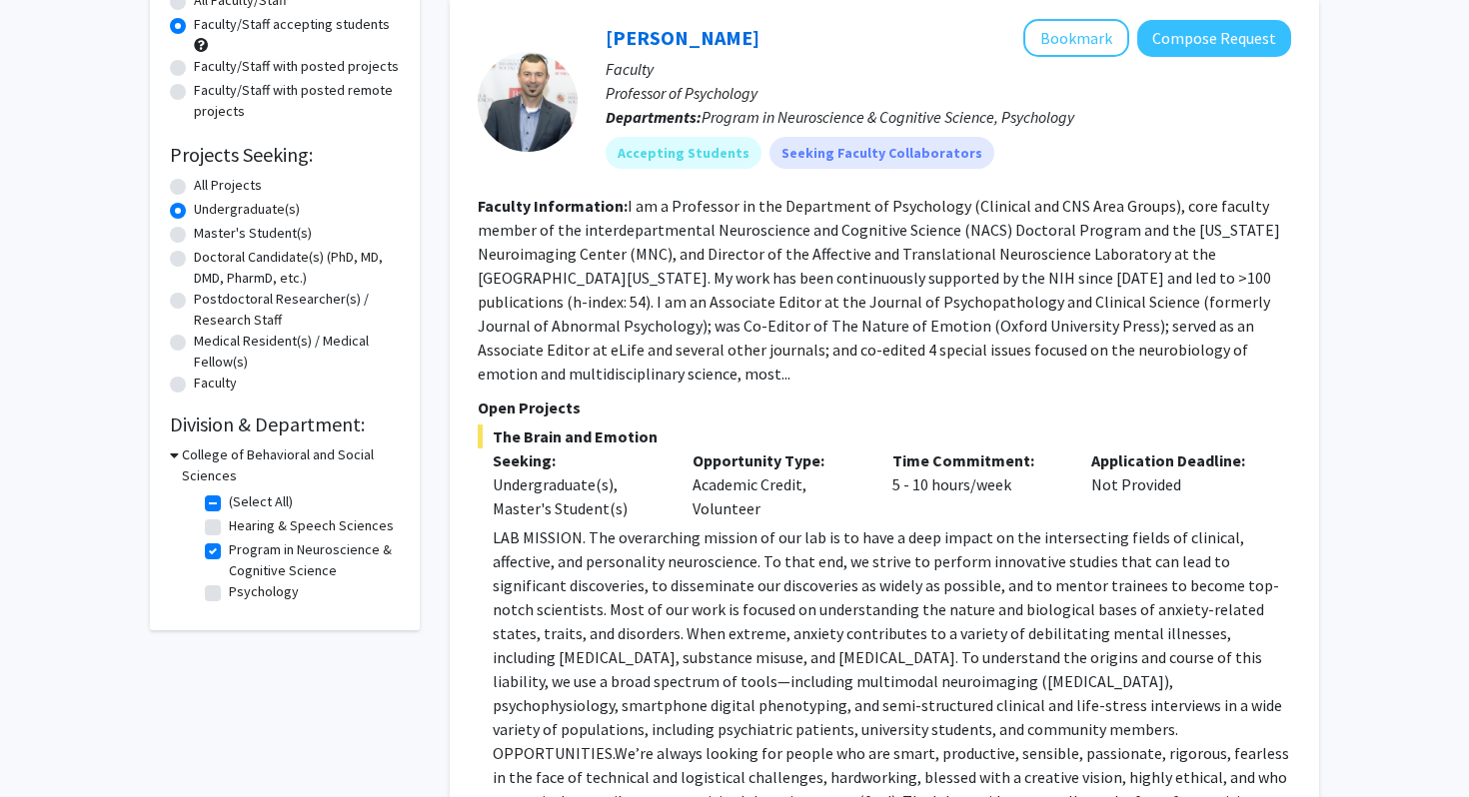
scroll to position [23, 0]
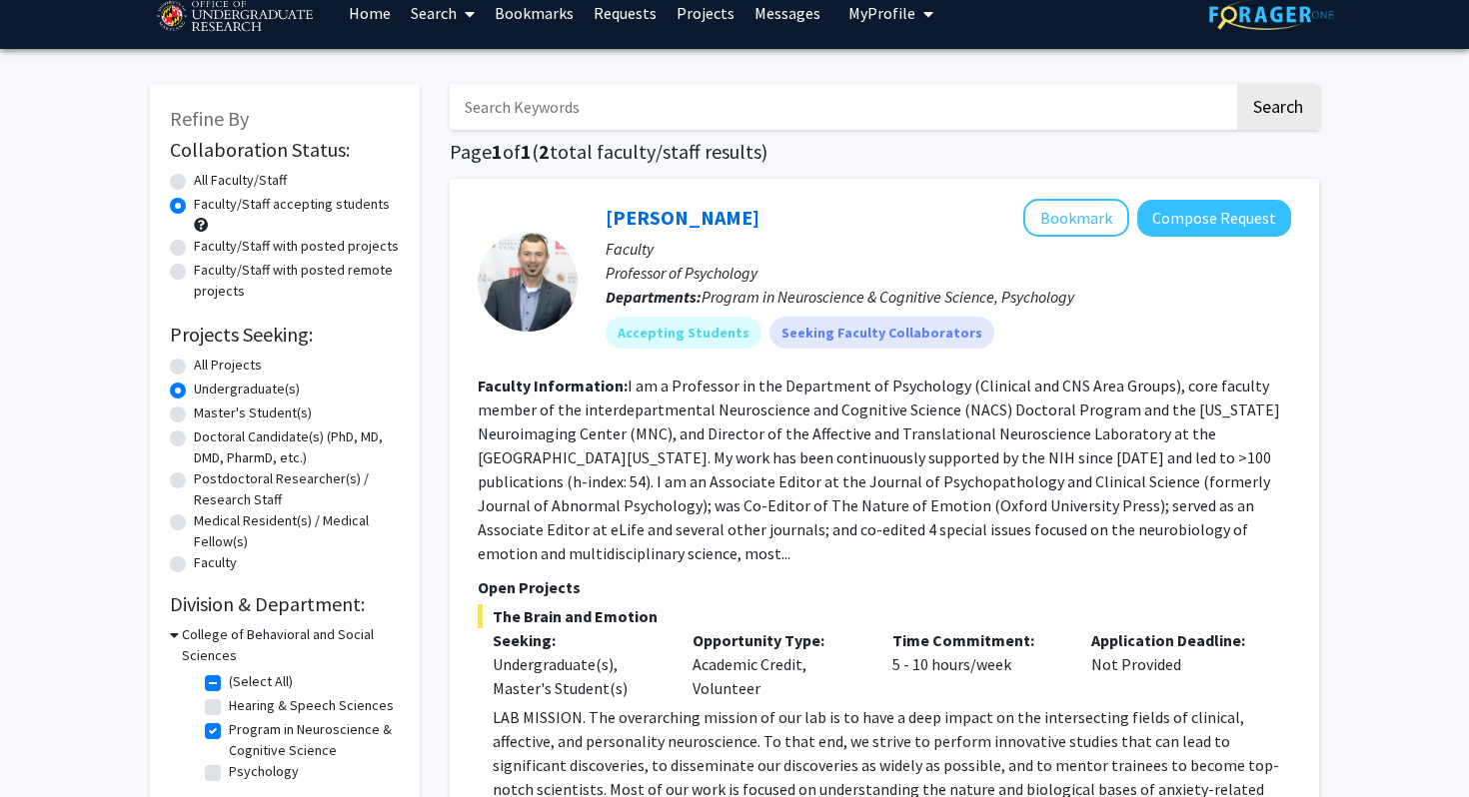
drag, startPoint x: 804, startPoint y: 221, endPoint x: 601, endPoint y: 221, distance: 203.9
click at [601, 221] on div "Alexander Shackman Bookmark Compose Request Faculty Professor of Psychology Dep…" at bounding box center [935, 281] width 714 height 165
copy link "Alexander Shackman"
click at [692, 515] on fg-read-more "I am a Professor in the Department of Psychology (Clinical and CNS Area Groups)…" at bounding box center [879, 470] width 802 height 188
